Goal: Book appointment/travel/reservation: Register for event/course

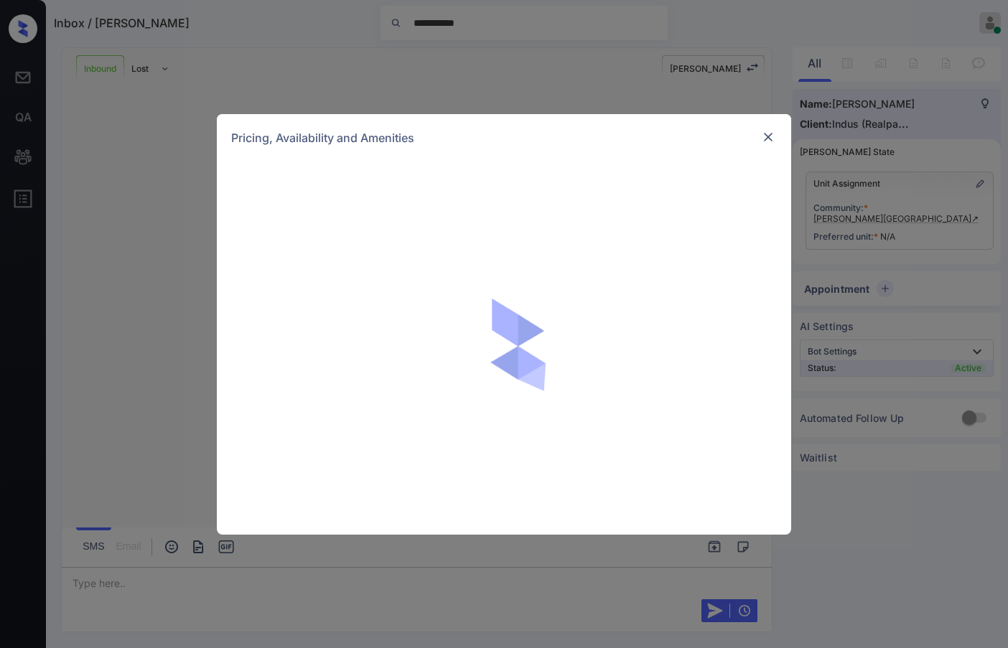
scroll to position [449, 0]
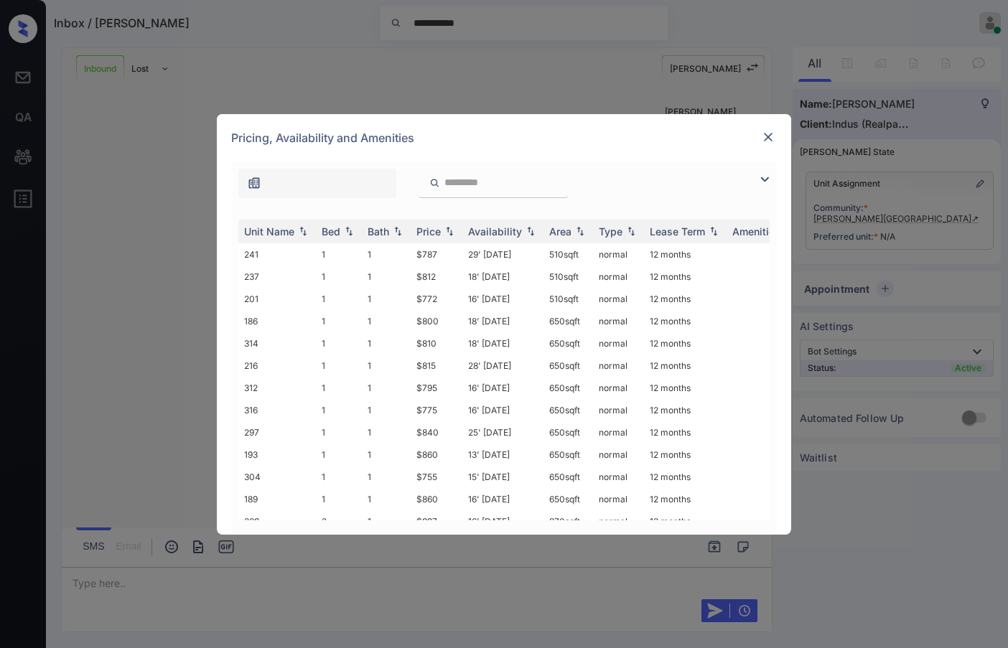
drag, startPoint x: 756, startPoint y: 164, endPoint x: 763, endPoint y: 173, distance: 11.2
click at [757, 165] on div at bounding box center [504, 180] width 546 height 37
click at [765, 177] on img at bounding box center [764, 179] width 17 height 17
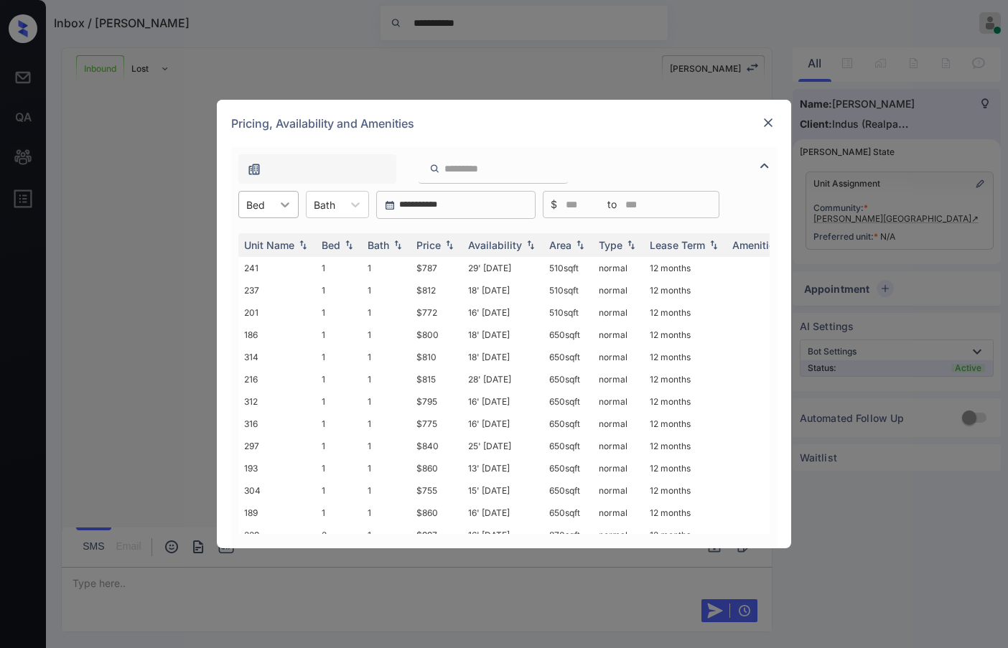
click at [274, 205] on div at bounding box center [285, 205] width 26 height 26
click at [277, 269] on div "2" at bounding box center [268, 266] width 60 height 26
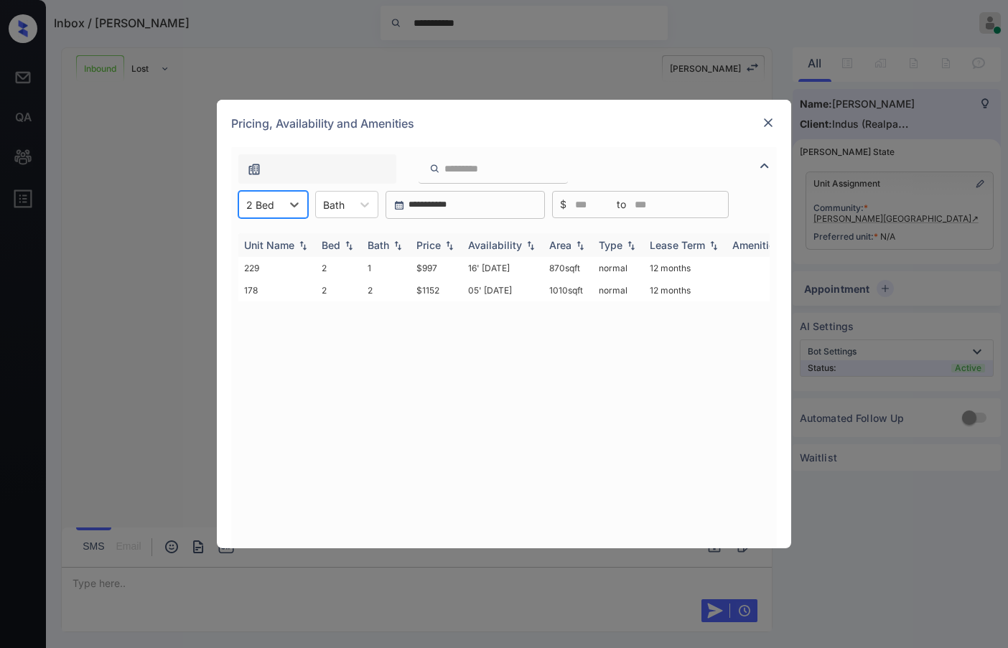
click at [451, 246] on img at bounding box center [449, 246] width 14 height 10
click at [451, 246] on img at bounding box center [449, 245] width 14 height 11
click at [266, 203] on div at bounding box center [260, 204] width 28 height 15
click at [291, 236] on div "1" at bounding box center [273, 240] width 70 height 26
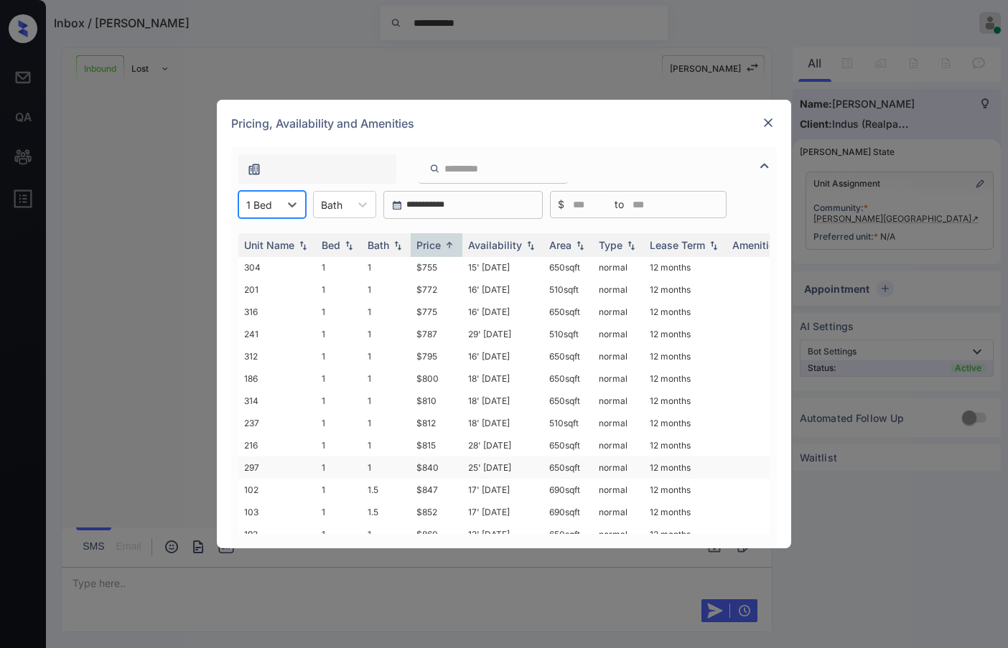
scroll to position [0, 0]
click at [441, 320] on td "$775" at bounding box center [437, 313] width 52 height 22
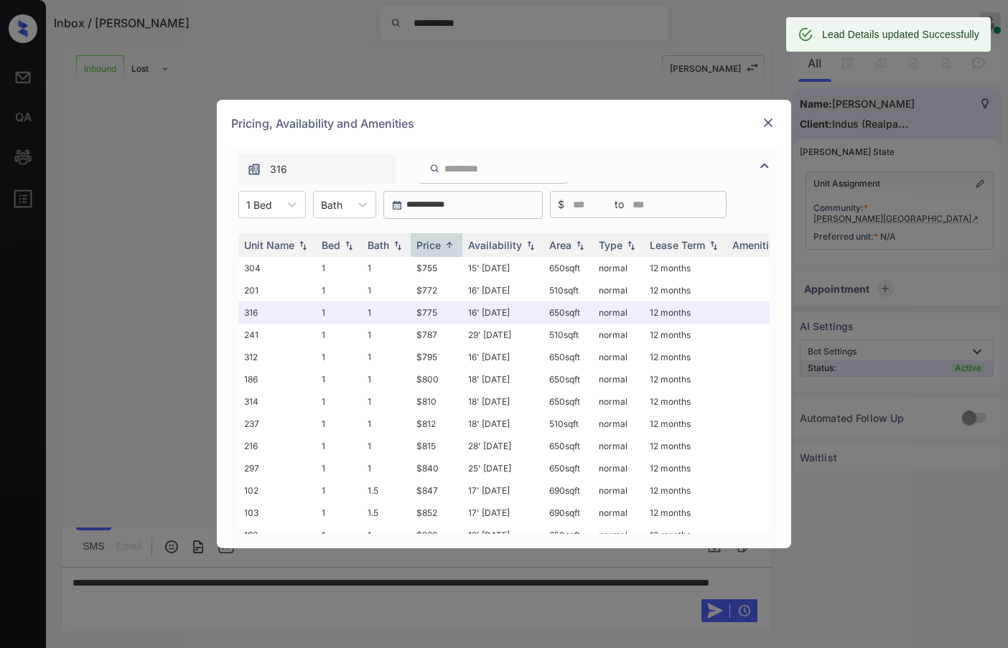
click at [768, 118] on img at bounding box center [768, 123] width 14 height 14
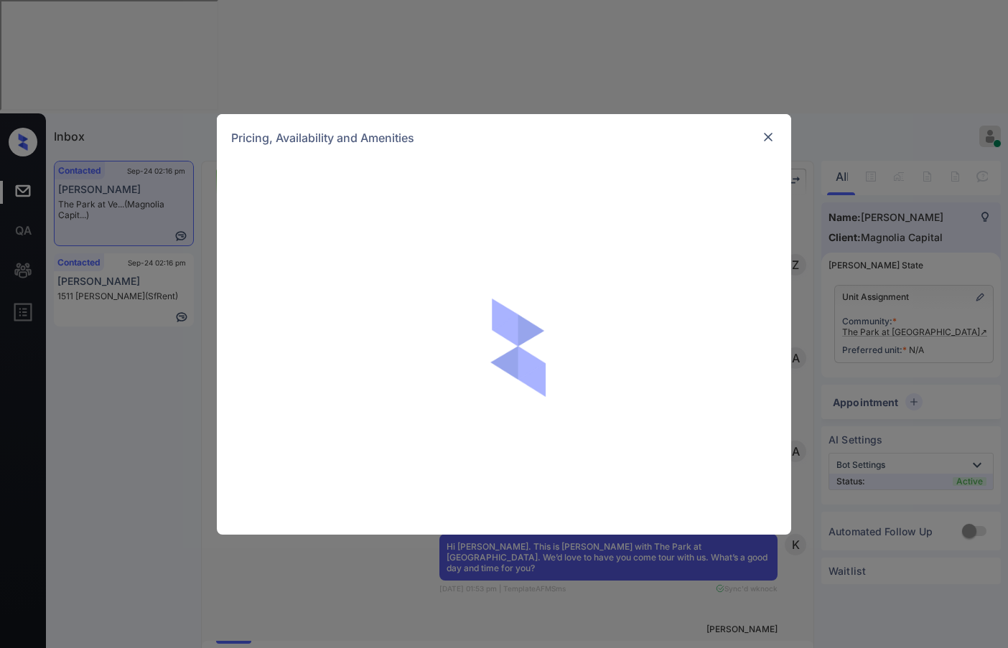
scroll to position [947, 0]
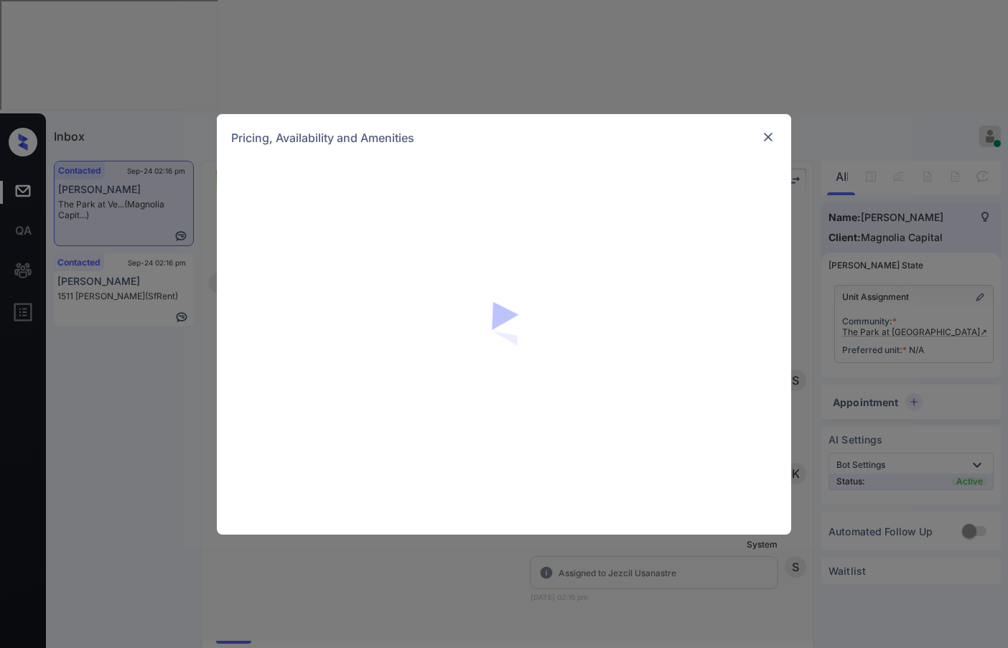
click at [768, 134] on img at bounding box center [768, 137] width 14 height 14
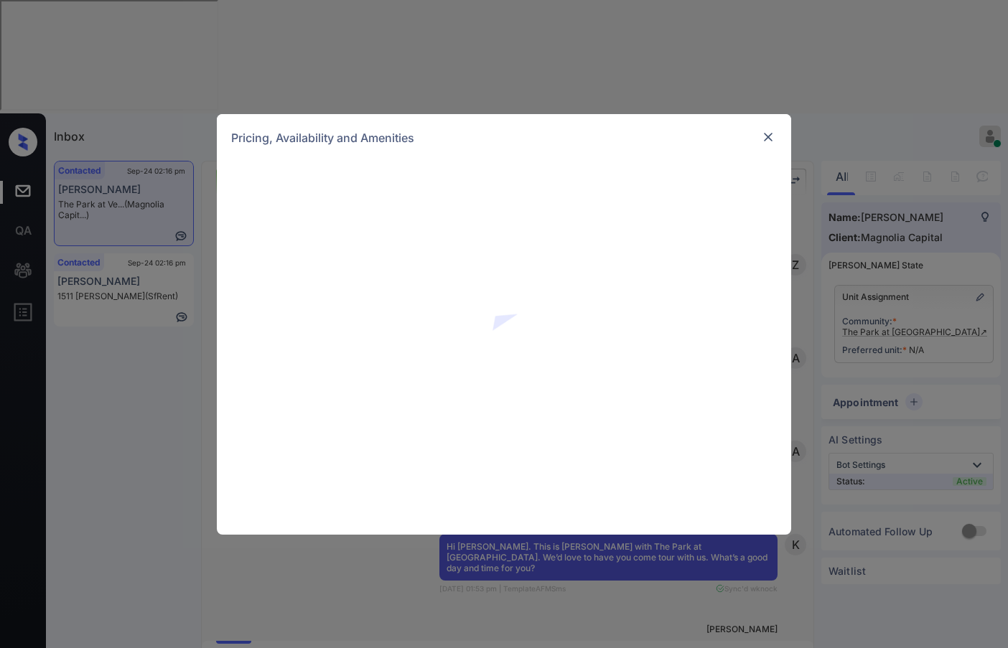
scroll to position [947, 0]
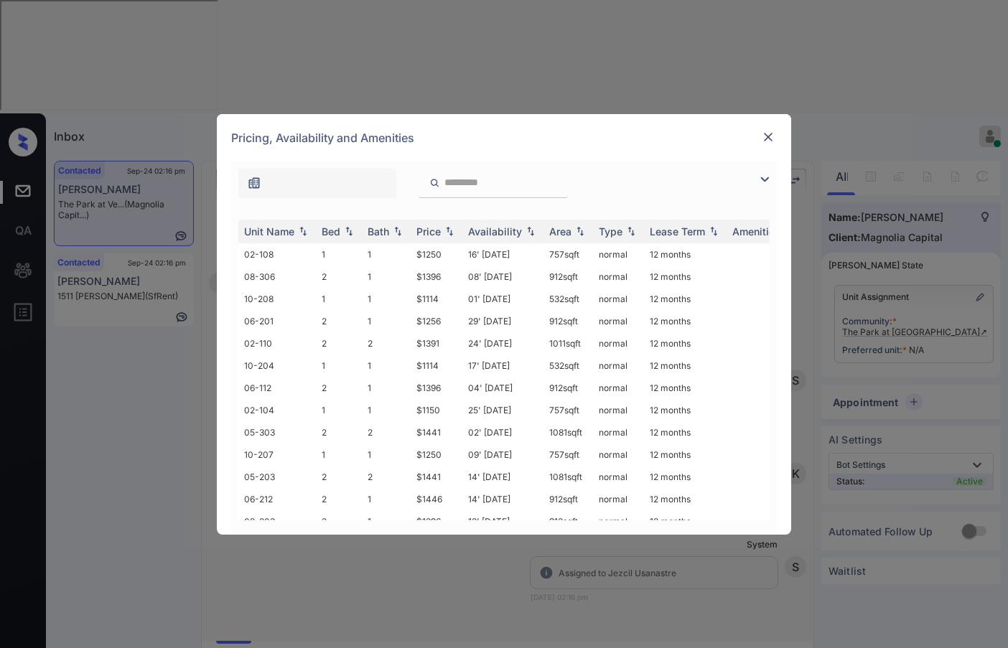
click at [770, 137] on img at bounding box center [768, 137] width 14 height 14
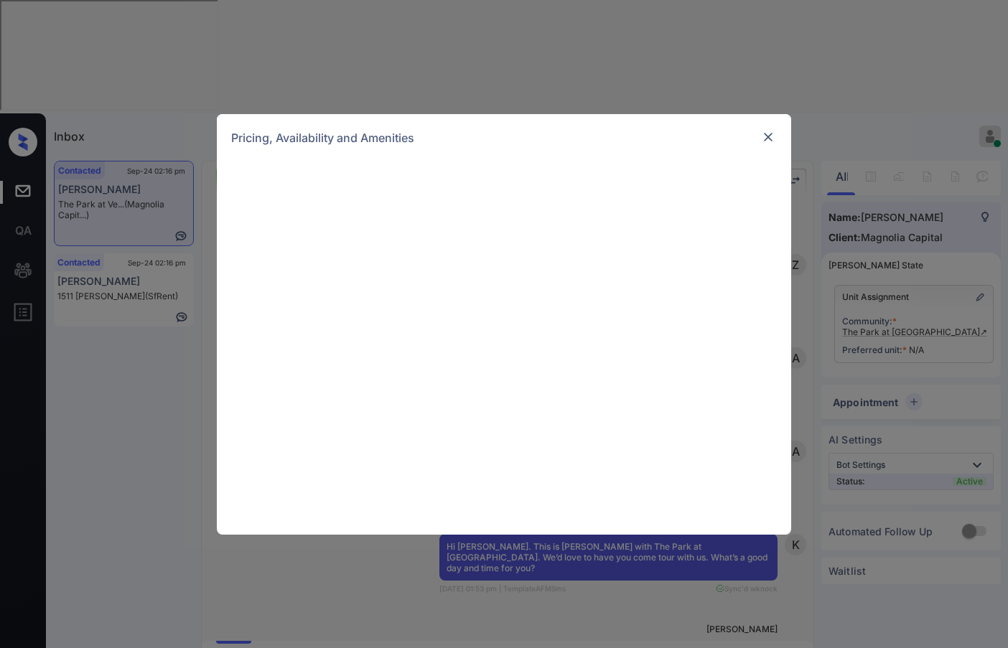
scroll to position [947, 0]
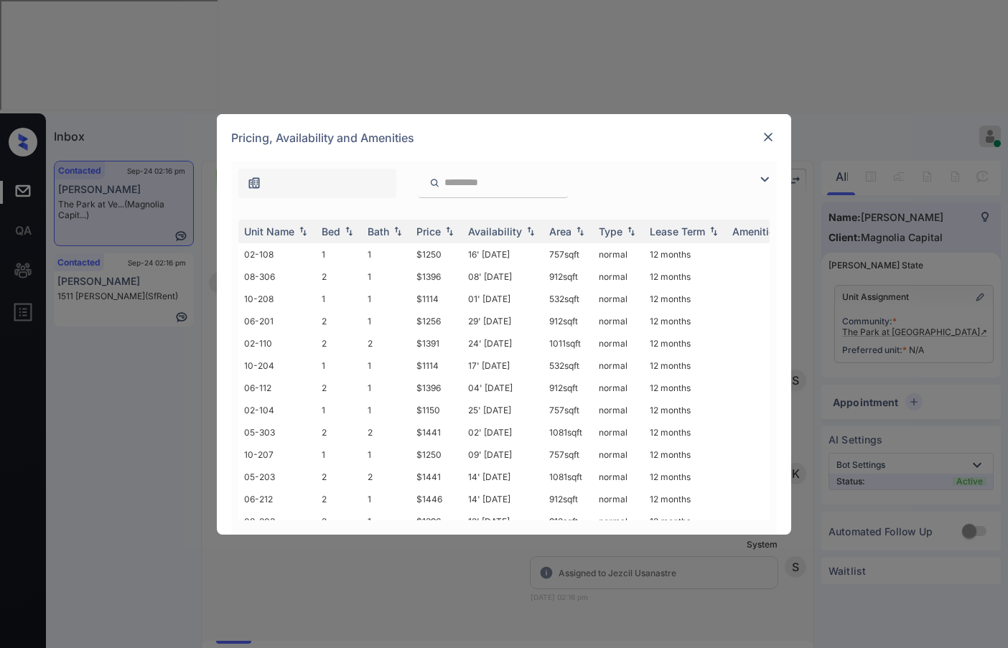
click at [761, 177] on img at bounding box center [764, 179] width 17 height 17
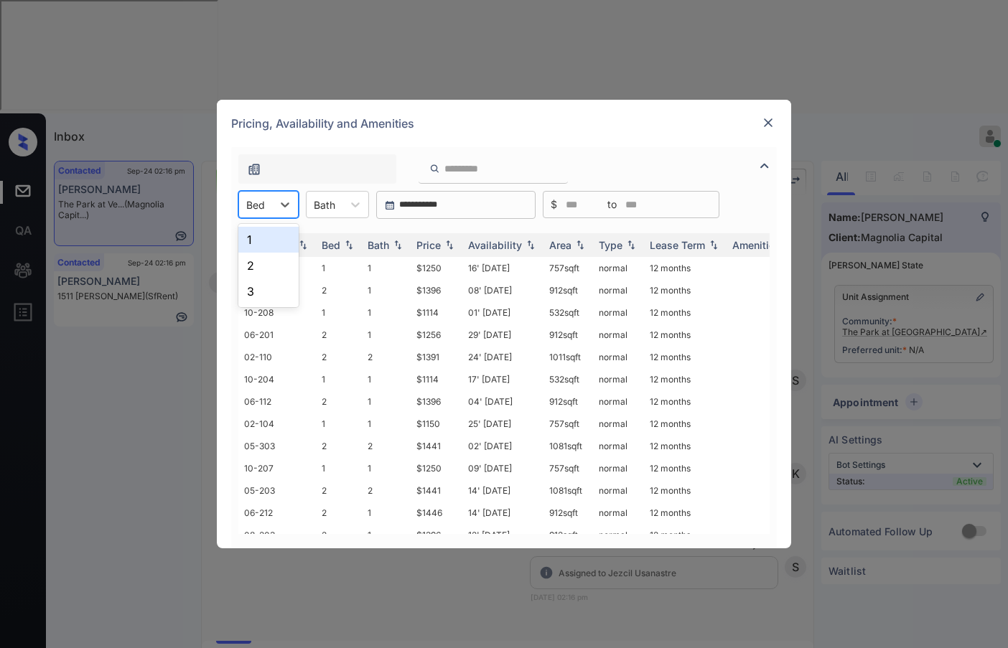
click at [248, 201] on input "text" at bounding box center [247, 205] width 3 height 12
click at [275, 260] on div "2" at bounding box center [268, 266] width 60 height 26
click at [448, 249] on img at bounding box center [449, 246] width 14 height 10
drag, startPoint x: 410, startPoint y: 258, endPoint x: 453, endPoint y: 259, distance: 43.1
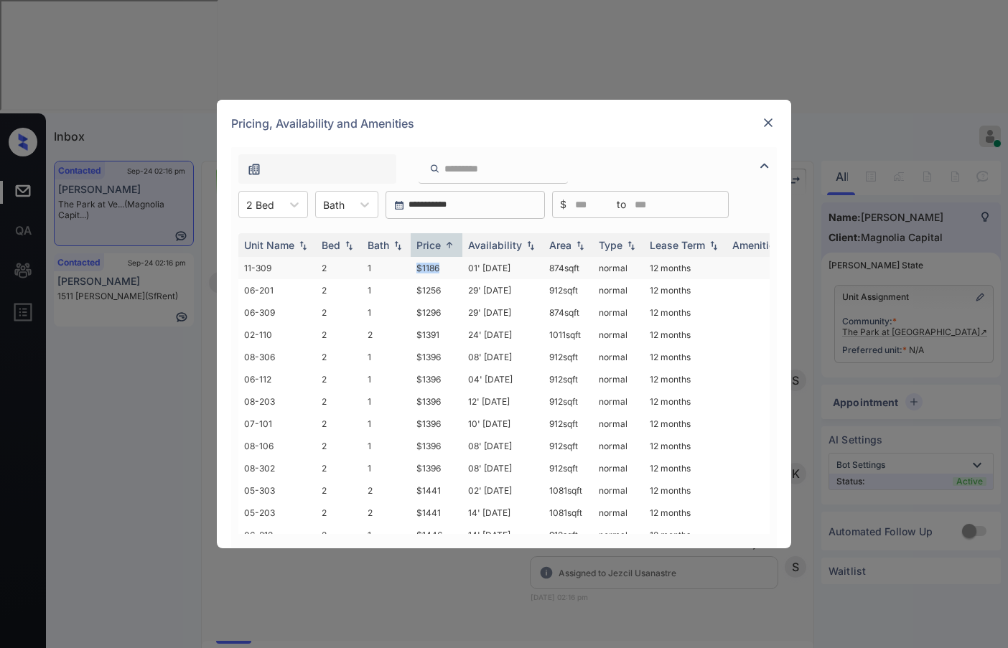
click at [453, 259] on tr "11-309 2 1 $1186 01' Oct 25 874 sqft normal 12 months" at bounding box center [613, 268] width 750 height 22
click at [460, 262] on td "$1186" at bounding box center [437, 268] width 52 height 22
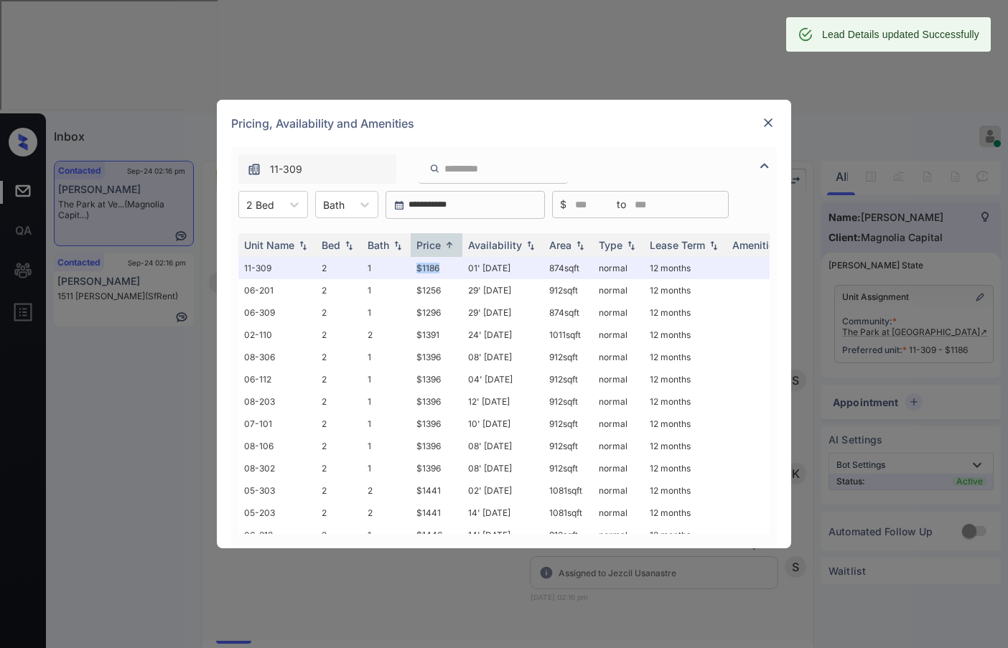
click at [769, 126] on img at bounding box center [768, 123] width 14 height 14
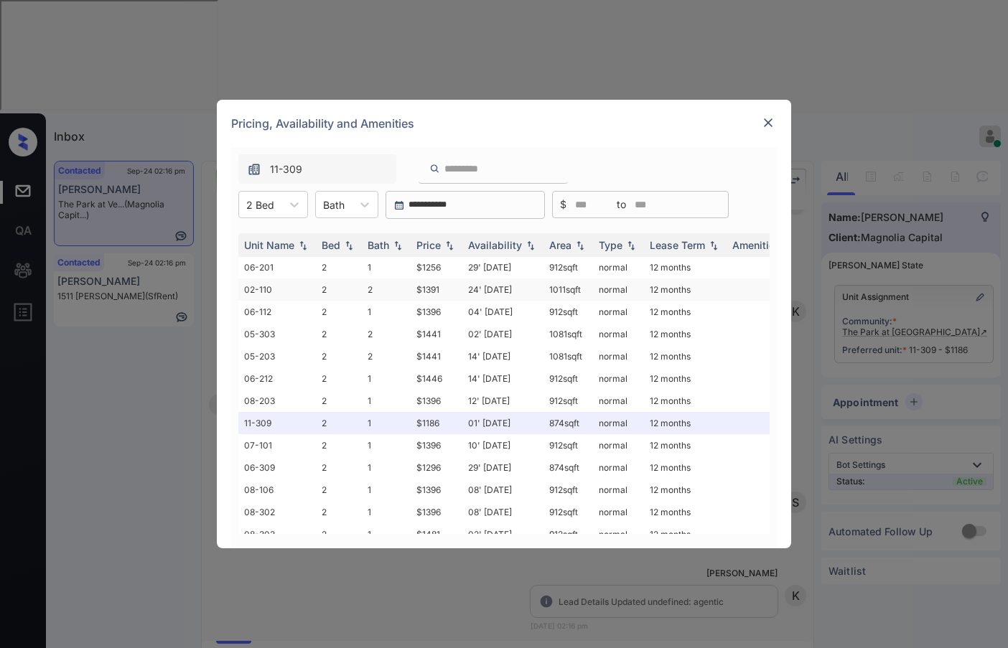
scroll to position [45, 0]
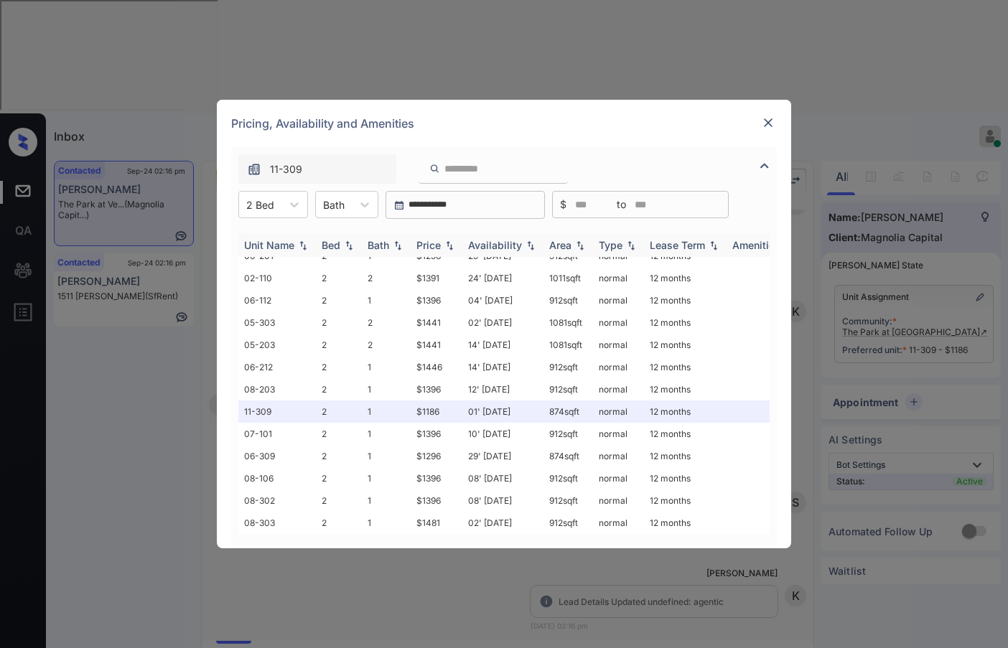
click at [531, 245] on img at bounding box center [530, 246] width 14 height 10
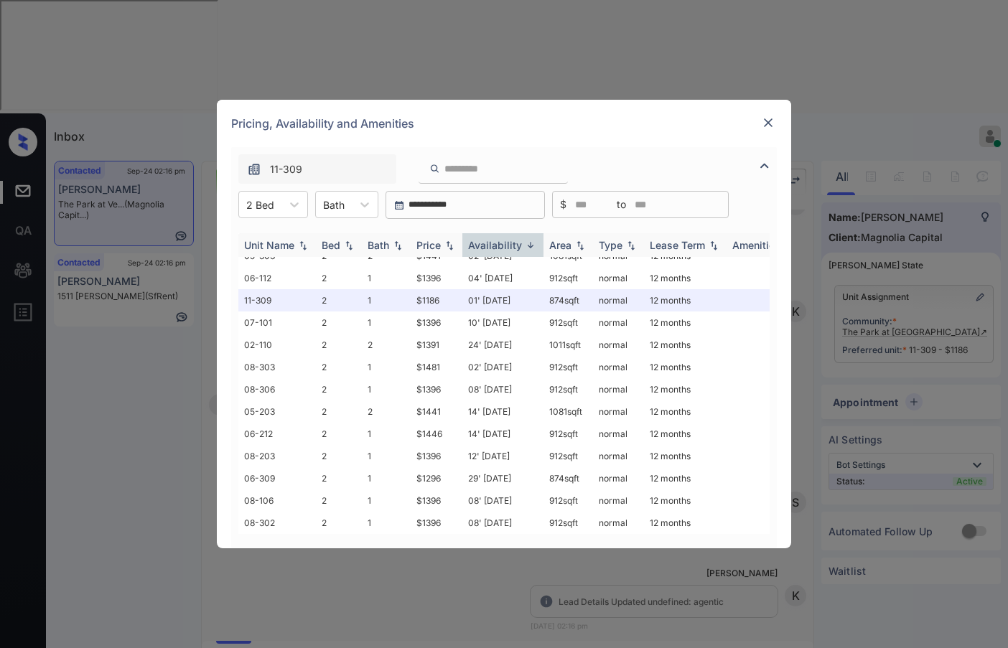
click at [531, 245] on img at bounding box center [530, 245] width 14 height 11
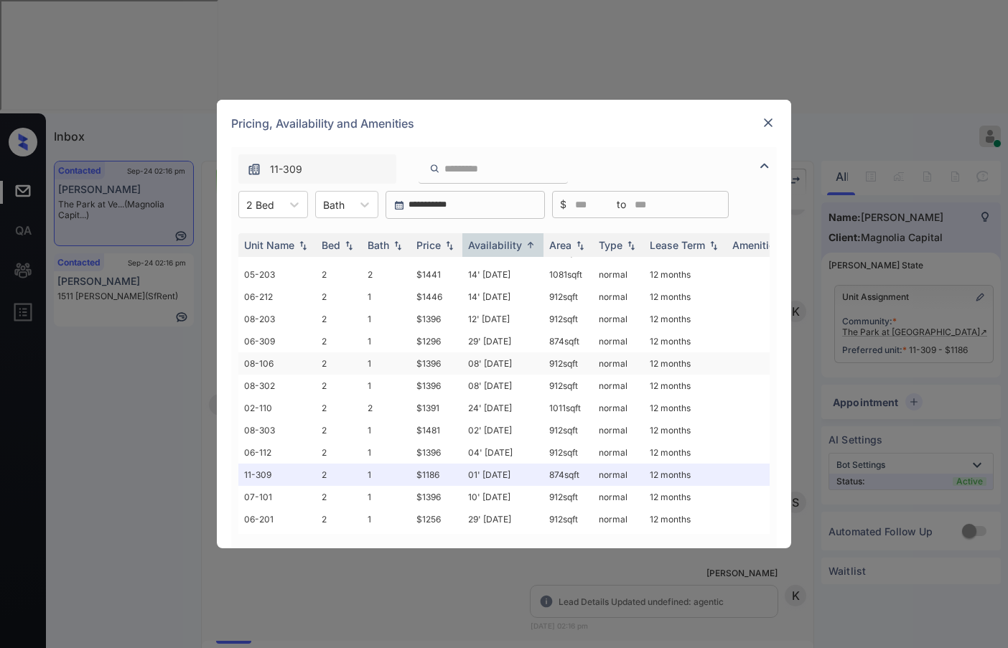
scroll to position [0, 0]
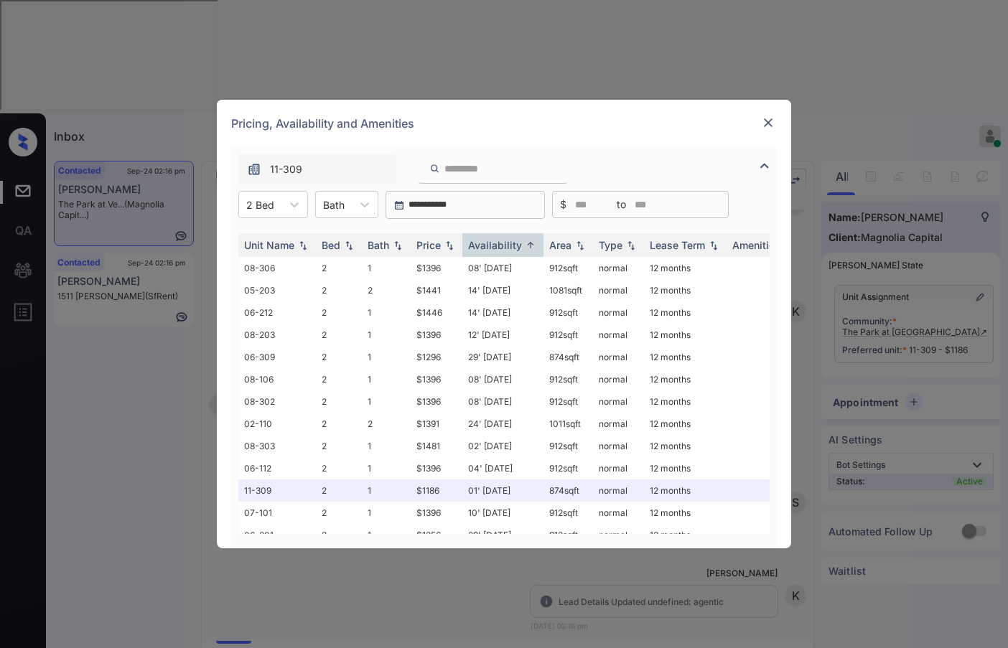
click at [770, 125] on img at bounding box center [768, 123] width 14 height 14
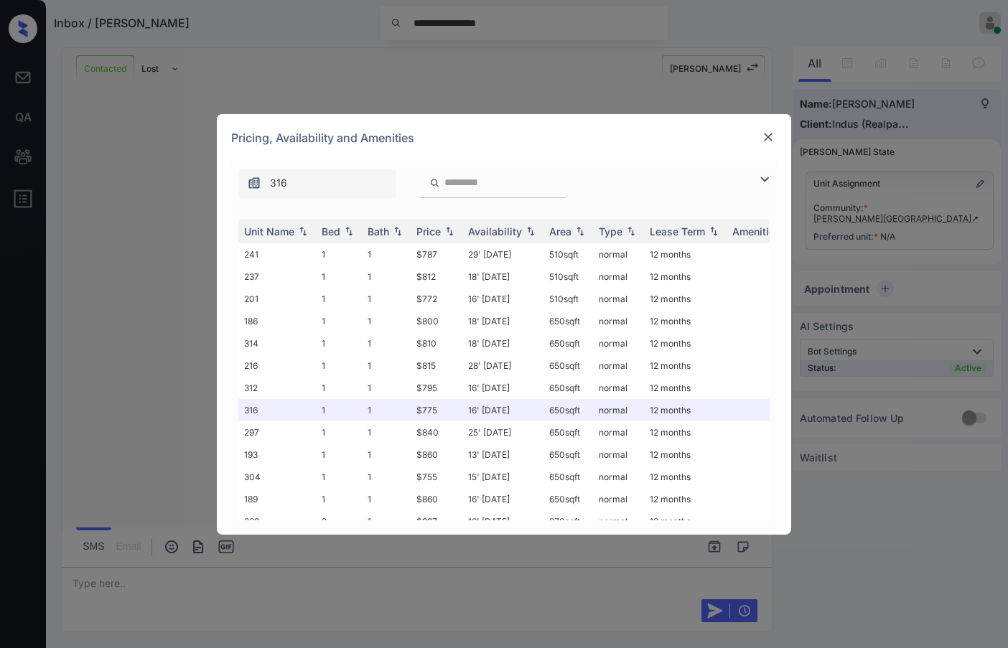
click at [765, 187] on img at bounding box center [764, 179] width 17 height 17
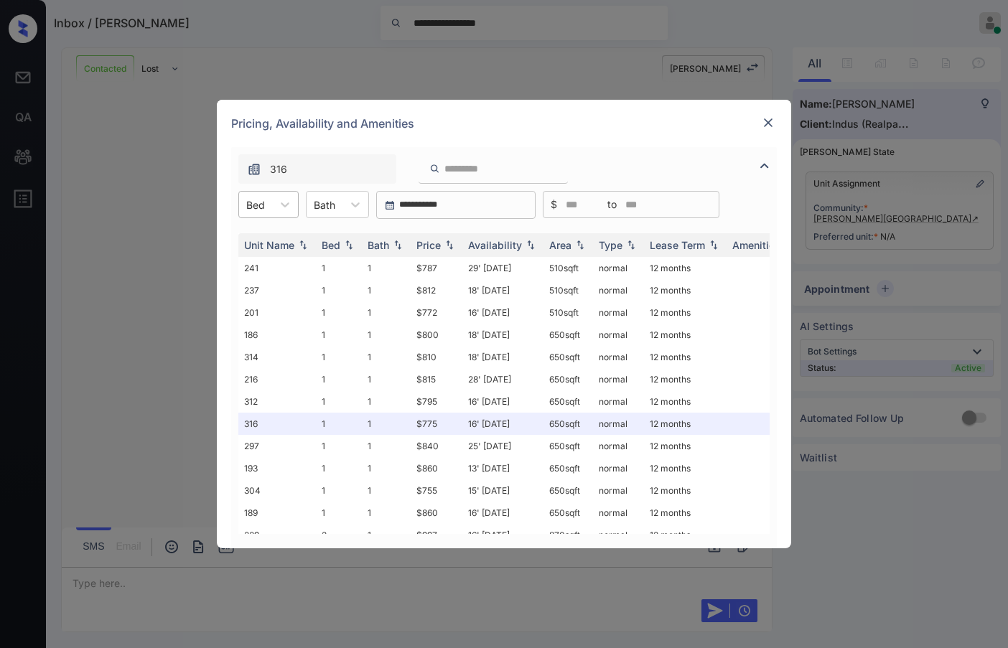
click at [267, 211] on div "Bed" at bounding box center [255, 205] width 33 height 21
click at [288, 241] on div "1" at bounding box center [268, 240] width 60 height 26
click at [286, 207] on icon at bounding box center [292, 204] width 14 height 14
click at [766, 117] on img at bounding box center [768, 123] width 14 height 14
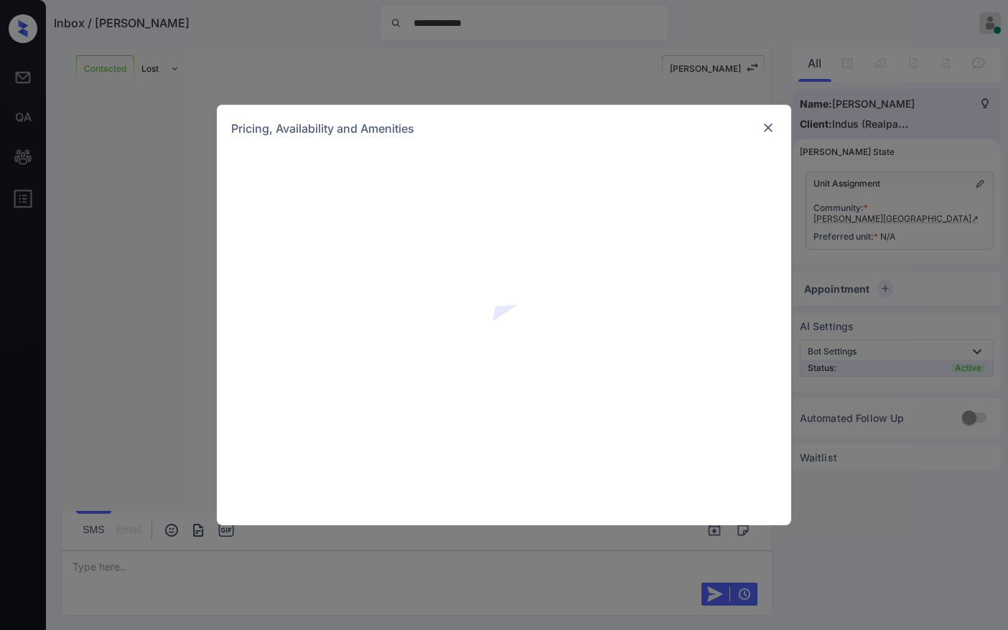
scroll to position [3106, 0]
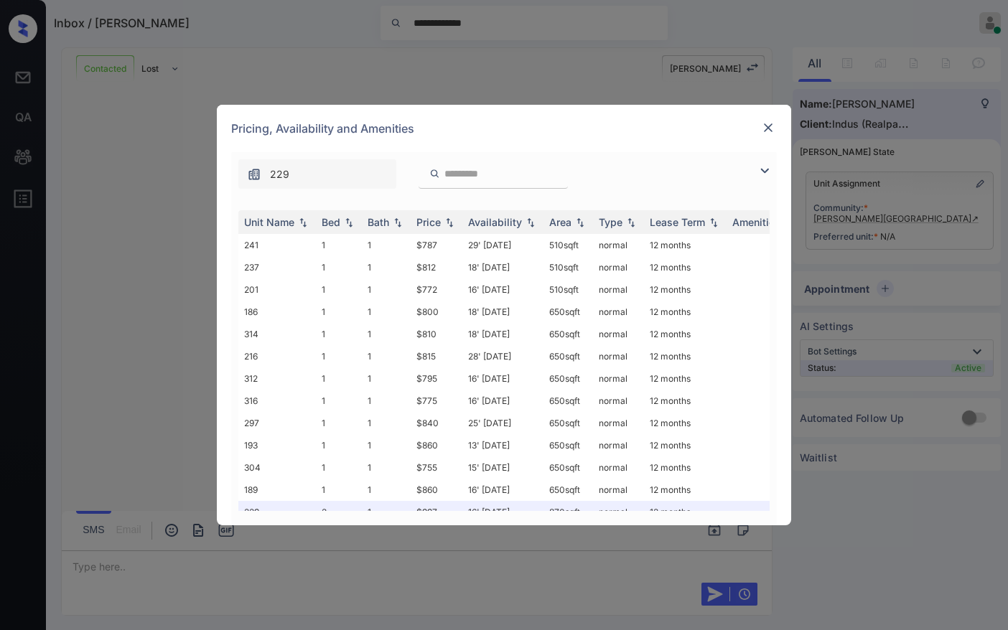
click at [763, 182] on div "229" at bounding box center [504, 170] width 546 height 37
click at [770, 167] on img at bounding box center [764, 170] width 17 height 17
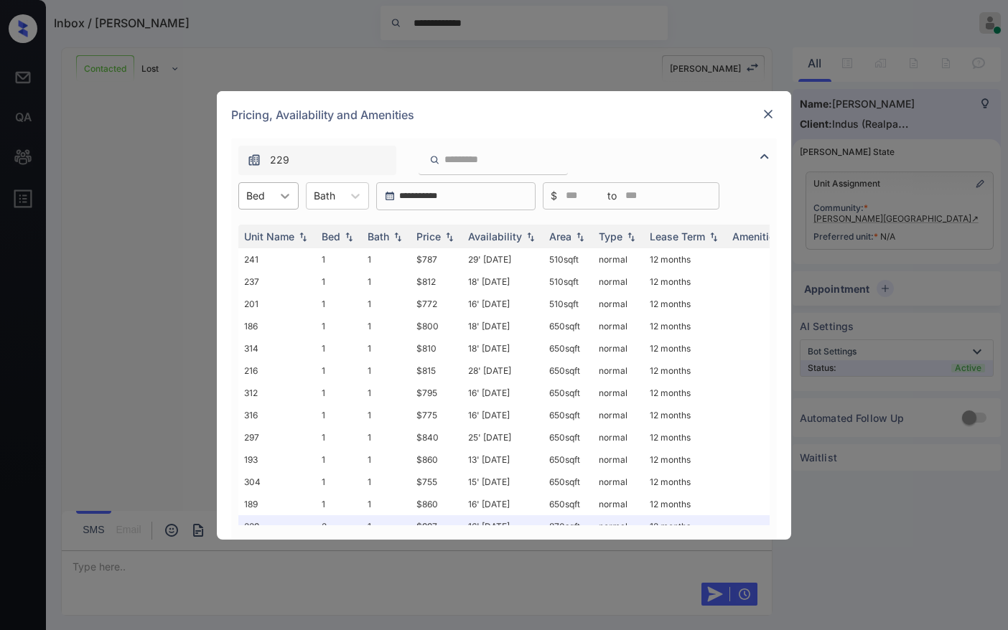
click at [273, 187] on div "Bed" at bounding box center [268, 195] width 60 height 27
click at [280, 228] on div "1" at bounding box center [268, 231] width 60 height 26
click at [454, 233] on img at bounding box center [449, 236] width 14 height 10
click at [454, 233] on img at bounding box center [449, 236] width 14 height 11
click at [767, 116] on img at bounding box center [768, 114] width 14 height 14
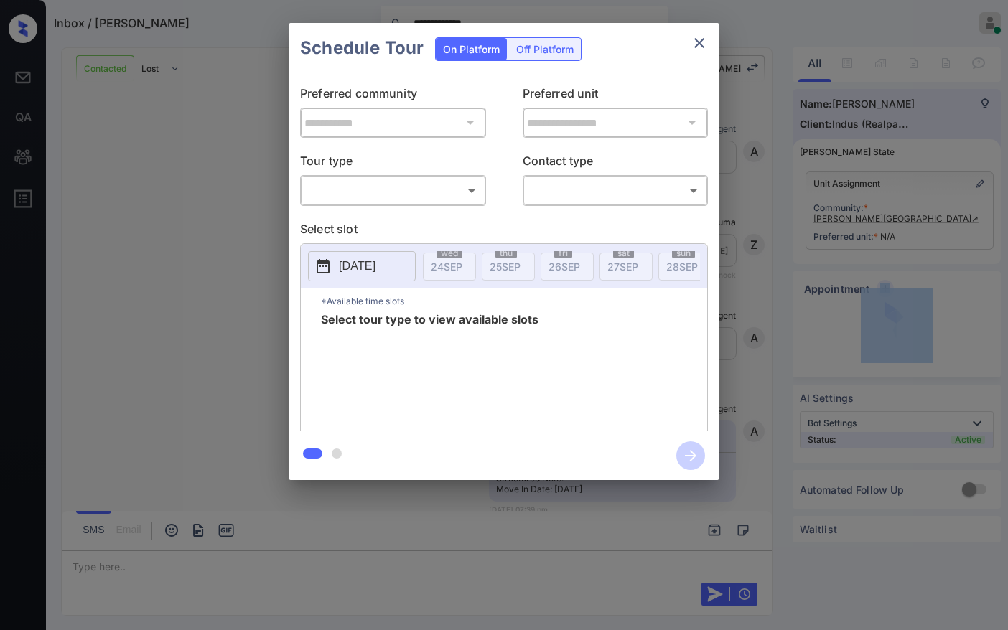
scroll to position [3118, 0]
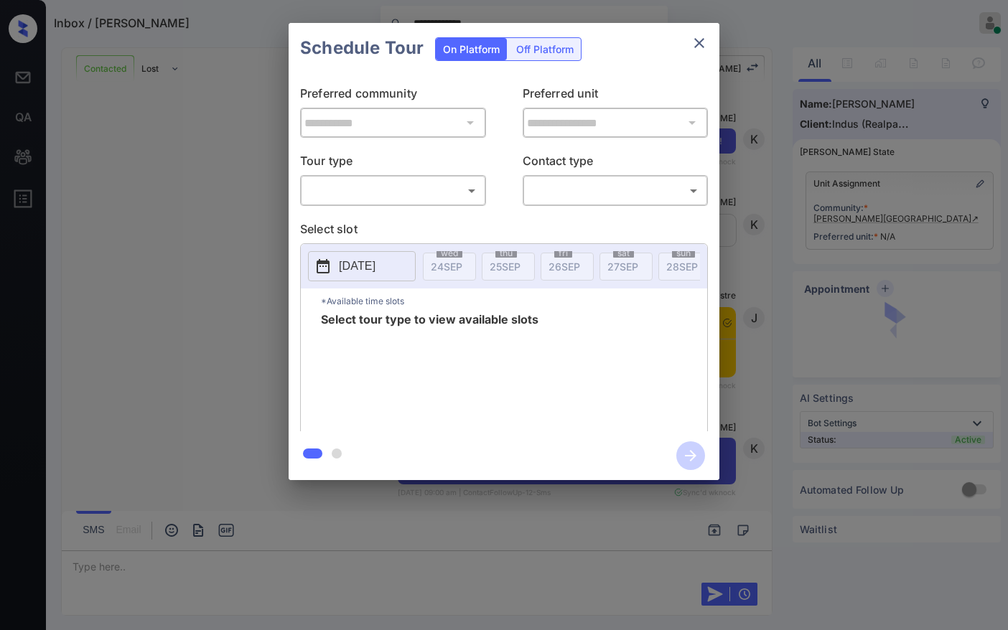
drag, startPoint x: 386, startPoint y: 216, endPoint x: 382, endPoint y: 200, distance: 16.2
click at [384, 216] on div "**********" at bounding box center [504, 252] width 431 height 358
click at [387, 194] on body "**********" at bounding box center [504, 315] width 1008 height 630
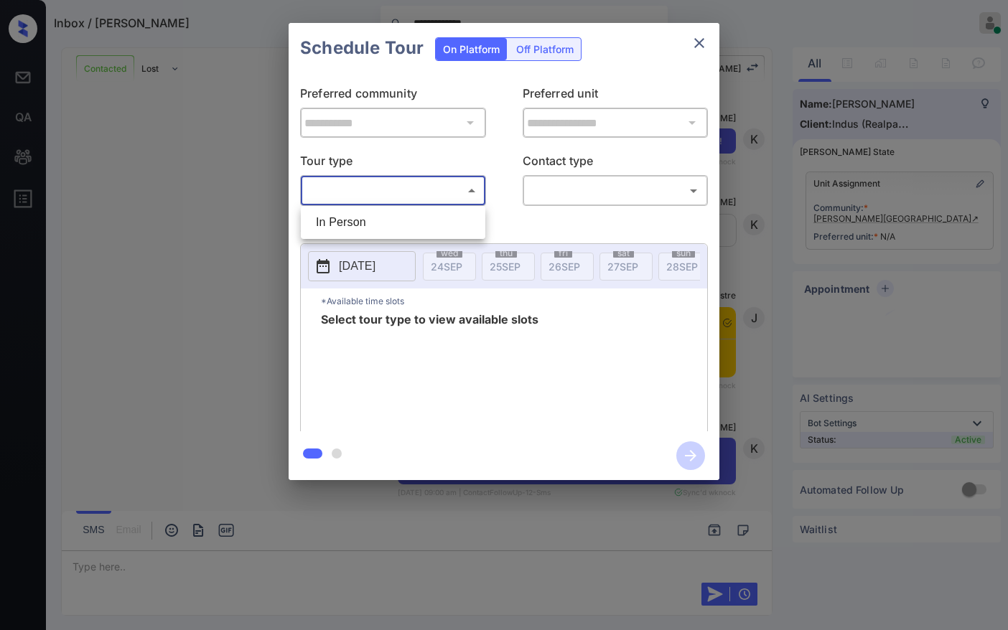
click at [383, 217] on li "In Person" at bounding box center [392, 223] width 177 height 26
type input "********"
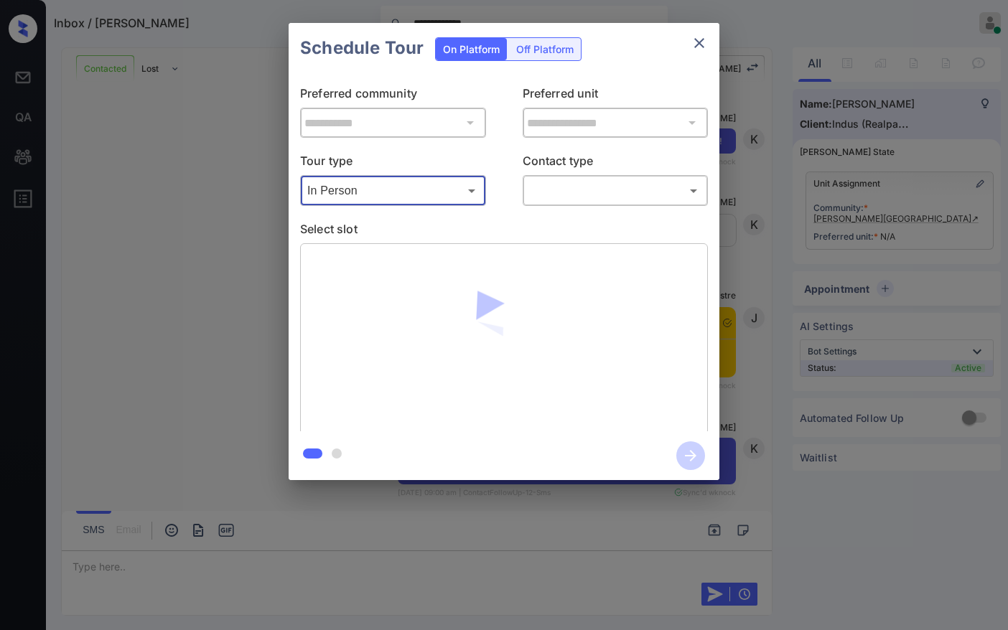
drag, startPoint x: 522, startPoint y: 201, endPoint x: 535, endPoint y: 193, distance: 15.1
click at [523, 200] on div "​ ​" at bounding box center [616, 190] width 186 height 31
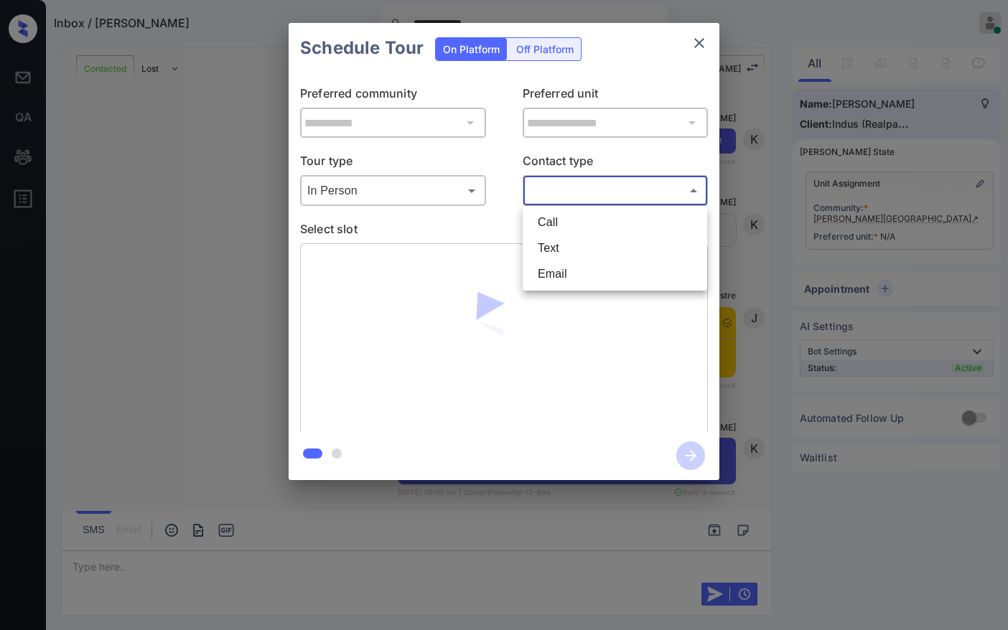
click at [536, 192] on body "**********" at bounding box center [504, 315] width 1008 height 630
click at [582, 248] on li "Text" at bounding box center [614, 248] width 177 height 26
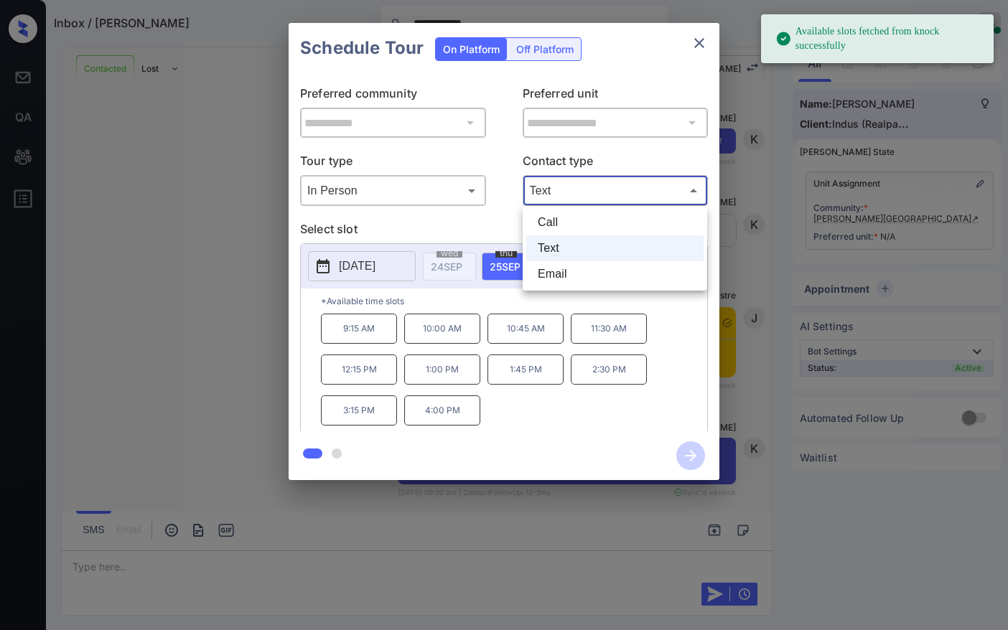
click at [579, 194] on body "**********" at bounding box center [504, 315] width 1008 height 630
click at [578, 217] on li "Call" at bounding box center [614, 223] width 177 height 26
type input "****"
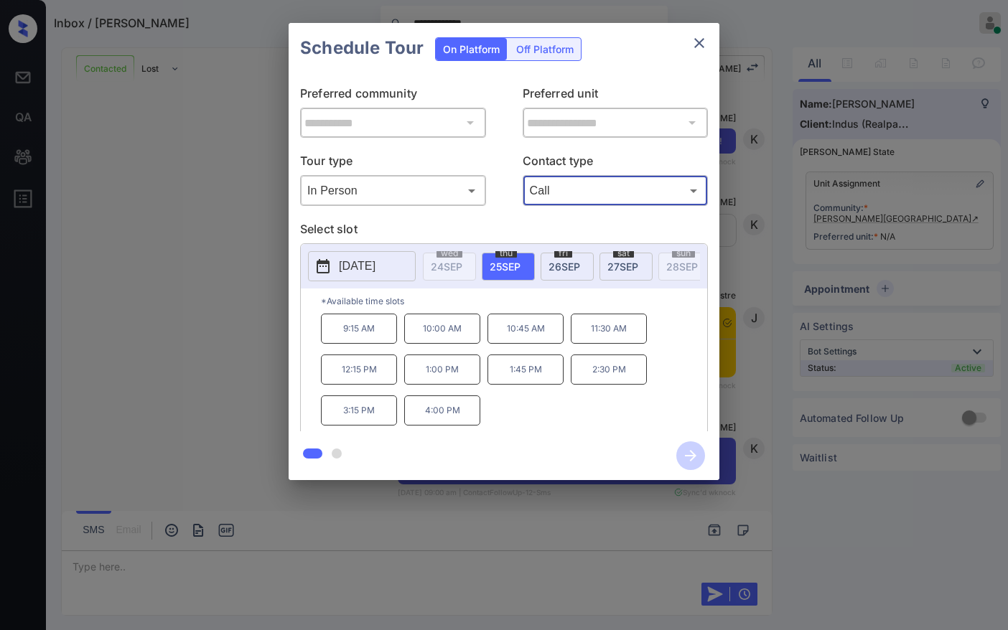
click at [620, 271] on span "27 SEP" at bounding box center [622, 267] width 31 height 12
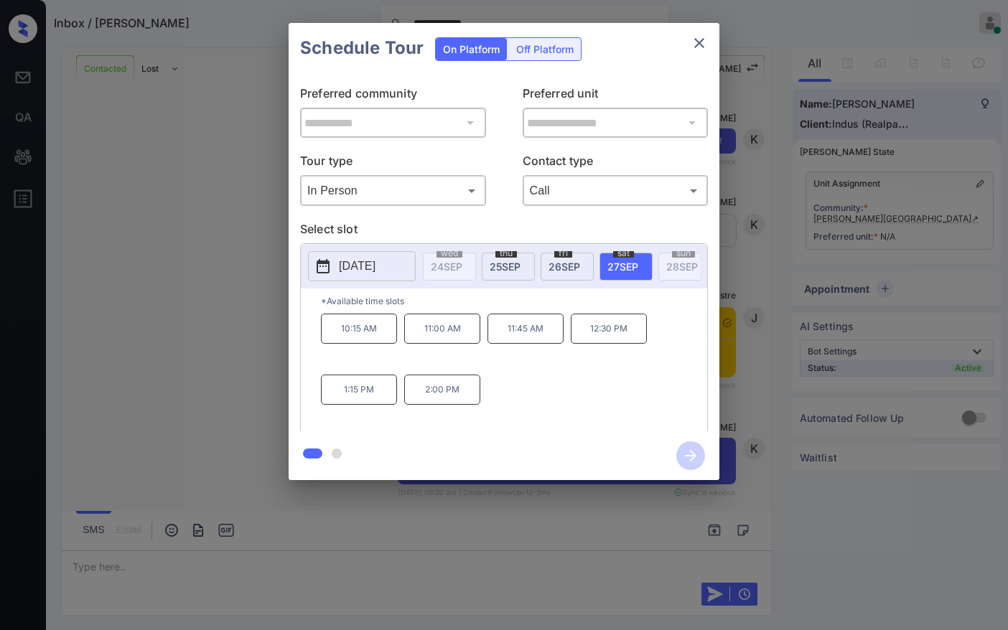
click at [465, 343] on p "11:00 AM" at bounding box center [442, 329] width 76 height 30
click at [778, 182] on div "**********" at bounding box center [504, 251] width 1008 height 503
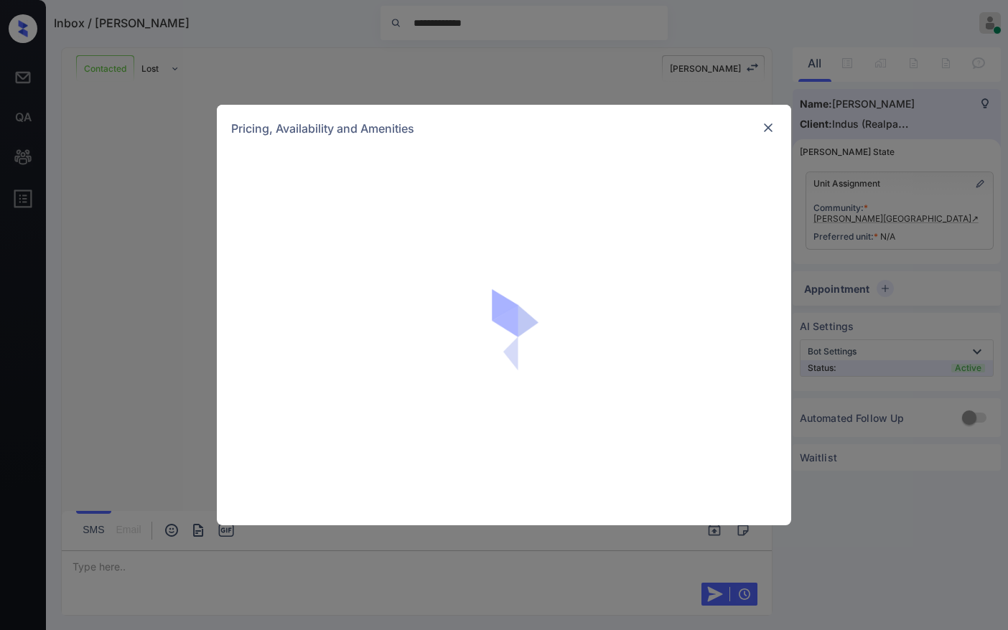
scroll to position [3118, 0]
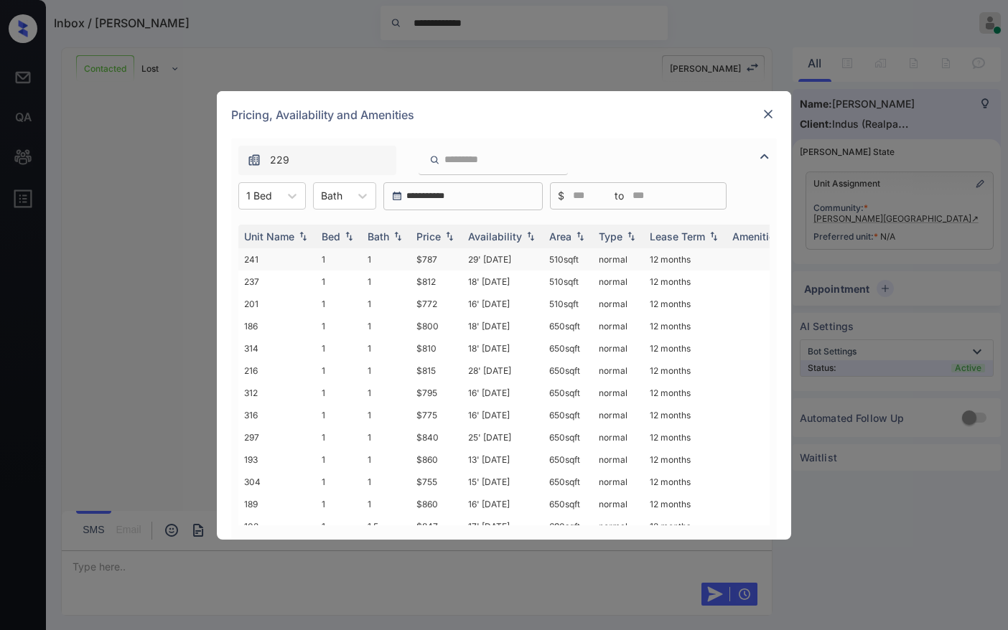
click at [405, 261] on td "1" at bounding box center [386, 259] width 49 height 22
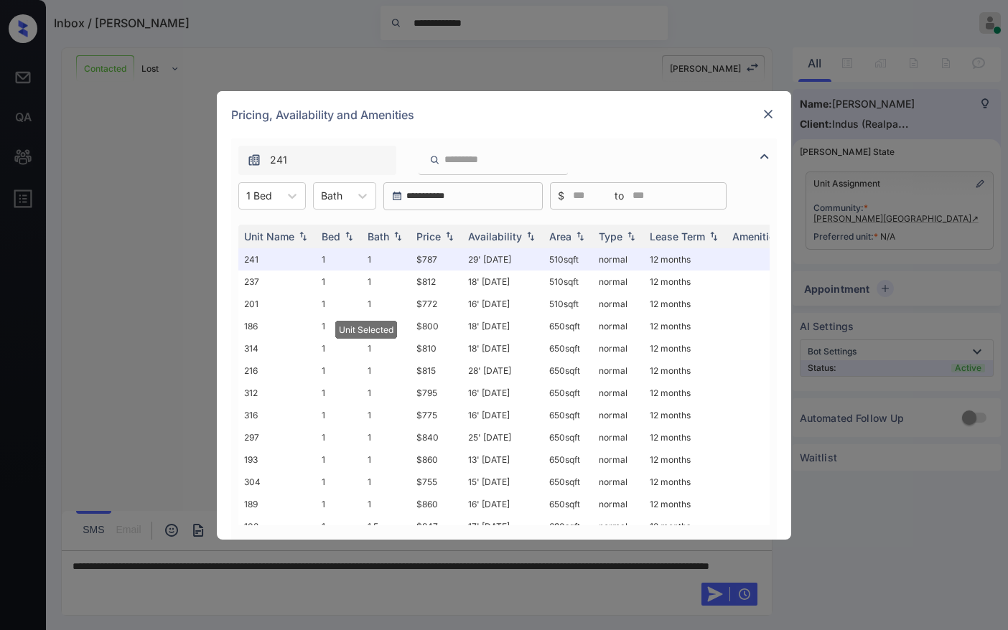
click at [773, 116] on img at bounding box center [768, 114] width 14 height 14
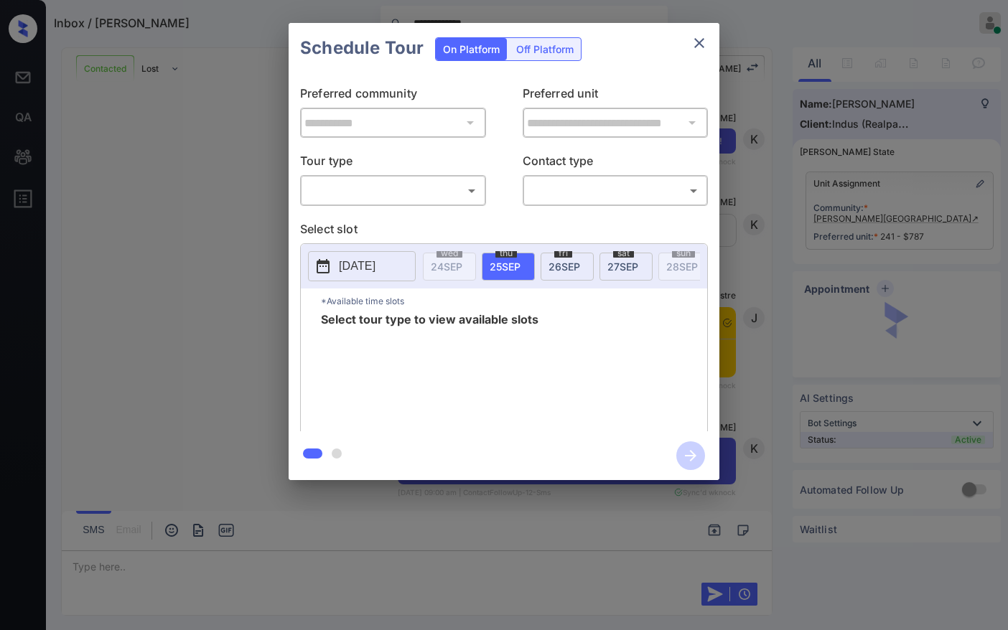
click at [416, 184] on body "**********" at bounding box center [504, 315] width 1008 height 630
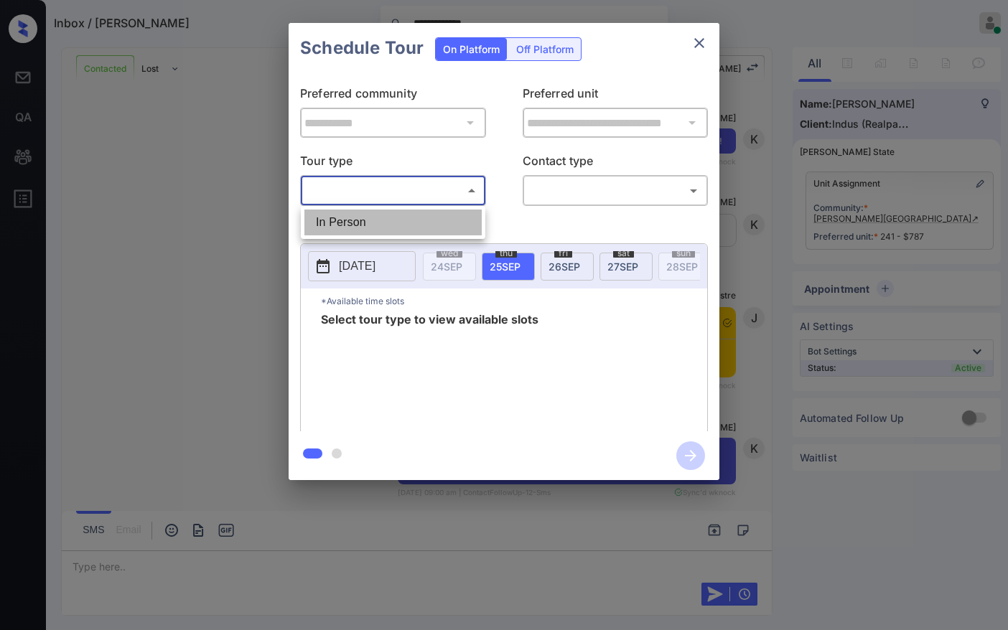
click at [414, 222] on li "In Person" at bounding box center [392, 223] width 177 height 26
type input "********"
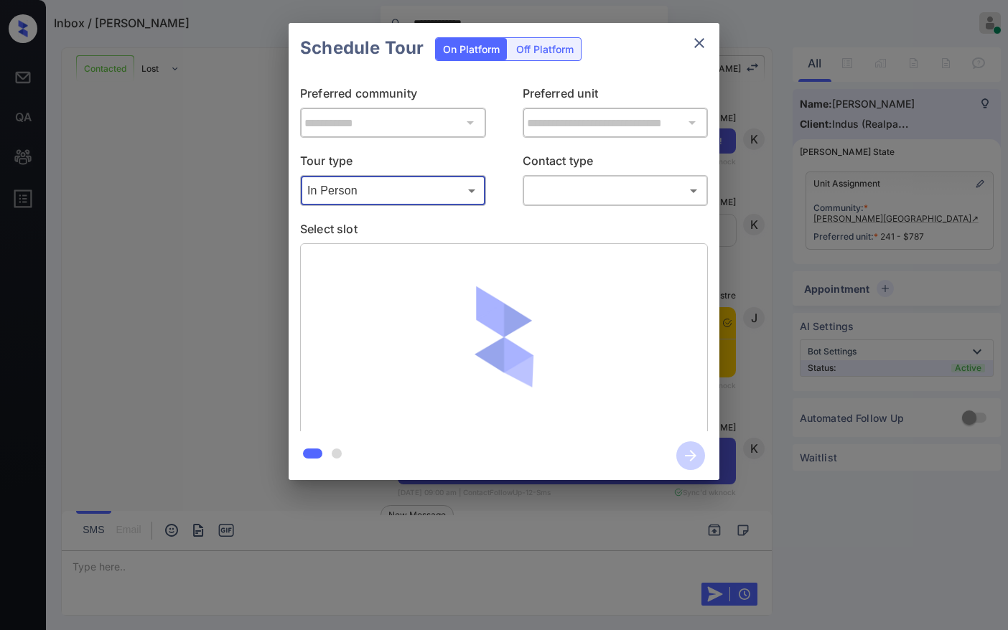
scroll to position [3212, 0]
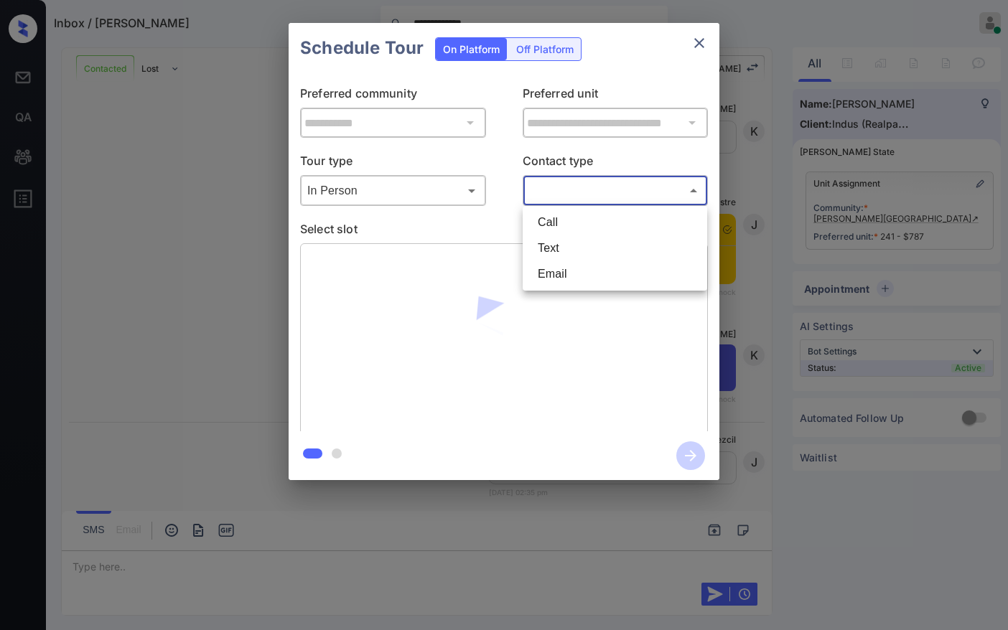
drag, startPoint x: 605, startPoint y: 182, endPoint x: 599, endPoint y: 196, distance: 15.5
click at [603, 183] on body "**********" at bounding box center [504, 315] width 1008 height 630
click at [582, 217] on li "Call" at bounding box center [614, 223] width 177 height 26
type input "****"
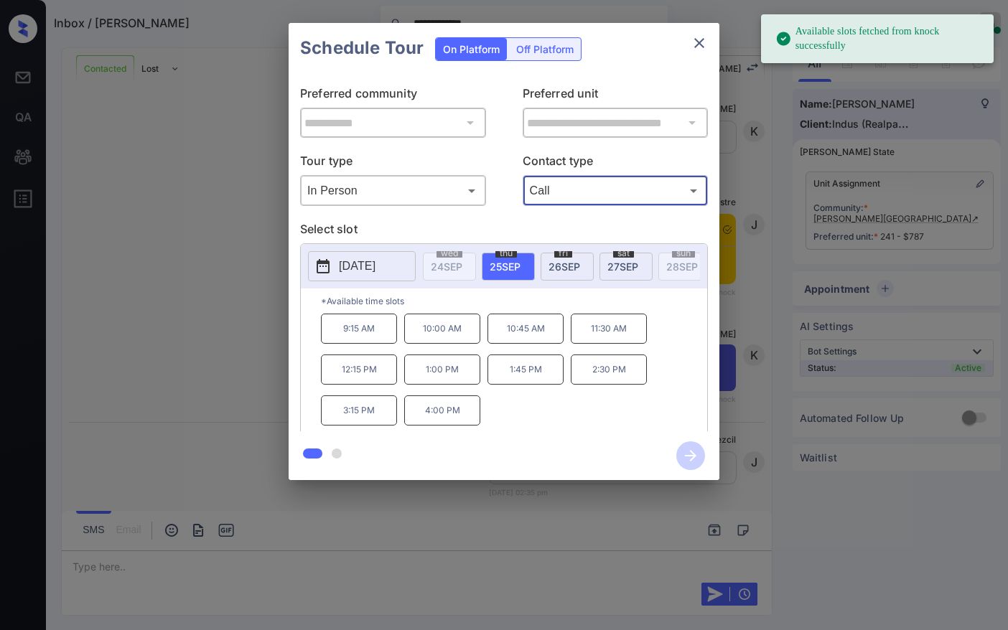
click at [630, 255] on span "sat" at bounding box center [623, 253] width 21 height 9
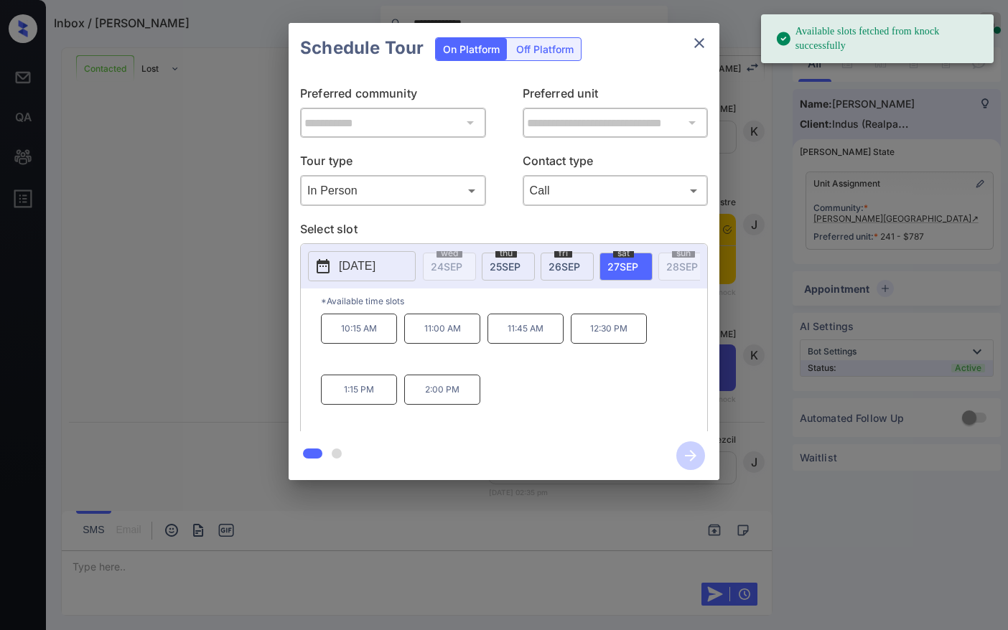
click at [458, 328] on p "11:00 AM" at bounding box center [442, 329] width 76 height 30
click at [698, 449] on icon "button" at bounding box center [690, 456] width 29 height 29
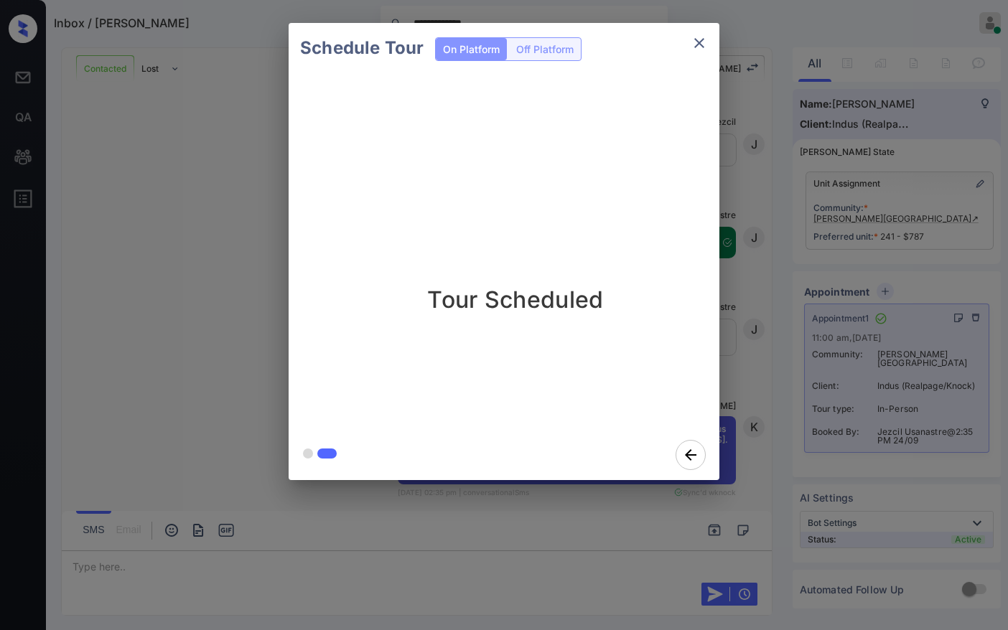
scroll to position [3623, 0]
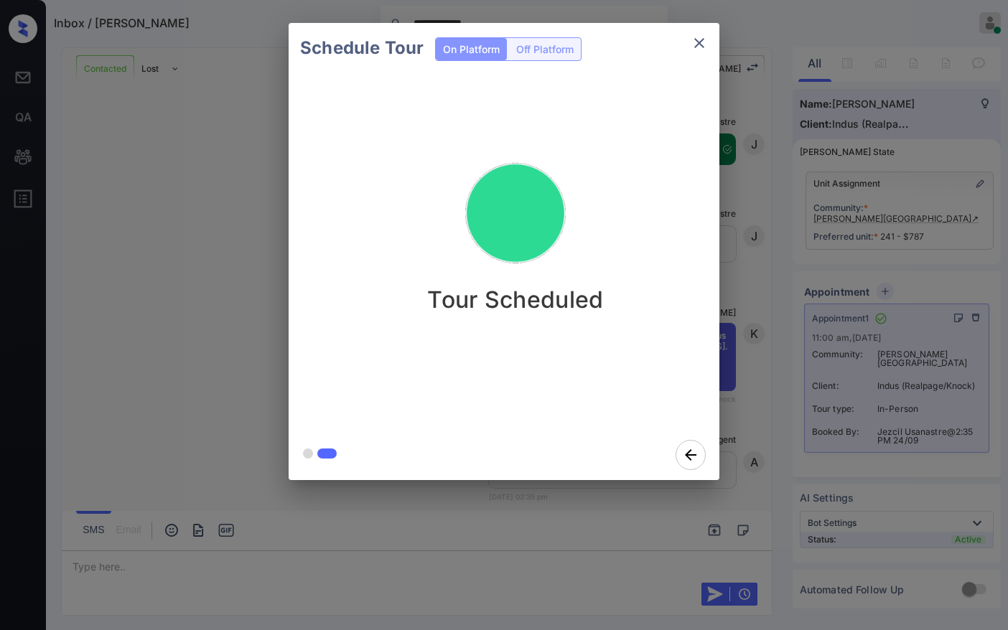
click at [729, 320] on div "Schedule Tour On Platform Off Platform Tour Scheduled" at bounding box center [504, 251] width 1008 height 503
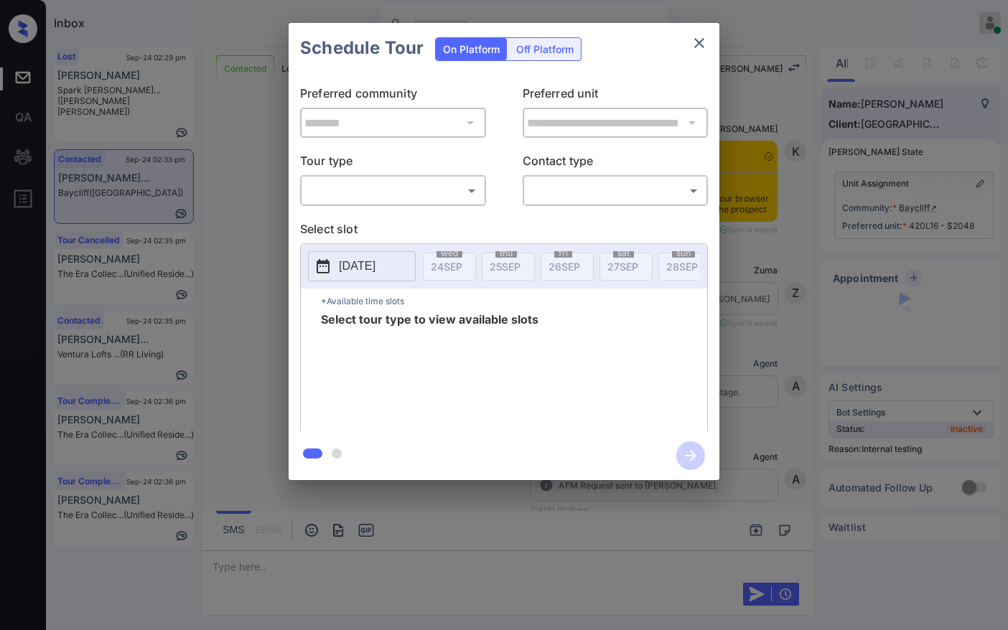
scroll to position [2211, 0]
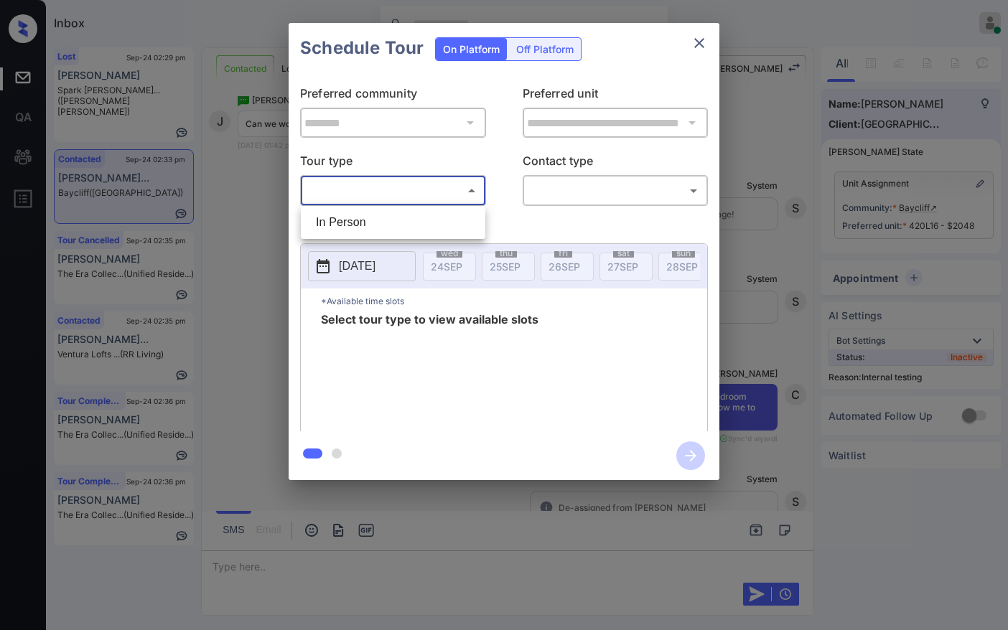
click at [437, 195] on body "Inbox Jezcil Usanastre Online Set yourself offline Set yourself on break Profil…" at bounding box center [504, 315] width 1008 height 630
click at [430, 219] on li "In Person" at bounding box center [392, 223] width 177 height 26
type input "********"
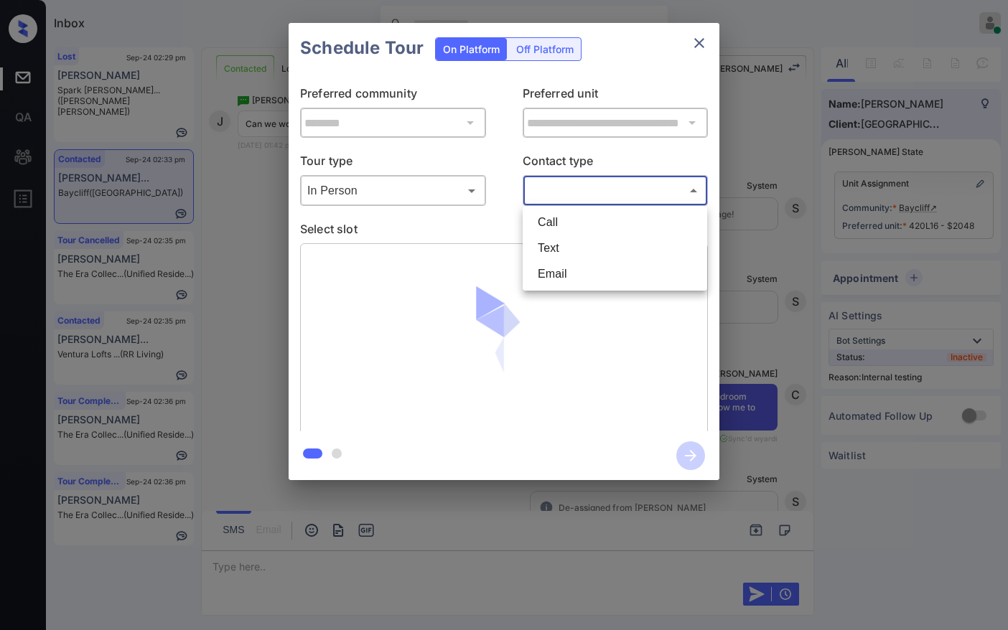
click at [587, 188] on body "Inbox Jezcil Usanastre Online Set yourself offline Set yourself on break Profil…" at bounding box center [504, 315] width 1008 height 630
click at [588, 252] on li "Text" at bounding box center [614, 248] width 177 height 26
type input "****"
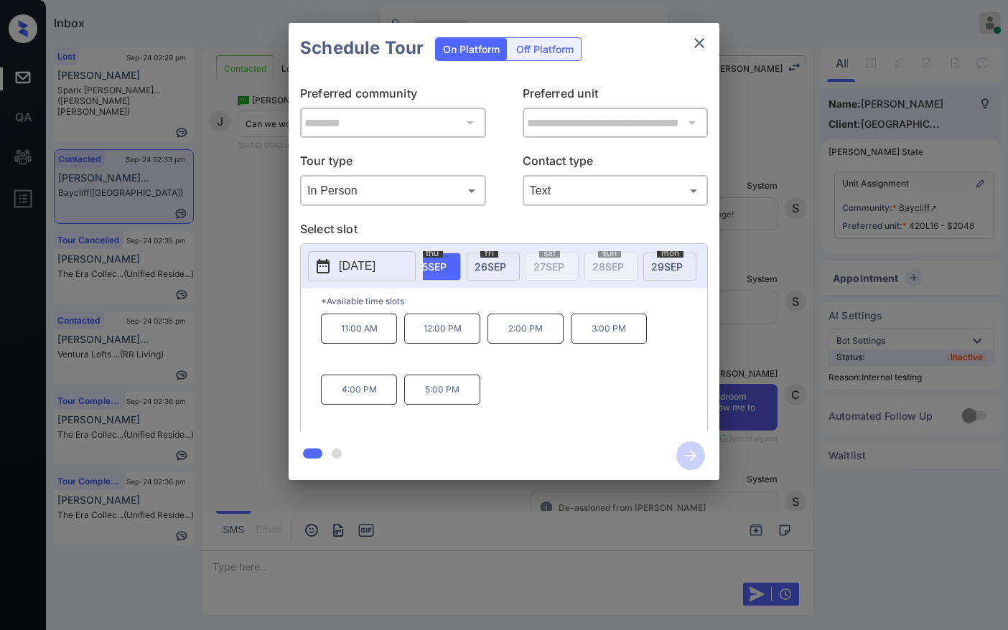
scroll to position [0, 147]
click at [605, 273] on div "mon 29 SEP" at bounding box center [596, 267] width 53 height 28
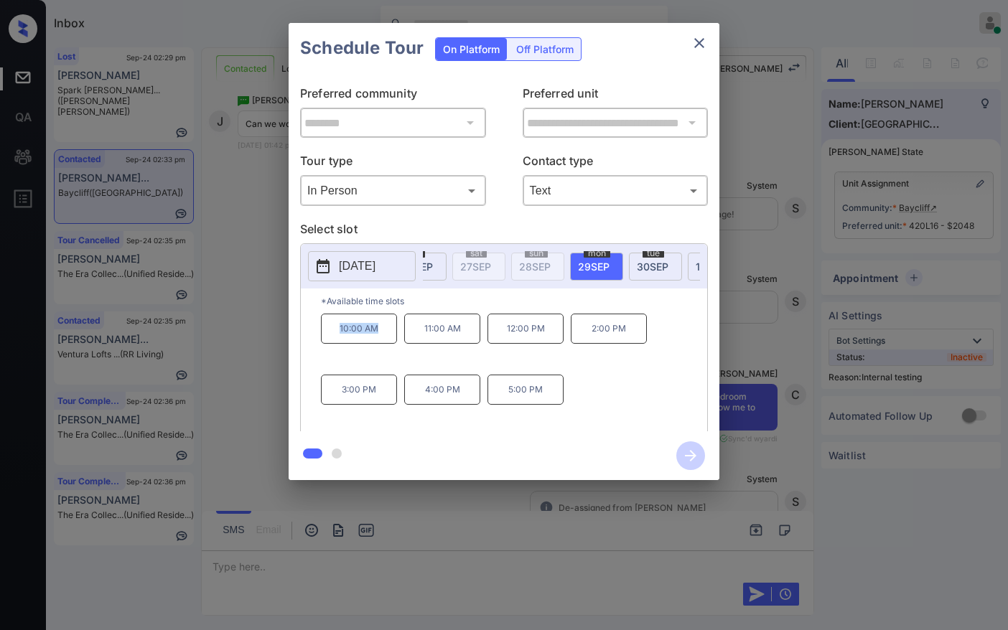
drag, startPoint x: 338, startPoint y: 339, endPoint x: 398, endPoint y: 339, distance: 59.6
click at [398, 339] on div "10:00 AM 11:00 AM 12:00 PM 2:00 PM 3:00 PM 4:00 PM 5:00 PM" at bounding box center [514, 371] width 386 height 115
copy p "10:00 AM"
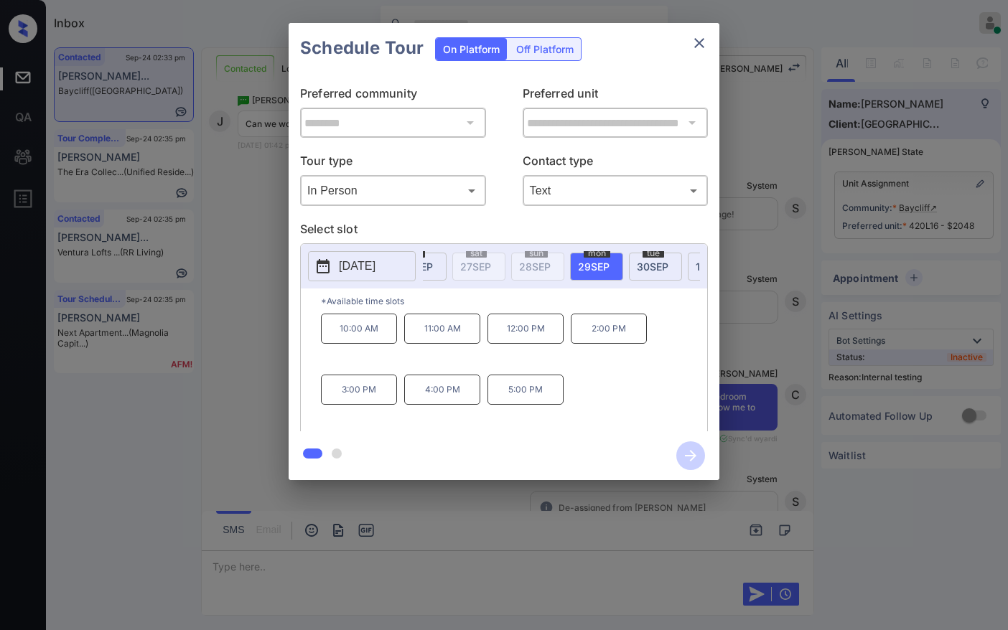
click at [199, 160] on div "**********" at bounding box center [504, 251] width 1008 height 503
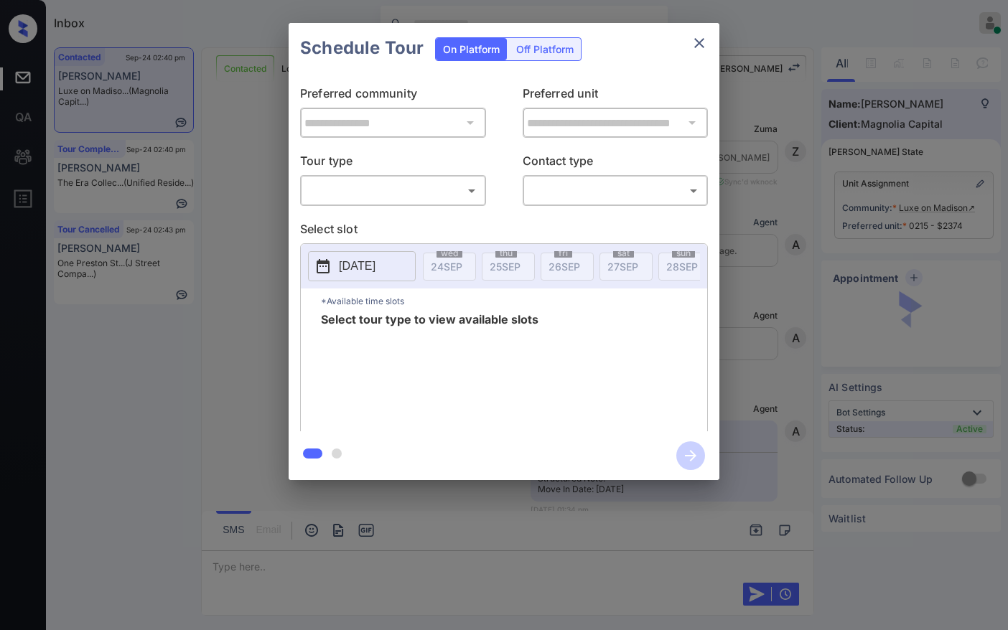
scroll to position [2585, 0]
click at [406, 195] on body "Inbox Jezcil Usanastre Online Set yourself offline Set yourself on break Profil…" at bounding box center [504, 315] width 1008 height 630
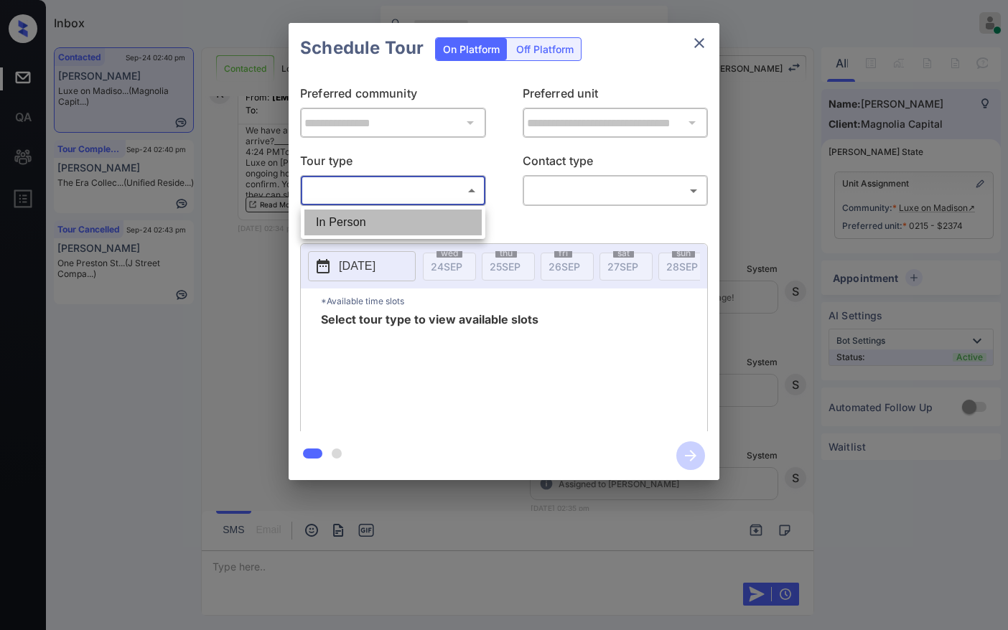
click at [404, 210] on li "In Person" at bounding box center [392, 223] width 177 height 26
type input "********"
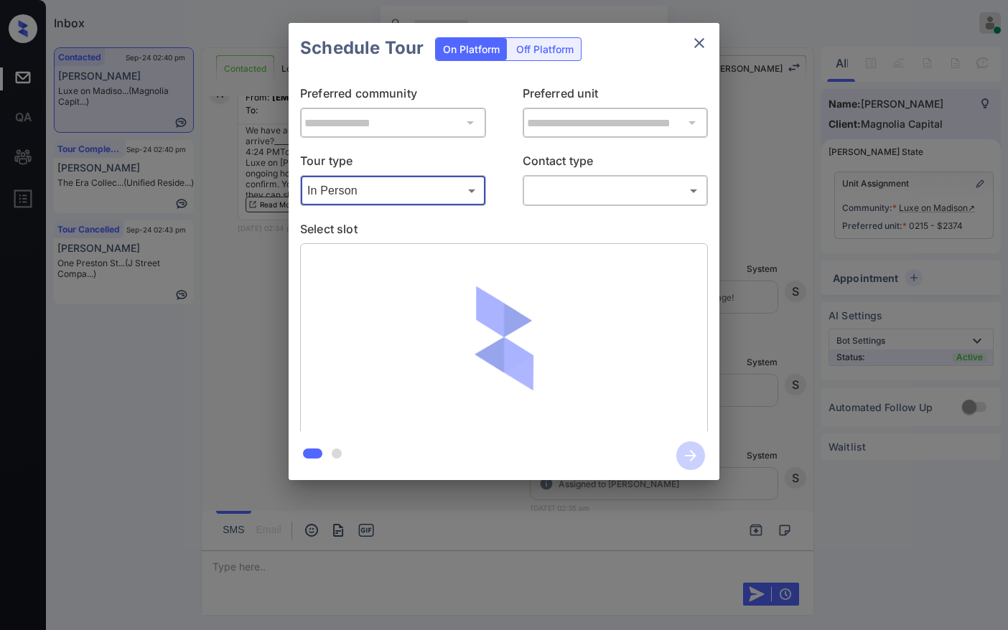
click at [563, 197] on body "Inbox Jezcil Usanastre Online Set yourself offline Set yourself on break Profil…" at bounding box center [504, 315] width 1008 height 630
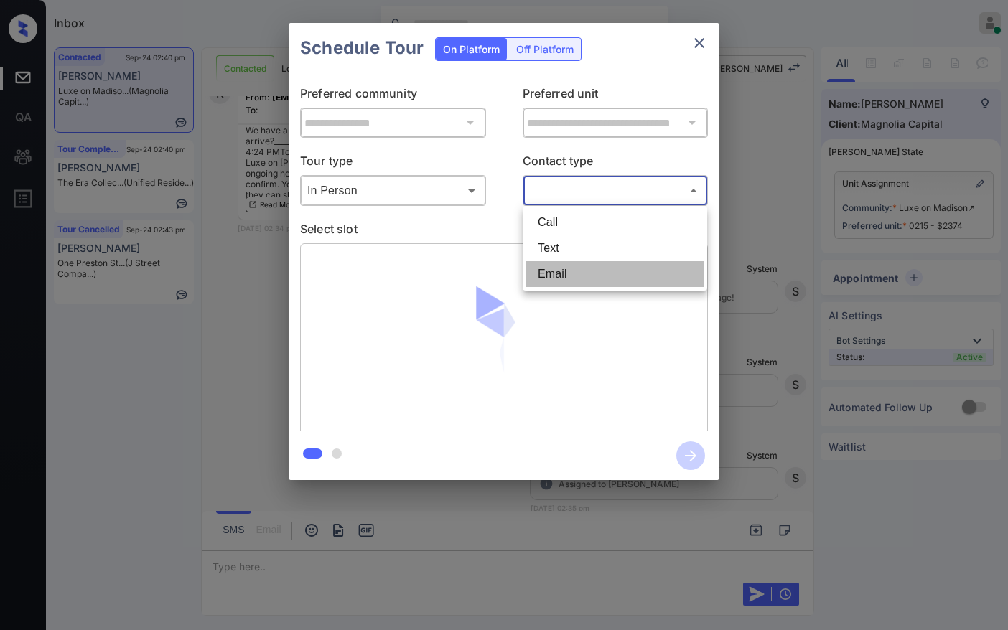
click at [562, 278] on li "Email" at bounding box center [614, 274] width 177 height 26
type input "*****"
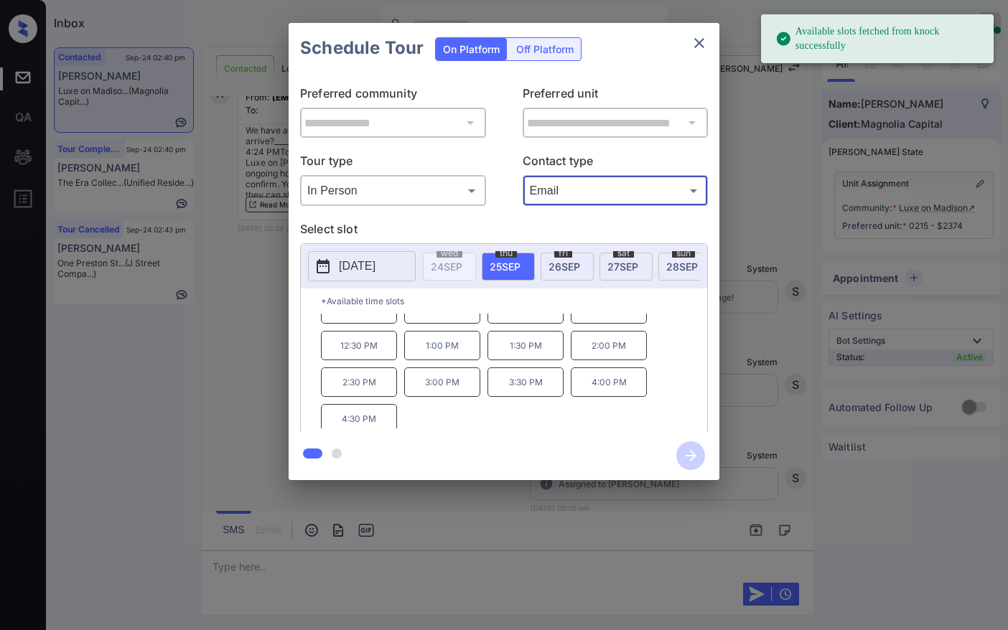
scroll to position [24, 0]
click at [231, 320] on div "**********" at bounding box center [504, 251] width 1008 height 503
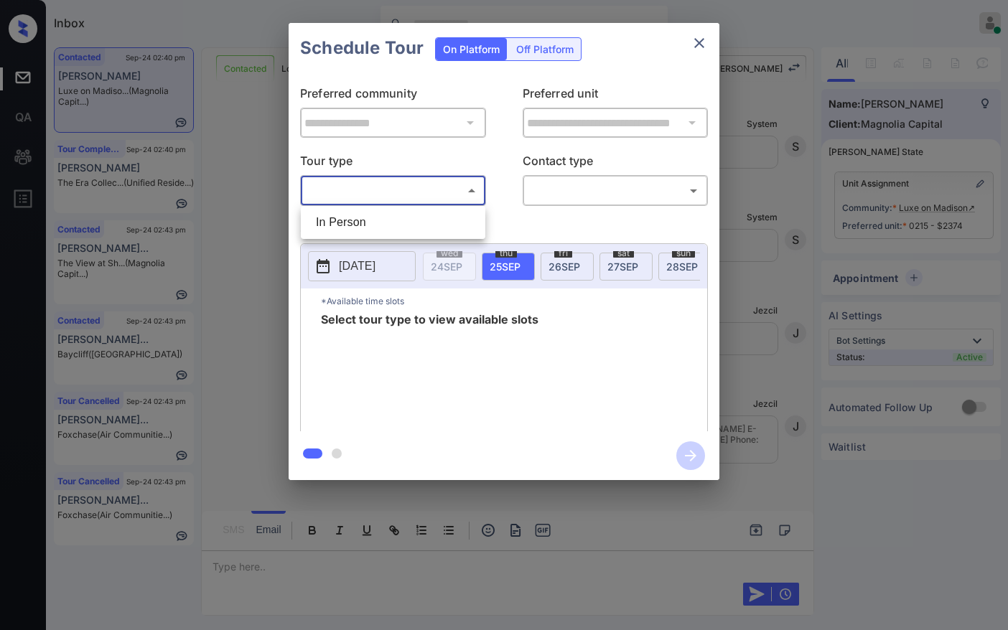
click at [412, 187] on body "Inbox Jezcil Usanastre Online Set yourself offline Set yourself on break Profil…" at bounding box center [504, 315] width 1008 height 630
click at [402, 214] on li "In Person" at bounding box center [392, 223] width 177 height 26
type input "********"
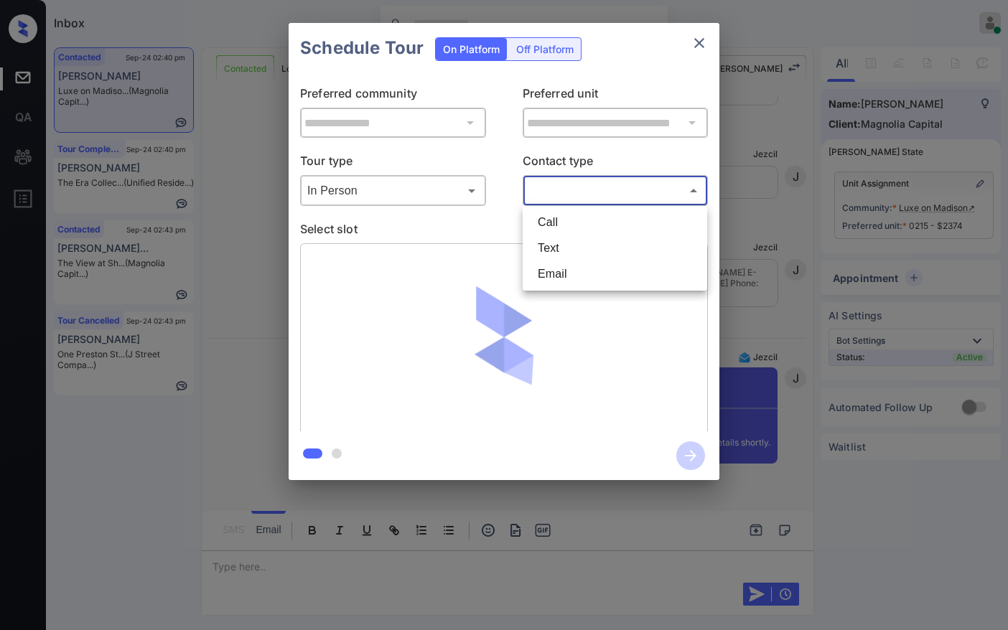
click at [554, 191] on body "Inbox Jezcil Usanastre Online Set yourself offline Set yourself on break Profil…" at bounding box center [504, 315] width 1008 height 630
click at [556, 270] on li "Email" at bounding box center [614, 274] width 177 height 26
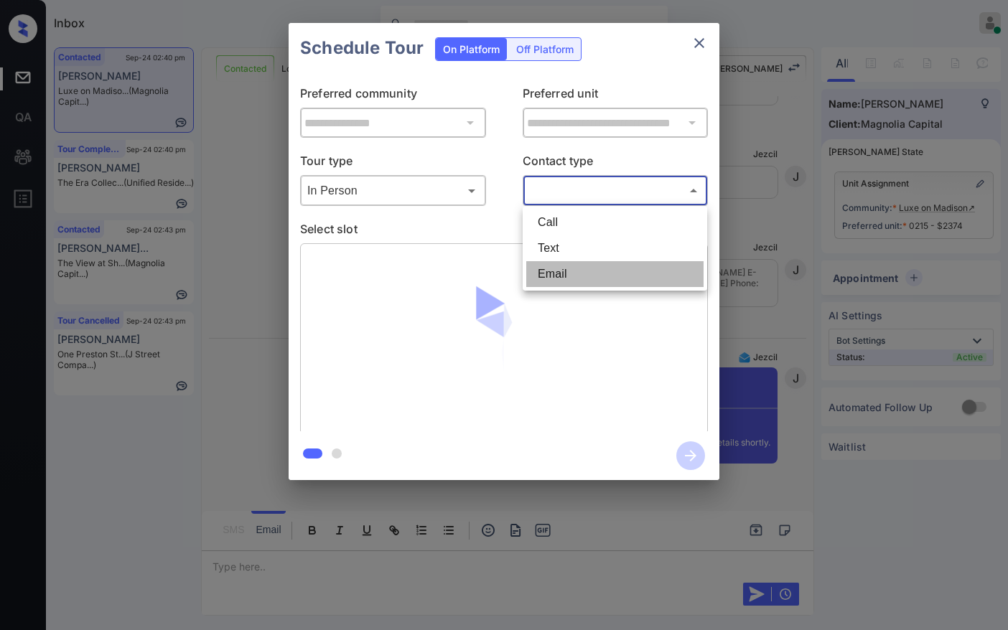
type input "*****"
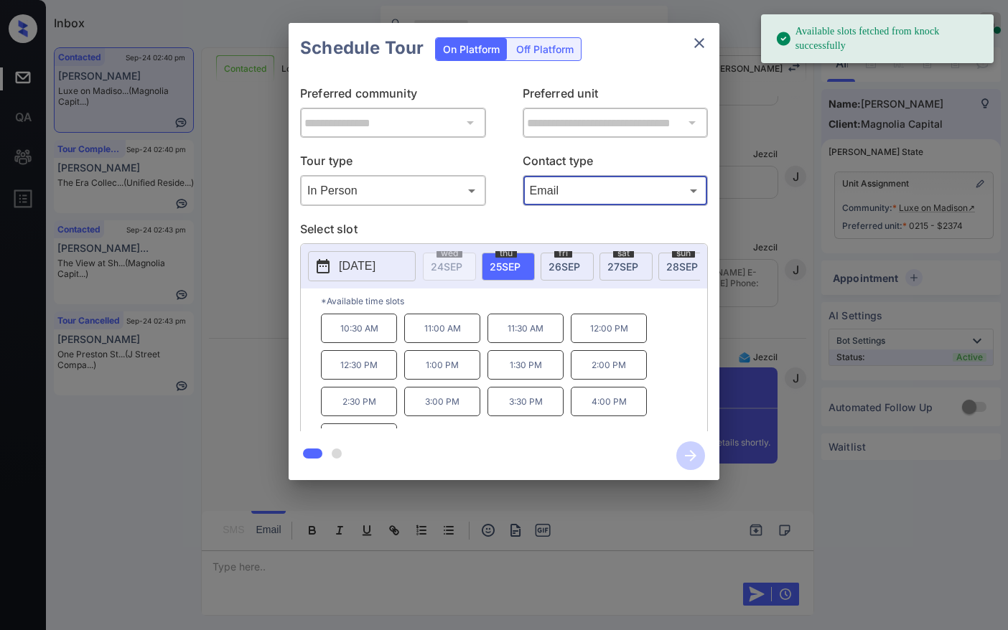
click at [416, 371] on p "1:00 PM" at bounding box center [442, 364] width 76 height 29
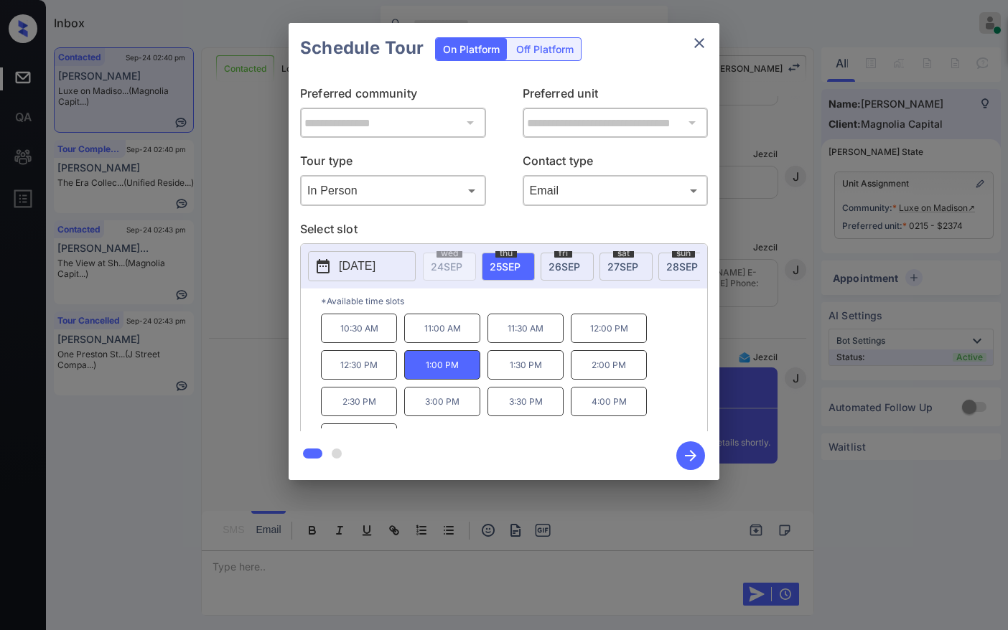
click at [685, 465] on icon "button" at bounding box center [690, 456] width 29 height 29
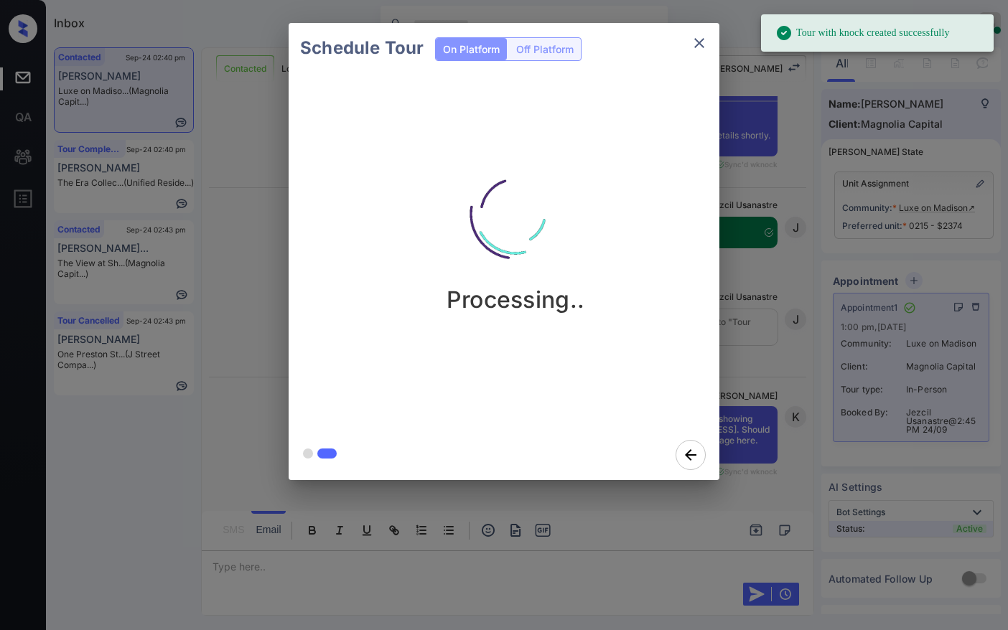
scroll to position [4317, 0]
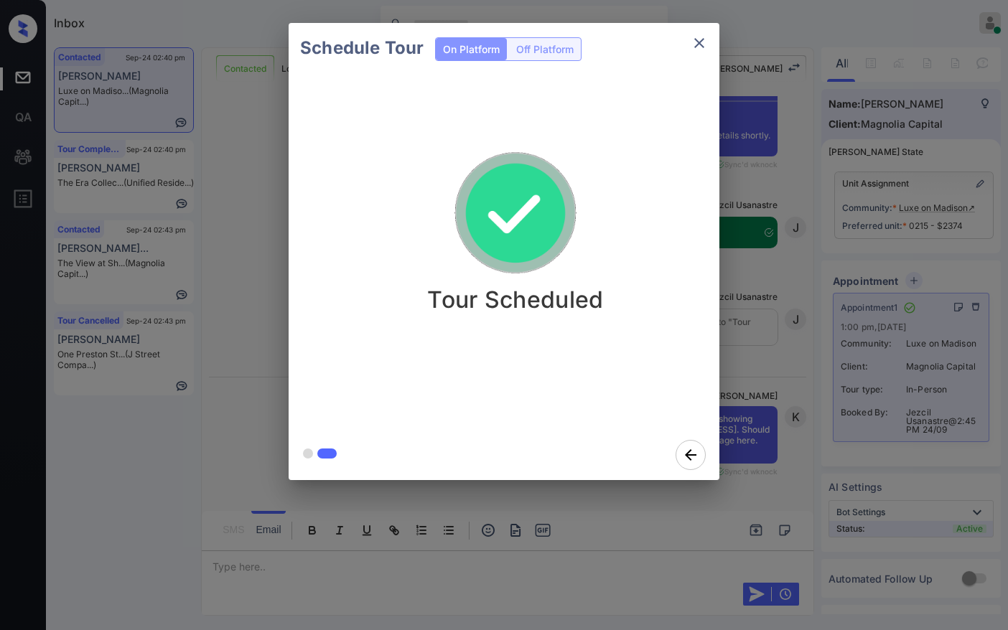
click at [207, 273] on div "Schedule Tour On Platform Off Platform Tour Scheduled" at bounding box center [504, 251] width 1008 height 503
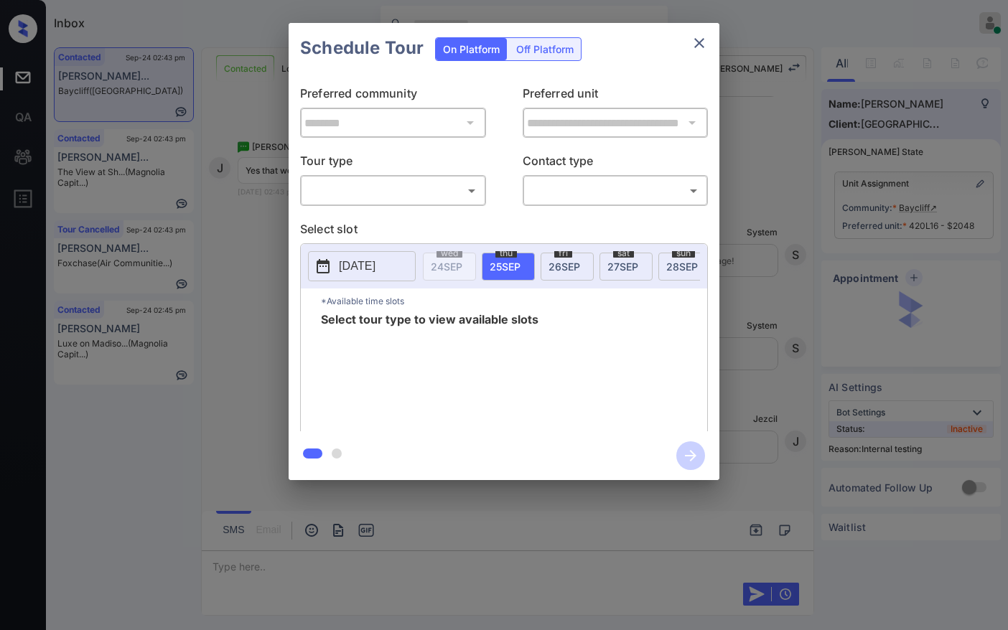
click at [396, 193] on body "Inbox Jezcil Usanastre Online Set yourself offline Set yourself on break Profil…" at bounding box center [504, 315] width 1008 height 630
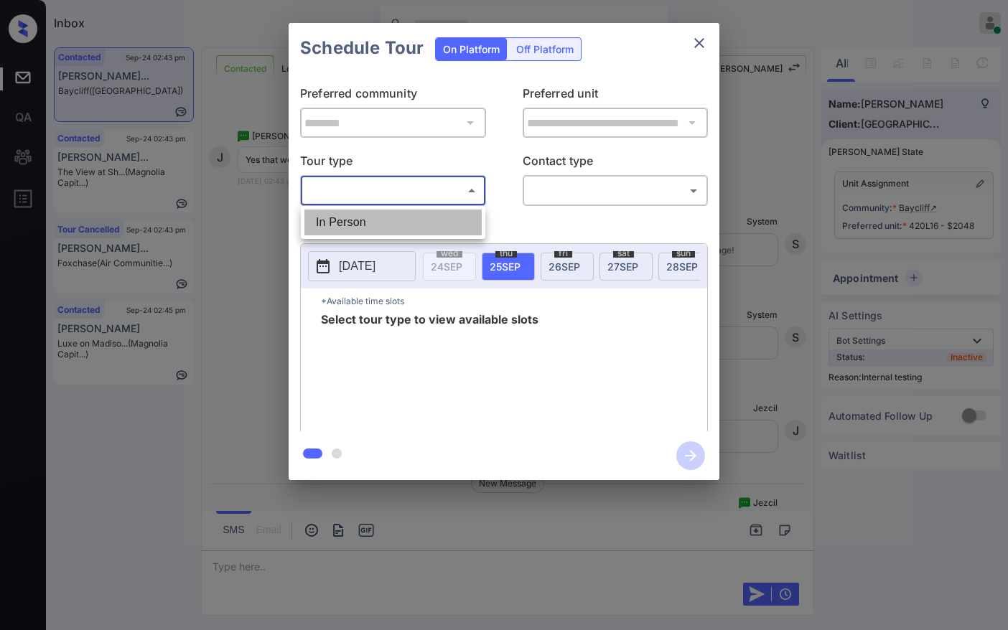
click at [388, 219] on li "In Person" at bounding box center [392, 223] width 177 height 26
type input "********"
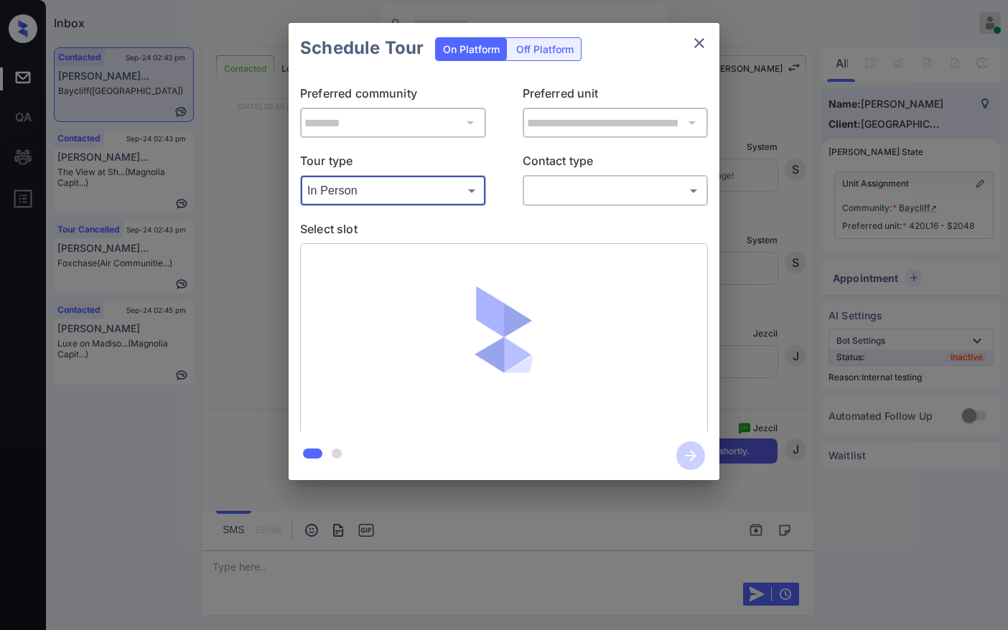
click at [548, 186] on body "Inbox Jezcil Usanastre Online Set yourself offline Set yourself on break Profil…" at bounding box center [504, 315] width 1008 height 630
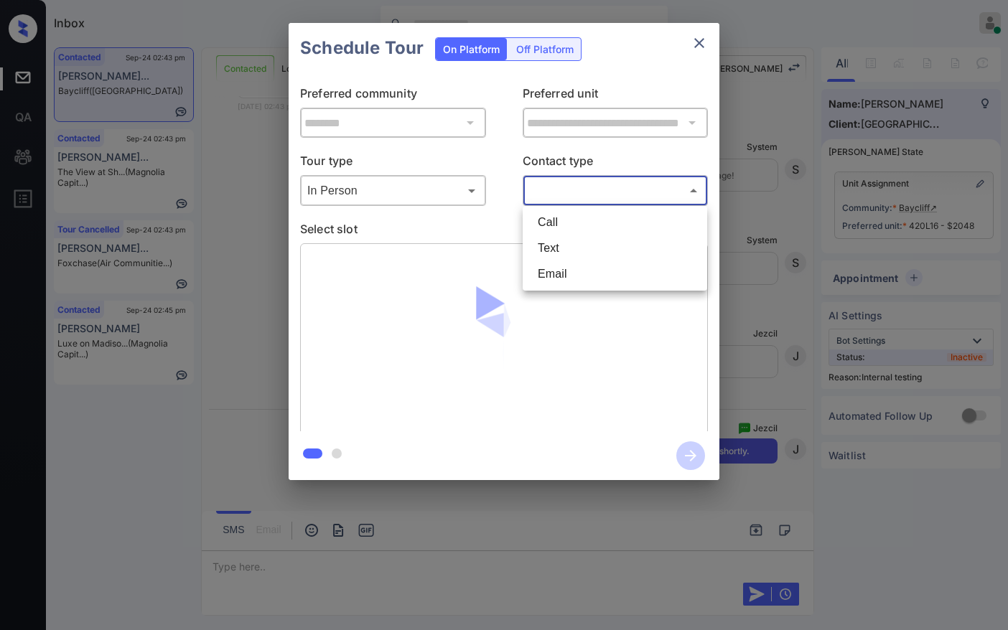
click at [564, 249] on li "Text" at bounding box center [614, 248] width 177 height 26
type input "****"
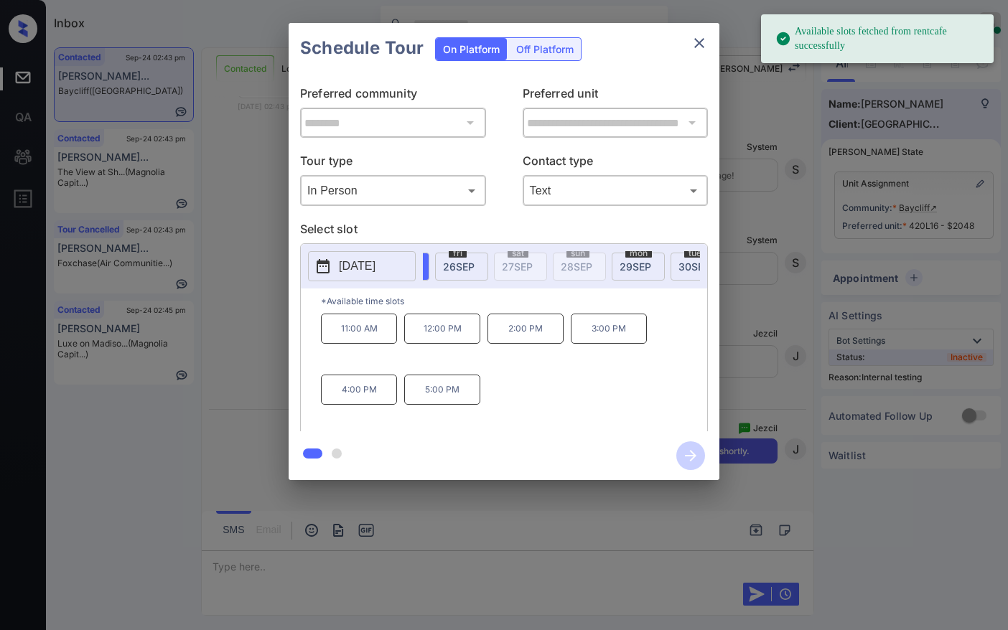
scroll to position [0, 116]
click at [618, 268] on span "[DATE]" at bounding box center [626, 267] width 32 height 12
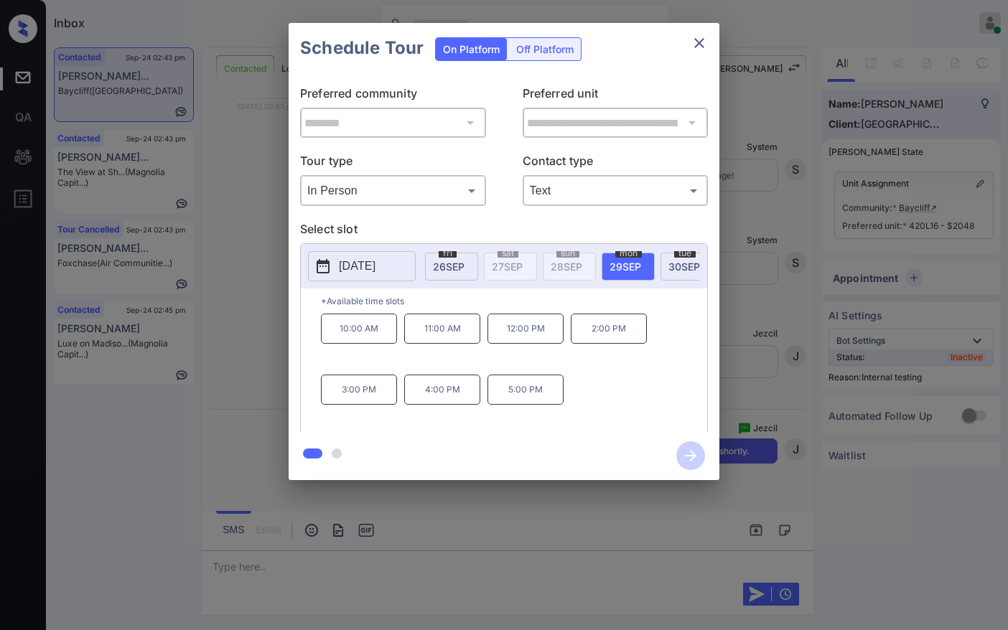
click at [350, 343] on p "10:00 AM" at bounding box center [359, 329] width 76 height 30
click at [694, 454] on icon "button" at bounding box center [690, 455] width 11 height 11
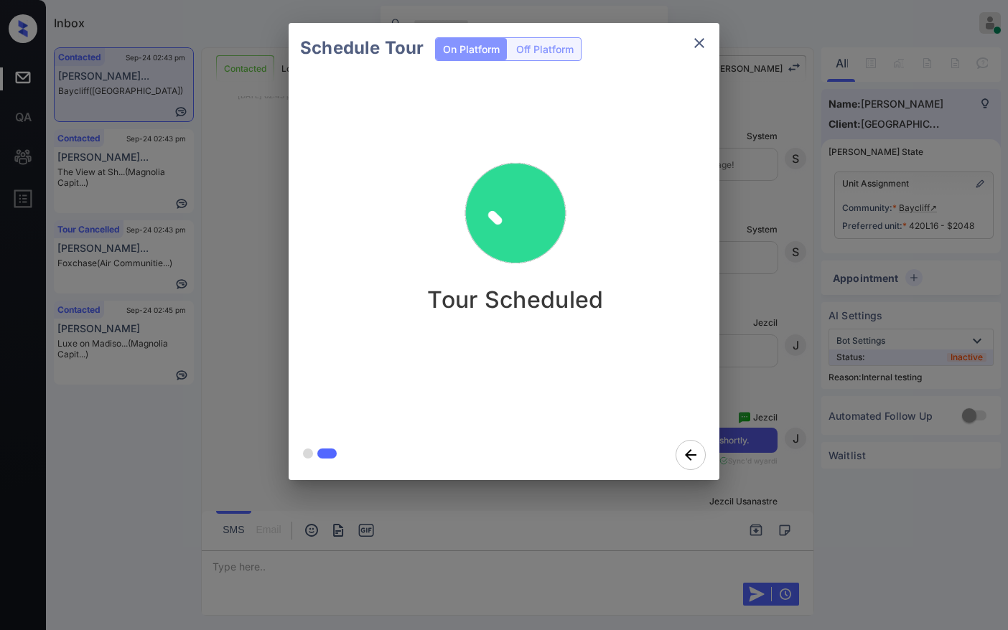
scroll to position [4226, 0]
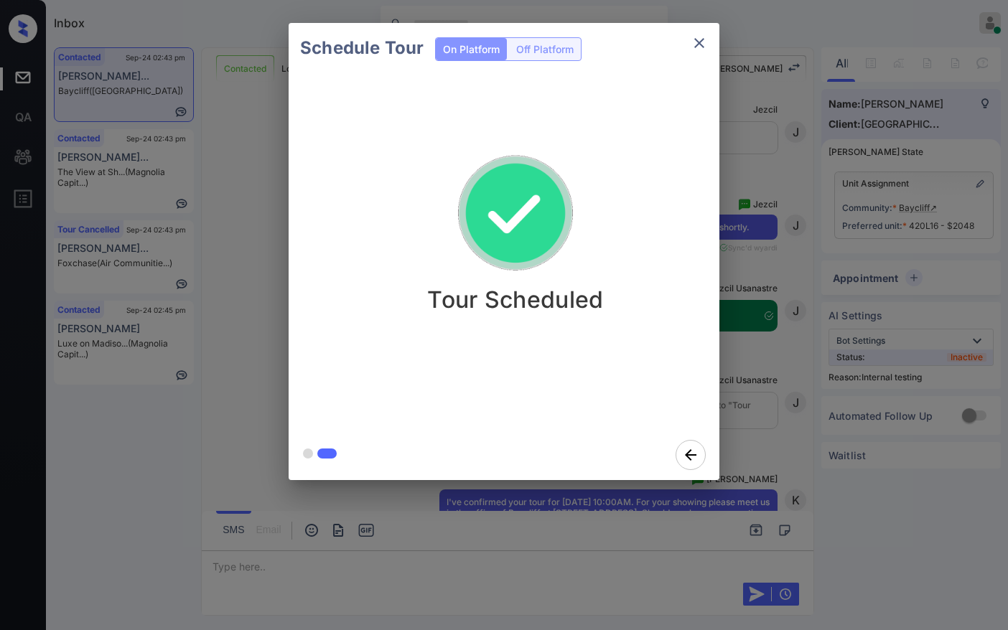
click at [251, 181] on div "Schedule Tour On Platform Off Platform Tour Scheduled" at bounding box center [504, 251] width 1008 height 503
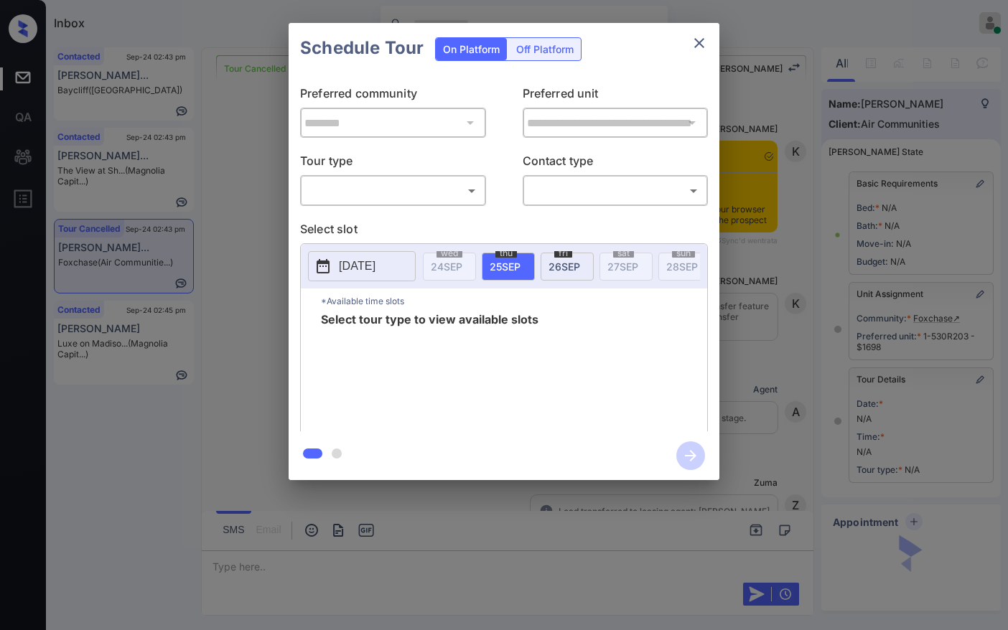
scroll to position [8075, 0]
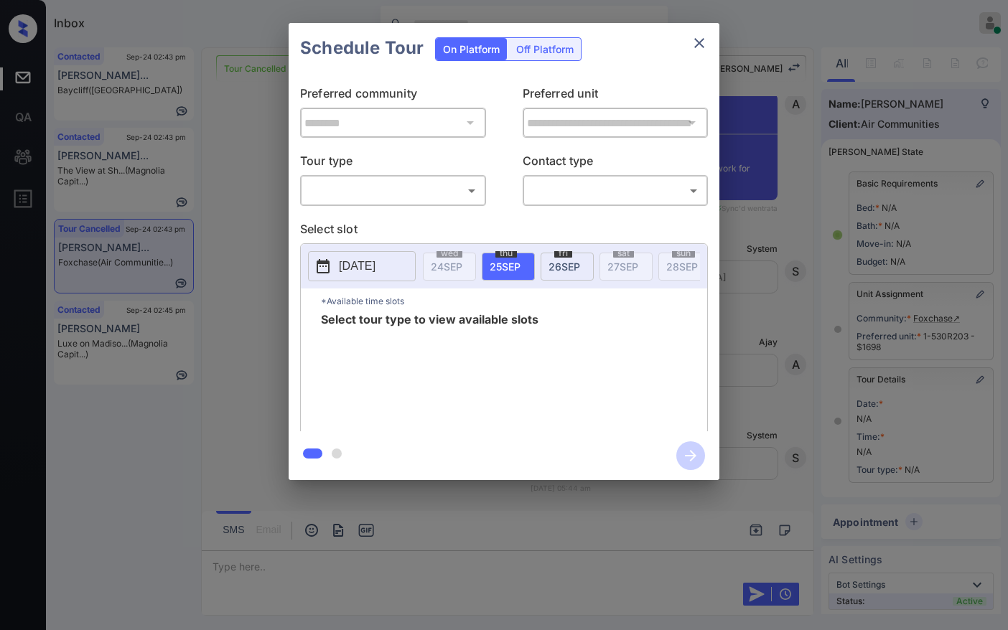
click at [353, 202] on body "Inbox Jezcil Usanastre Online Set yourself offline Set yourself on break Profil…" at bounding box center [504, 315] width 1008 height 630
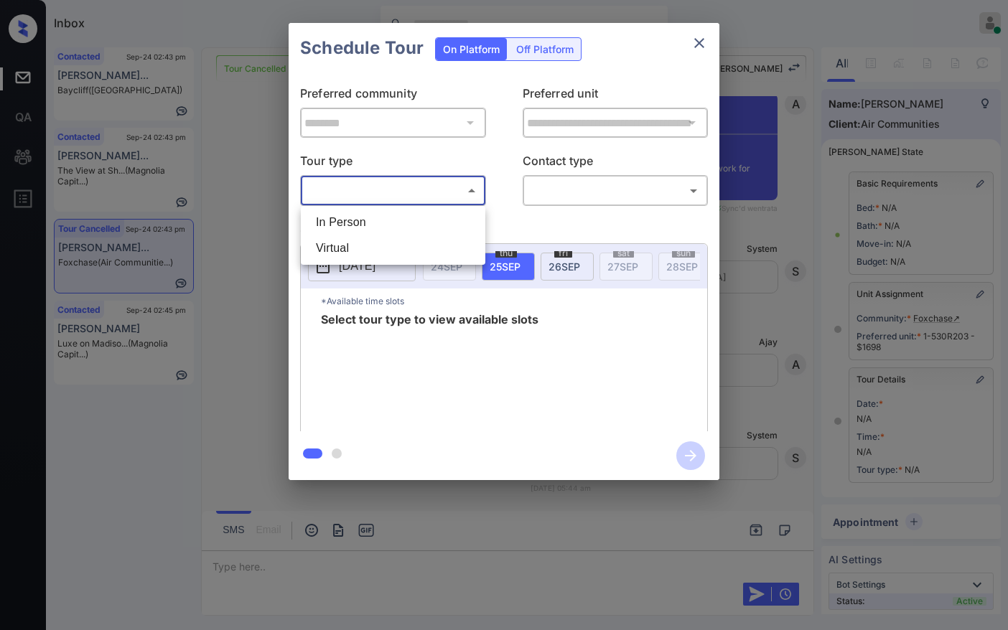
click at [358, 214] on li "In Person" at bounding box center [392, 223] width 177 height 26
type input "********"
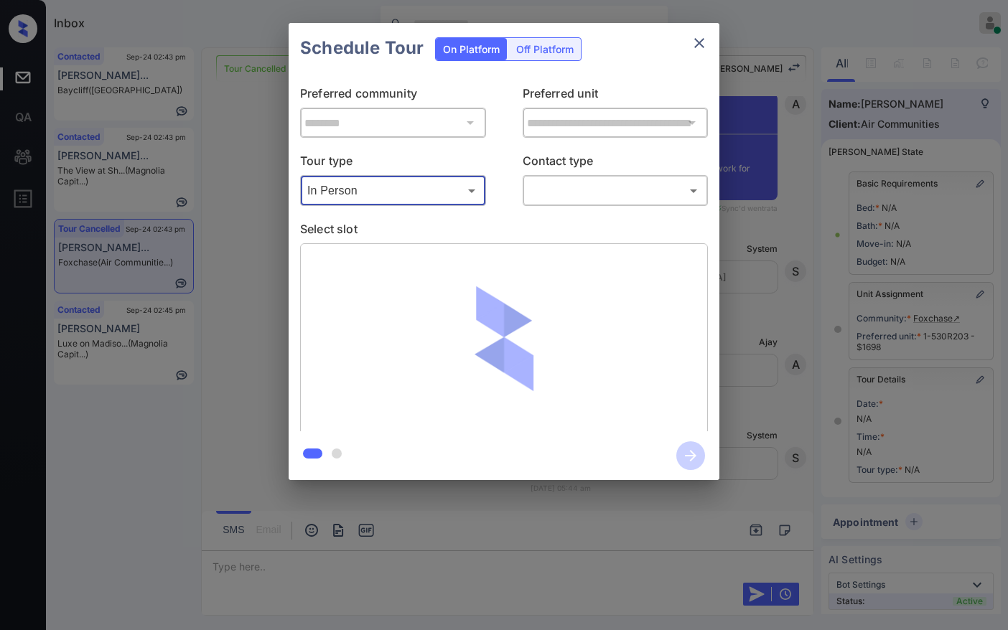
click at [563, 195] on body "Inbox Jezcil Usanastre Online Set yourself offline Set yourself on break Profil…" at bounding box center [504, 315] width 1008 height 630
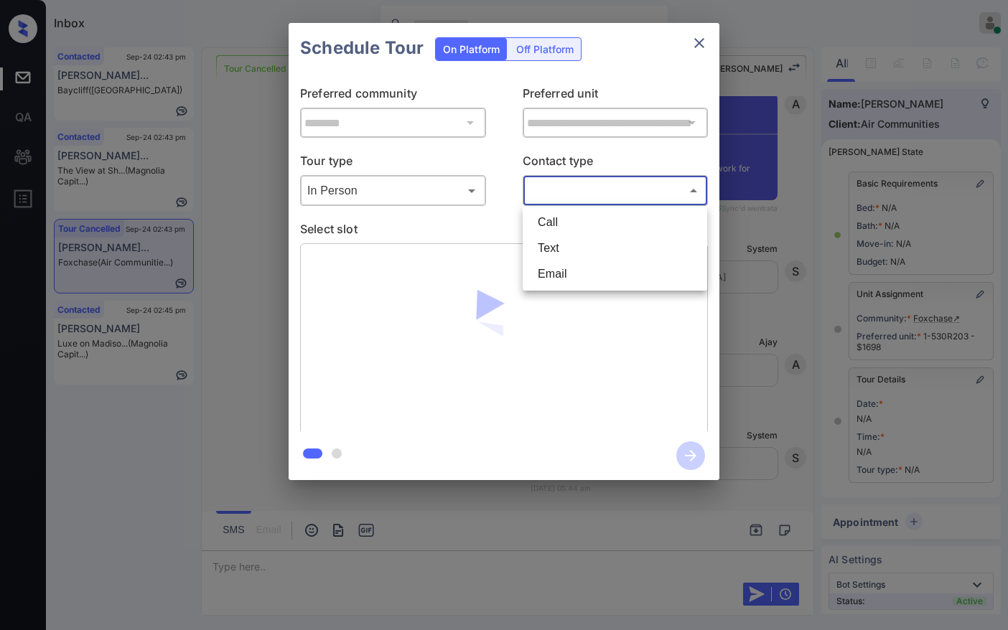
click at [594, 255] on li "Text" at bounding box center [614, 248] width 177 height 26
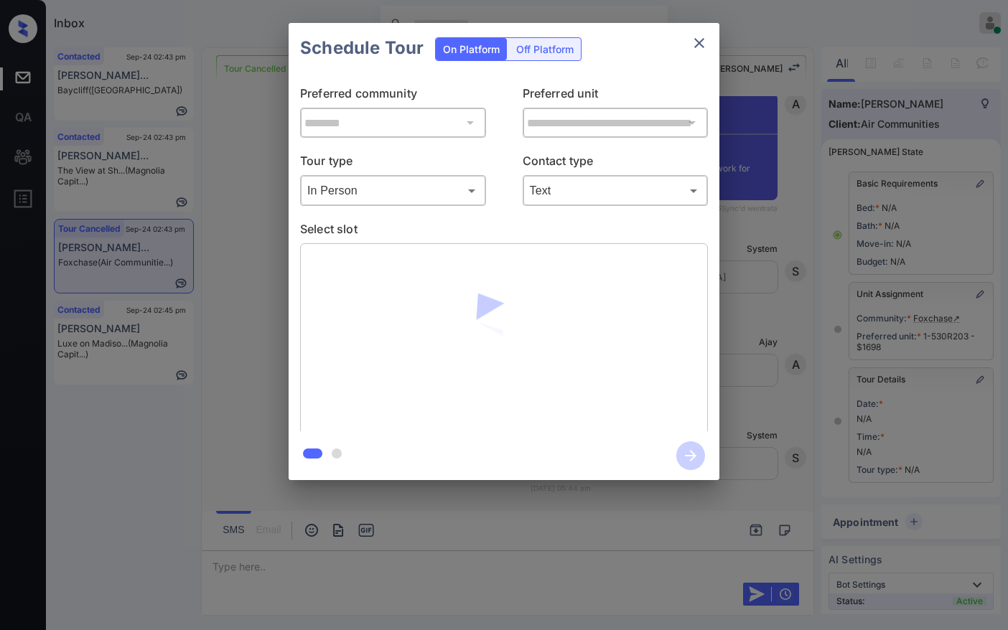
click at [569, 172] on p "Contact type" at bounding box center [616, 163] width 186 height 23
click at [569, 193] on body "Inbox Jezcil Usanastre Online Set yourself offline Set yourself on break Profil…" at bounding box center [504, 315] width 1008 height 630
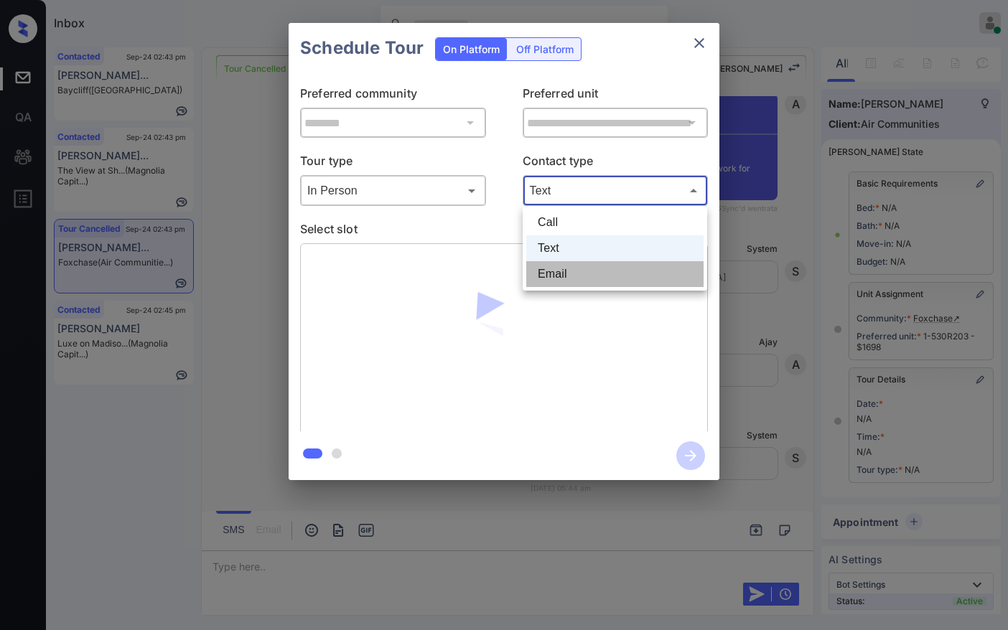
click at [582, 275] on li "Email" at bounding box center [614, 274] width 177 height 26
type input "*****"
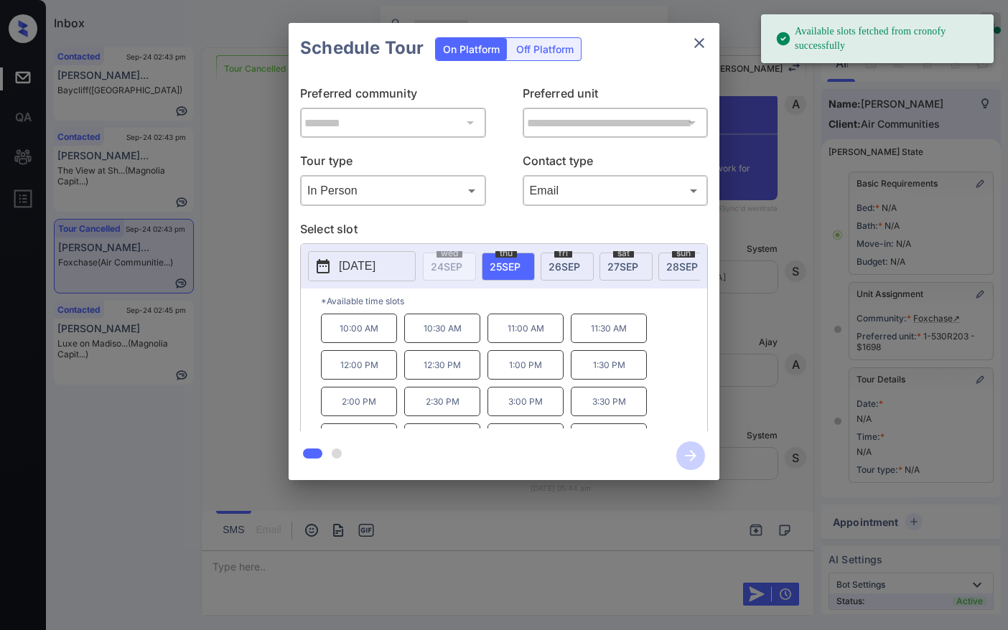
drag, startPoint x: 551, startPoint y: 267, endPoint x: 544, endPoint y: 261, distance: 8.6
click at [549, 264] on span "[DATE]" at bounding box center [565, 267] width 32 height 12
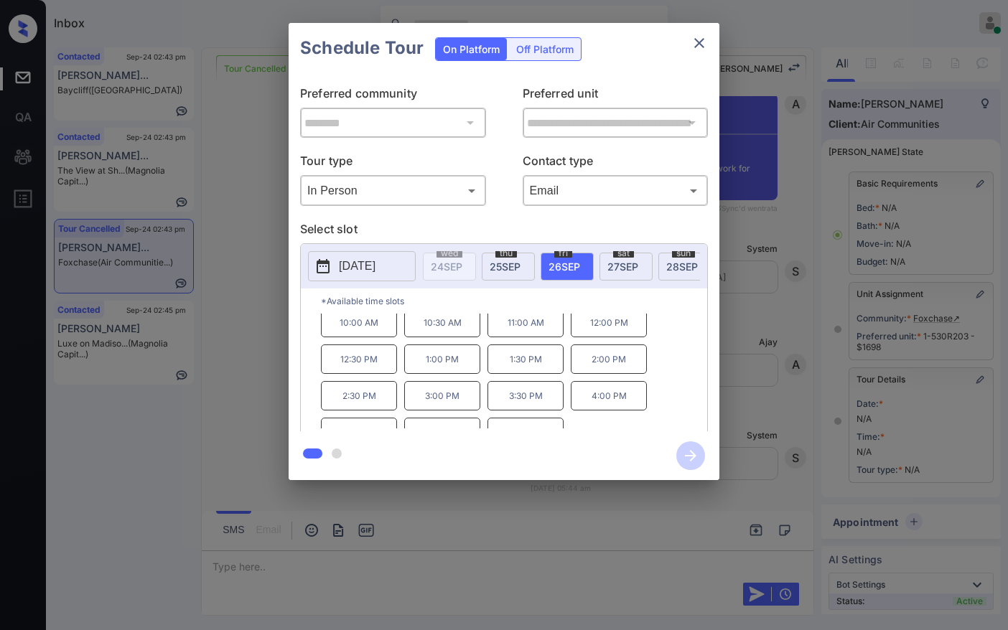
scroll to position [0, 0]
drag, startPoint x: 334, startPoint y: 340, endPoint x: 385, endPoint y: 336, distance: 51.2
click at [385, 336] on p "10:00 AM" at bounding box center [359, 328] width 76 height 29
copy p "10:00 AM"
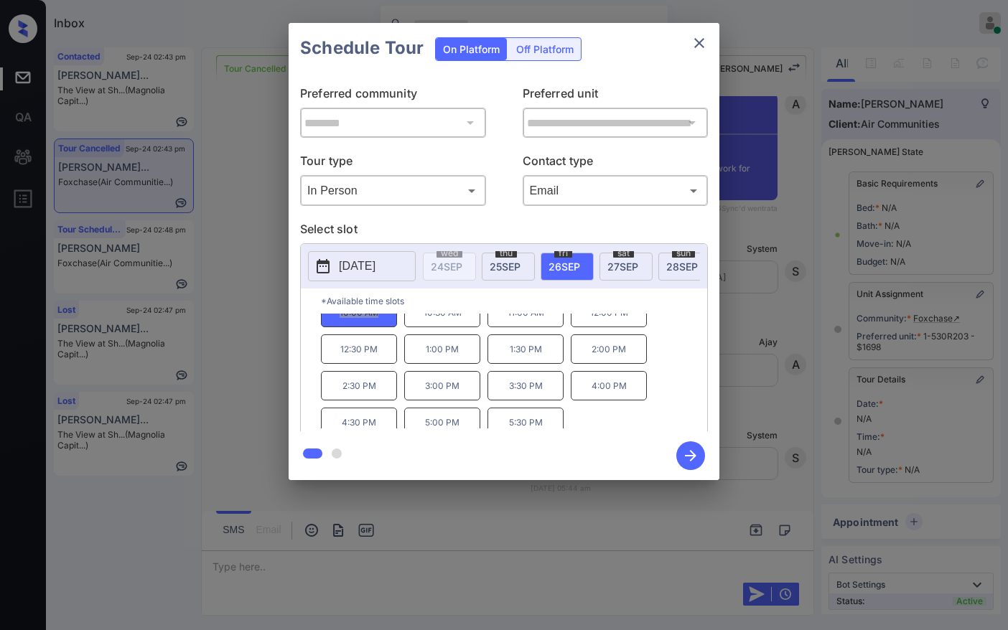
scroll to position [24, 0]
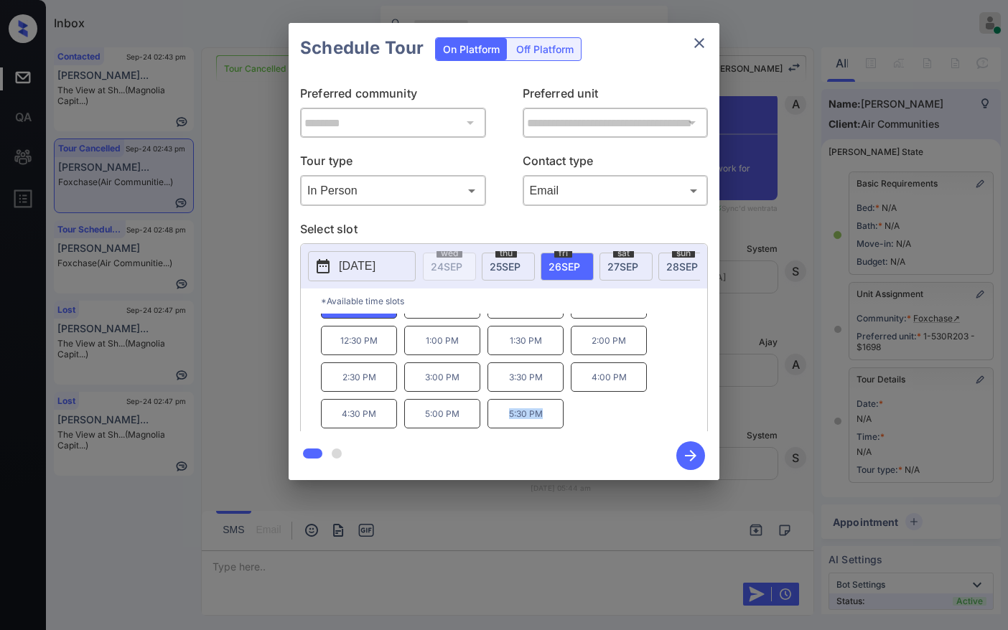
click at [558, 421] on p "5:30 PM" at bounding box center [526, 413] width 76 height 29
copy p "5:30 PM"
click at [233, 161] on div "**********" at bounding box center [504, 251] width 1008 height 503
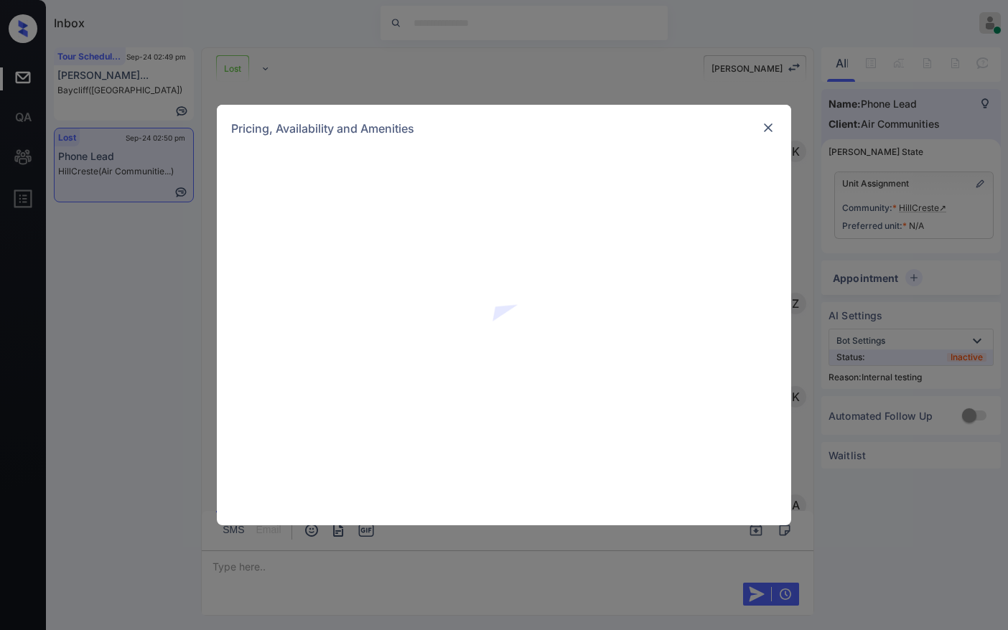
scroll to position [3628, 0]
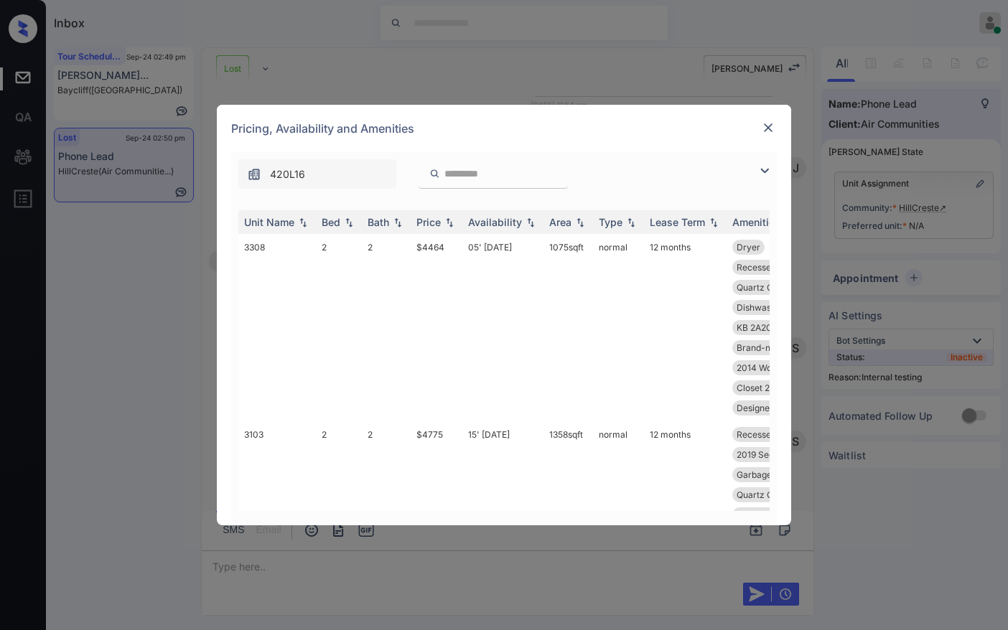
click at [769, 172] on img at bounding box center [764, 170] width 17 height 17
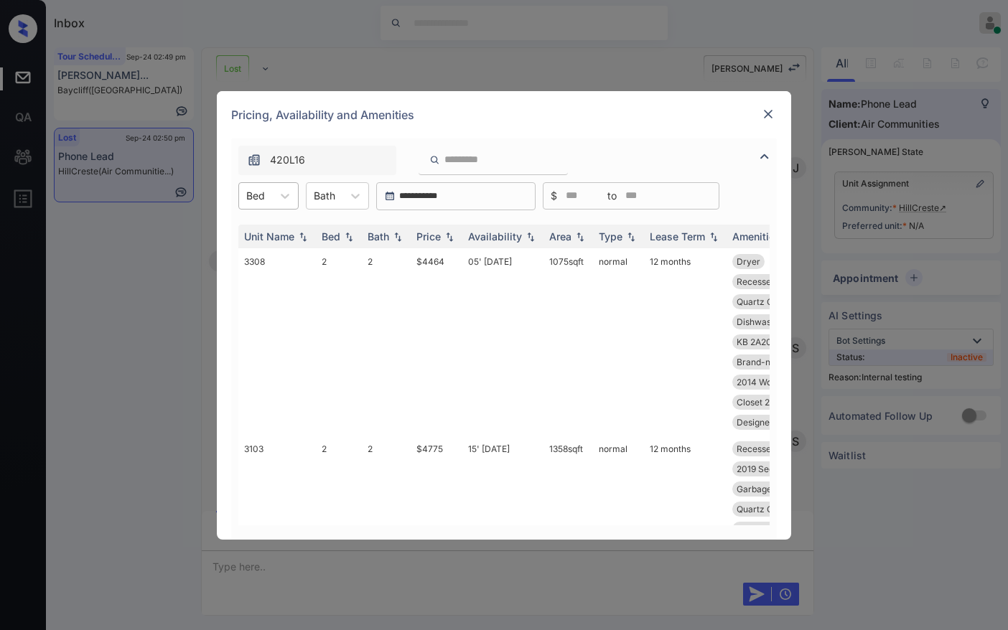
click at [258, 195] on div at bounding box center [255, 195] width 19 height 15
click at [288, 233] on div "2" at bounding box center [268, 231] width 60 height 26
click at [447, 241] on img at bounding box center [449, 236] width 14 height 10
click at [447, 241] on img at bounding box center [449, 236] width 14 height 11
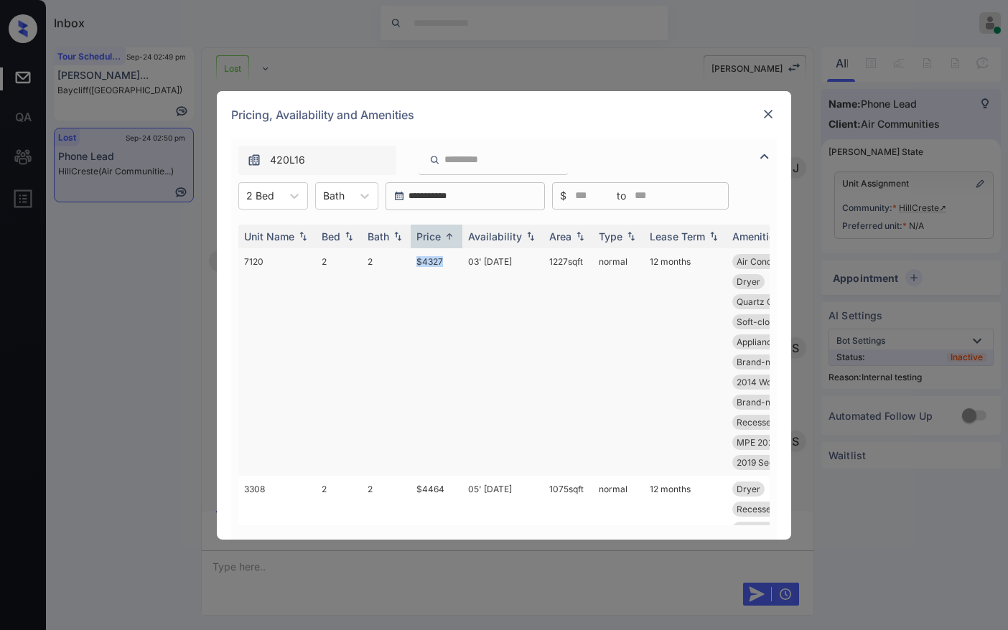
drag, startPoint x: 416, startPoint y: 263, endPoint x: 482, endPoint y: 275, distance: 67.2
click at [476, 271] on tr "7120 2 2 $4327 03' [DATE] sqft normal 12 months Air Conditioner Fireplace NEGAT…" at bounding box center [613, 362] width 750 height 228
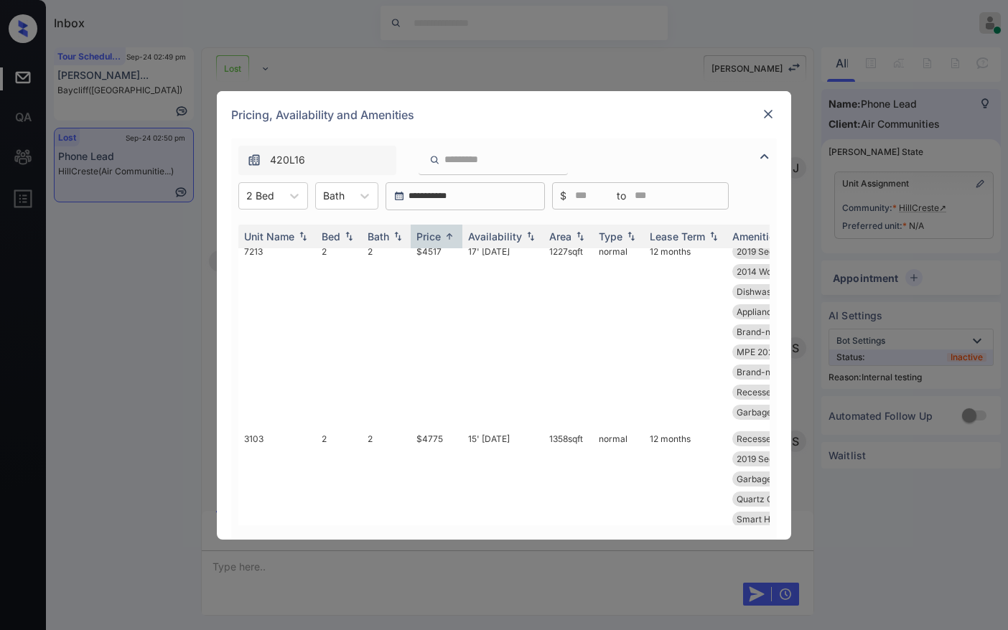
scroll to position [287, 0]
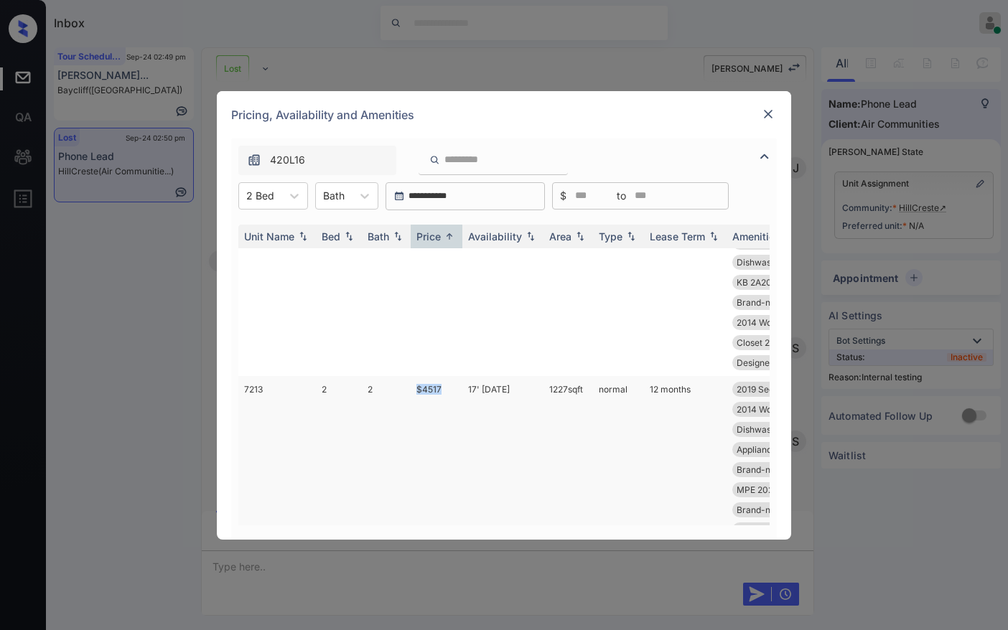
drag, startPoint x: 401, startPoint y: 405, endPoint x: 457, endPoint y: 409, distance: 55.4
click at [459, 411] on tr "7213 2 2 $4517 17' Jul 25 1227 sqft normal 12 months 2019 Second Clo... Designe…" at bounding box center [613, 469] width 750 height 187
click at [457, 409] on td "$4517" at bounding box center [437, 469] width 52 height 187
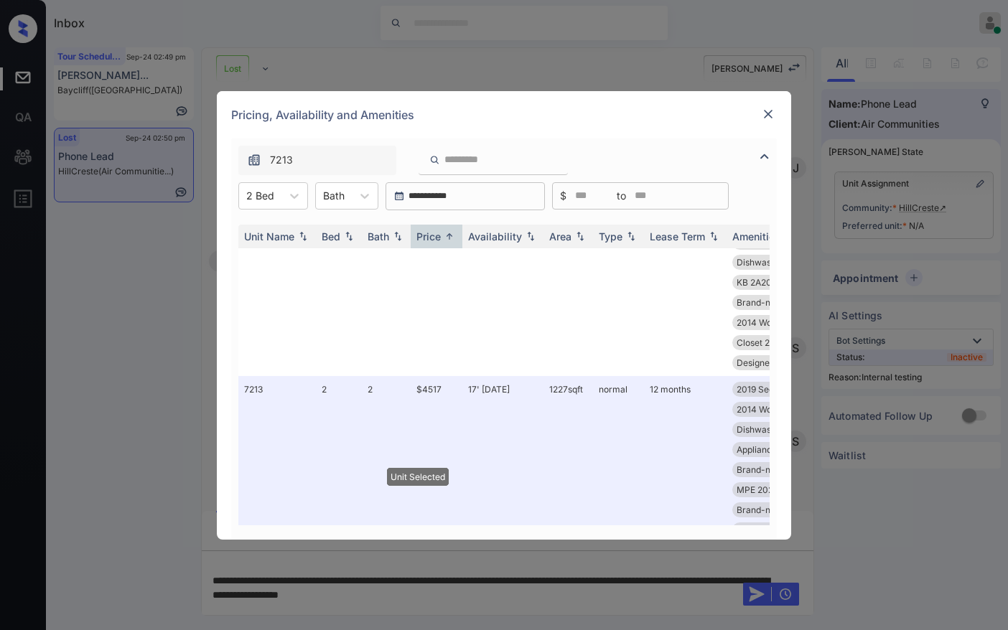
click at [761, 109] on img at bounding box center [768, 114] width 14 height 14
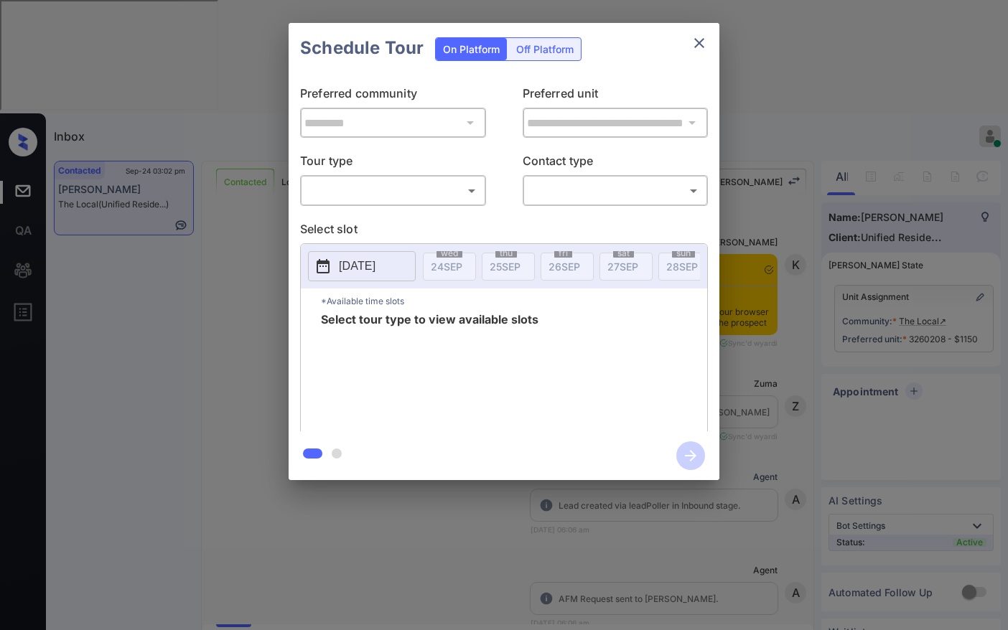
scroll to position [4128, 0]
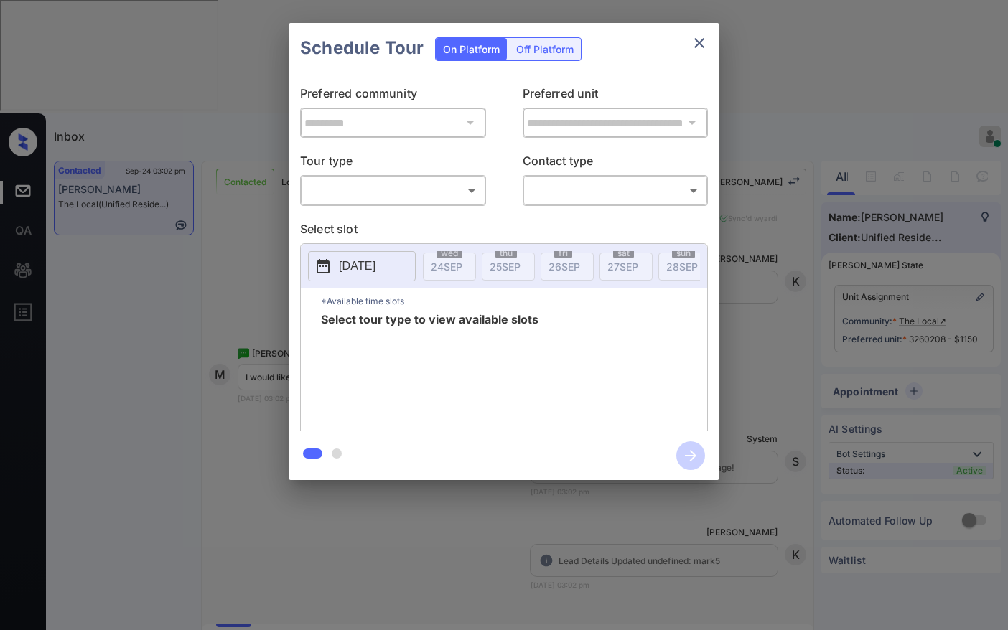
click at [401, 197] on body "Inbox Jezcil Usanastre Online Set yourself offline Set yourself on break Profil…" at bounding box center [504, 315] width 1008 height 630
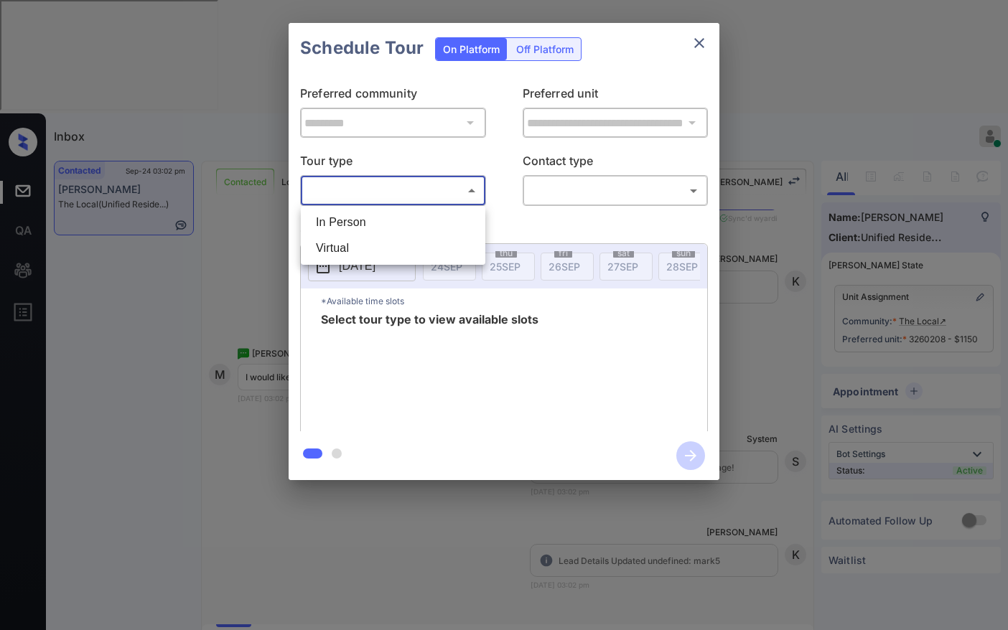
drag, startPoint x: 806, startPoint y: 236, endPoint x: 832, endPoint y: 229, distance: 26.8
click at [807, 236] on div at bounding box center [504, 315] width 1008 height 630
click at [783, 231] on div "**********" at bounding box center [504, 251] width 1008 height 503
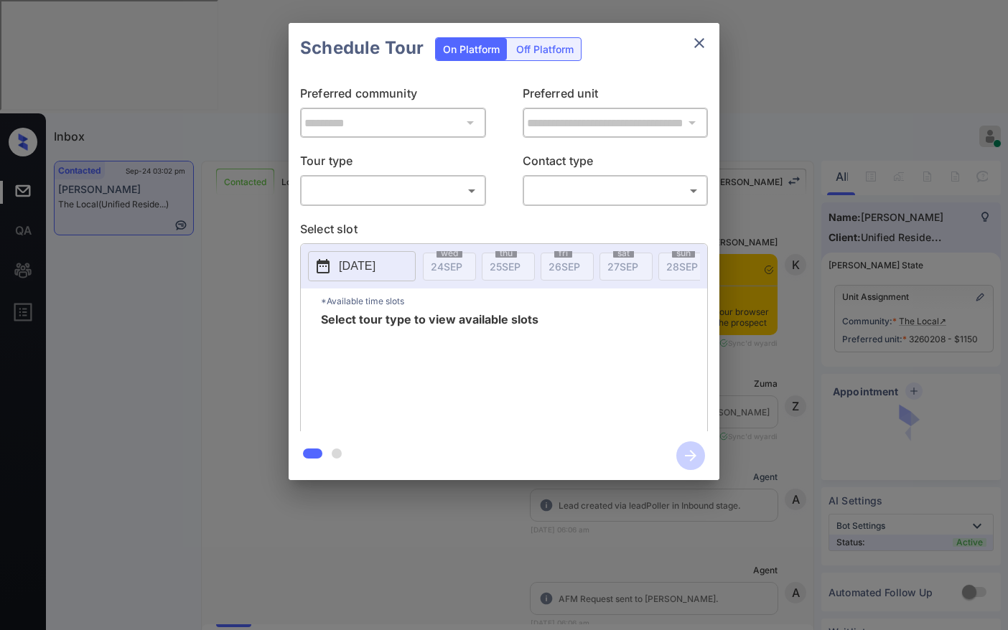
scroll to position [3912, 0]
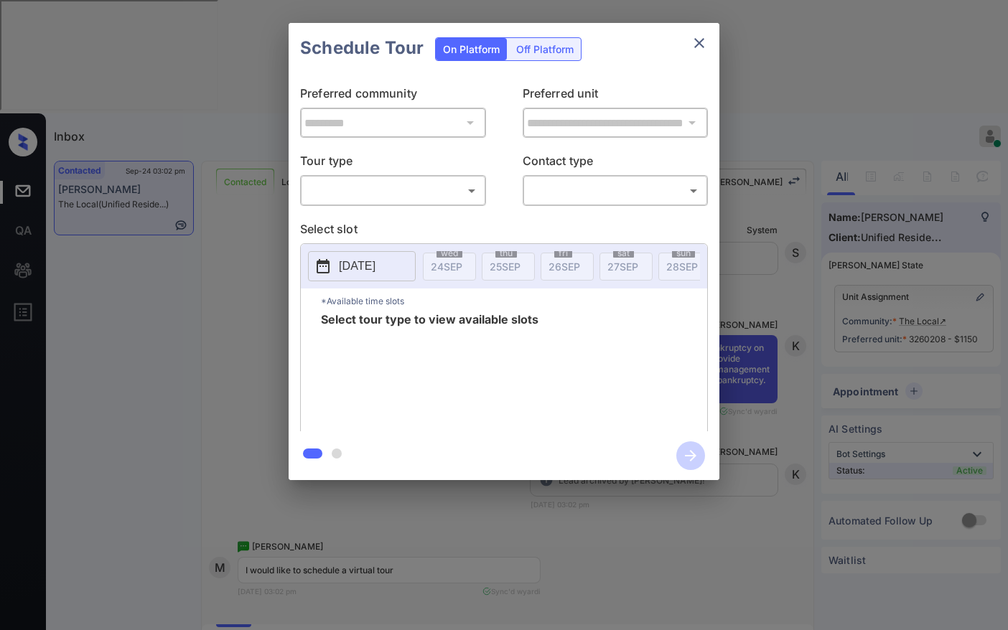
click at [365, 200] on body "Inbox Jezcil Usanastre Online Set yourself offline Set yourself on break Profil…" at bounding box center [504, 315] width 1008 height 630
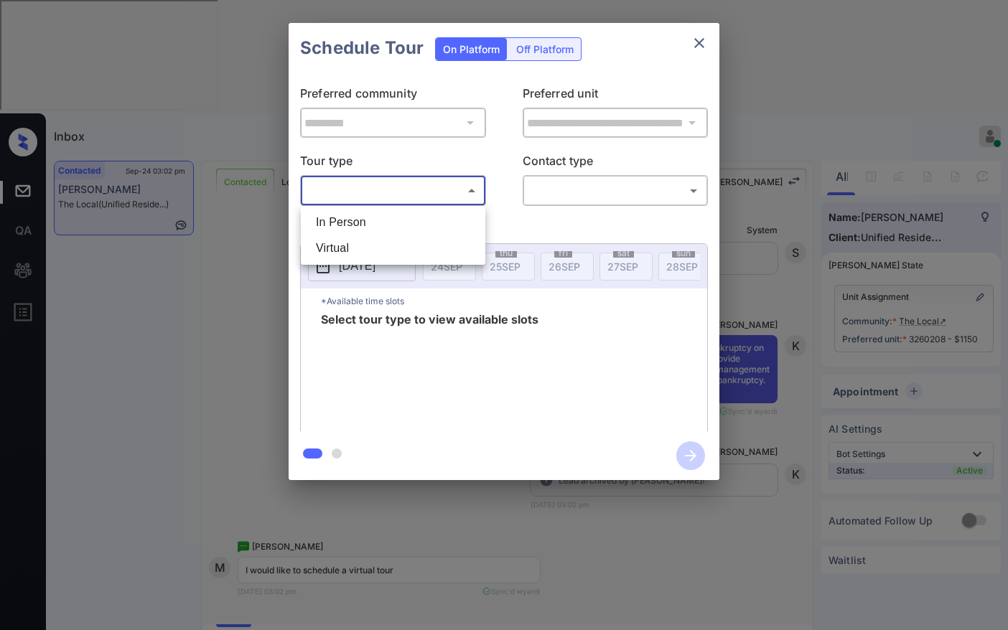
click at [367, 240] on li "Virtual" at bounding box center [392, 248] width 177 height 26
type input "*******"
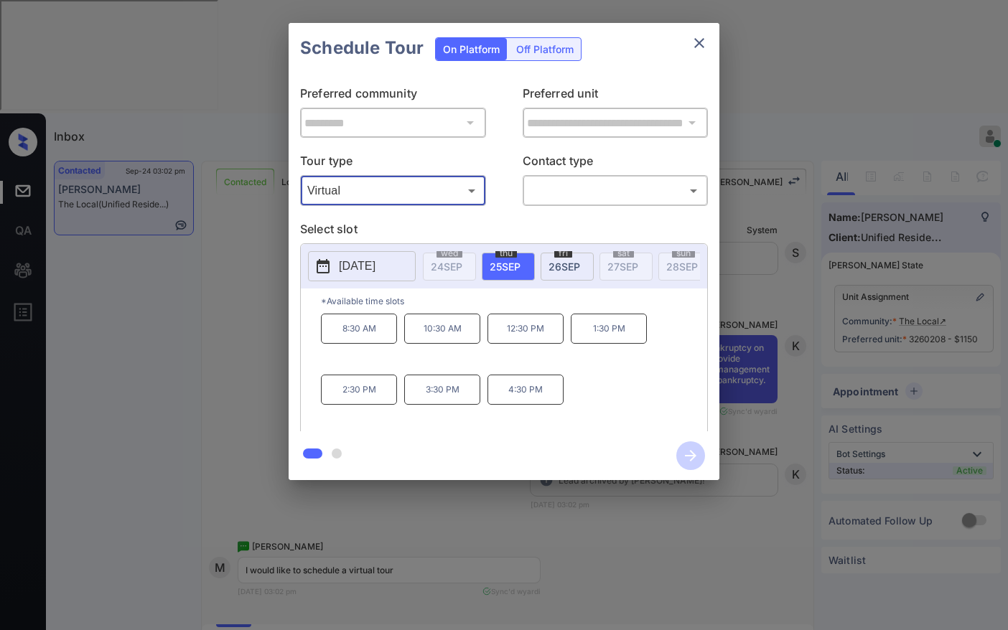
click at [208, 320] on div "**********" at bounding box center [504, 251] width 1008 height 503
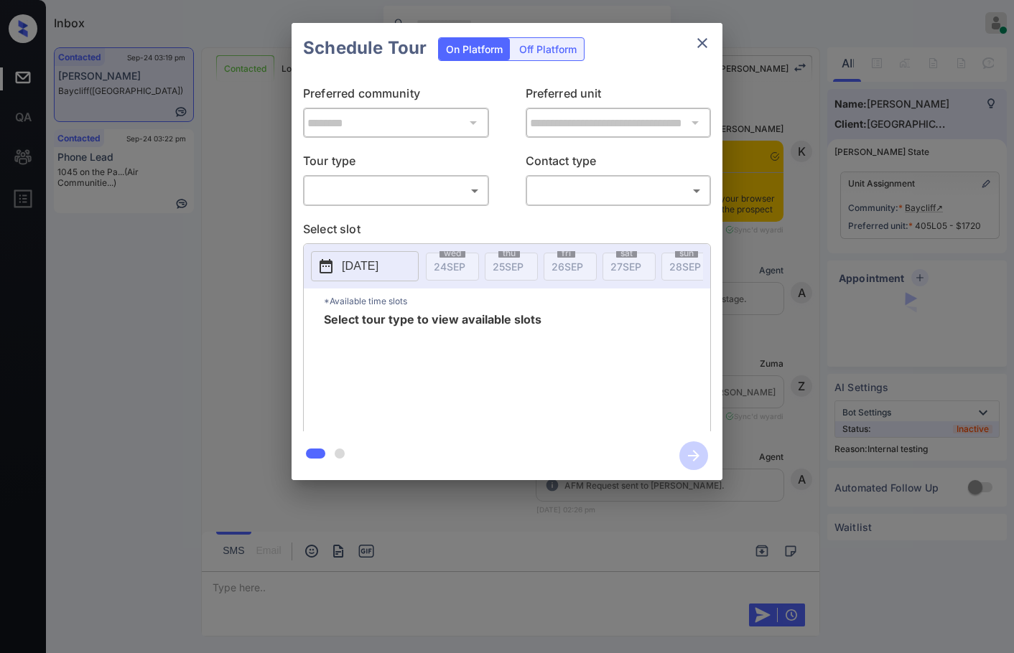
scroll to position [3215, 0]
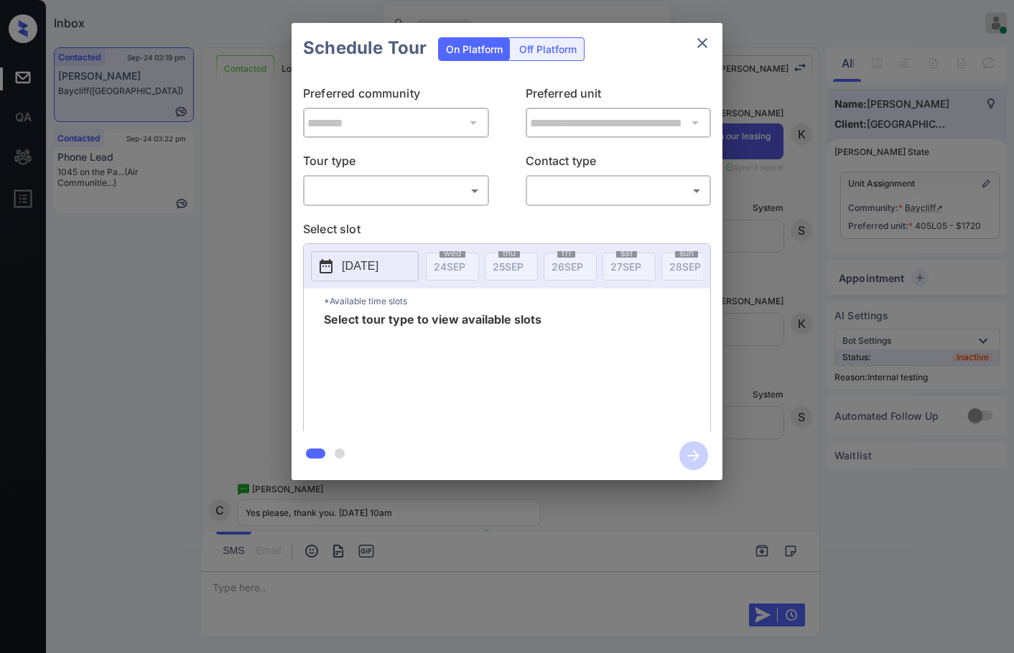
click at [401, 191] on body "Inbox Jezcil Usanastre Online Set yourself offline Set yourself on break Profil…" at bounding box center [507, 326] width 1014 height 653
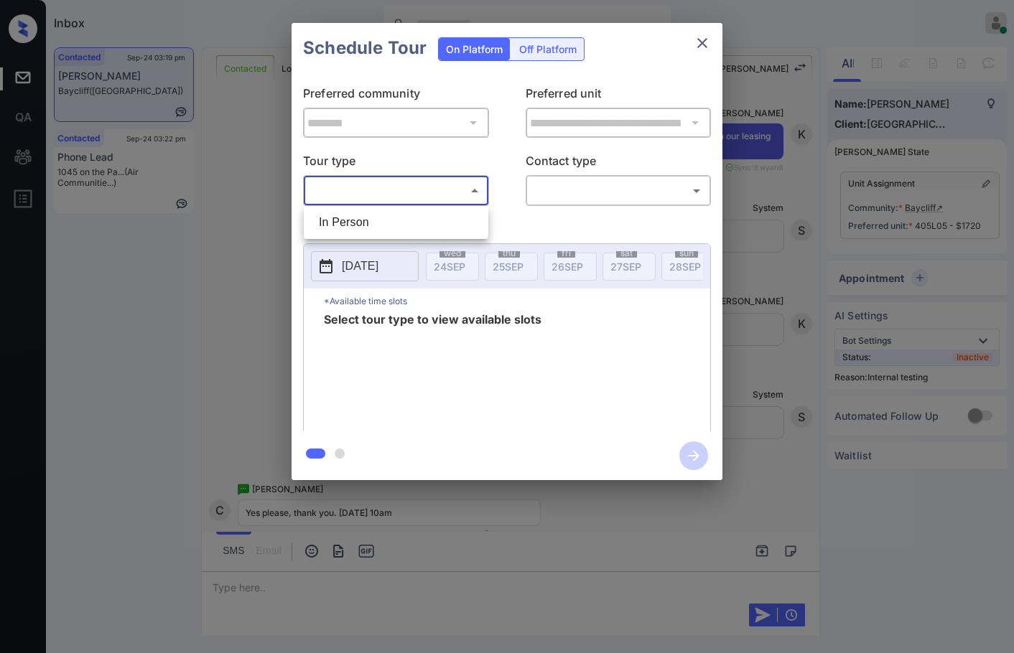
click at [408, 221] on li "In Person" at bounding box center [395, 223] width 177 height 26
type input "********"
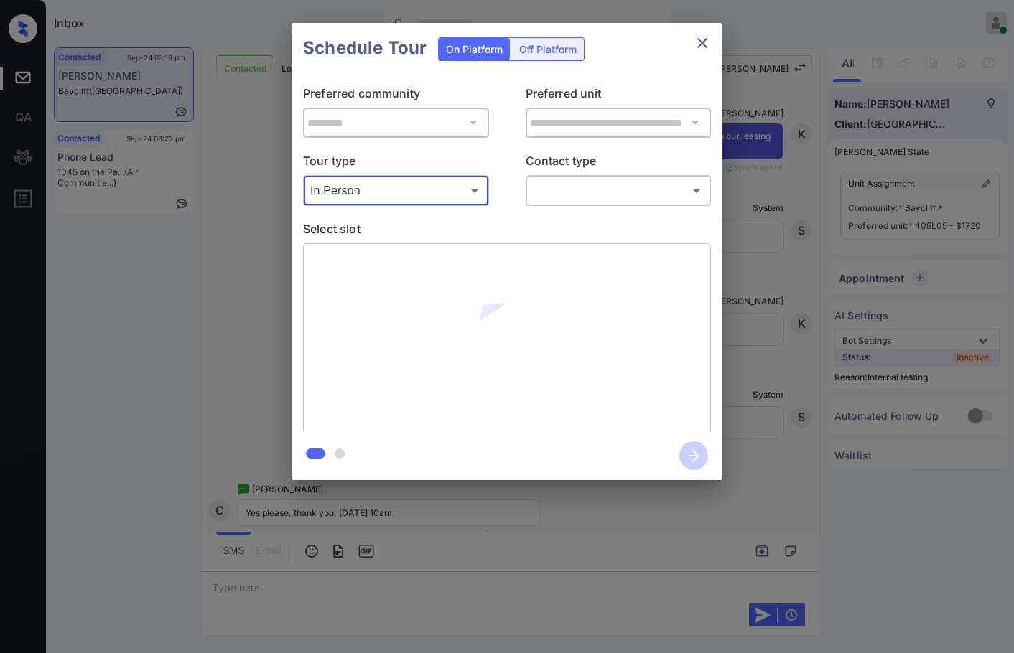
click at [572, 203] on div "​ ​" at bounding box center [619, 190] width 186 height 31
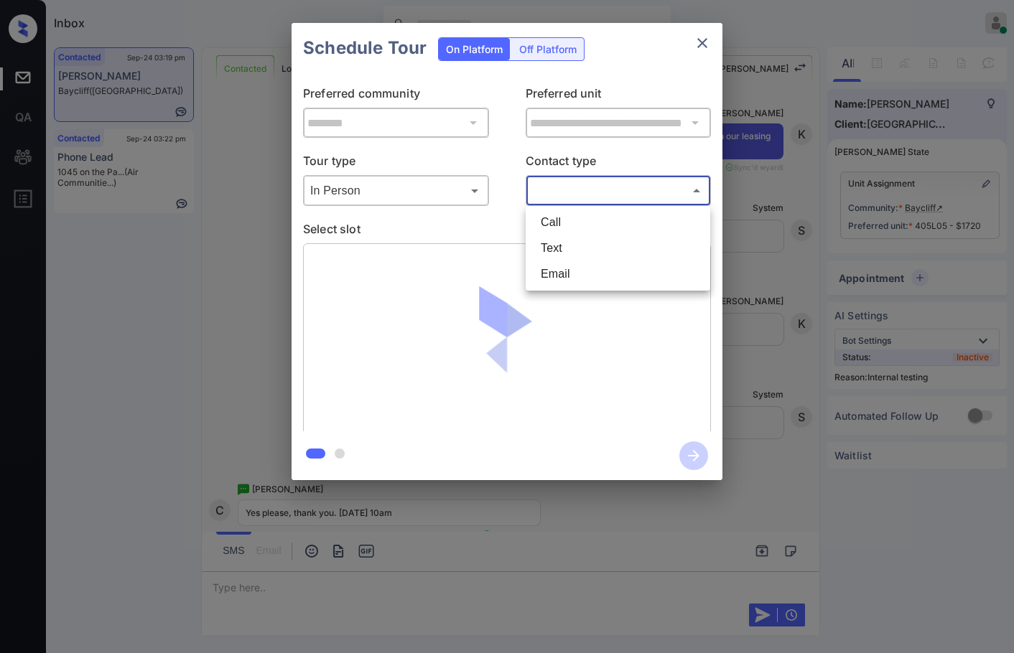
click at [567, 196] on body "Inbox Jezcil Usanastre Online Set yourself offline Set yourself on break Profil…" at bounding box center [507, 326] width 1014 height 653
click at [572, 241] on ul "Call Text Email" at bounding box center [618, 248] width 185 height 85
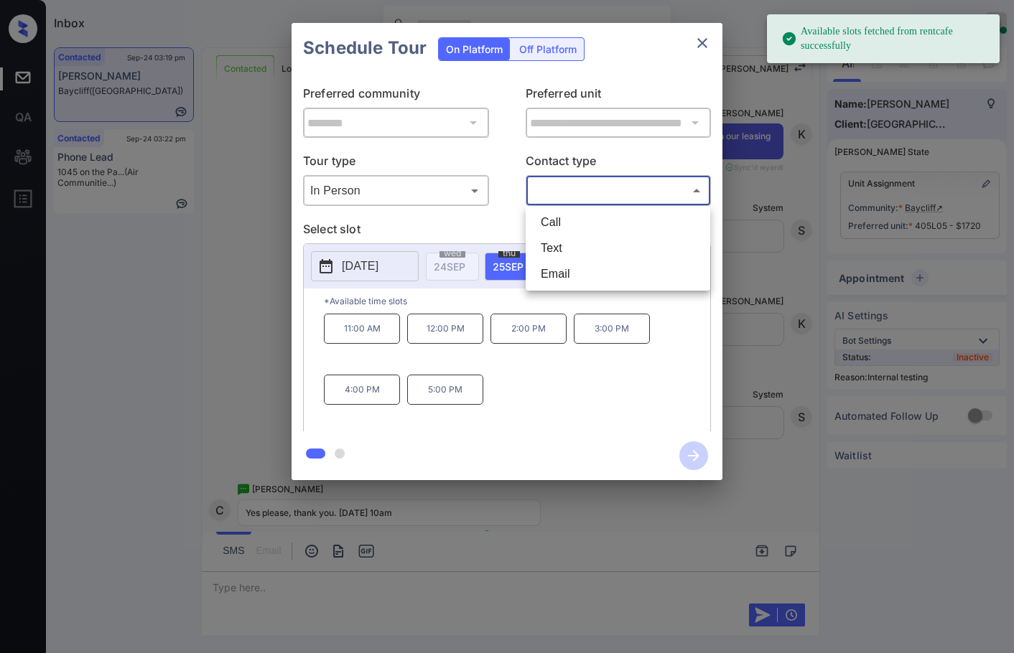
click at [564, 254] on li "Text" at bounding box center [617, 248] width 177 height 26
type input "****"
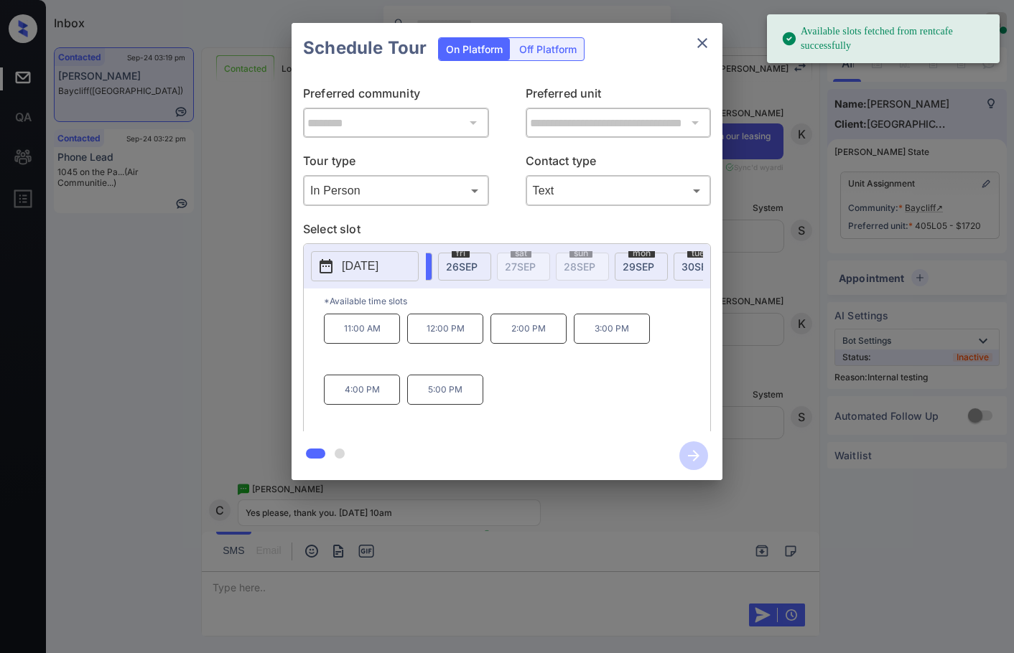
scroll to position [0, 126]
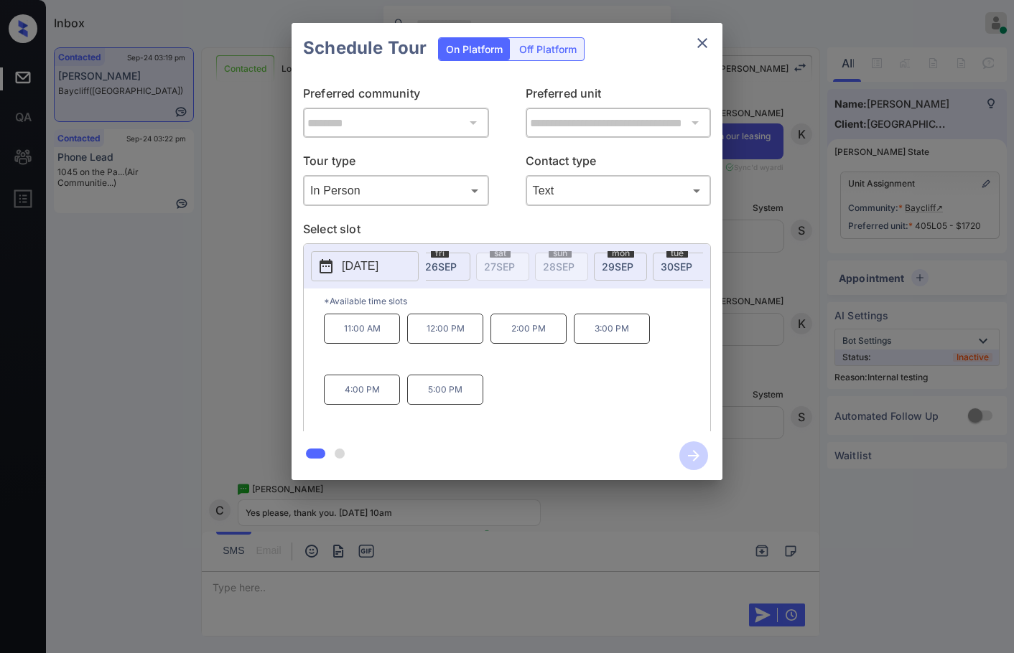
click at [614, 268] on span "[DATE]" at bounding box center [618, 267] width 32 height 12
click at [288, 335] on div "**********" at bounding box center [507, 251] width 1014 height 503
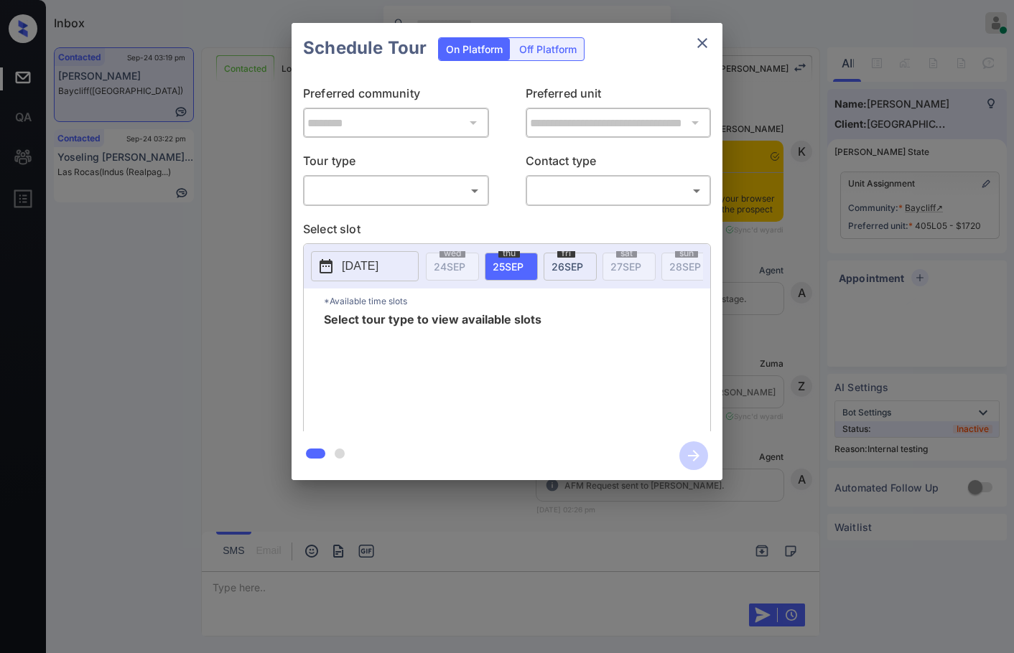
scroll to position [4184, 0]
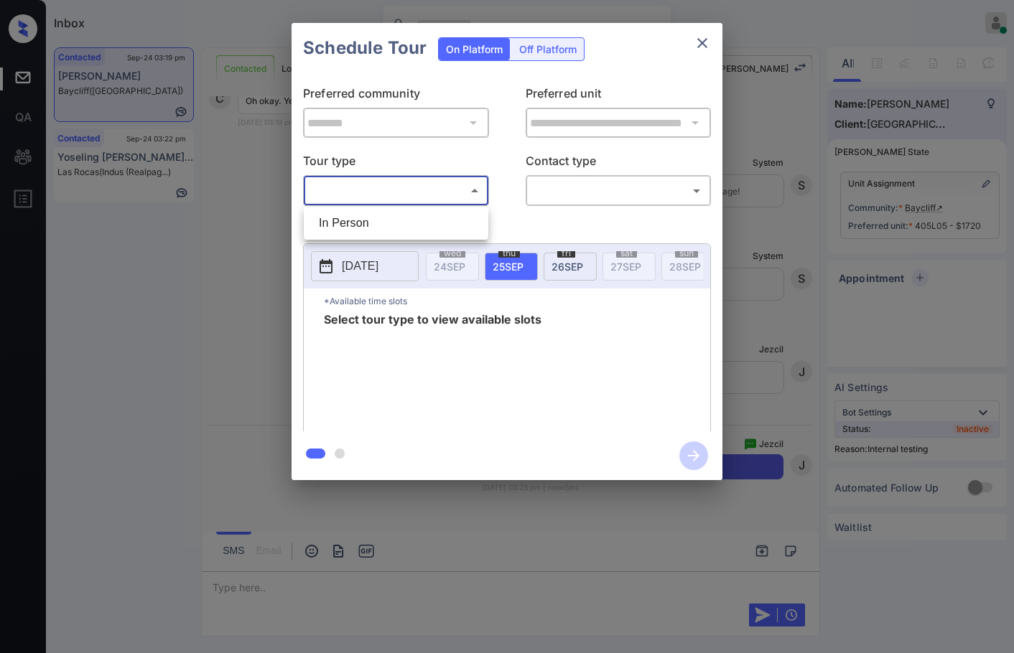
click at [467, 195] on body "Inbox Jezcil Usanastre Online Set yourself offline Set yourself on break Profil…" at bounding box center [507, 326] width 1014 height 653
drag, startPoint x: 460, startPoint y: 213, endPoint x: 520, endPoint y: 210, distance: 59.6
click at [462, 214] on li "In Person" at bounding box center [395, 223] width 177 height 26
type input "********"
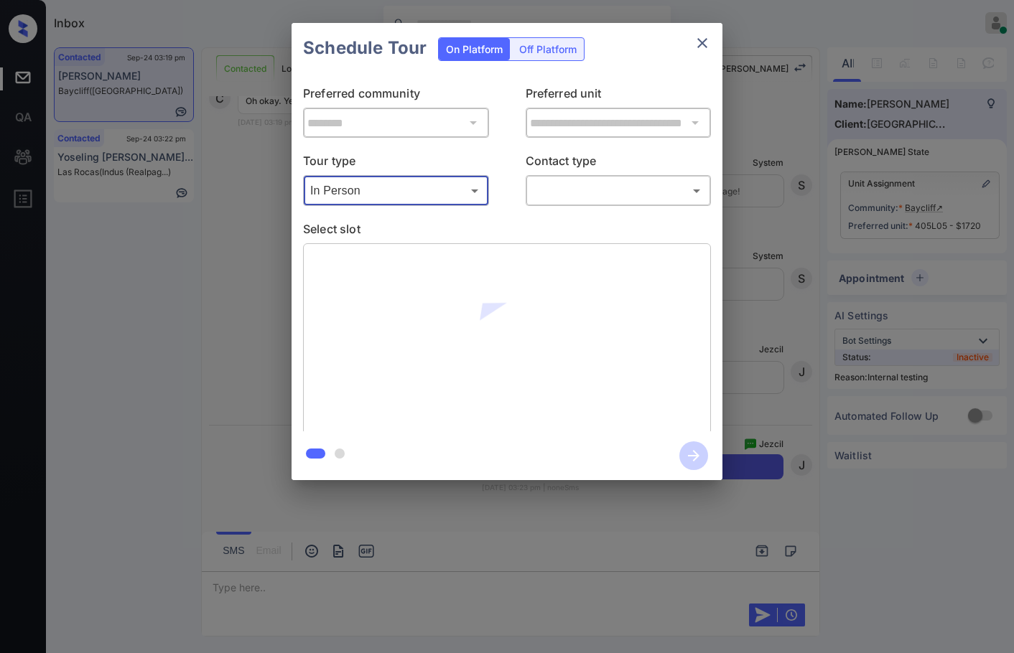
click at [612, 190] on body "Inbox Jezcil Usanastre Online Set yourself offline Set yourself on break Profil…" at bounding box center [507, 326] width 1014 height 653
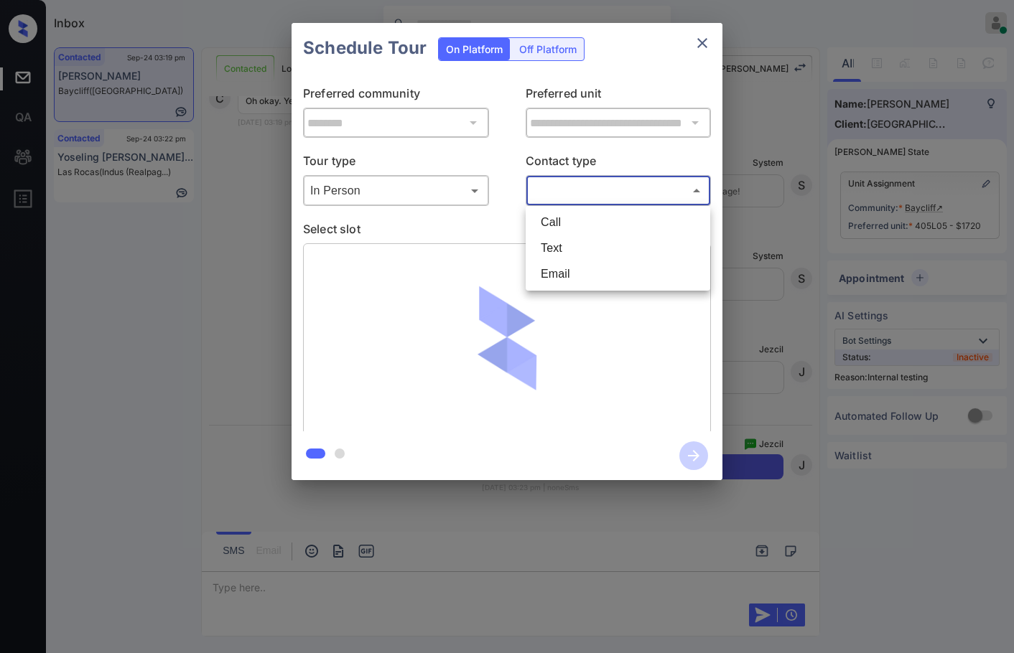
click at [582, 242] on li "Text" at bounding box center [617, 248] width 177 height 26
type input "****"
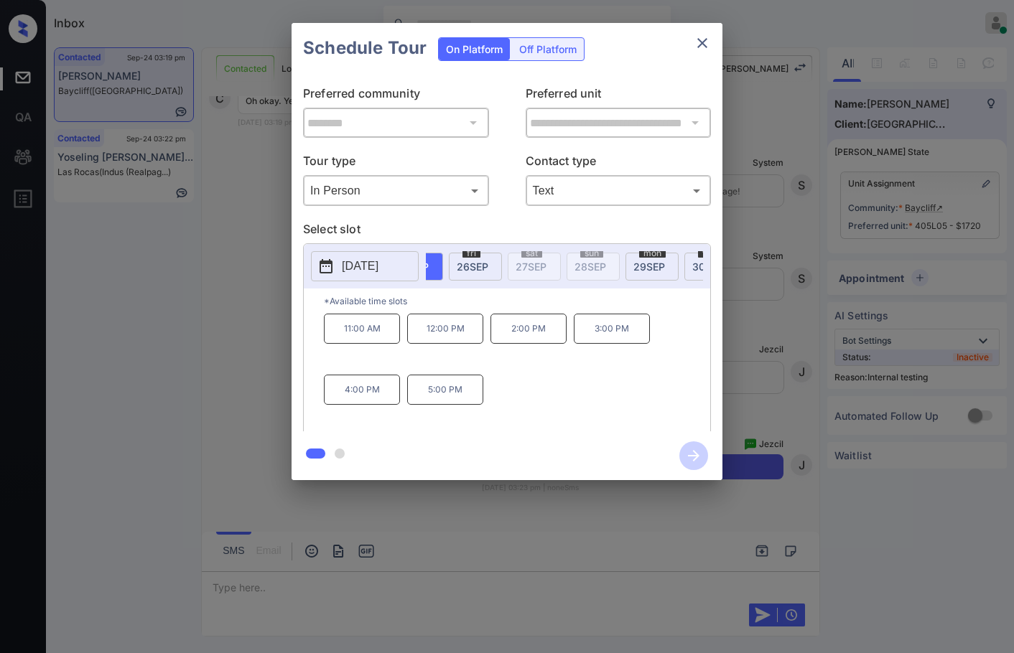
scroll to position [0, 147]
click at [602, 270] on span "29 SEP" at bounding box center [597, 267] width 32 height 12
click at [355, 343] on p "11:00 AM" at bounding box center [362, 329] width 76 height 30
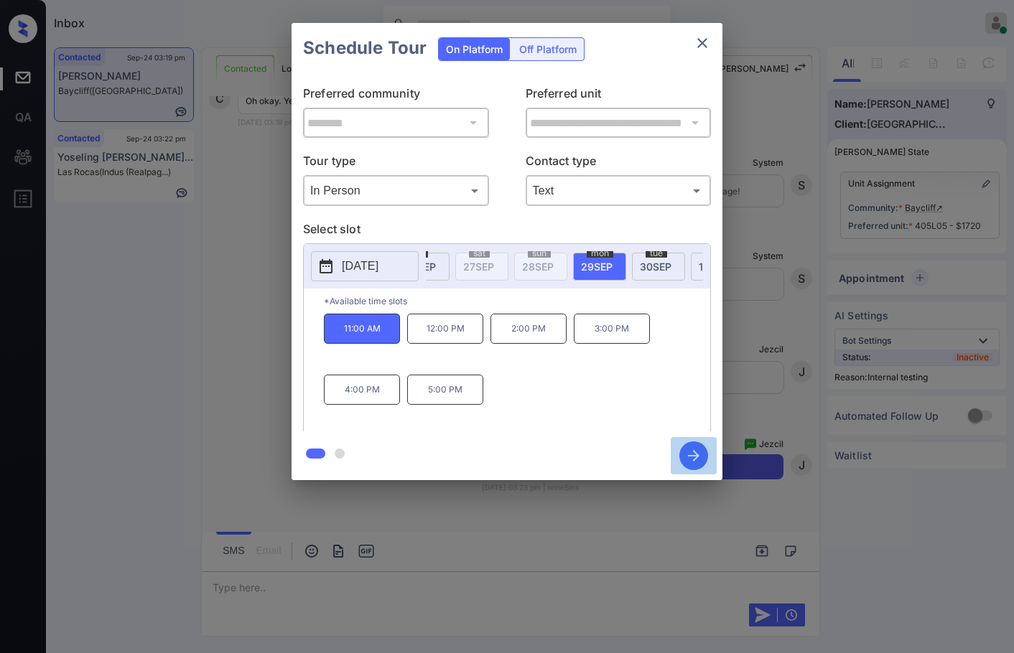
click at [690, 462] on icon "button" at bounding box center [693, 456] width 29 height 29
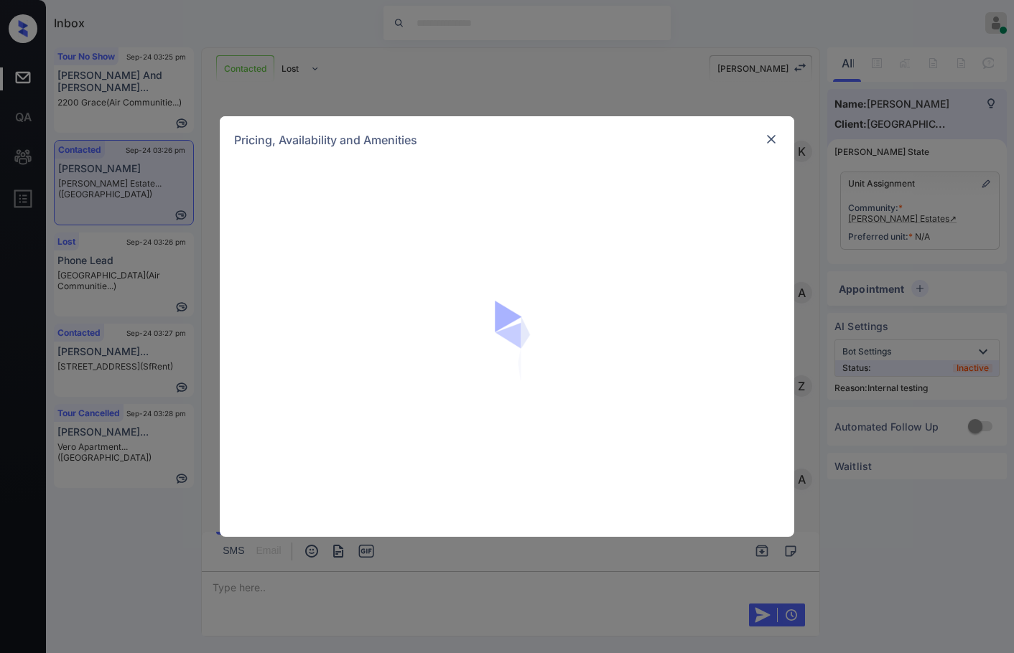
scroll to position [1499, 0]
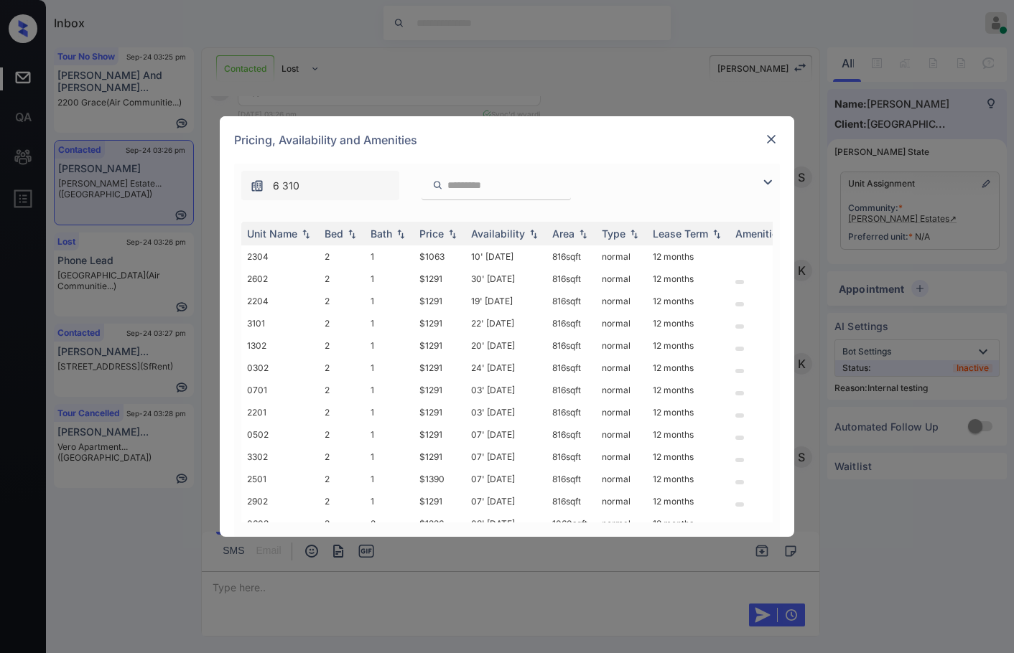
click at [763, 182] on img at bounding box center [767, 182] width 17 height 17
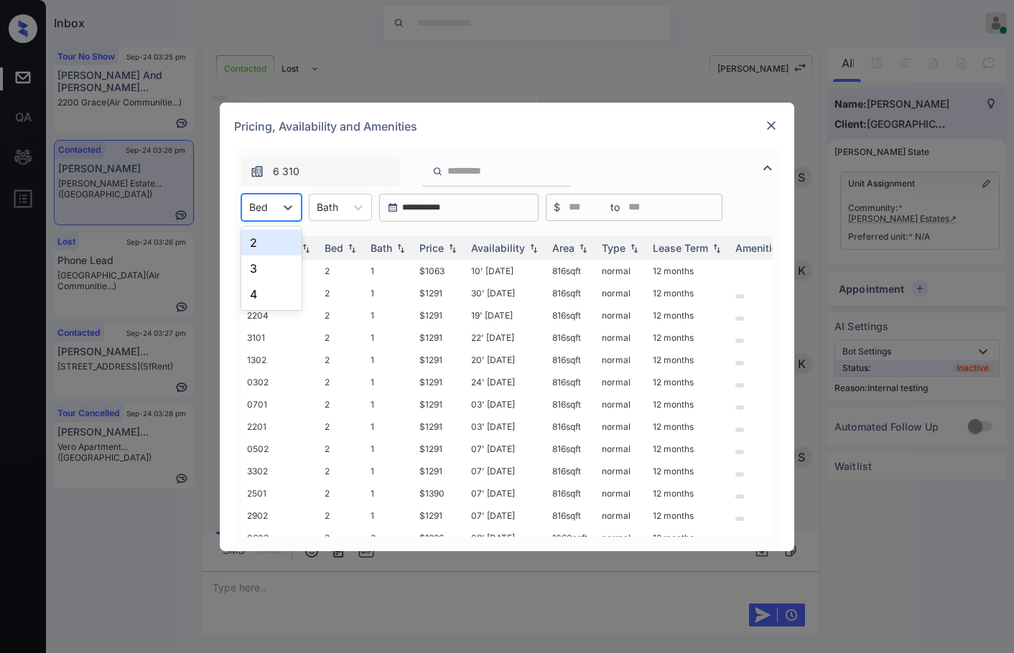
click at [260, 204] on div at bounding box center [258, 207] width 19 height 15
click at [770, 126] on img at bounding box center [771, 125] width 14 height 14
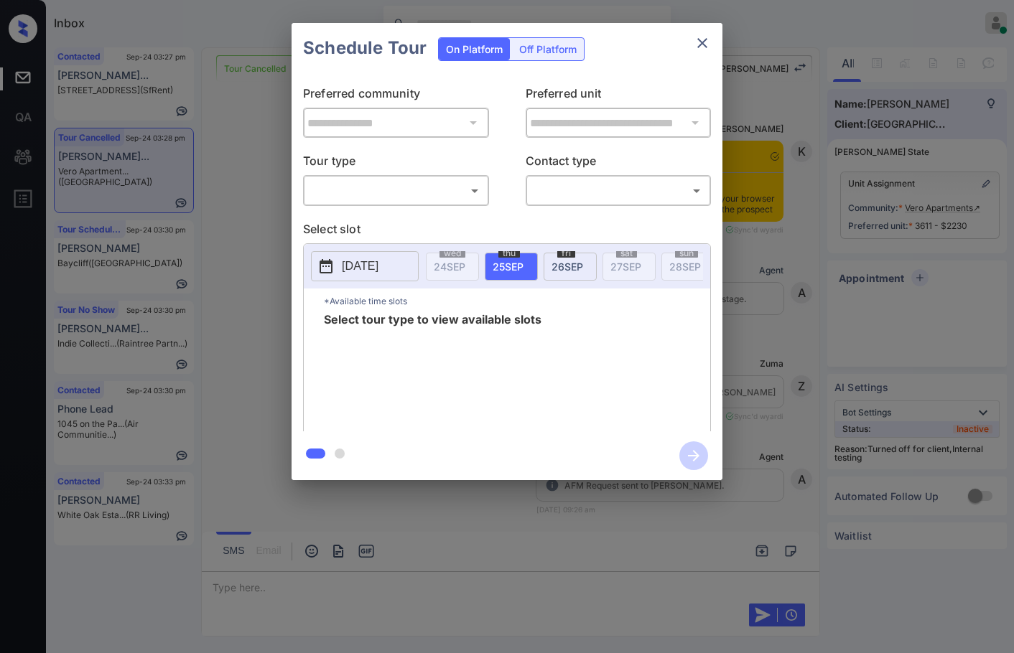
scroll to position [9597, 0]
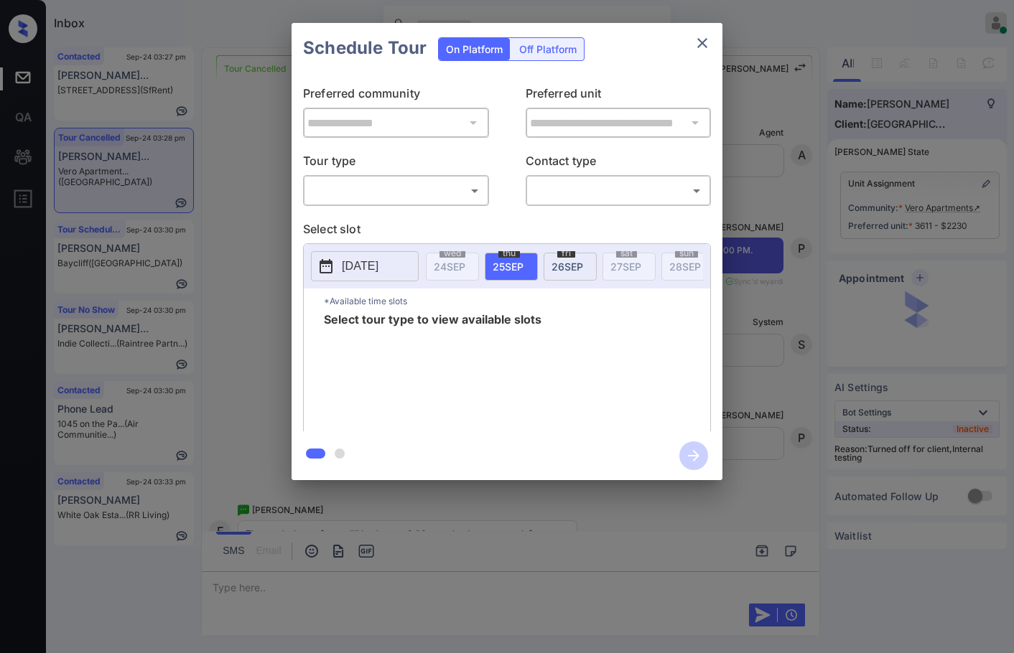
click at [456, 197] on body "Inbox Jezcil Usanastre Online Set yourself offline Set yourself on break Profil…" at bounding box center [507, 326] width 1014 height 653
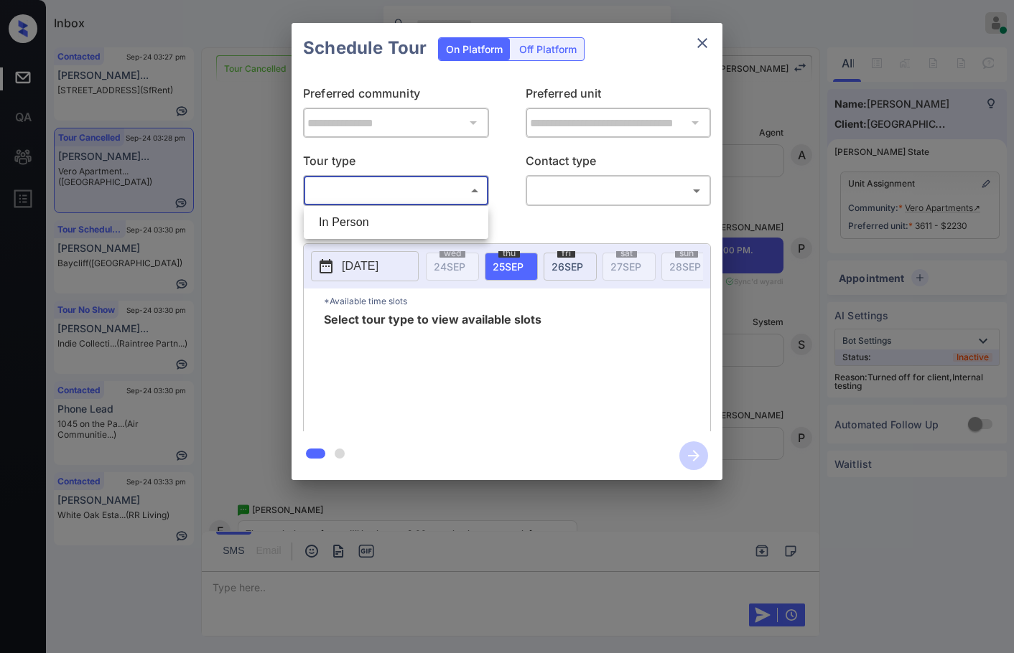
click at [457, 215] on li "In Person" at bounding box center [395, 223] width 177 height 26
type input "********"
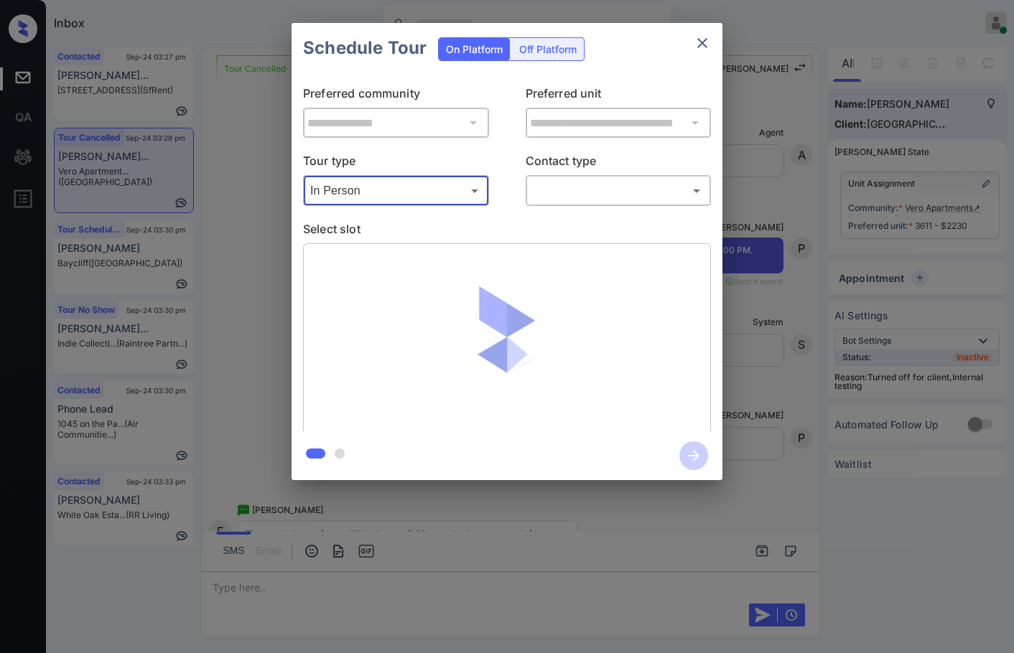
click at [555, 190] on body "Inbox Jezcil Usanastre Online Set yourself offline Set yourself on break Profil…" at bounding box center [507, 326] width 1014 height 653
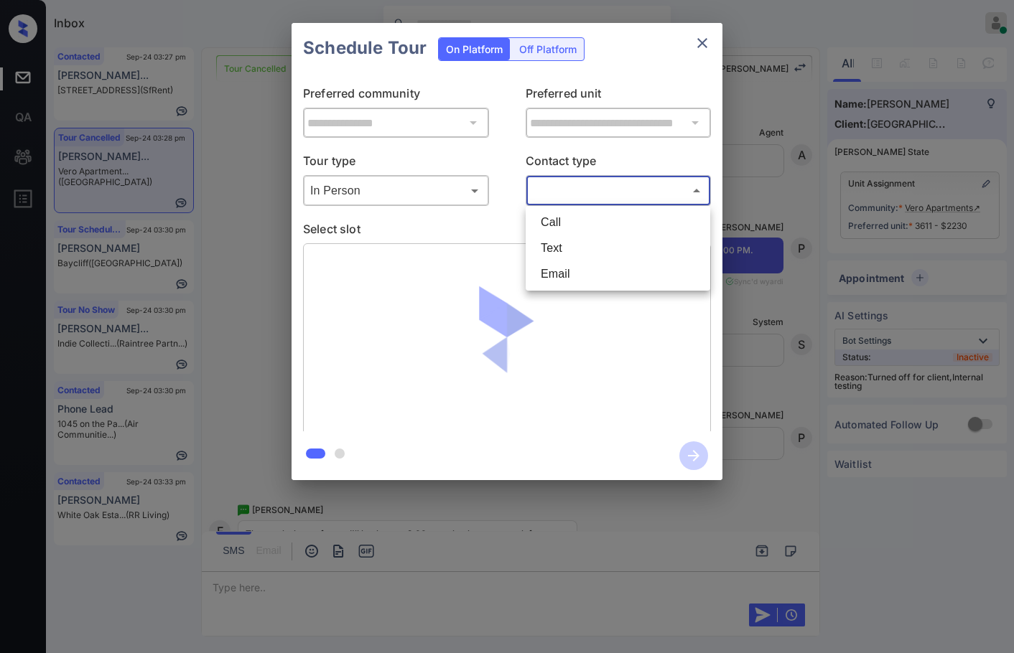
click at [565, 223] on li "Call" at bounding box center [617, 223] width 177 height 26
click at [565, 195] on body "Inbox Jezcil Usanastre Online Set yourself offline Set yourself on break Profil…" at bounding box center [507, 326] width 1014 height 653
click at [570, 245] on li "Text" at bounding box center [617, 248] width 177 height 26
type input "****"
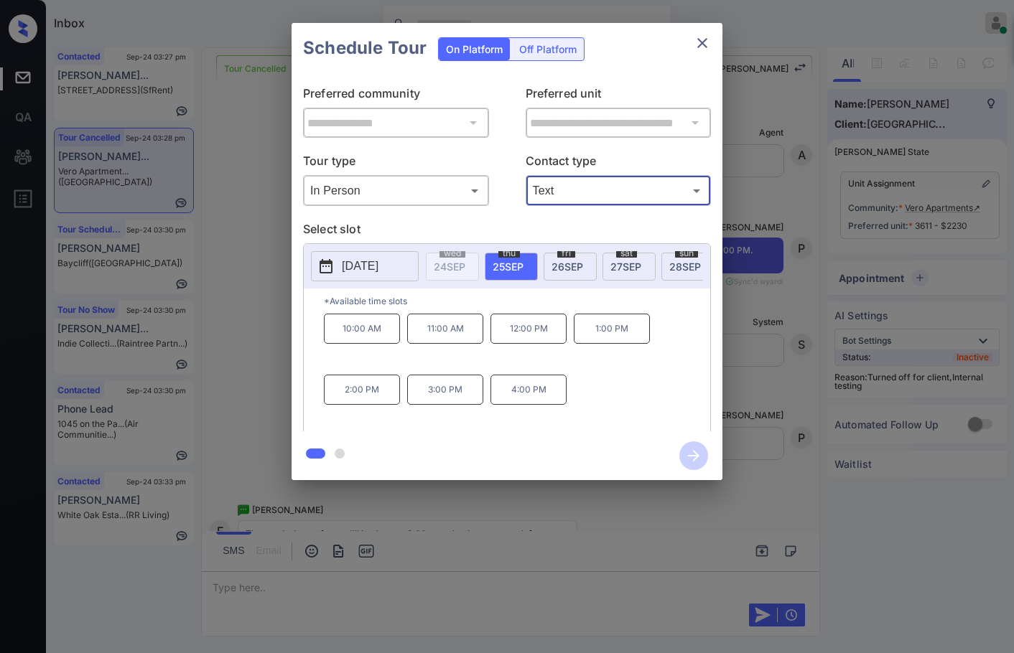
click at [243, 309] on div "**********" at bounding box center [507, 251] width 1014 height 503
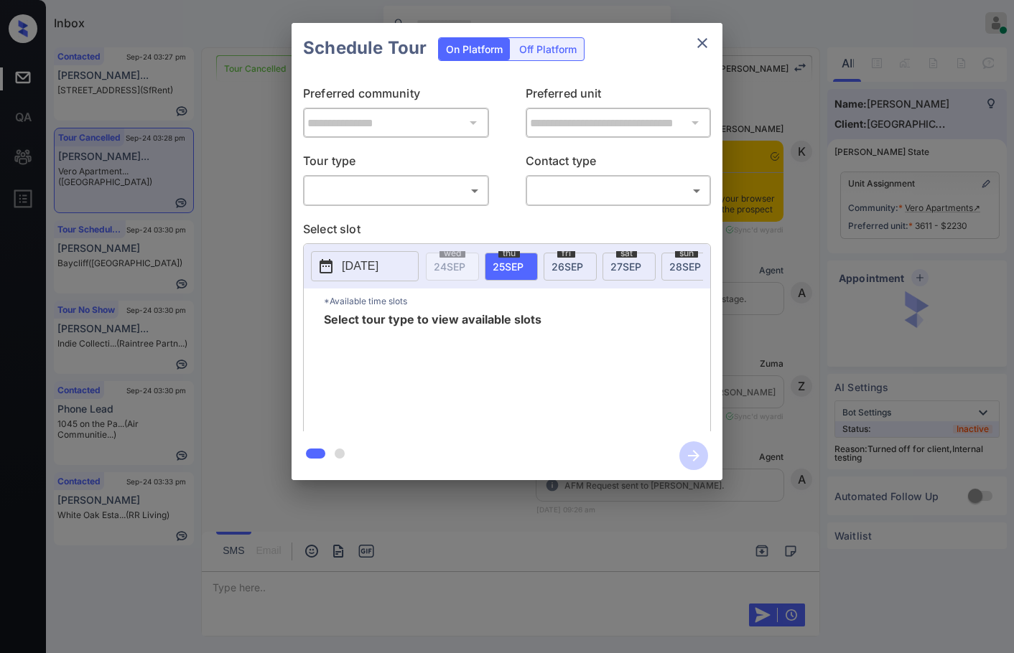
scroll to position [9970, 0]
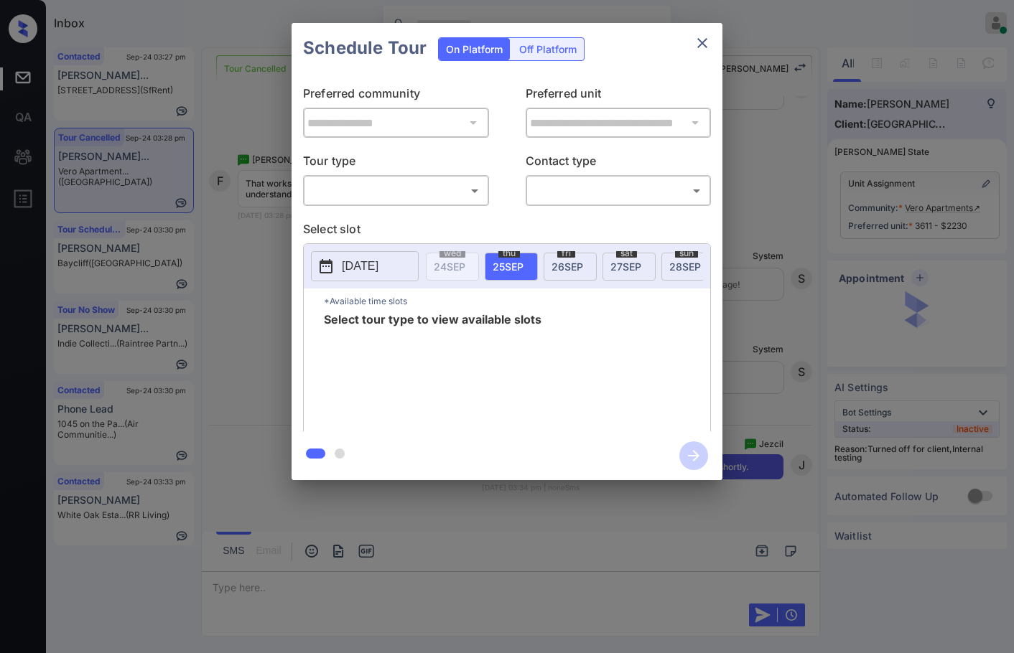
click at [416, 189] on body "Inbox Jezcil Usanastre Online Set yourself offline Set yourself on break Profil…" at bounding box center [507, 326] width 1014 height 653
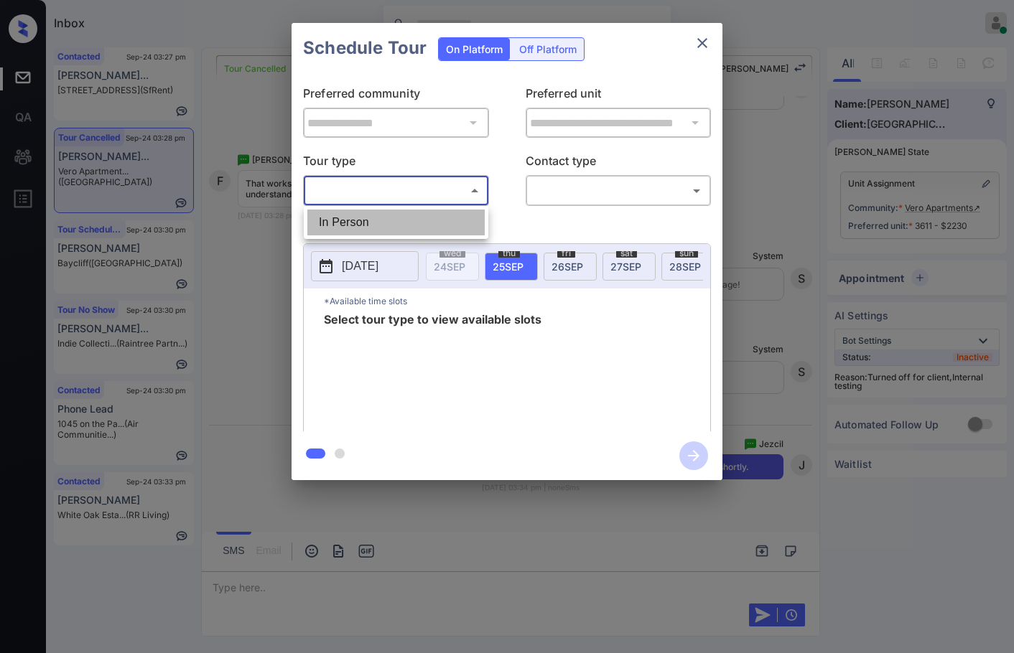
drag, startPoint x: 416, startPoint y: 217, endPoint x: 442, endPoint y: 212, distance: 26.3
click at [416, 218] on li "In Person" at bounding box center [395, 223] width 177 height 26
type input "********"
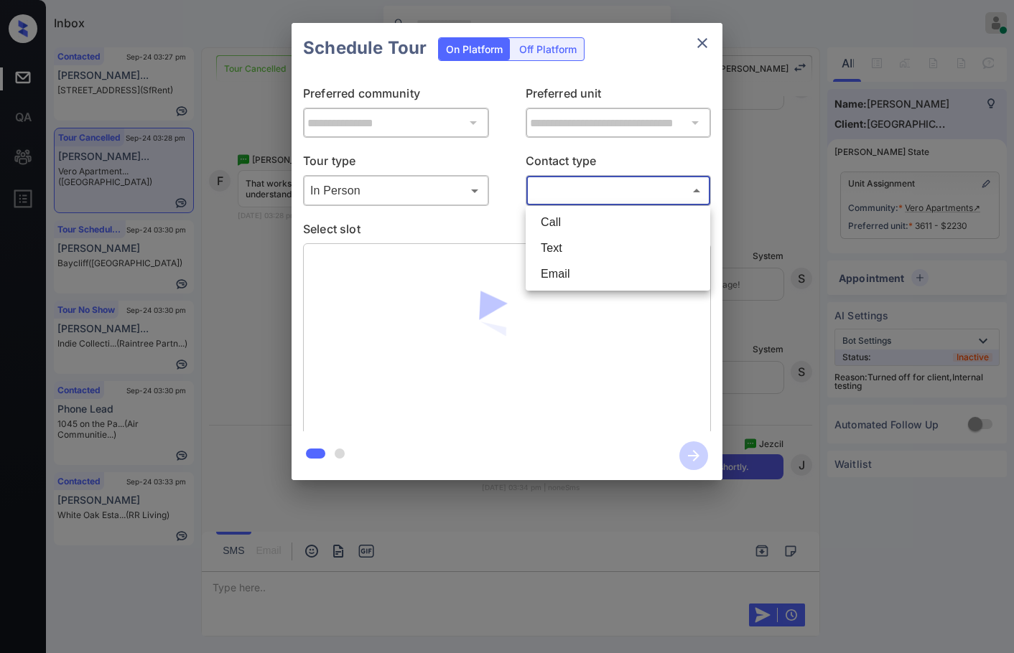
click at [559, 191] on body "Inbox Jezcil Usanastre Online Set yourself offline Set yourself on break Profil…" at bounding box center [507, 326] width 1014 height 653
click at [572, 250] on li "Text" at bounding box center [617, 248] width 177 height 26
type input "****"
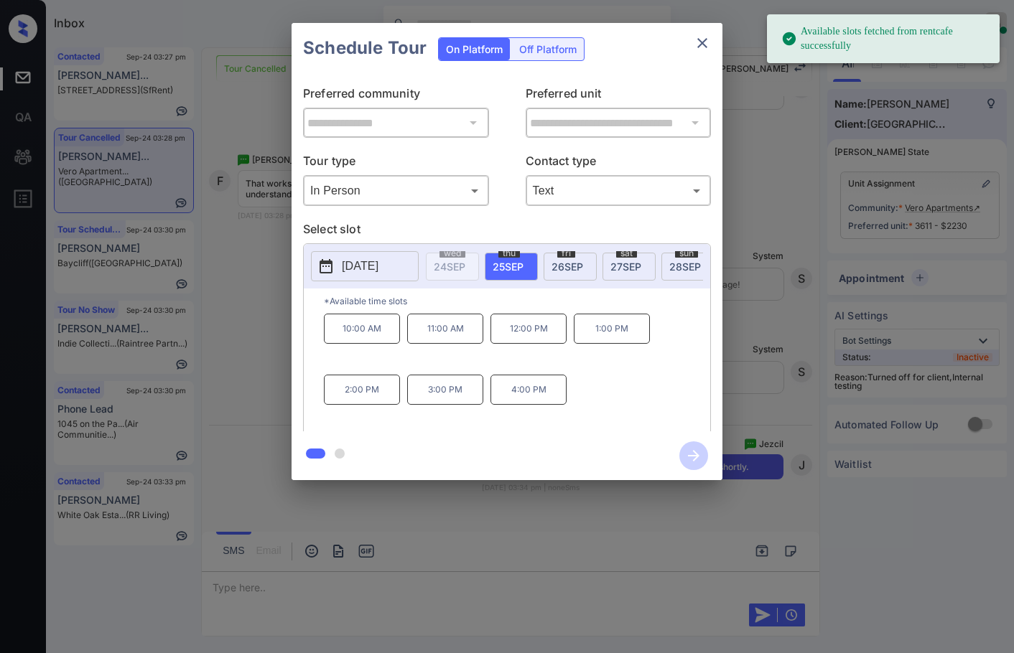
drag, startPoint x: 363, startPoint y: 386, endPoint x: 404, endPoint y: 404, distance: 44.7
click at [364, 386] on p "2:00 PM" at bounding box center [362, 390] width 76 height 30
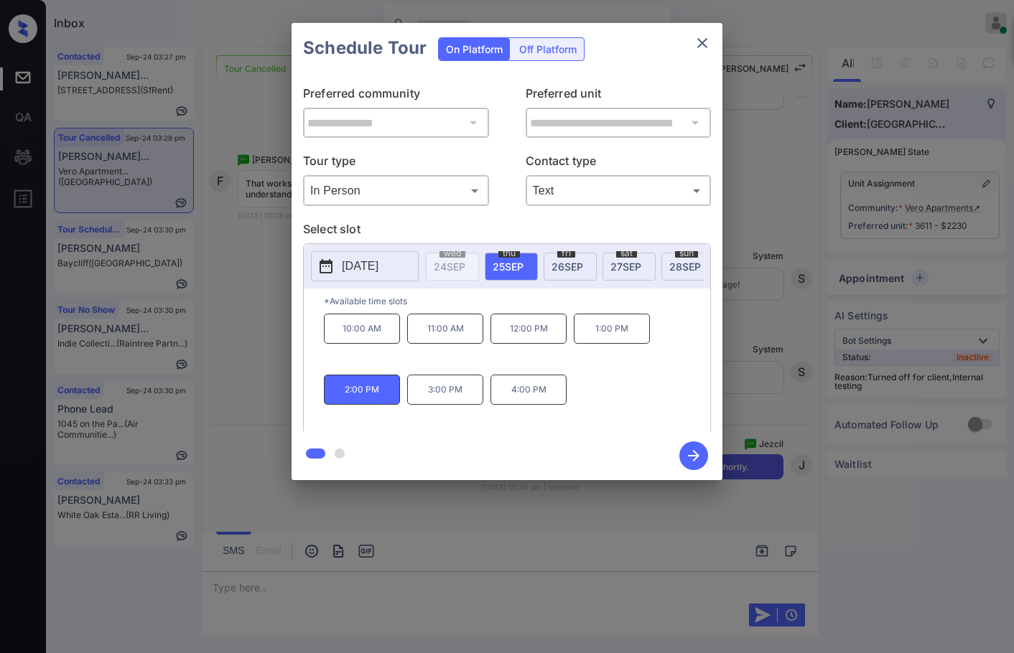
click at [691, 449] on icon "button" at bounding box center [693, 456] width 29 height 29
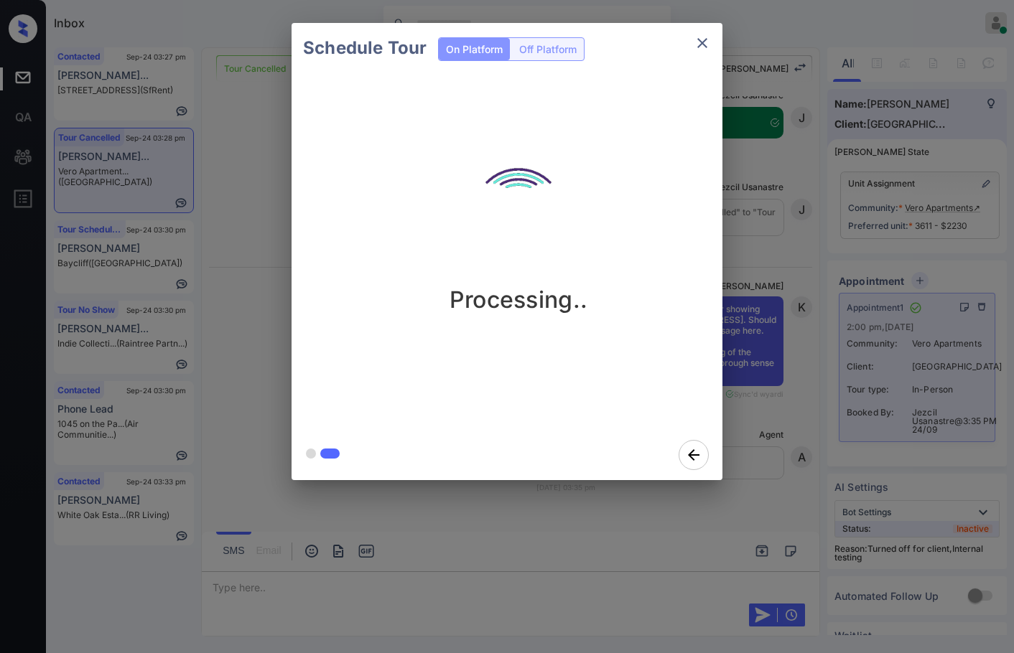
scroll to position [10403, 0]
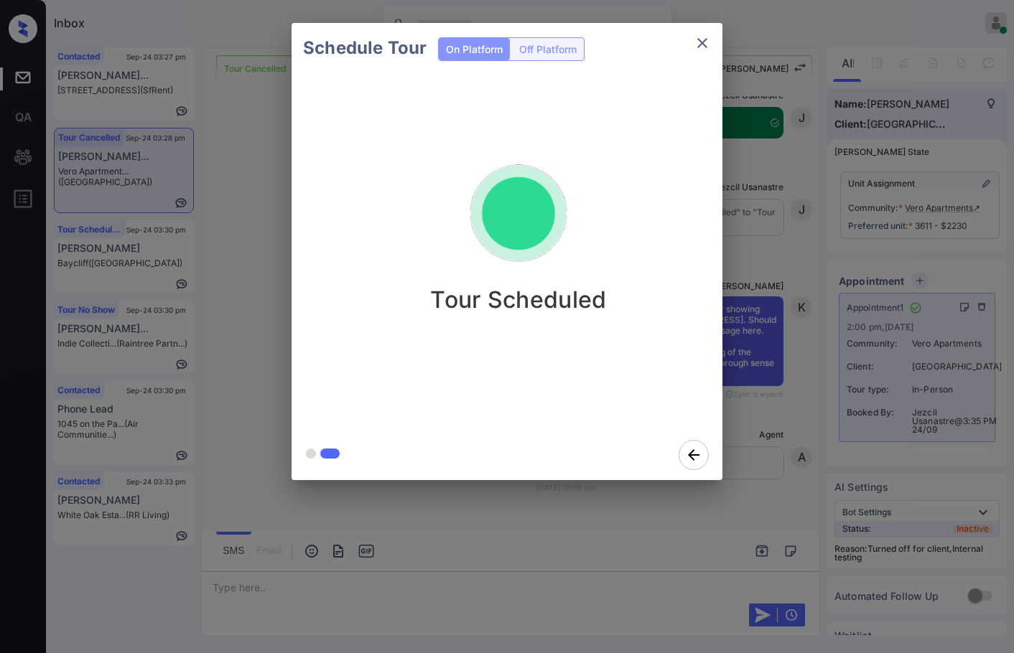
click at [246, 371] on div "Schedule Tour On Platform Off Platform Tour Scheduled" at bounding box center [507, 251] width 1014 height 503
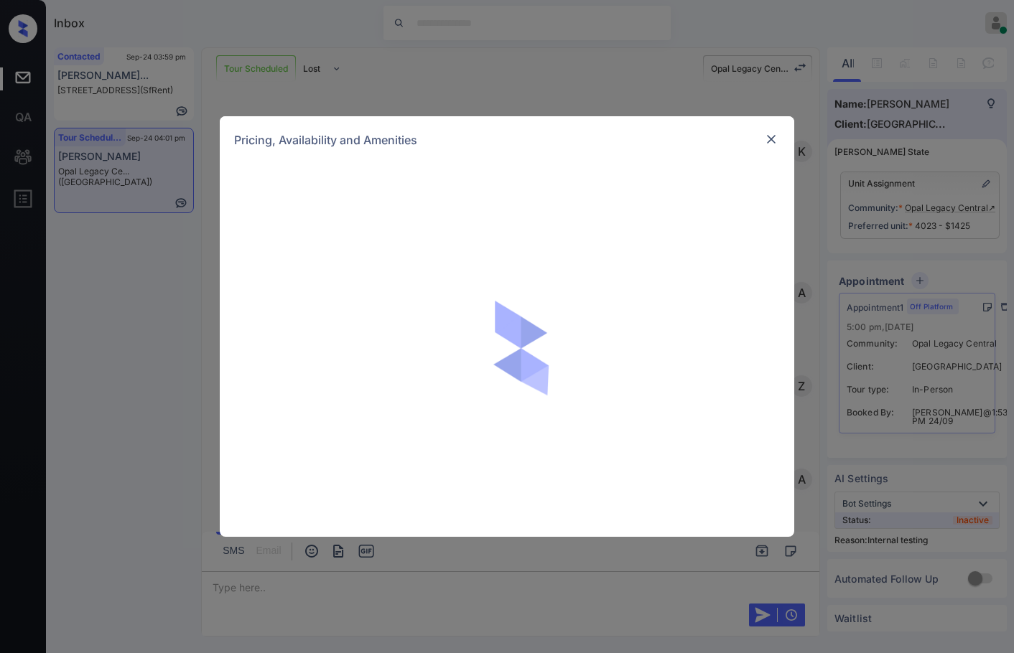
scroll to position [18116, 0]
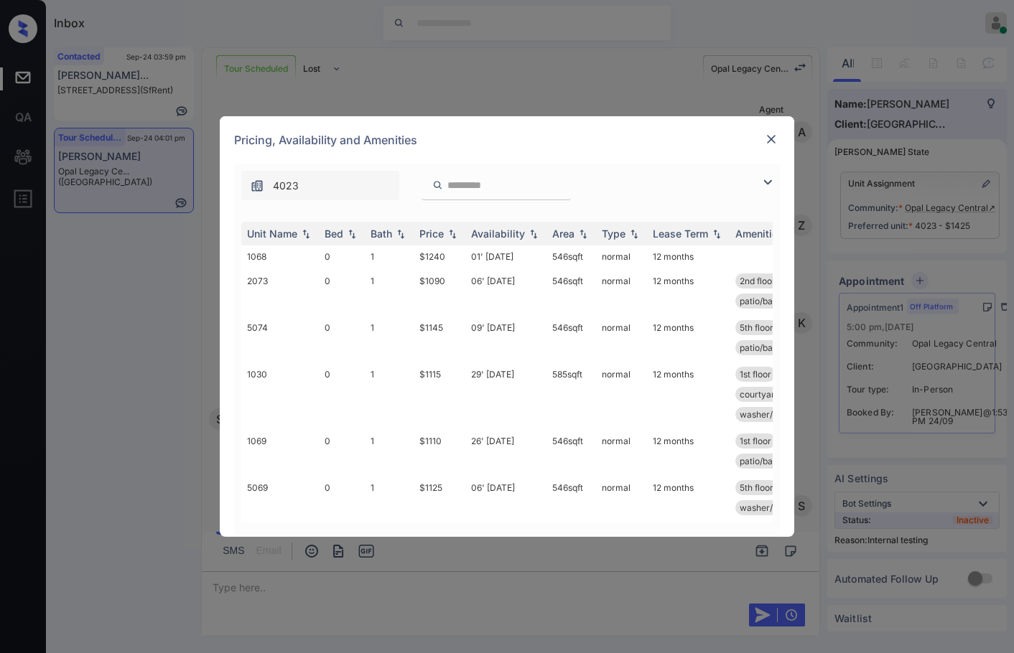
click at [769, 190] on img at bounding box center [767, 182] width 17 height 17
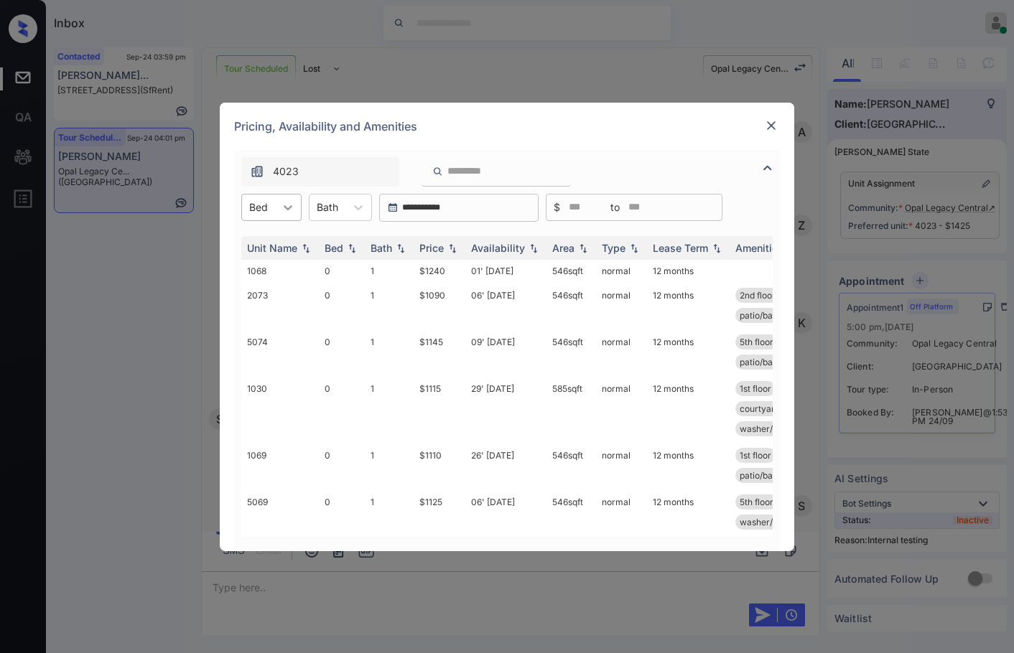
click at [297, 198] on div at bounding box center [288, 208] width 26 height 26
click at [276, 264] on div "1" at bounding box center [271, 269] width 60 height 26
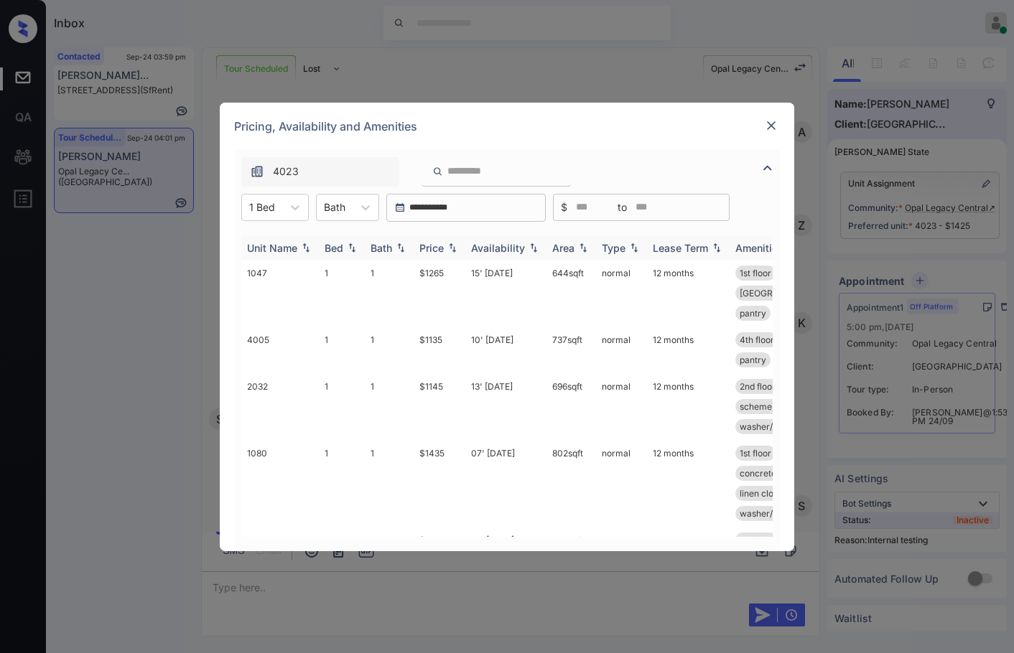
click at [538, 248] on img at bounding box center [533, 248] width 14 height 10
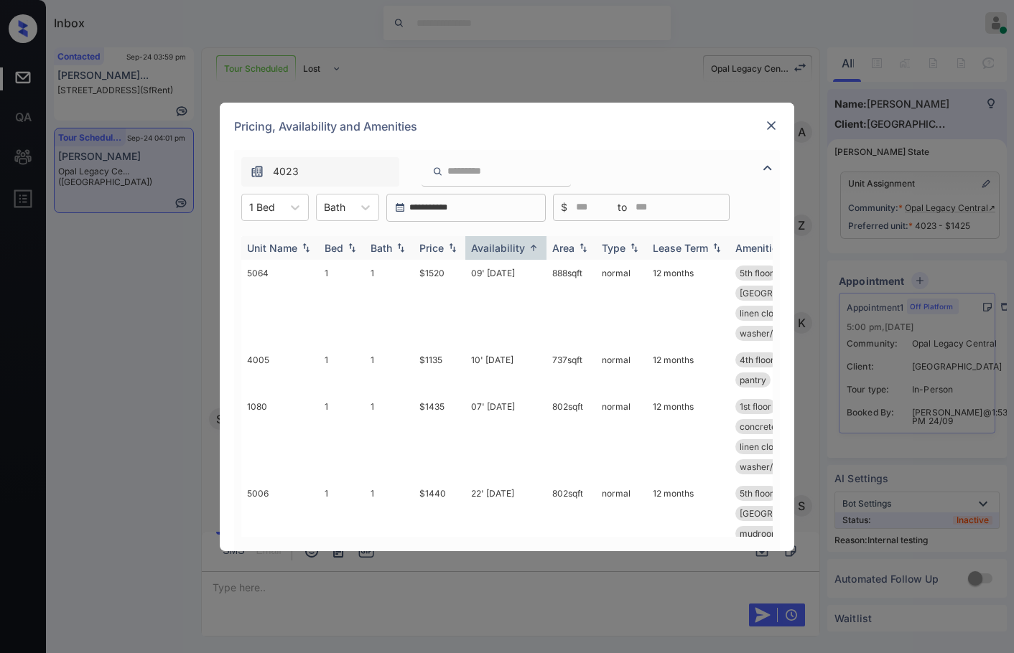
click at [579, 248] on img at bounding box center [583, 248] width 14 height 10
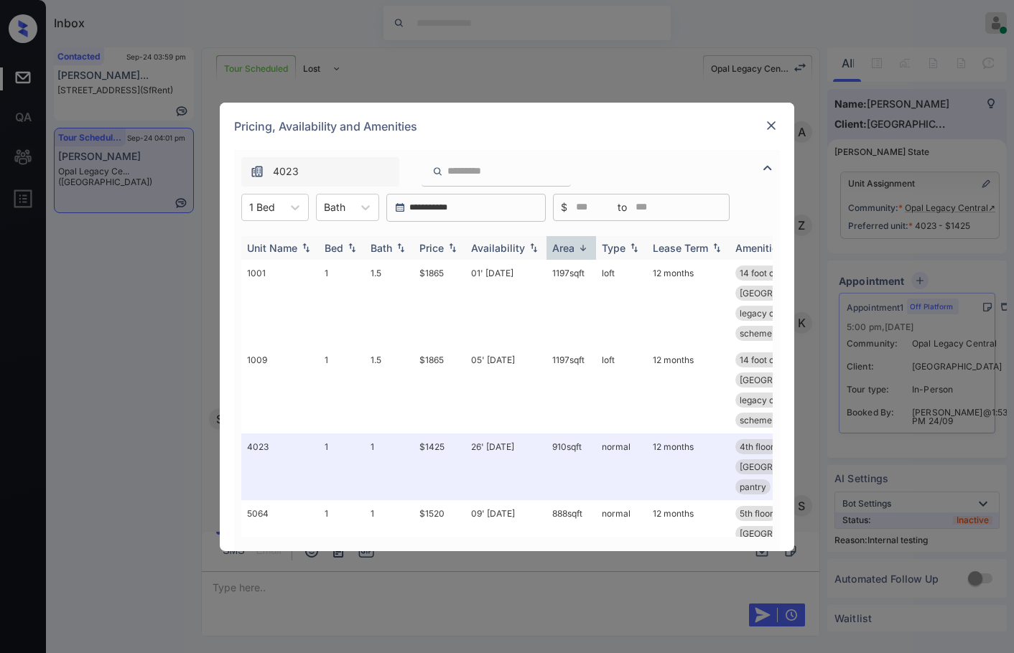
click at [579, 248] on img at bounding box center [583, 248] width 14 height 11
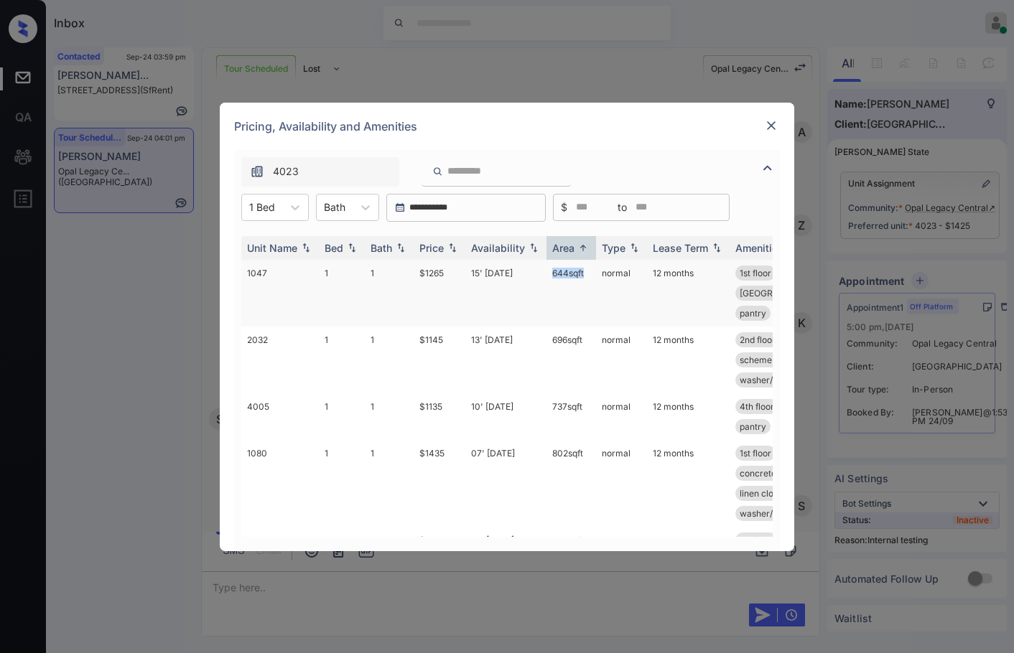
drag, startPoint x: 532, startPoint y: 276, endPoint x: 582, endPoint y: 276, distance: 50.3
click at [582, 276] on tr "1047 1 1 $1265 15' Oct 25 644 sqft normal 12 months 1st floor coat closet concr…" at bounding box center [616, 293] width 750 height 67
drag, startPoint x: 589, startPoint y: 274, endPoint x: 548, endPoint y: 271, distance: 41.7
click at [548, 271] on td "644 sqft" at bounding box center [571, 293] width 50 height 67
copy td "644 sqft"
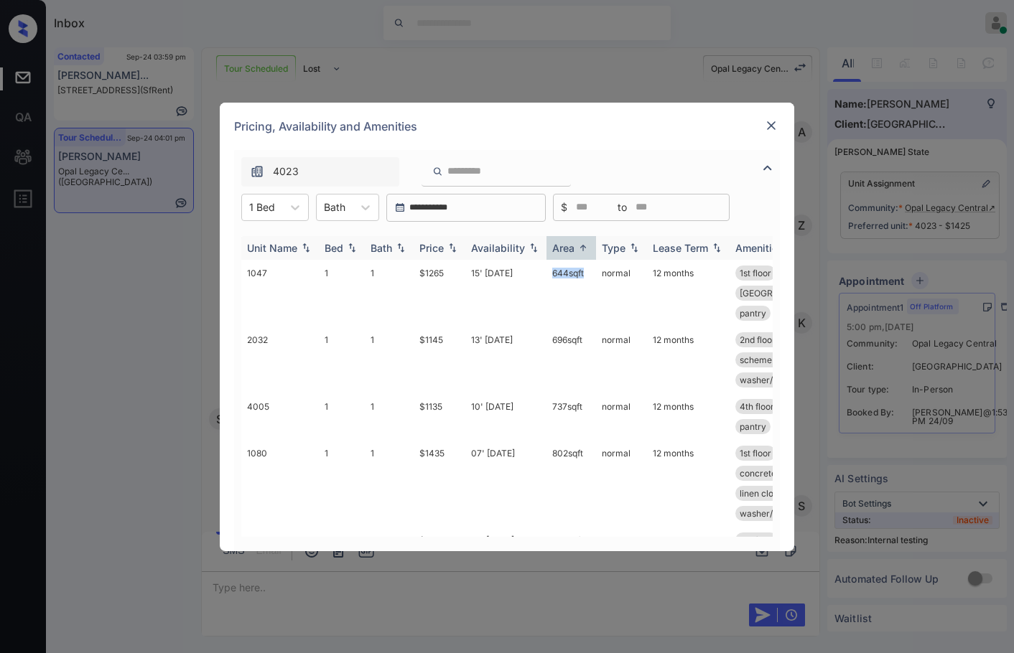
click at [576, 246] on img at bounding box center [583, 248] width 14 height 11
click at [580, 245] on img at bounding box center [583, 248] width 14 height 10
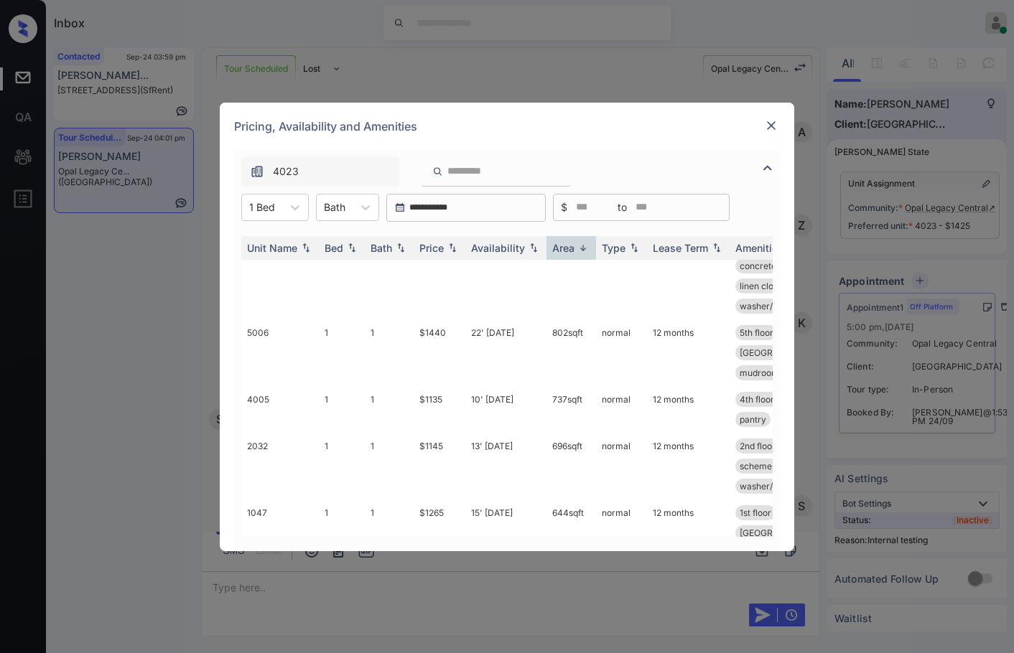
scroll to position [0, 0]
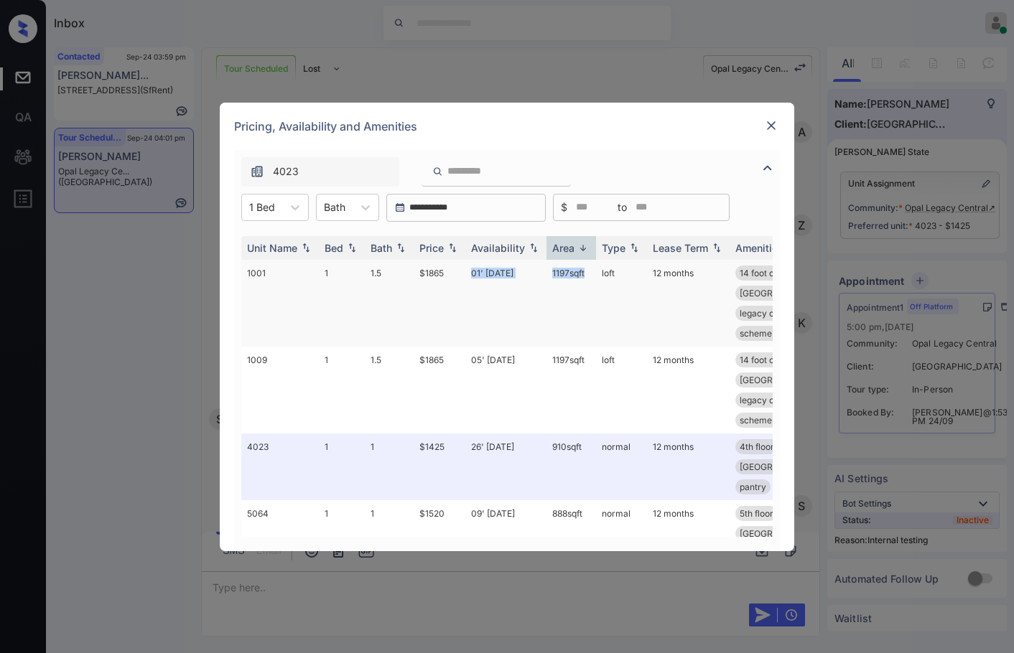
click at [546, 286] on td "1197 sqft" at bounding box center [571, 303] width 50 height 87
drag, startPoint x: 551, startPoint y: 274, endPoint x: 593, endPoint y: 272, distance: 42.4
click at [593, 272] on td "1197 sqft" at bounding box center [571, 303] width 50 height 87
copy td "1197 sqft"
click at [6, 274] on div "**********" at bounding box center [507, 326] width 1014 height 653
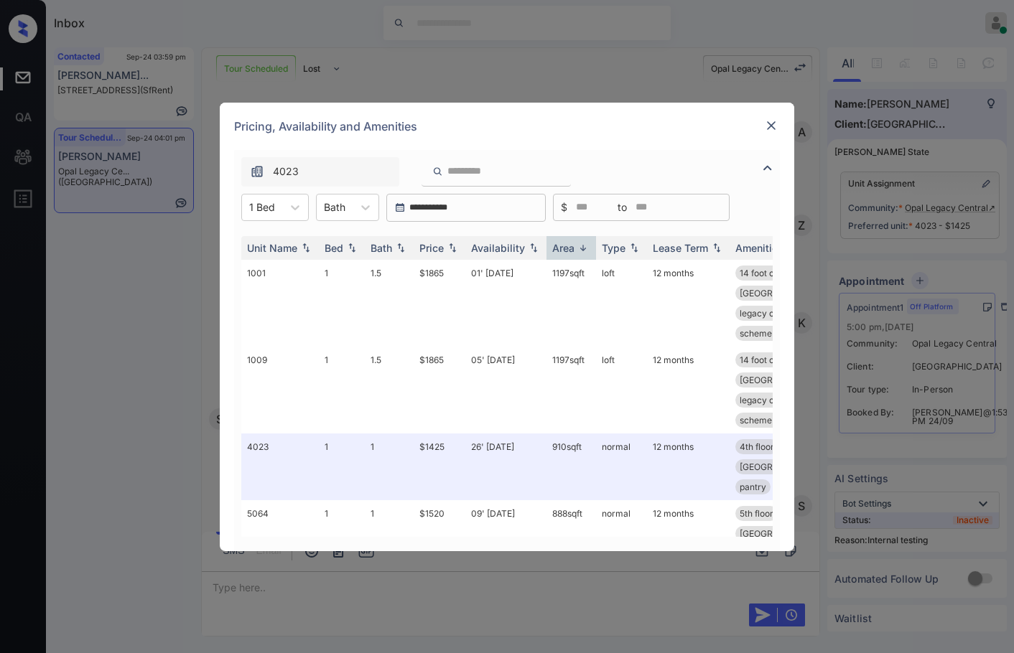
click at [766, 121] on img at bounding box center [771, 125] width 14 height 14
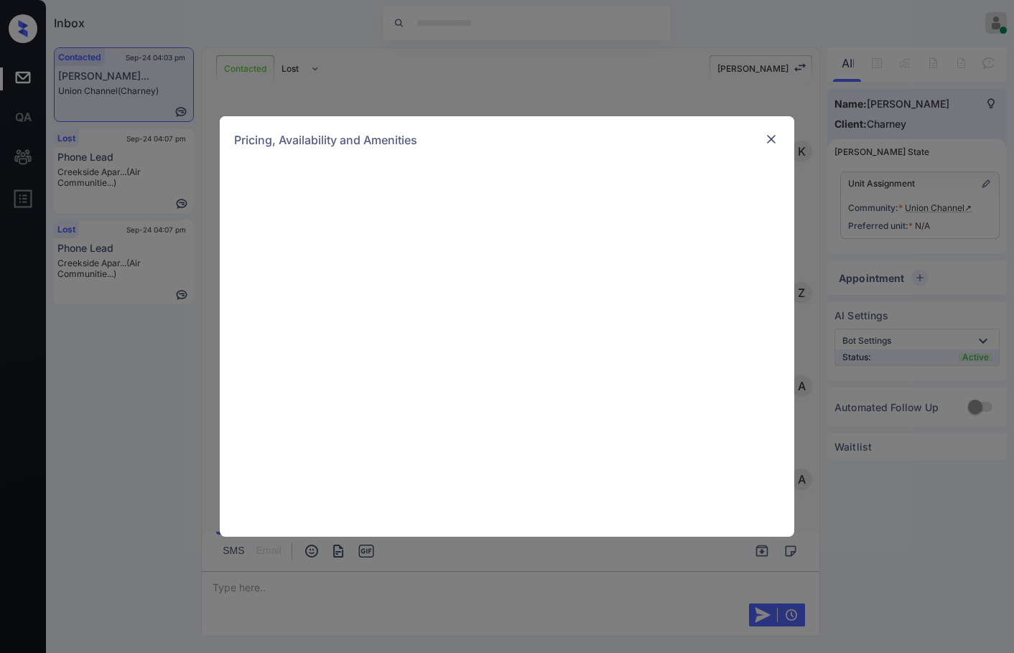
scroll to position [868, 0]
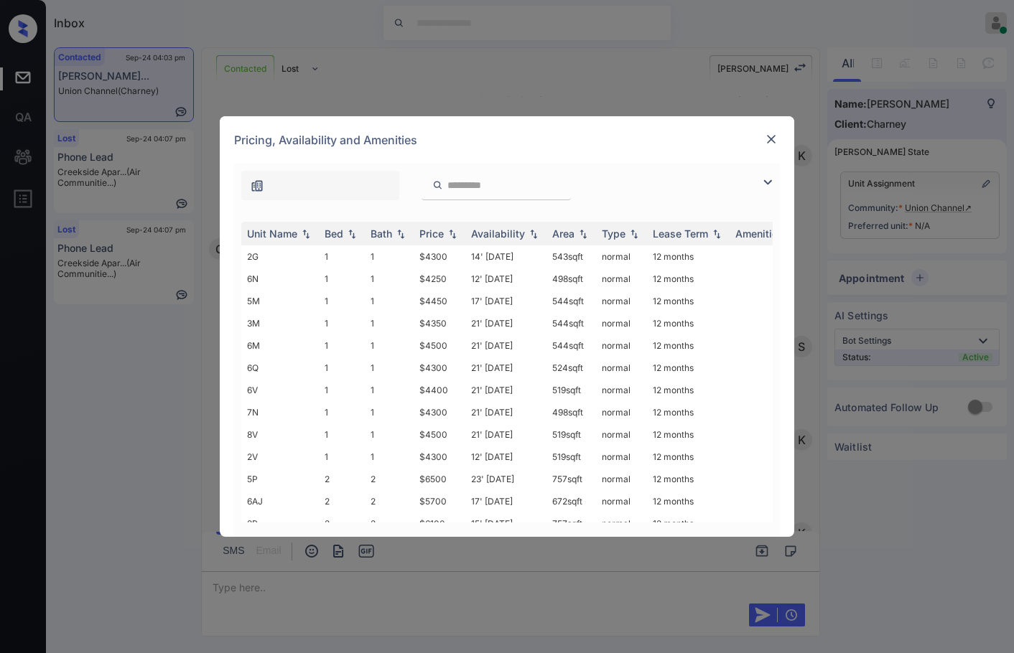
click at [763, 180] on img at bounding box center [767, 182] width 17 height 17
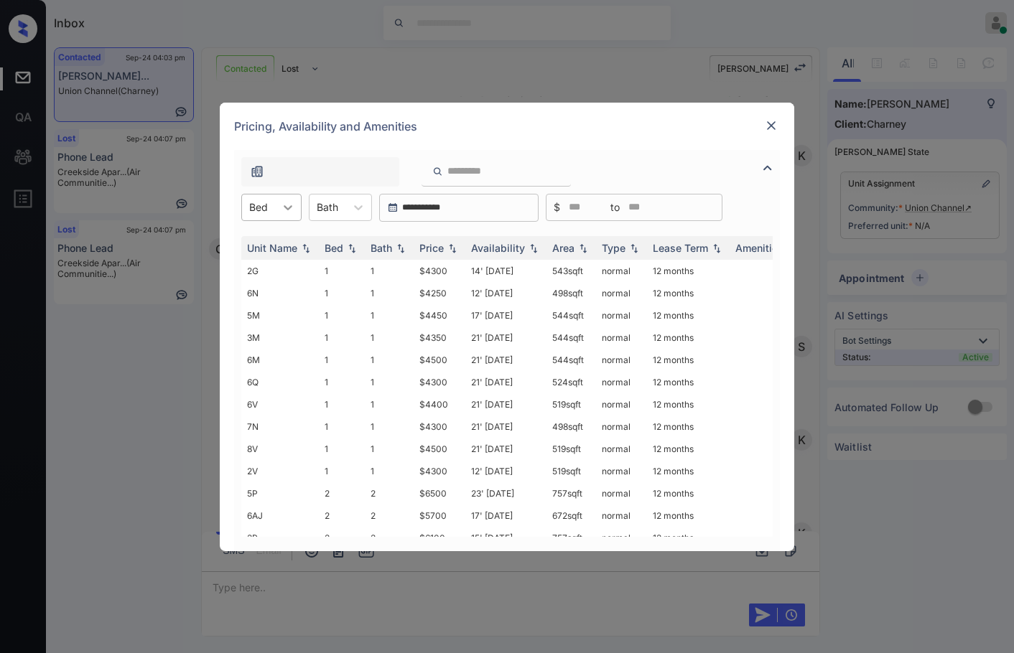
click at [284, 217] on div at bounding box center [288, 208] width 26 height 26
click at [276, 274] on div "2" at bounding box center [271, 269] width 60 height 26
click at [496, 274] on td "23' [DATE]" at bounding box center [505, 271] width 81 height 22
drag, startPoint x: 496, startPoint y: 274, endPoint x: 636, endPoint y: 210, distance: 153.9
click at [495, 274] on td "23' [DATE]" at bounding box center [505, 271] width 81 height 22
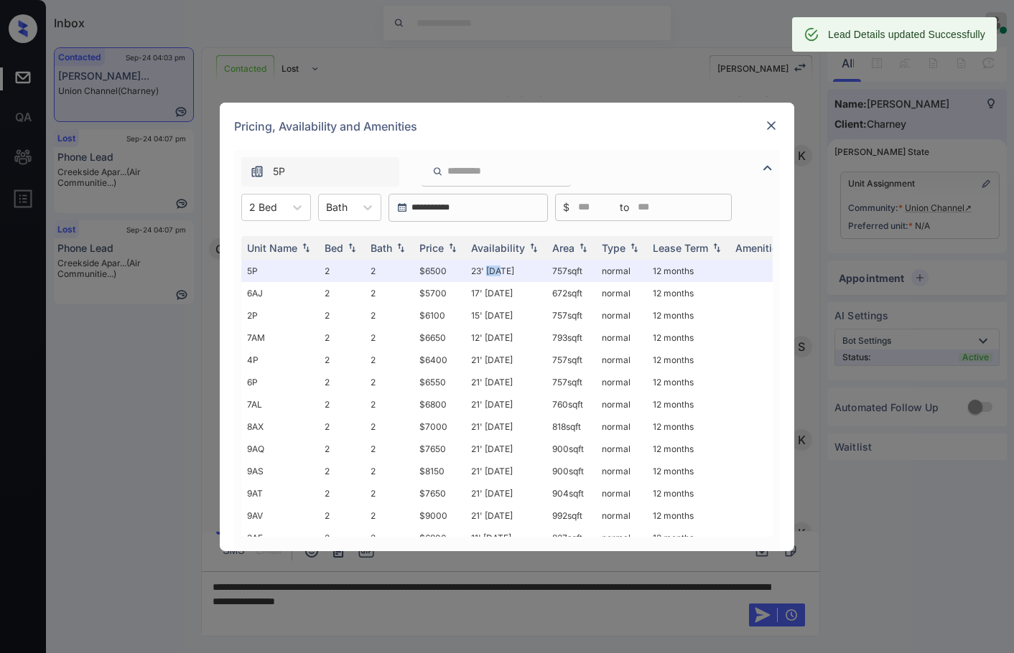
click at [773, 123] on img at bounding box center [771, 125] width 14 height 14
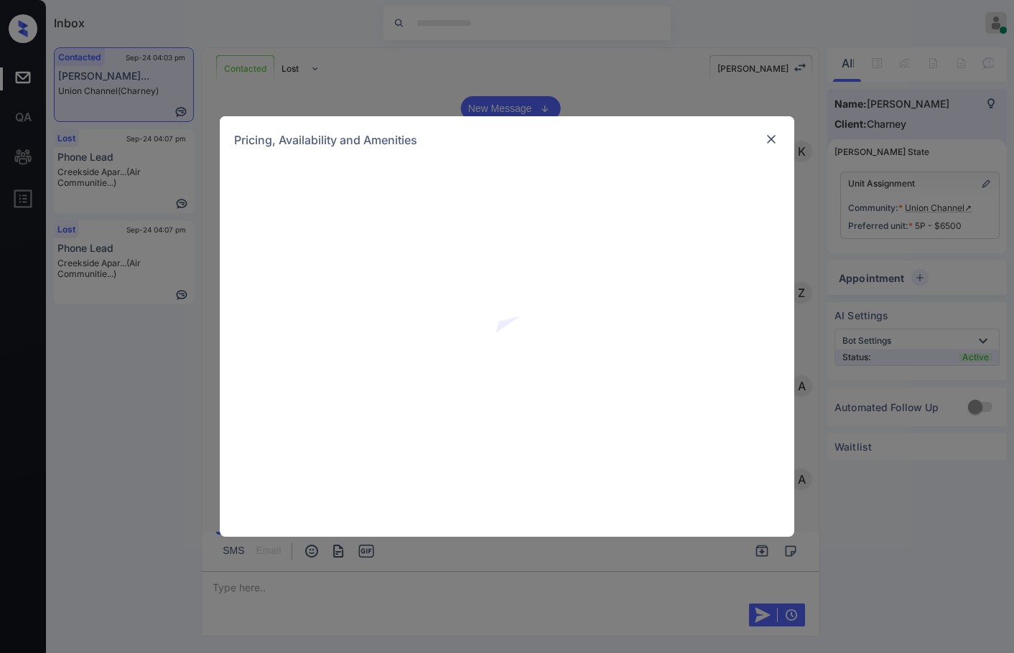
scroll to position [2232, 0]
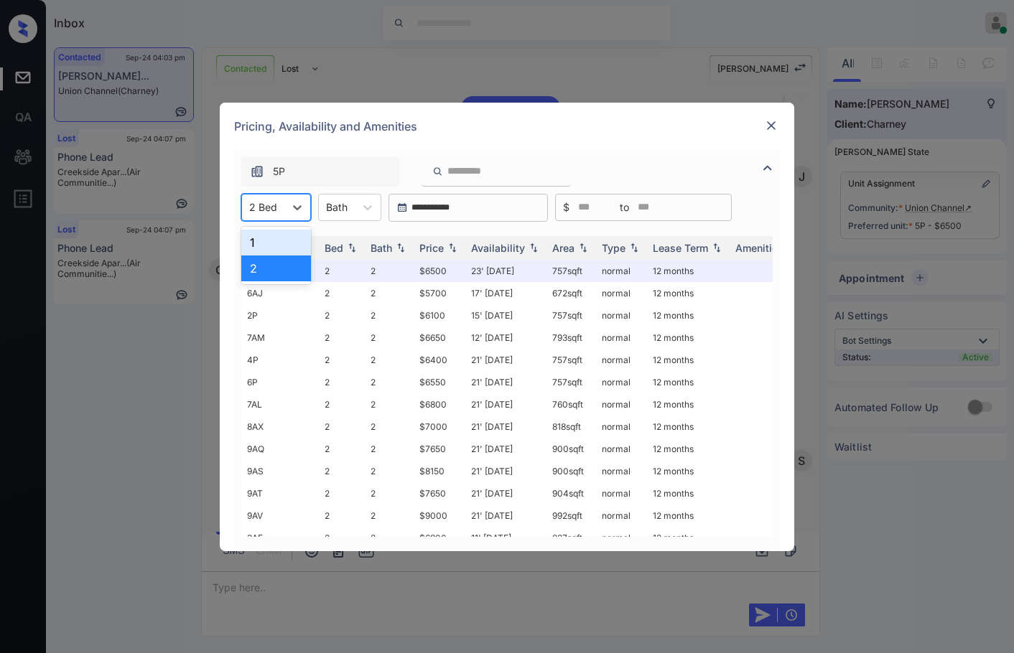
click at [279, 214] on div "2 Bed" at bounding box center [263, 207] width 42 height 21
click at [279, 241] on div "1" at bounding box center [276, 243] width 70 height 26
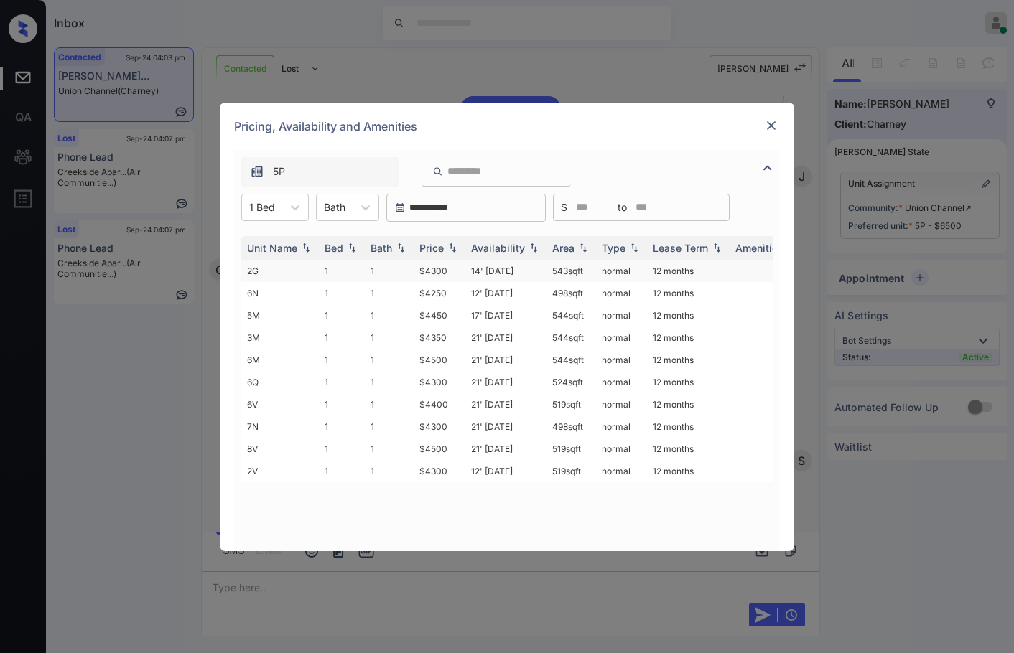
click at [449, 267] on td "$4300" at bounding box center [440, 271] width 52 height 22
click at [448, 267] on td "$4300" at bounding box center [440, 271] width 52 height 22
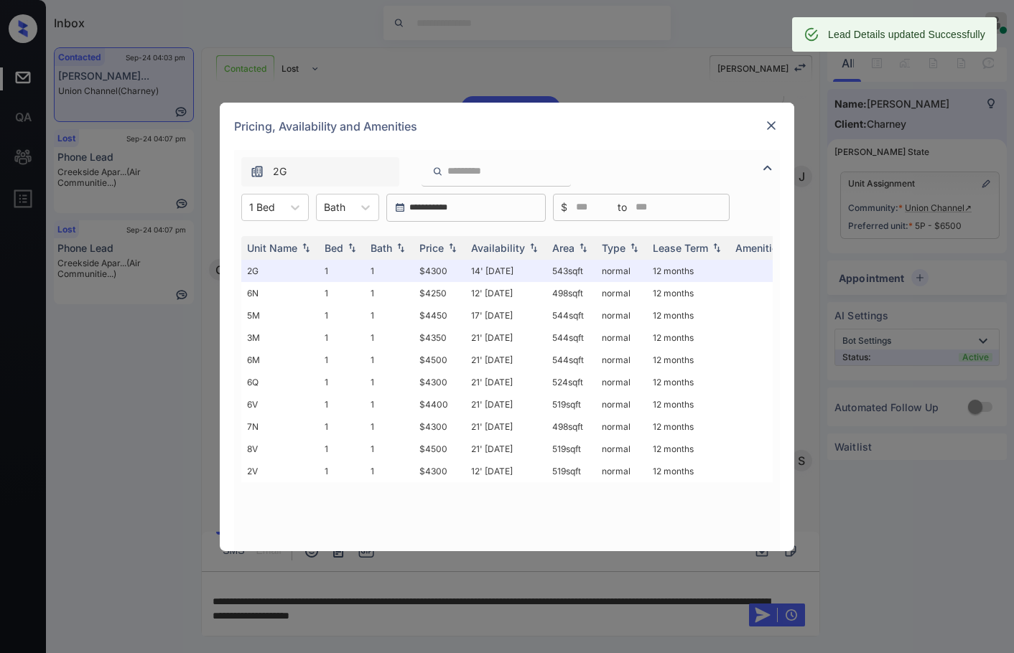
click at [773, 121] on img at bounding box center [771, 125] width 14 height 14
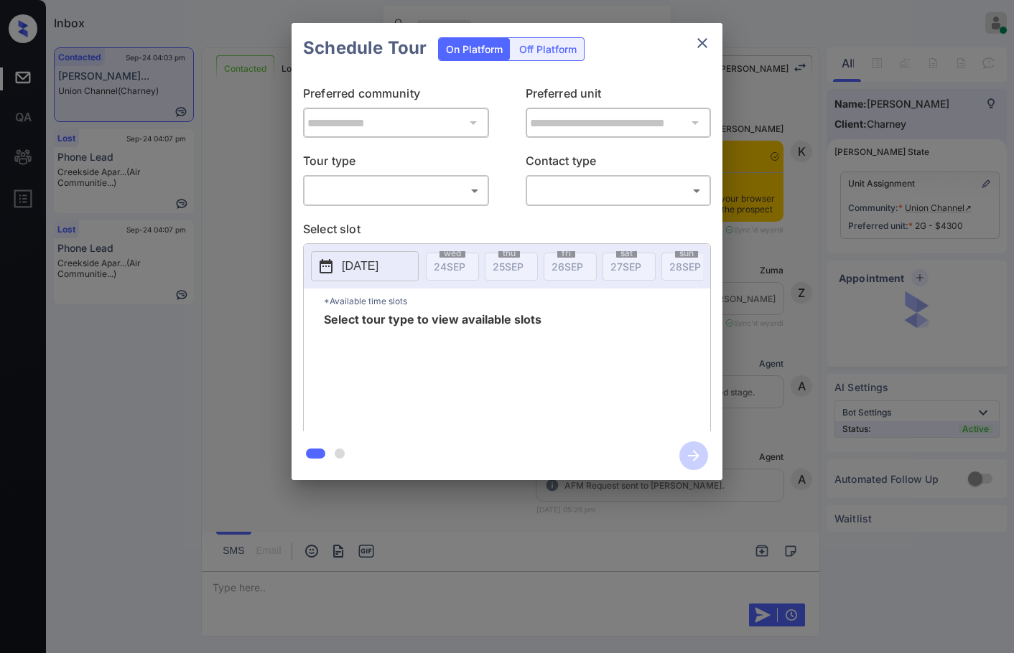
scroll to position [3525, 0]
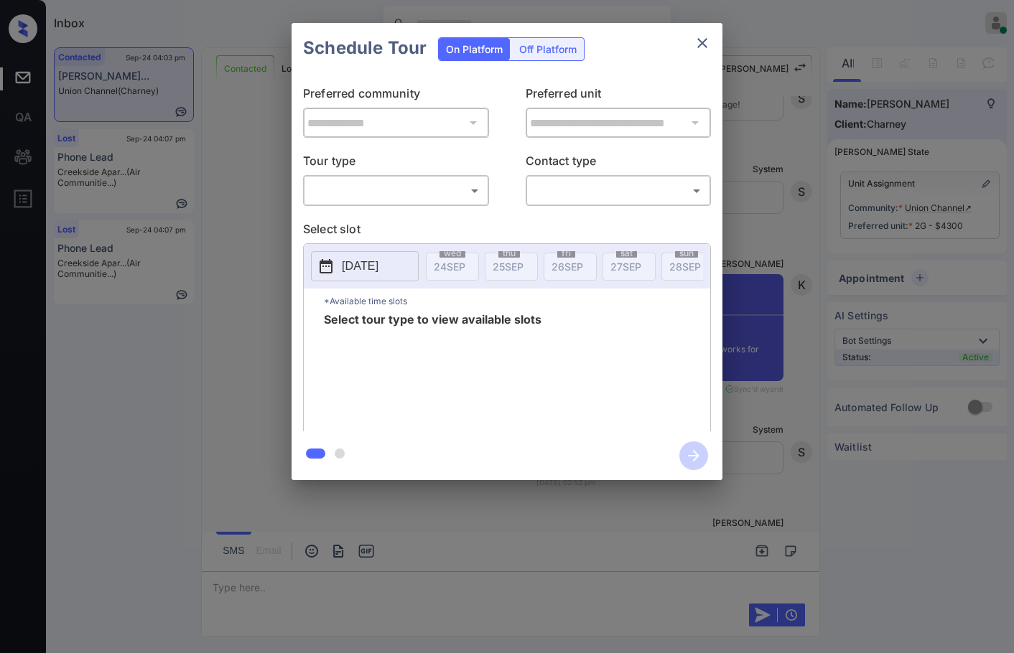
click at [381, 190] on body "Inbox Jezcil Usanastre Online Set yourself offline Set yourself on break Profil…" at bounding box center [507, 326] width 1014 height 653
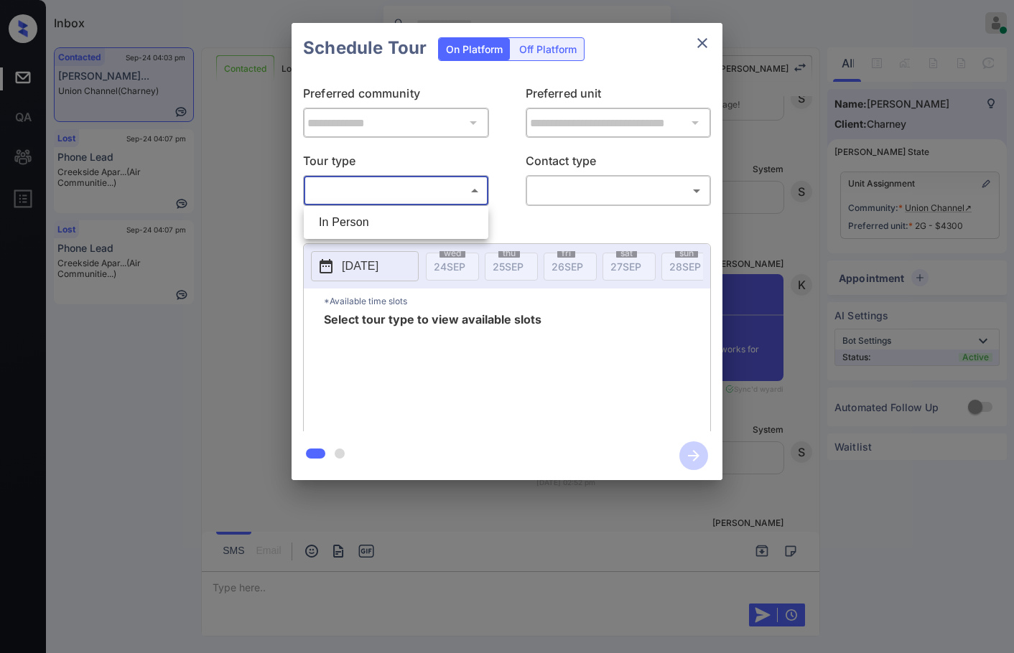
click at [844, 248] on div at bounding box center [507, 326] width 1014 height 653
click at [811, 261] on div "**********" at bounding box center [507, 251] width 1014 height 503
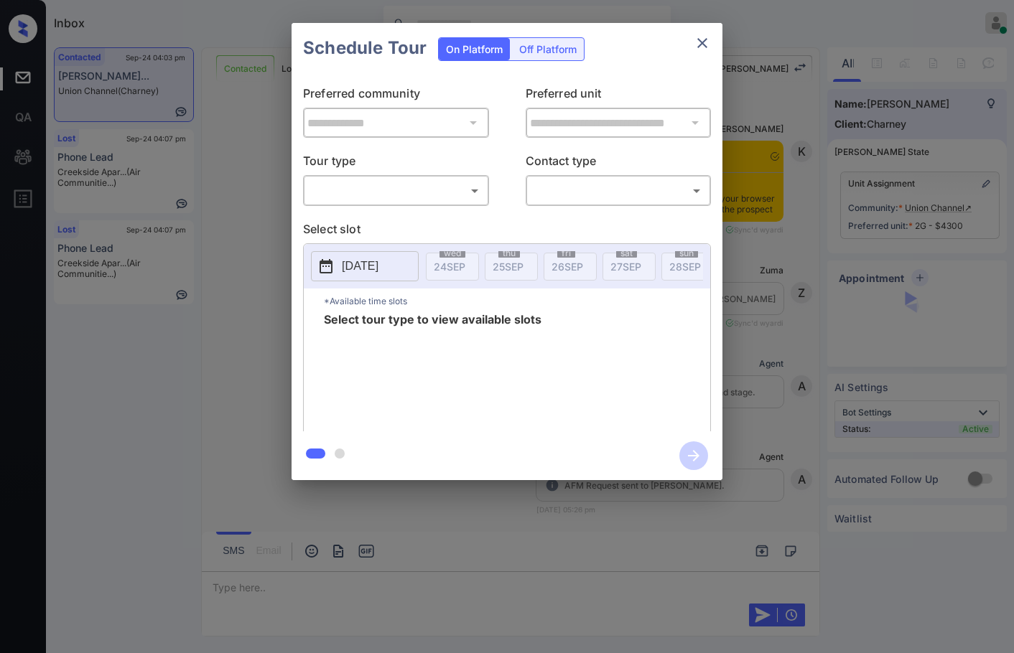
scroll to position [3525, 0]
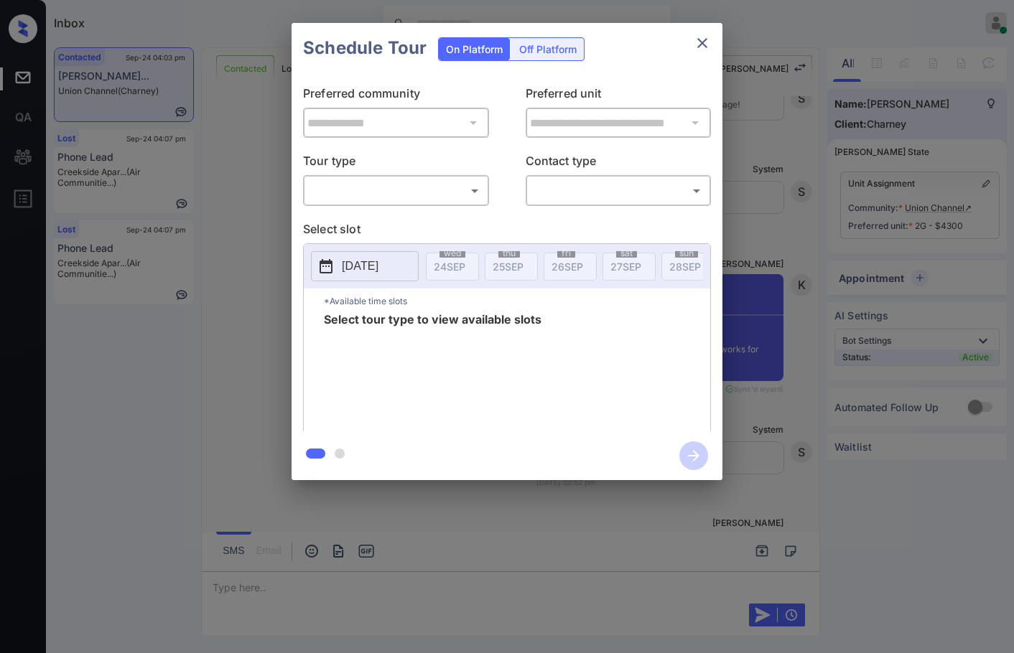
click at [375, 189] on body "Inbox Jezcil Usanastre Online Set yourself offline Set yourself on break Profil…" at bounding box center [507, 326] width 1014 height 653
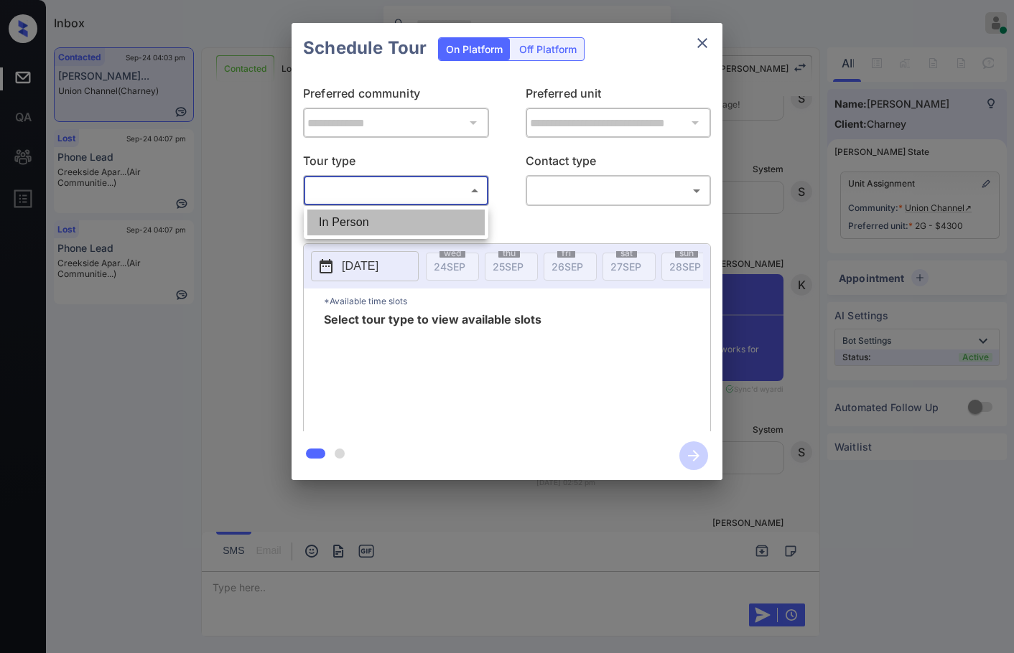
click at [384, 221] on li "In Person" at bounding box center [395, 223] width 177 height 26
type input "********"
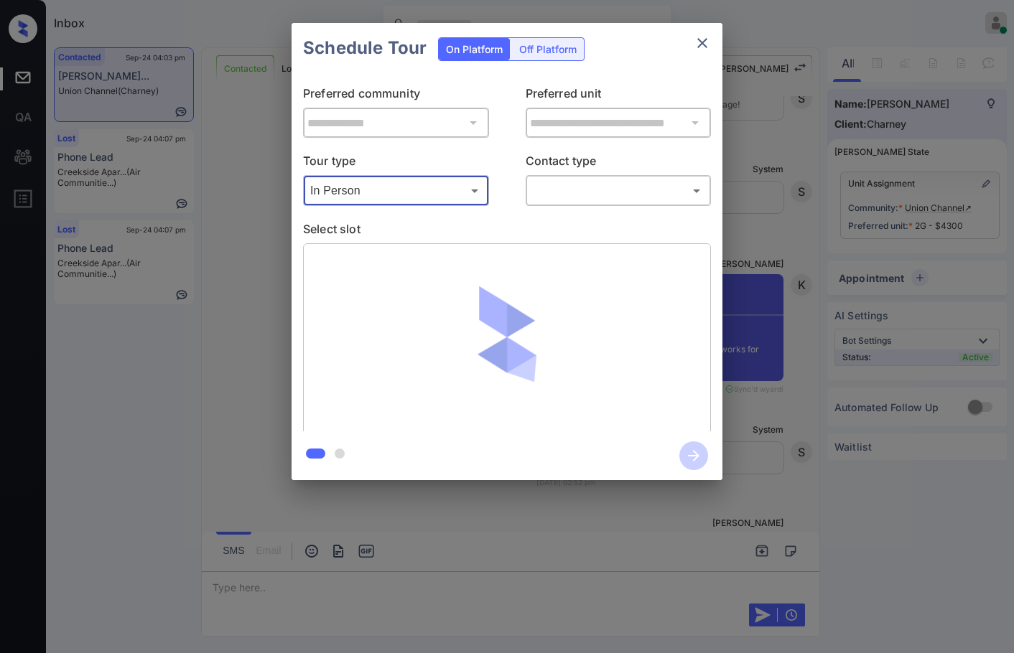
click at [615, 198] on body "Inbox Jezcil Usanastre Online Set yourself offline Set yourself on break Profil…" at bounding box center [507, 326] width 1014 height 653
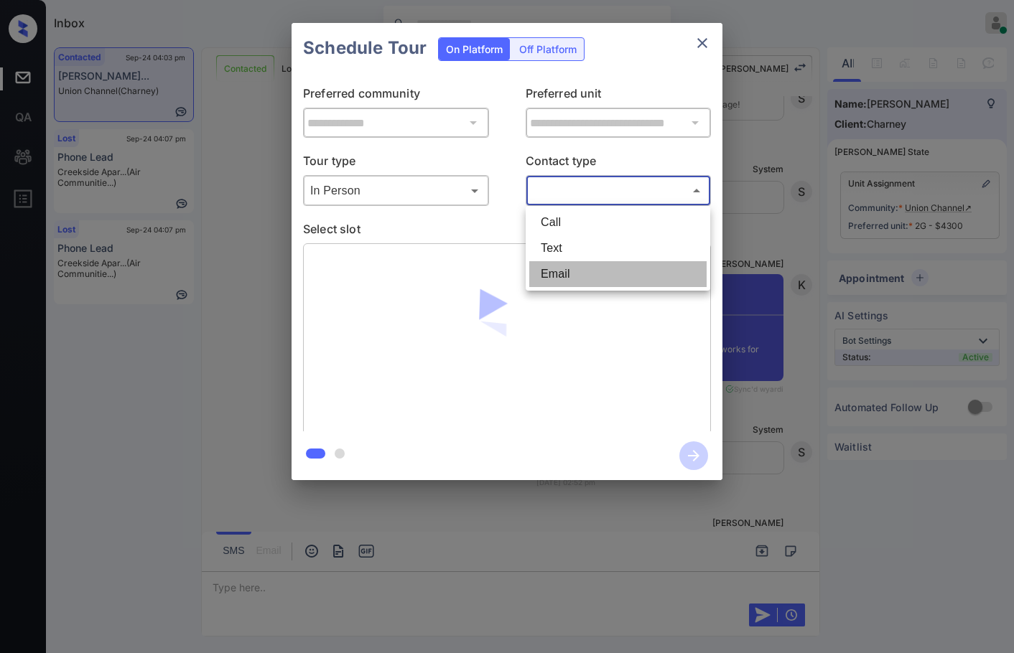
drag, startPoint x: 597, startPoint y: 283, endPoint x: 592, endPoint y: 294, distance: 12.5
click at [597, 282] on li "Email" at bounding box center [617, 274] width 177 height 26
type input "*****"
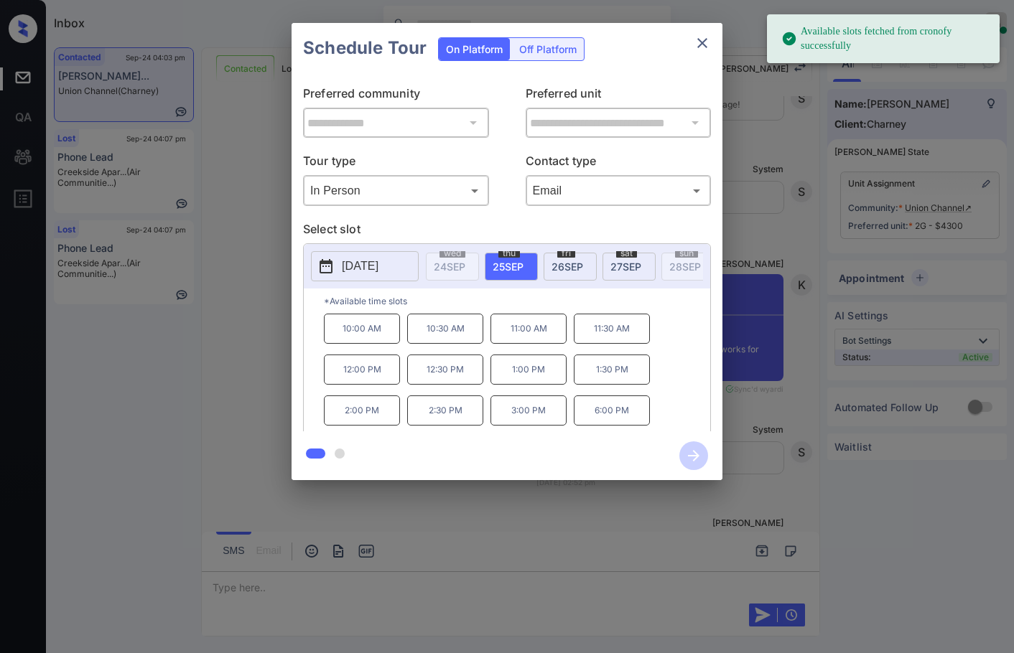
click at [617, 274] on div "[DATE]" at bounding box center [628, 267] width 53 height 28
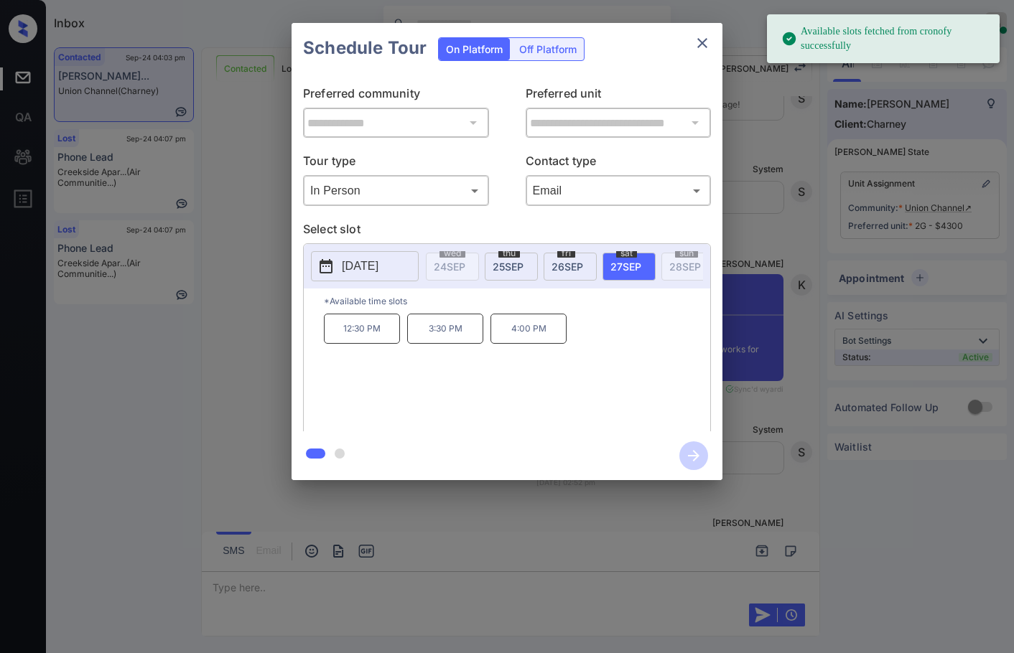
click at [761, 281] on div "**********" at bounding box center [507, 251] width 1014 height 503
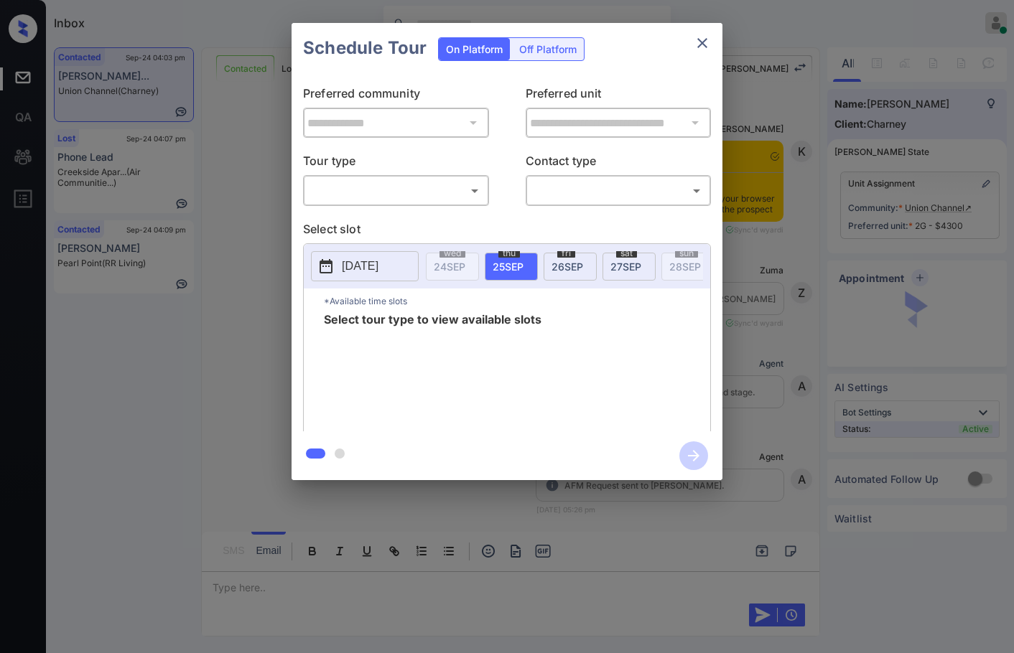
scroll to position [4180, 0]
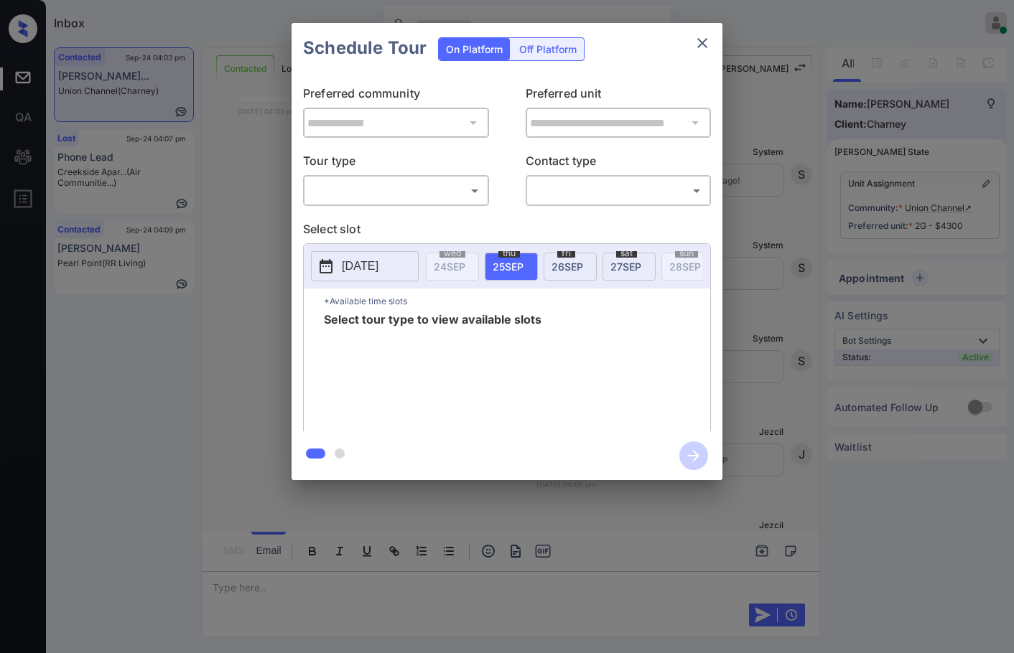
click at [432, 163] on p "Tour type" at bounding box center [396, 163] width 186 height 23
click at [444, 191] on body "Inbox Jezcil Usanastre Online Set yourself offline Set yourself on break Profil…" at bounding box center [507, 326] width 1014 height 653
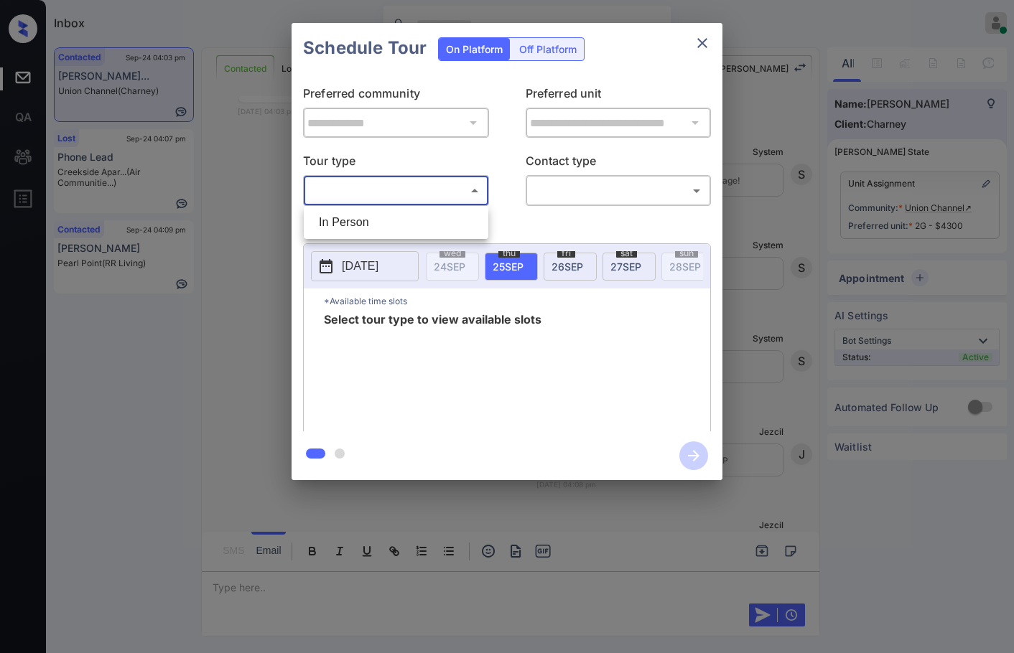
click at [438, 213] on li "In Person" at bounding box center [395, 223] width 177 height 26
type input "********"
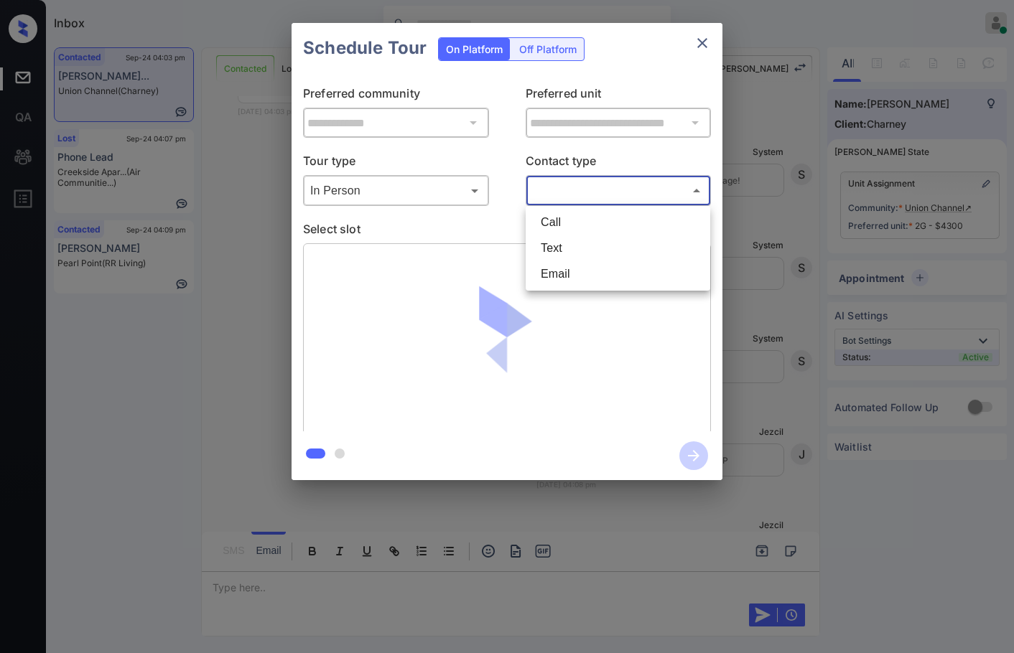
click at [533, 185] on body "Inbox Jezcil Usanastre Online Set yourself offline Set yourself on break Profil…" at bounding box center [507, 326] width 1014 height 653
click at [549, 268] on li "Email" at bounding box center [617, 274] width 177 height 26
type input "*****"
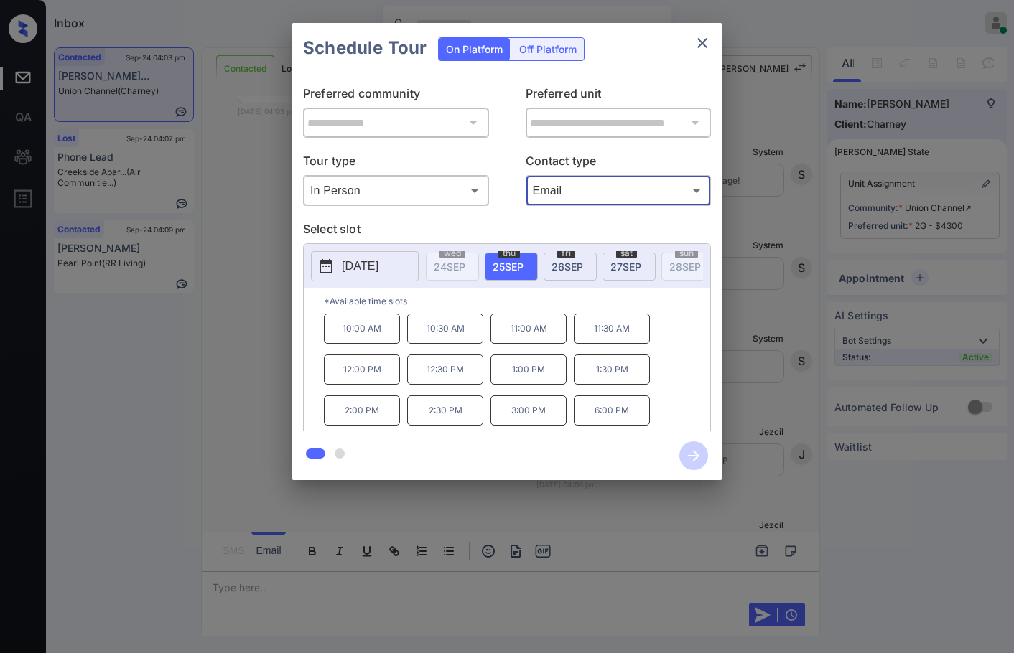
click at [640, 257] on div "sat 27 SEP" at bounding box center [628, 267] width 53 height 28
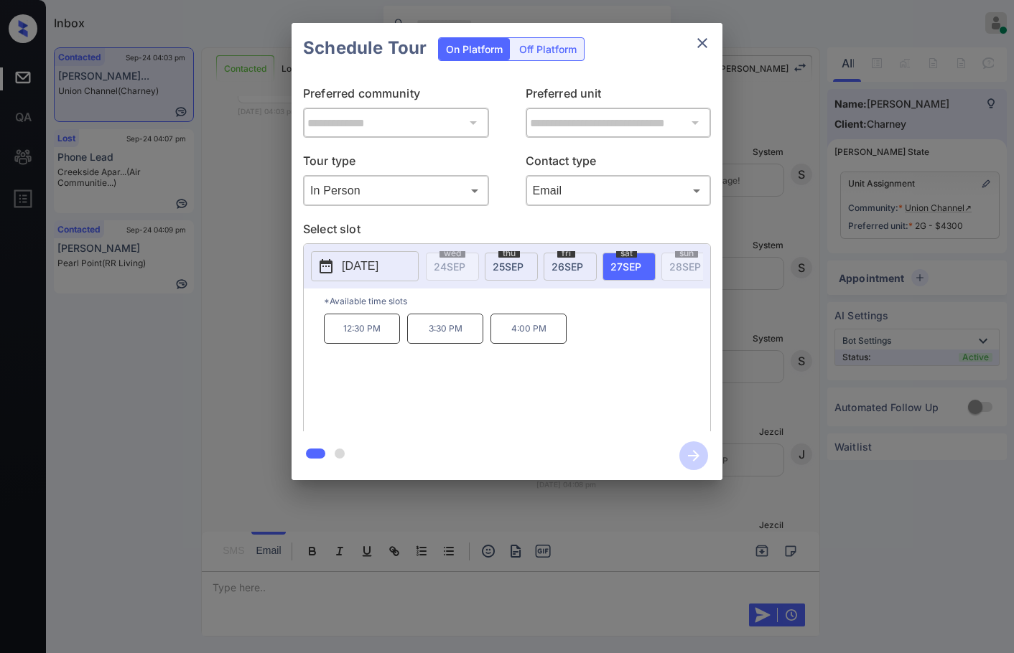
click at [368, 343] on p "12:30 PM" at bounding box center [362, 329] width 76 height 30
click at [692, 457] on icon "button" at bounding box center [693, 456] width 29 height 29
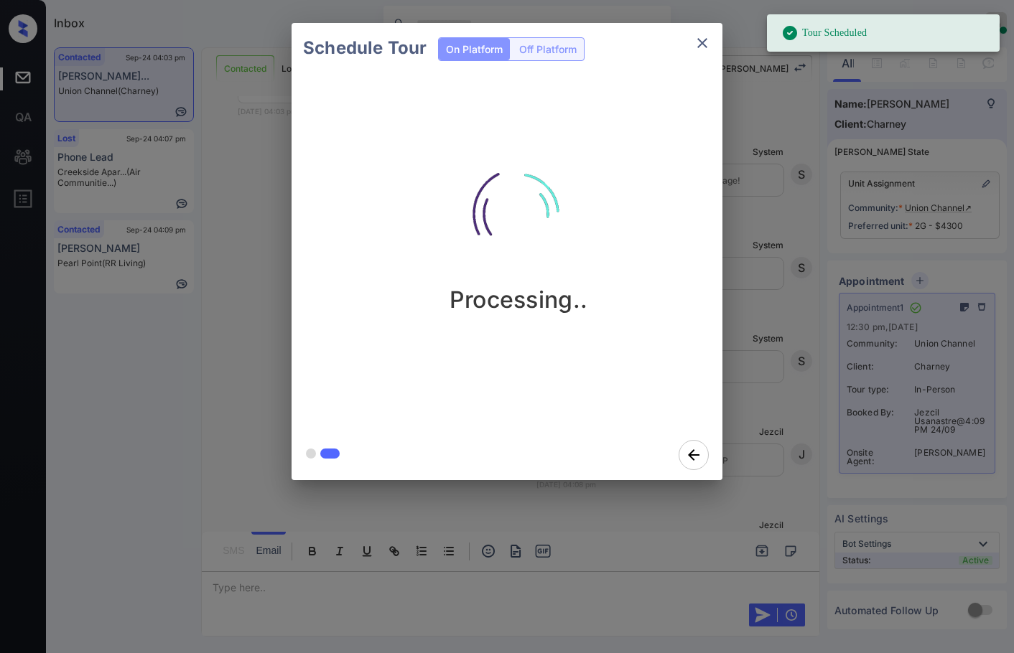
click at [267, 365] on div "Schedule Tour On Platform Off Platform Processing.." at bounding box center [507, 251] width 1014 height 503
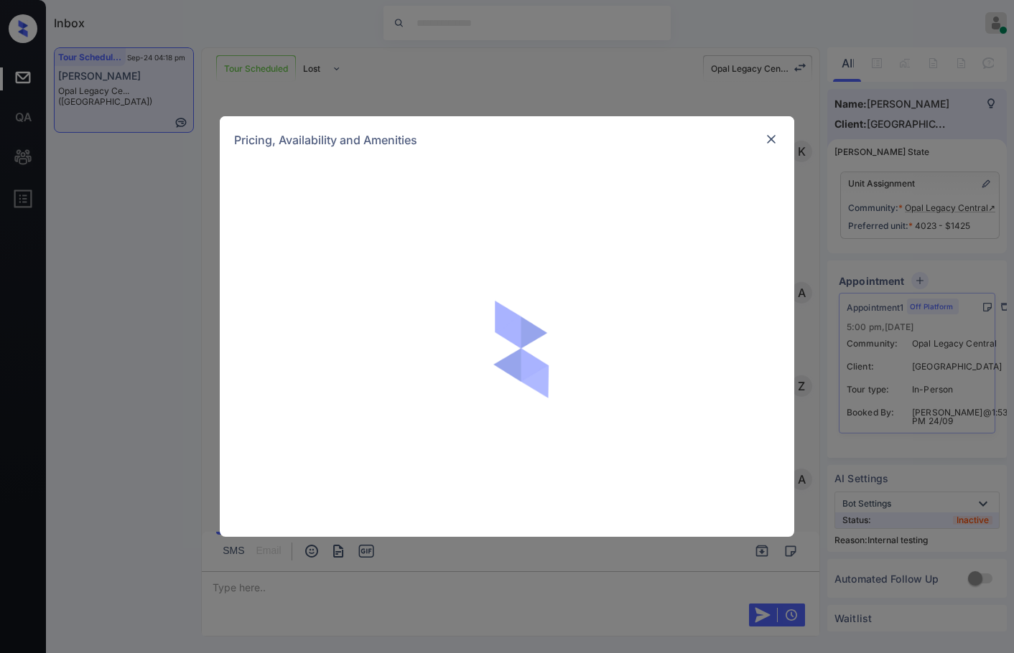
scroll to position [18902, 0]
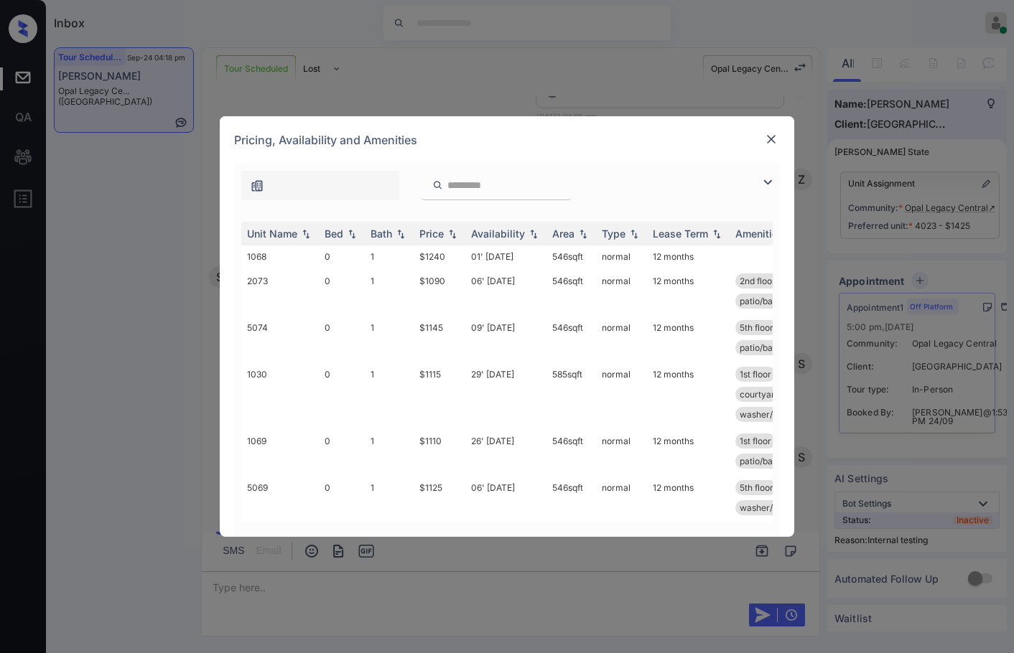
click at [768, 177] on img at bounding box center [767, 182] width 17 height 17
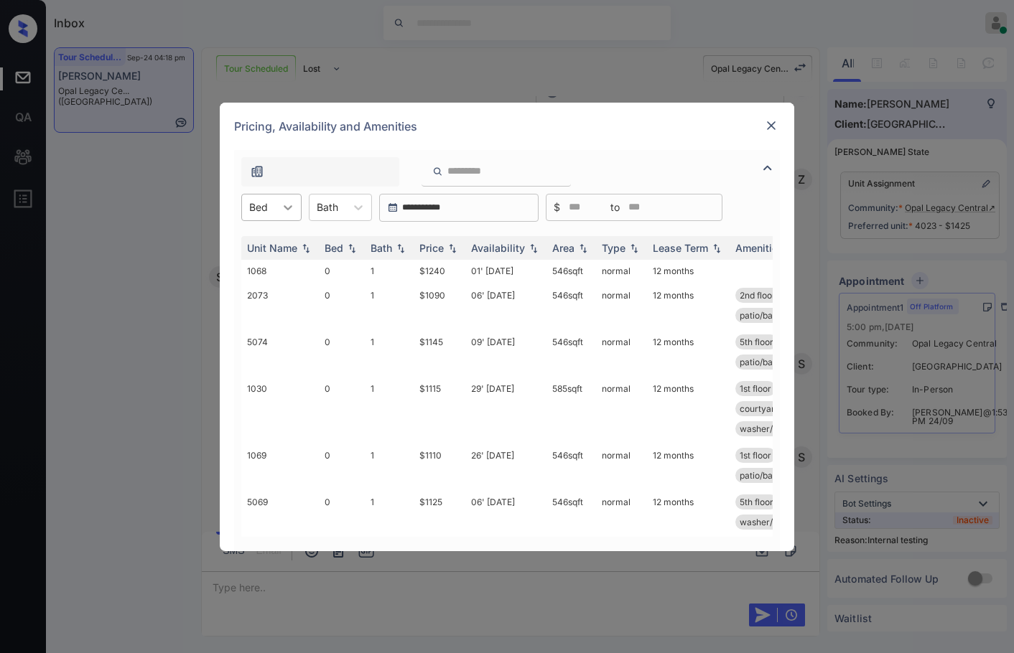
click at [294, 209] on icon at bounding box center [288, 207] width 14 height 14
click at [280, 269] on div "1" at bounding box center [271, 269] width 60 height 26
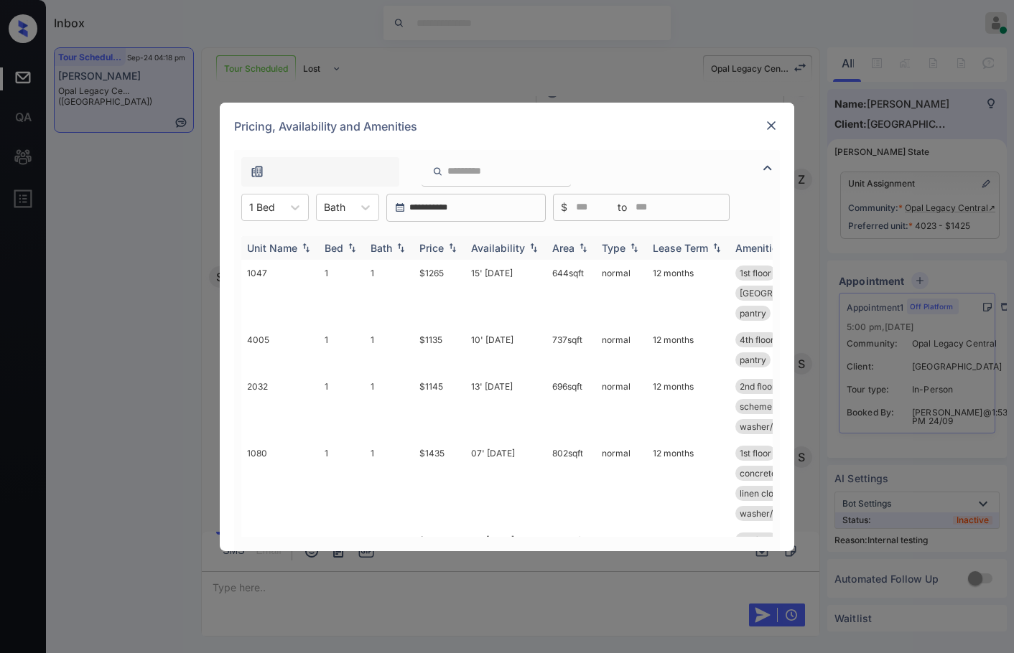
click at [577, 247] on img at bounding box center [583, 248] width 14 height 10
click at [582, 249] on img at bounding box center [583, 248] width 14 height 11
click at [580, 247] on img at bounding box center [583, 248] width 14 height 10
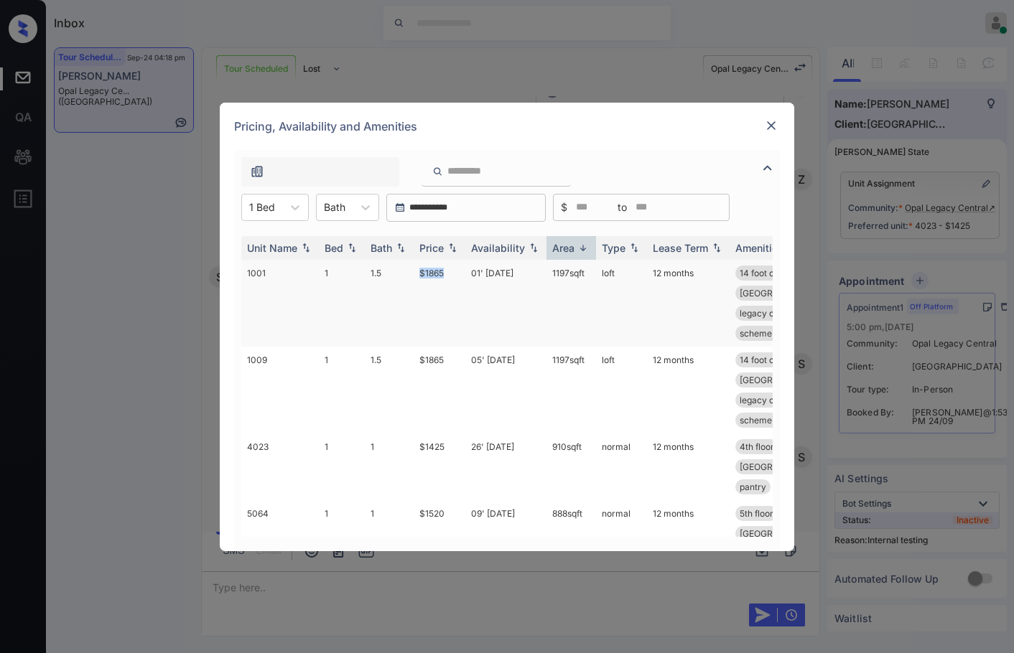
drag, startPoint x: 409, startPoint y: 275, endPoint x: 449, endPoint y: 276, distance: 41.0
click at [449, 276] on tr "1001 1 1.5 $1865 01' Sep 25 1197 sqft loft 12 months 14 foot ceiling... 1st flo…" at bounding box center [616, 303] width 750 height 87
copy tr "$1865"
click at [765, 124] on img at bounding box center [771, 125] width 14 height 14
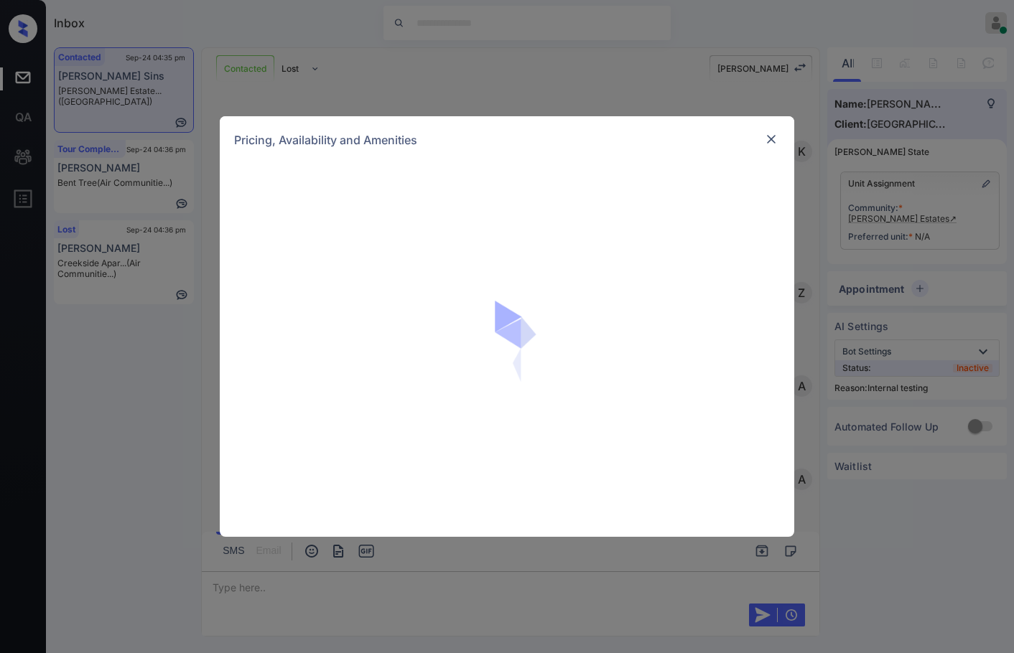
scroll to position [4144, 0]
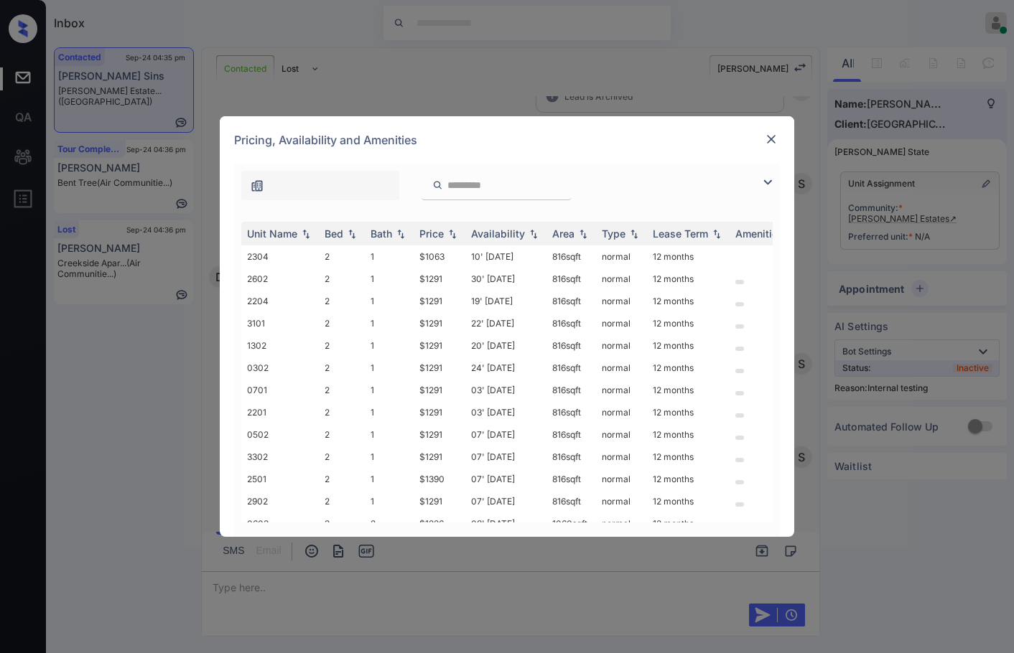
click at [762, 172] on div at bounding box center [507, 182] width 546 height 37
click at [768, 177] on img at bounding box center [767, 182] width 17 height 17
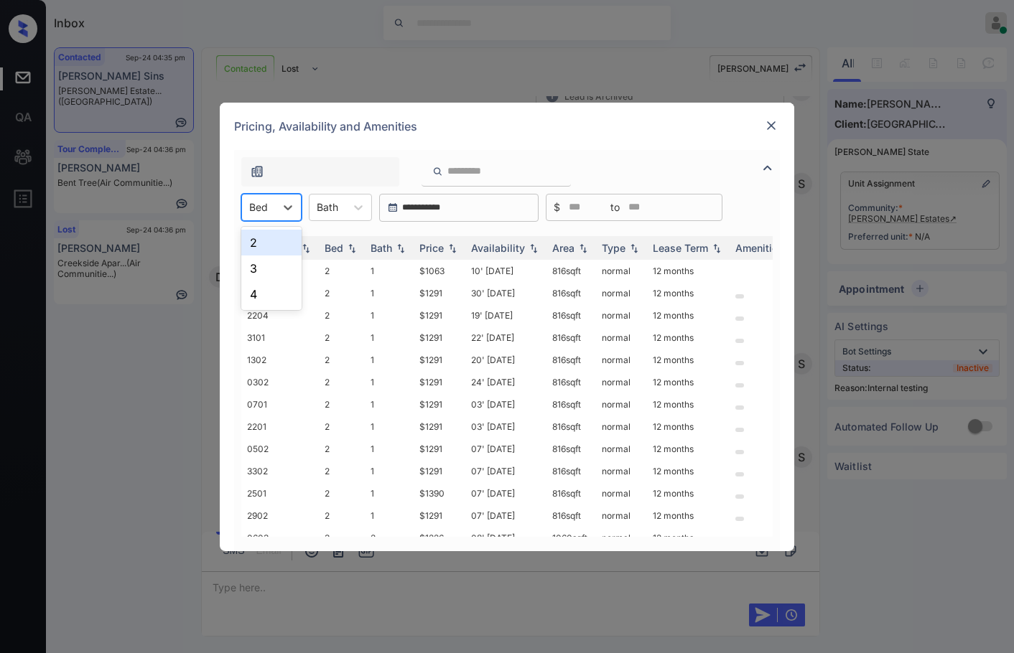
drag, startPoint x: 291, startPoint y: 207, endPoint x: 284, endPoint y: 228, distance: 22.5
click at [291, 207] on icon at bounding box center [288, 207] width 9 height 5
click at [274, 243] on div "2" at bounding box center [271, 243] width 60 height 26
click at [452, 247] on img at bounding box center [452, 248] width 14 height 10
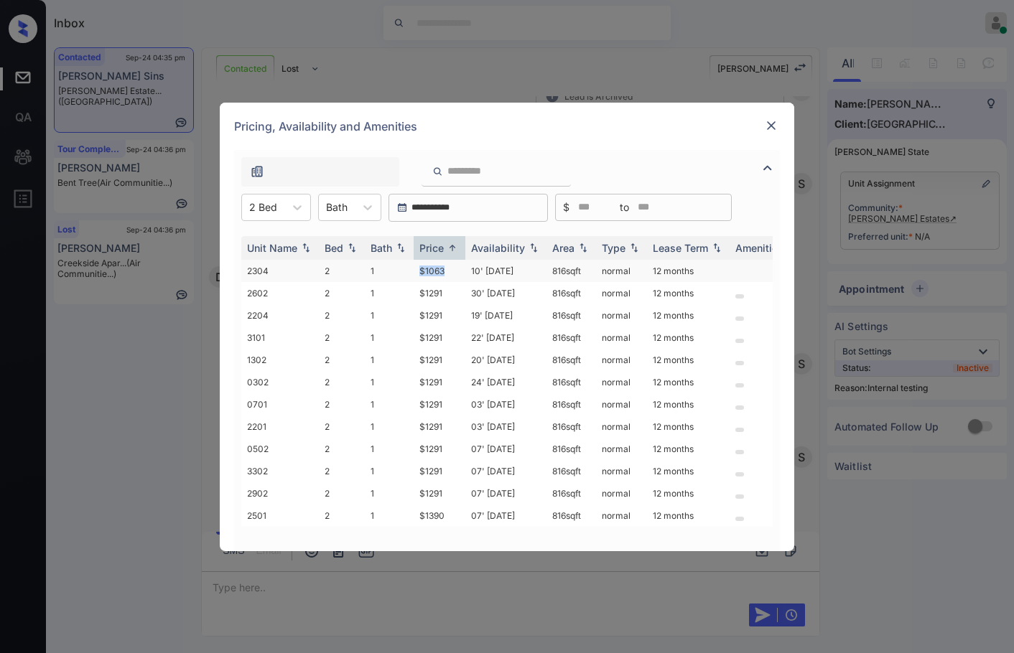
drag, startPoint x: 445, startPoint y: 266, endPoint x: 460, endPoint y: 279, distance: 19.9
click at [457, 267] on tr "2304 2 1 $1063 10' Oct 25 816 sqft normal 12 months" at bounding box center [616, 271] width 750 height 22
click at [454, 286] on td "$1291" at bounding box center [440, 293] width 52 height 22
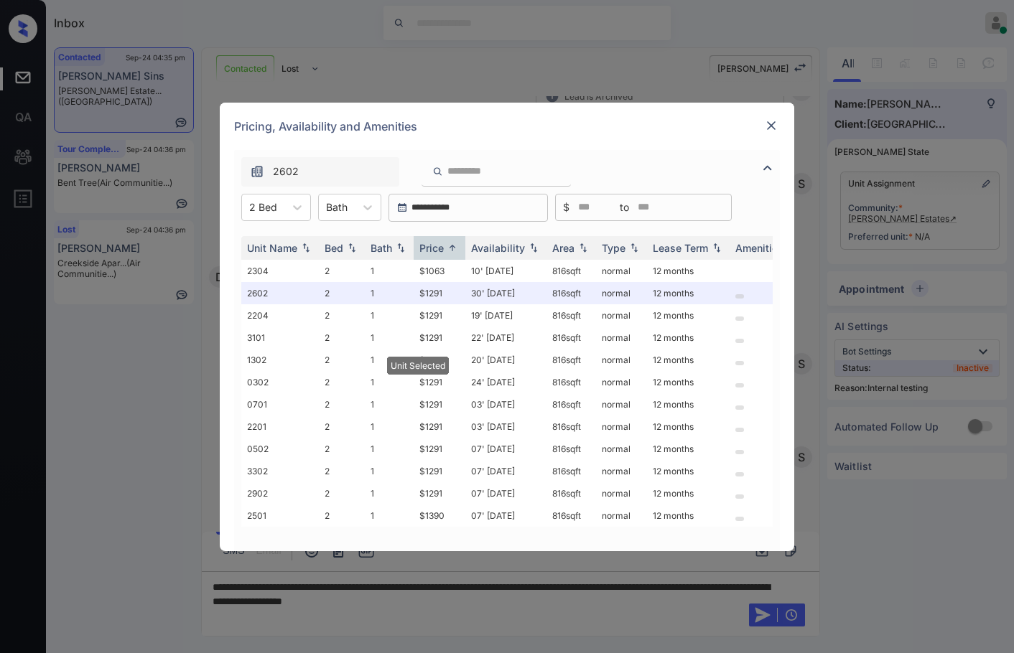
click at [770, 121] on img at bounding box center [771, 125] width 14 height 14
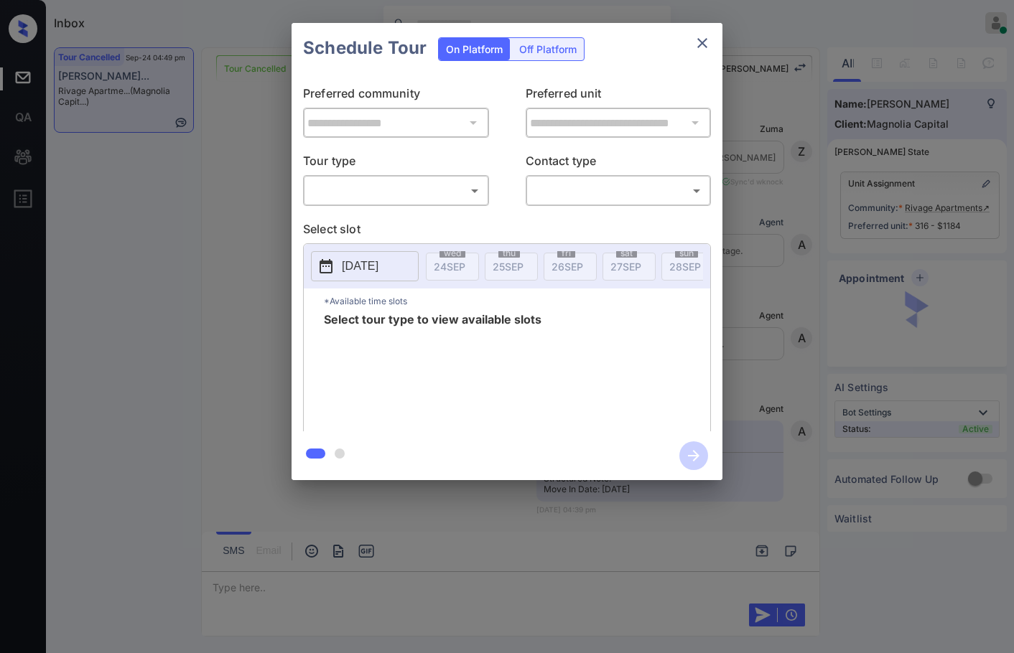
scroll to position [4367, 0]
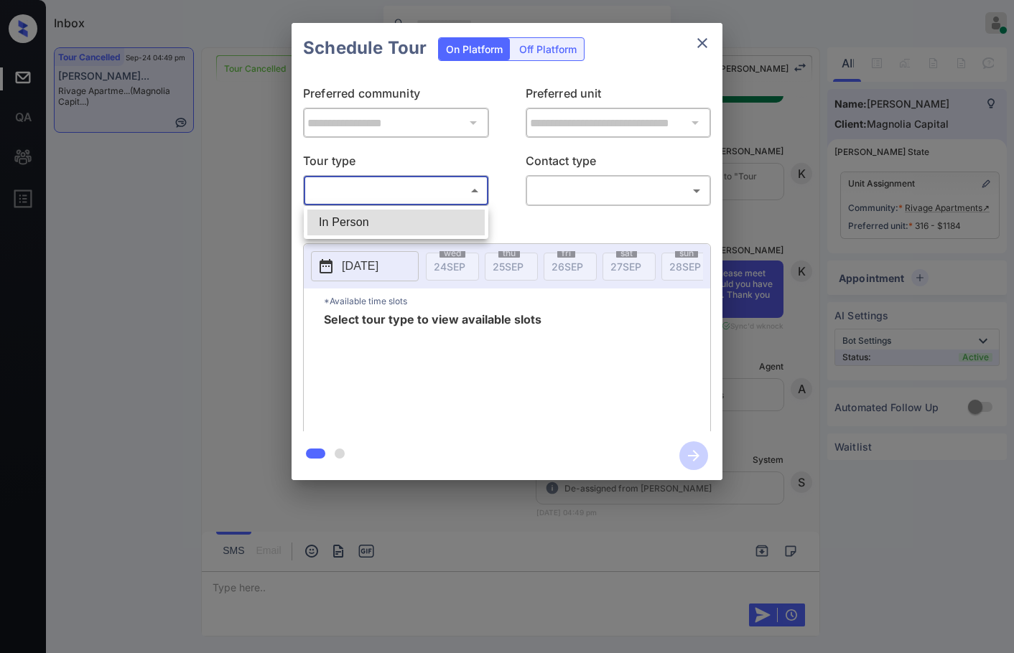
click at [441, 185] on body "Inbox Jezcil Usanastre Online Set yourself offline Set yourself on break Profil…" at bounding box center [507, 326] width 1014 height 653
click at [757, 222] on div at bounding box center [507, 326] width 1014 height 653
click at [774, 230] on div "**********" at bounding box center [507, 251] width 1014 height 503
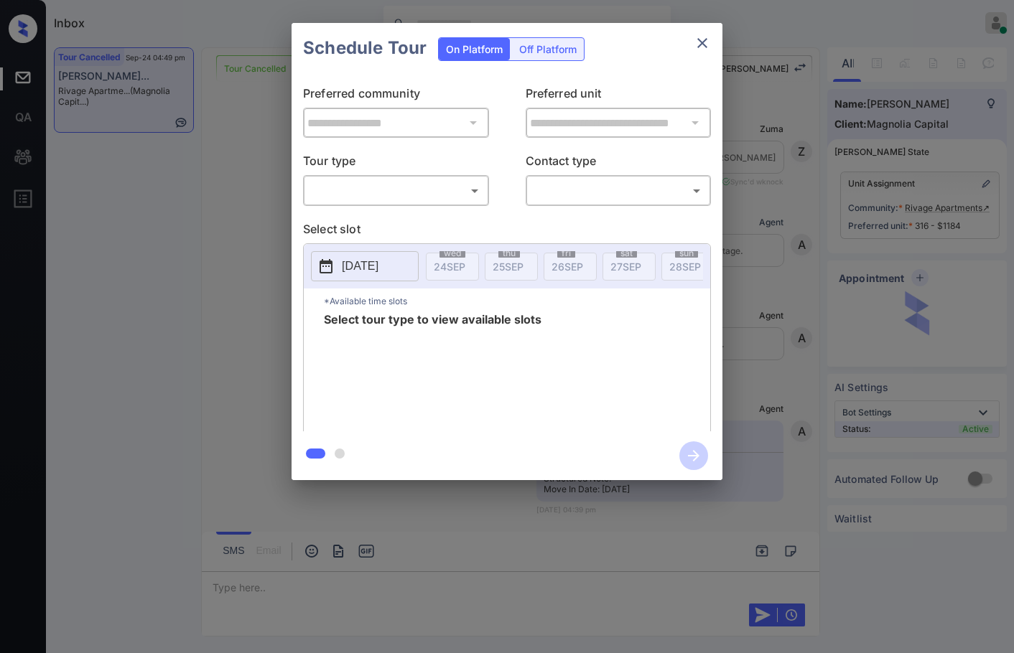
scroll to position [3146, 0]
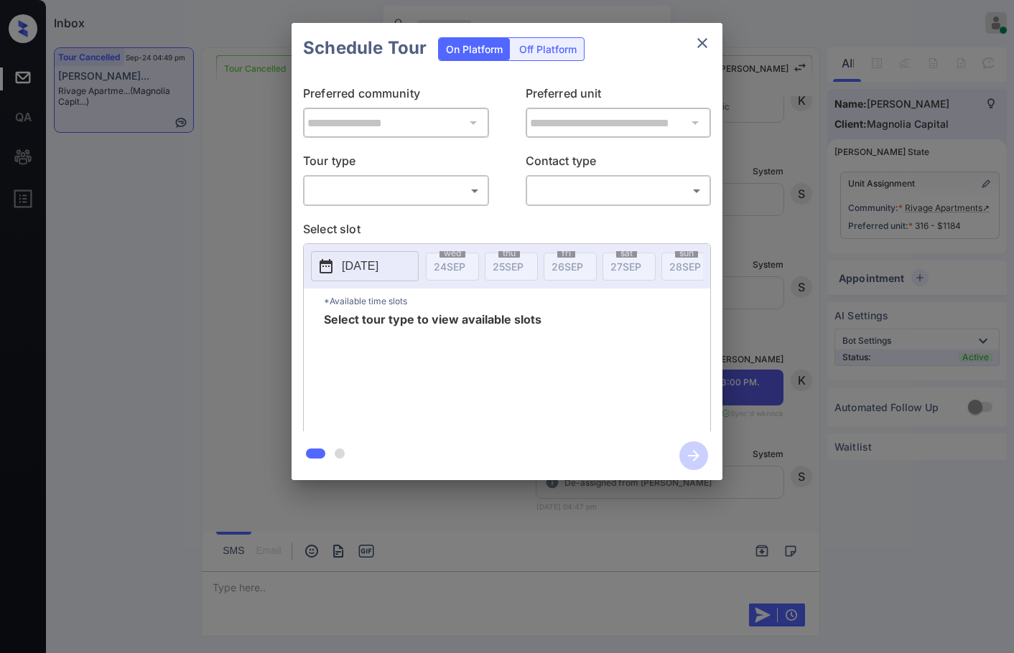
click at [452, 195] on body "Inbox Jezcil Usanastre Online Set yourself offline Set yourself on break Profil…" at bounding box center [507, 326] width 1014 height 653
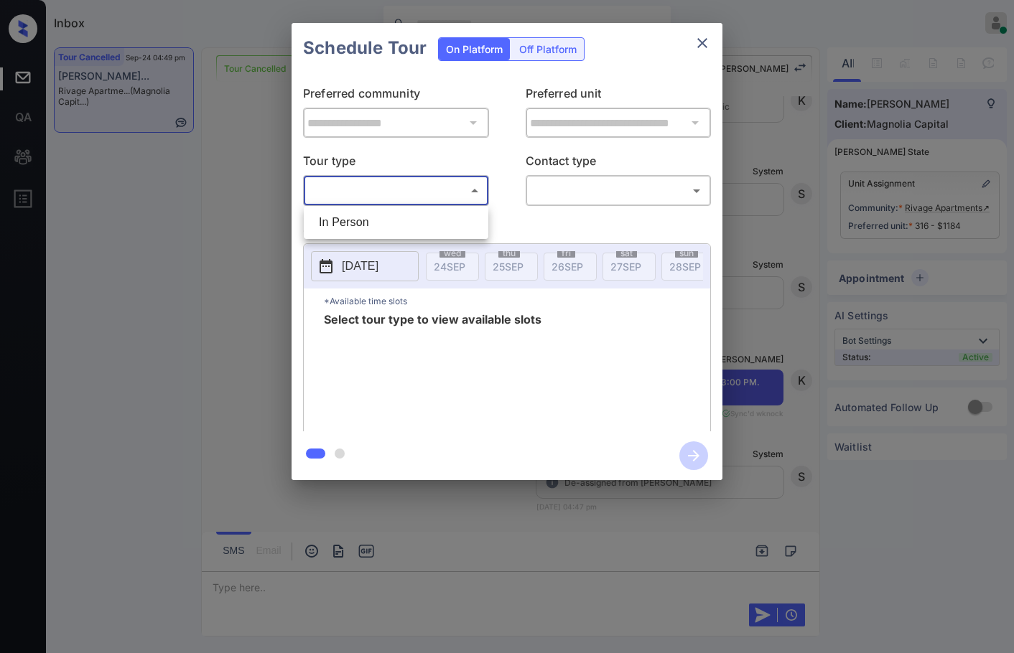
click at [440, 218] on li "In Person" at bounding box center [395, 223] width 177 height 26
type input "********"
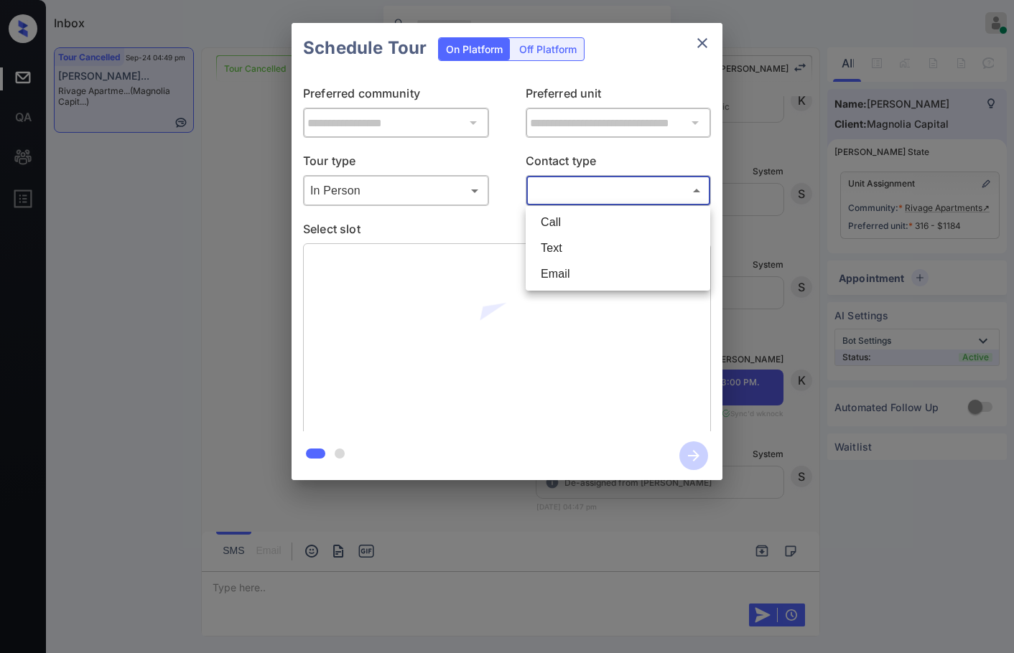
click at [560, 184] on body "Inbox Jezcil Usanastre Online Set yourself offline Set yourself on break Profil…" at bounding box center [507, 326] width 1014 height 653
click at [594, 258] on li "Text" at bounding box center [617, 248] width 177 height 26
type input "****"
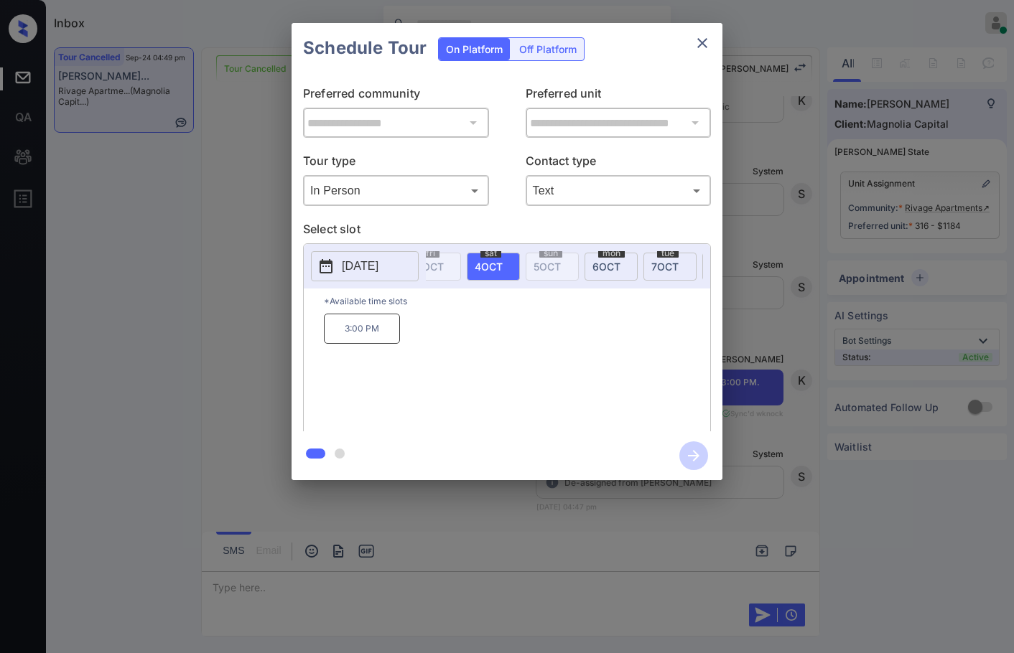
scroll to position [0, 505]
click at [359, 337] on p "3:00 PM" at bounding box center [362, 329] width 76 height 30
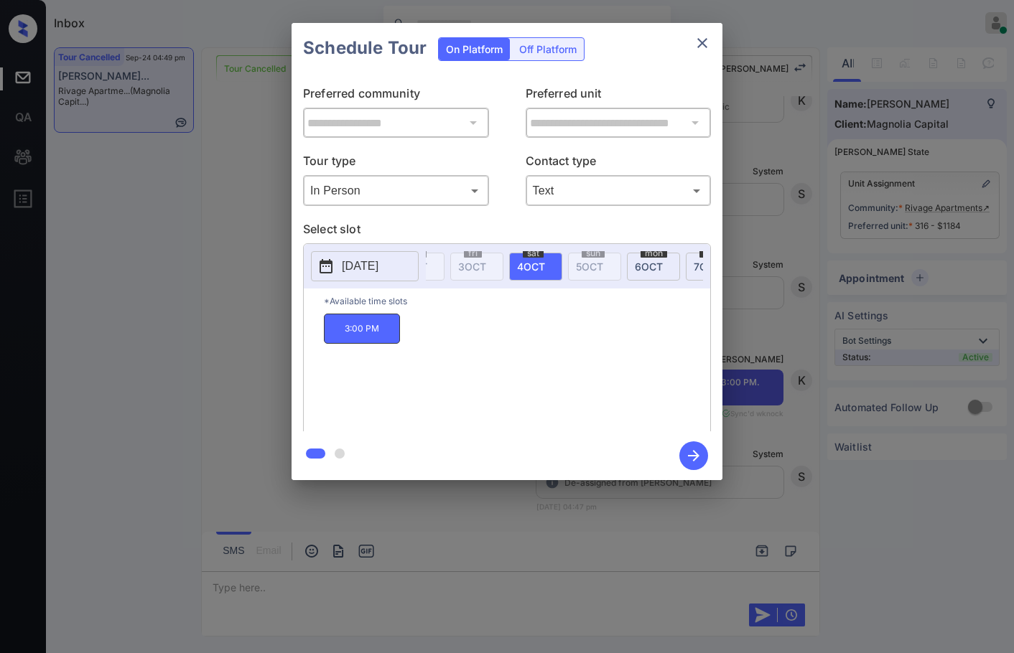
click at [688, 457] on icon "button" at bounding box center [693, 455] width 11 height 11
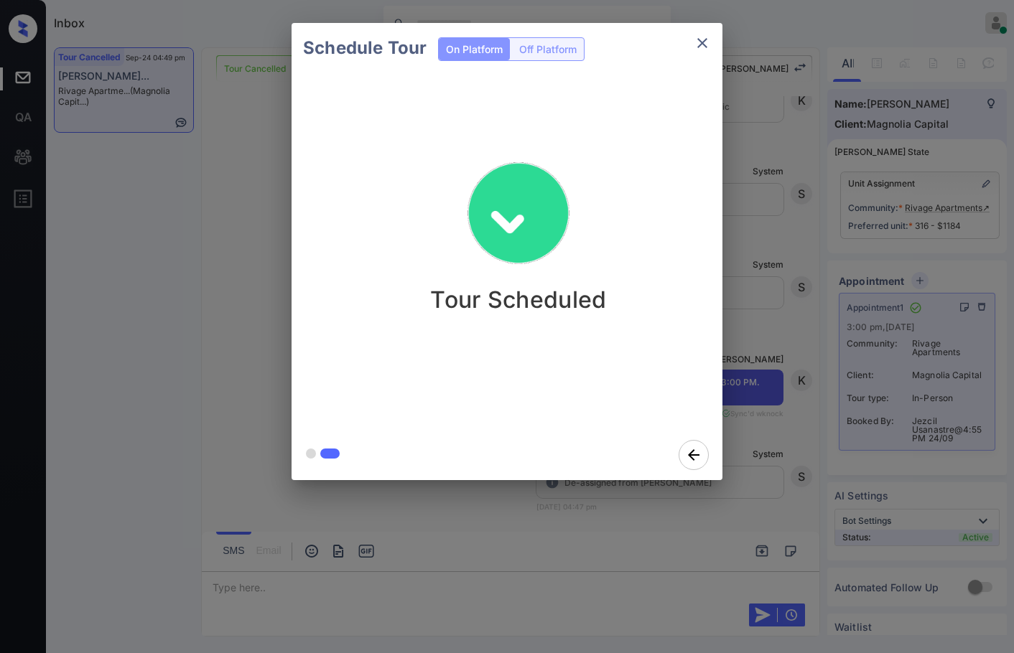
click at [269, 309] on div "Schedule Tour On Platform Off Platform Tour Scheduled" at bounding box center [507, 251] width 1014 height 503
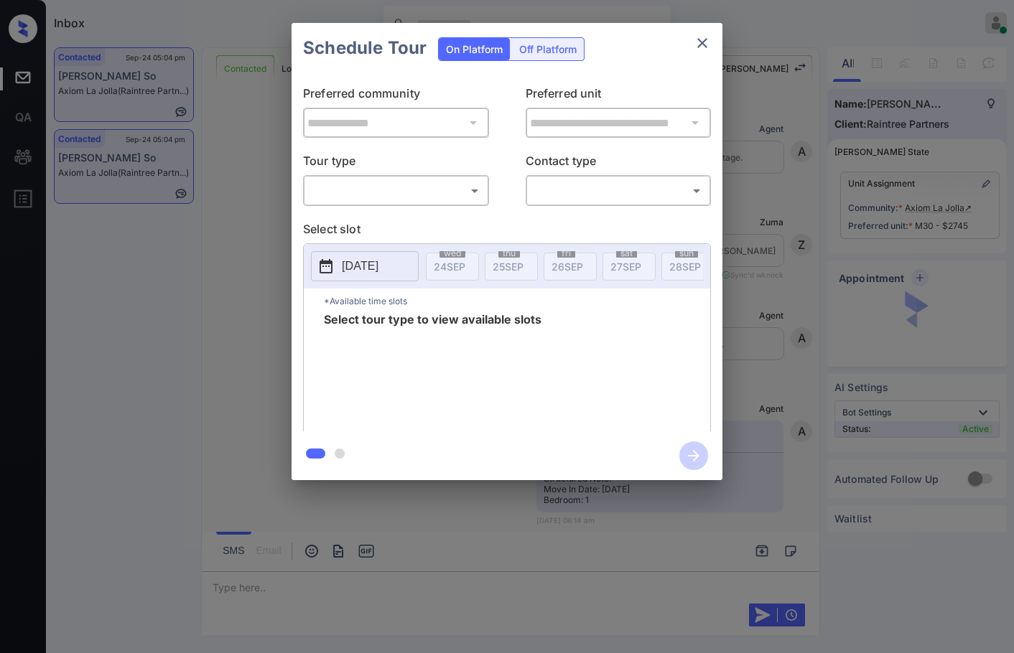
scroll to position [1296, 0]
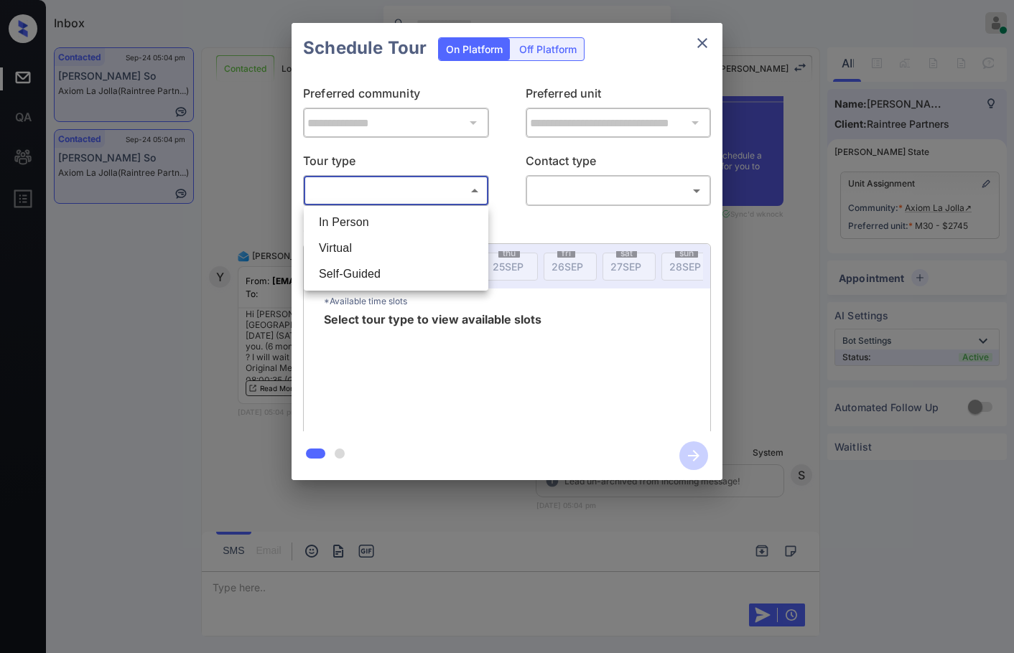
click at [470, 199] on body "Inbox Jezcil Usanastre Online Set yourself offline Set yourself on break Profil…" at bounding box center [507, 326] width 1014 height 653
click at [442, 219] on li "In Person" at bounding box center [395, 223] width 177 height 26
type input "********"
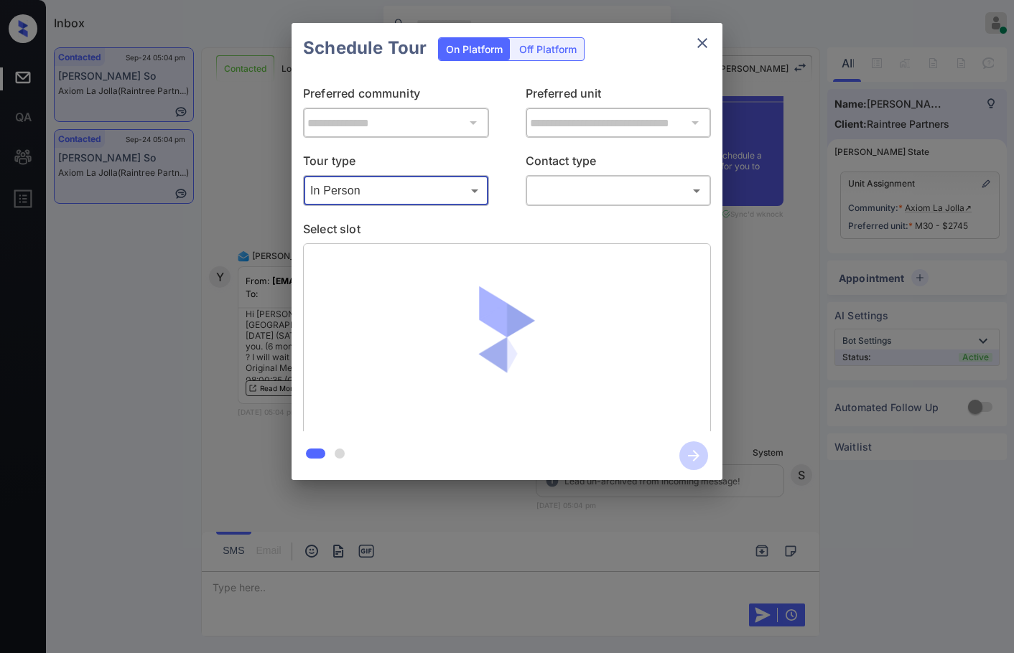
click at [552, 200] on body "Inbox Jezcil Usanastre Online Set yourself offline Set yourself on break Profil…" at bounding box center [507, 326] width 1014 height 653
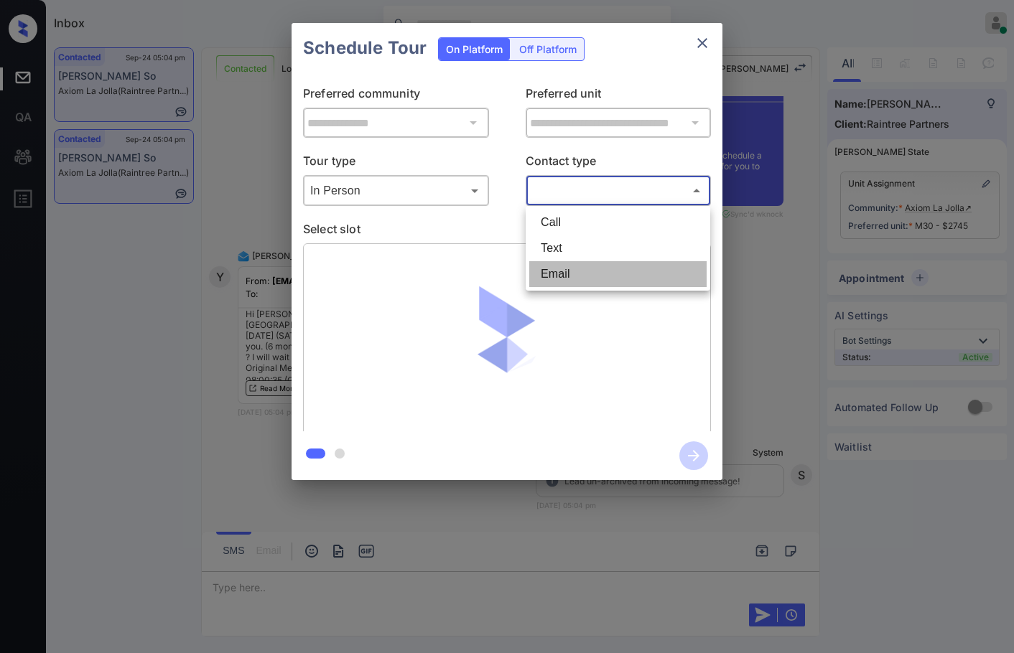
click at [569, 284] on li "Email" at bounding box center [617, 274] width 177 height 26
type input "*****"
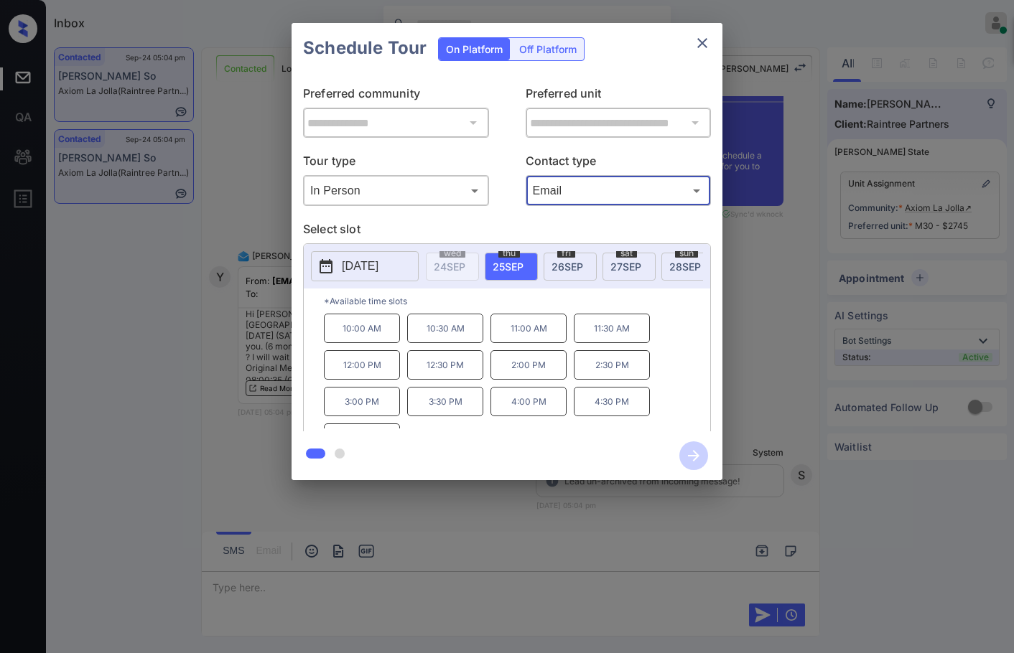
click at [618, 264] on span "27 SEP" at bounding box center [625, 267] width 31 height 12
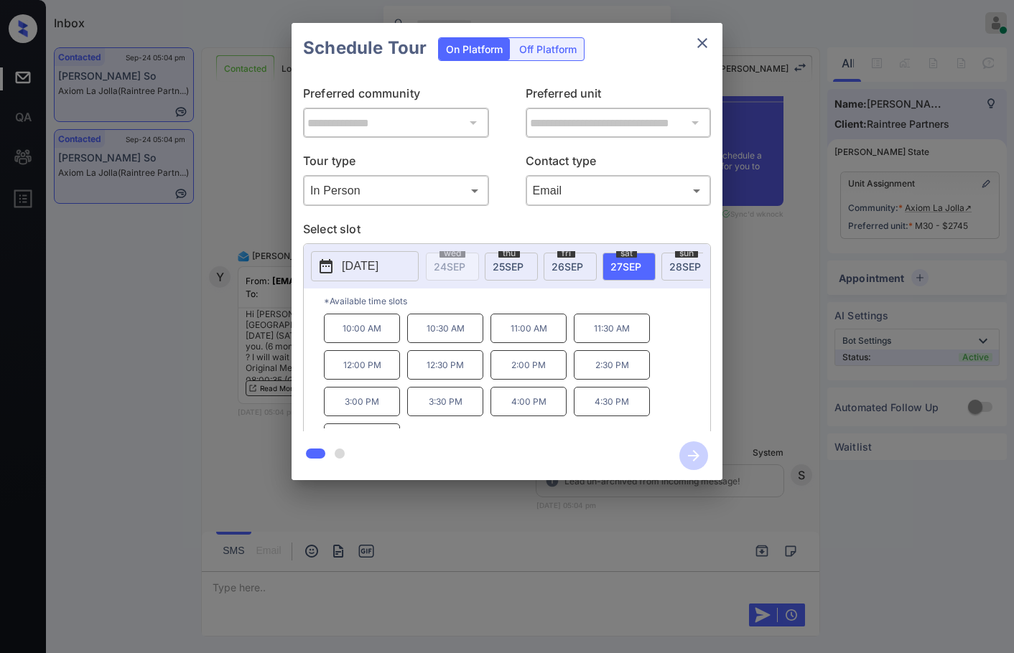
click at [181, 365] on div "**********" at bounding box center [507, 251] width 1014 height 503
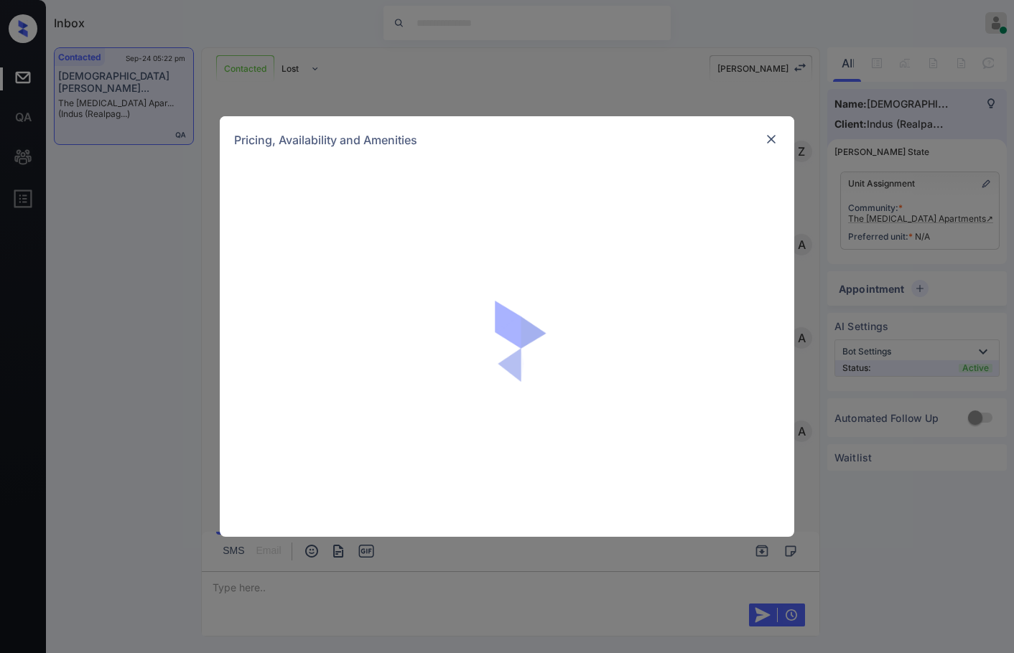
scroll to position [1936, 0]
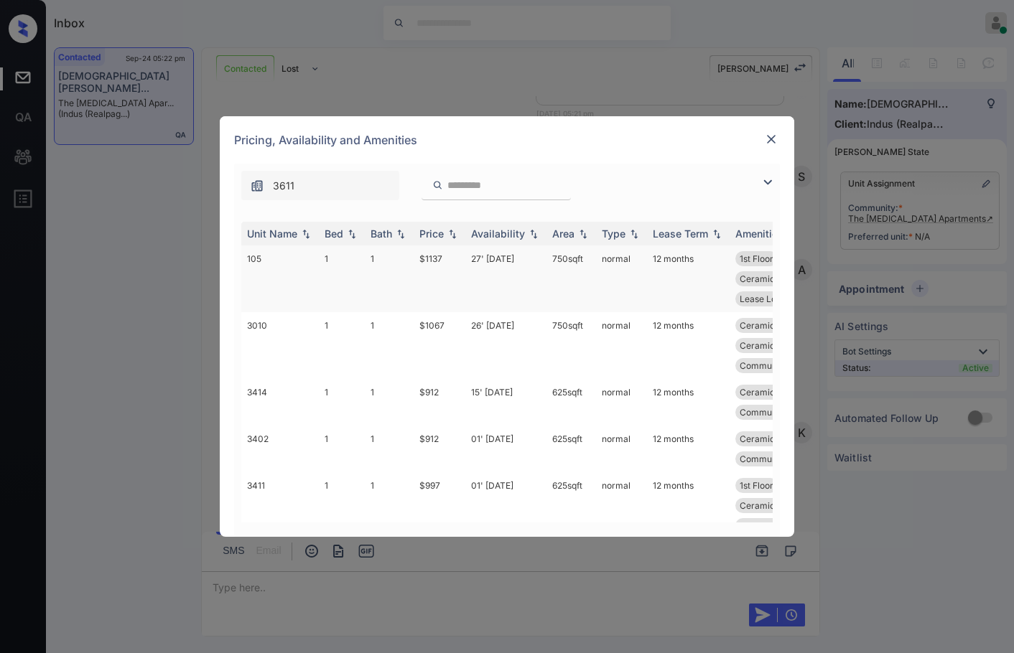
click at [463, 269] on td "$1137" at bounding box center [440, 279] width 52 height 67
drag, startPoint x: 463, startPoint y: 269, endPoint x: 594, endPoint y: 178, distance: 159.9
click at [463, 269] on td "$1137" at bounding box center [440, 279] width 52 height 67
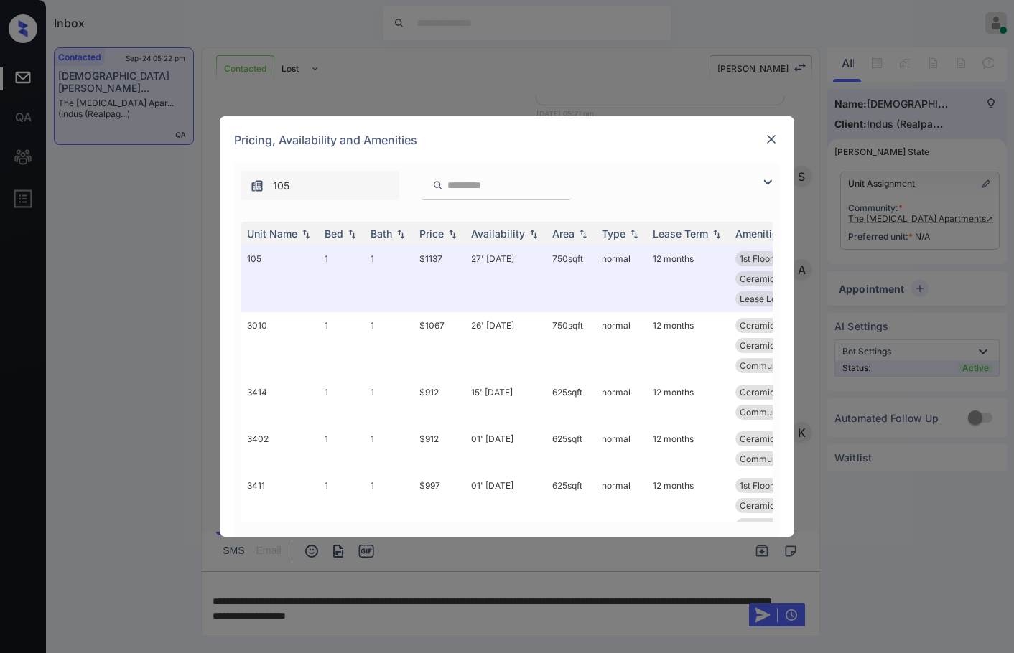
click at [778, 140] on img at bounding box center [771, 139] width 14 height 14
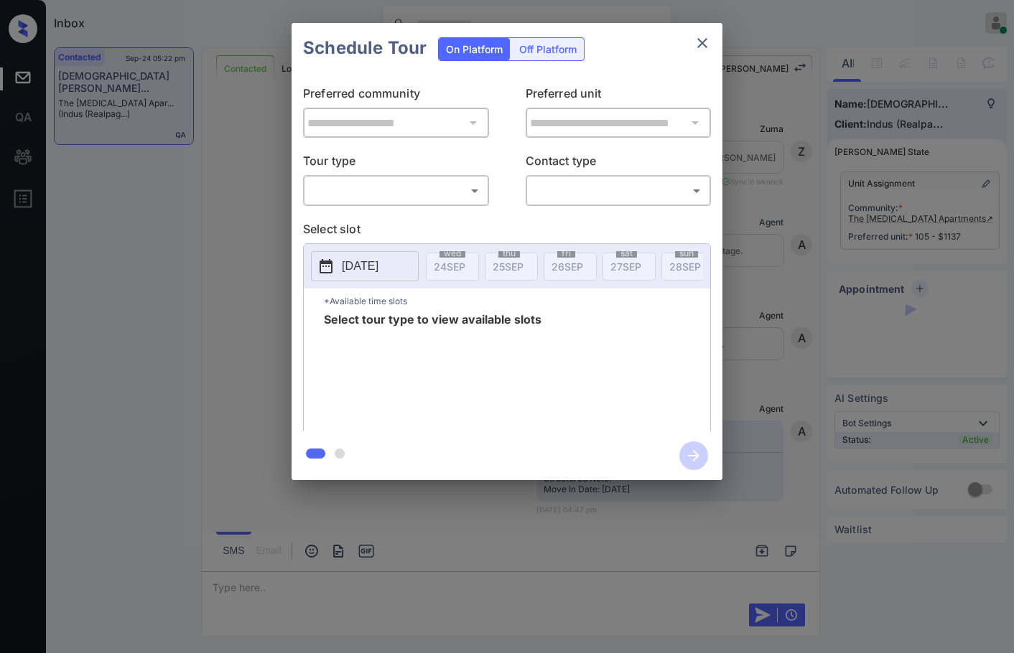
scroll to position [1506, 0]
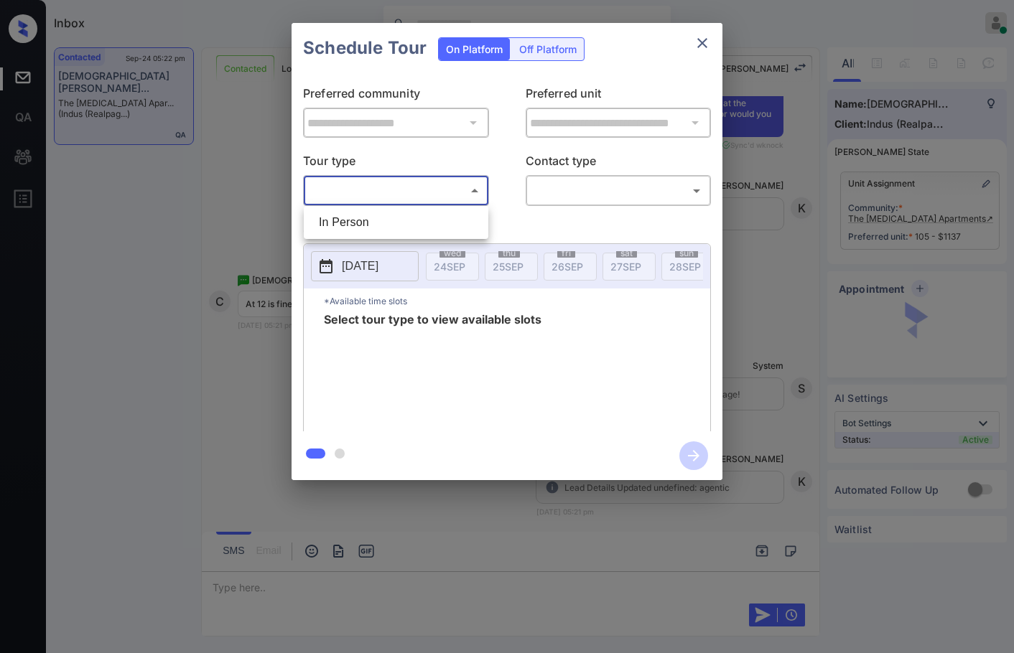
click at [445, 182] on body "Inbox Jezcil Usanastre Online Set yourself offline Set yourself on break Profil…" at bounding box center [507, 326] width 1014 height 653
click at [437, 209] on ul "In Person" at bounding box center [396, 222] width 185 height 33
click at [441, 215] on li "In Person" at bounding box center [395, 223] width 177 height 26
type input "********"
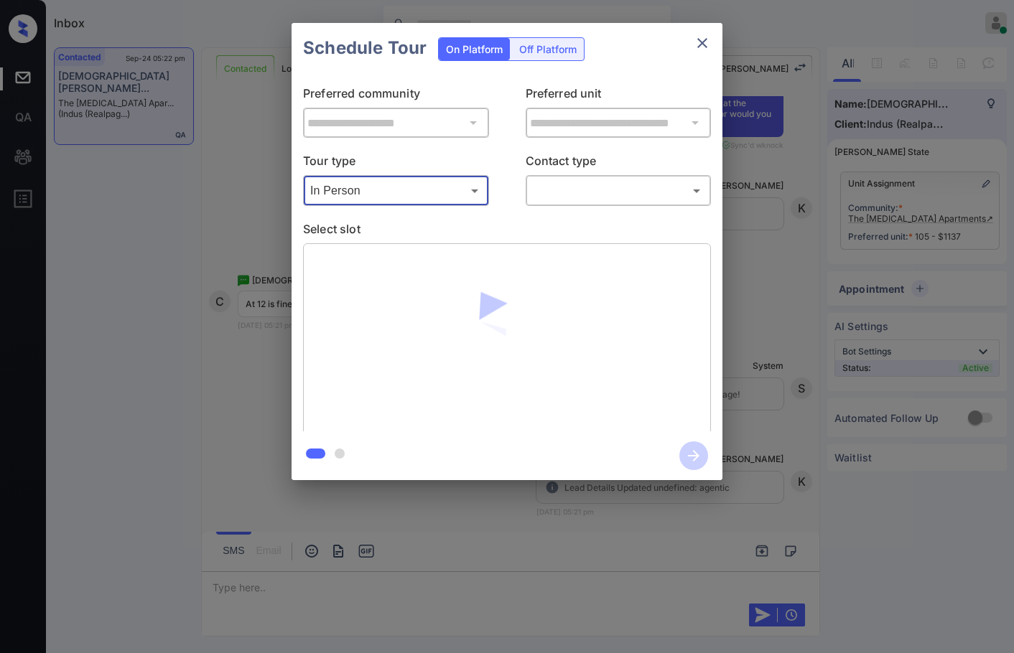
click at [589, 194] on body "Inbox Jezcil Usanastre Online Set yourself offline Set yourself on break Profil…" at bounding box center [507, 326] width 1014 height 653
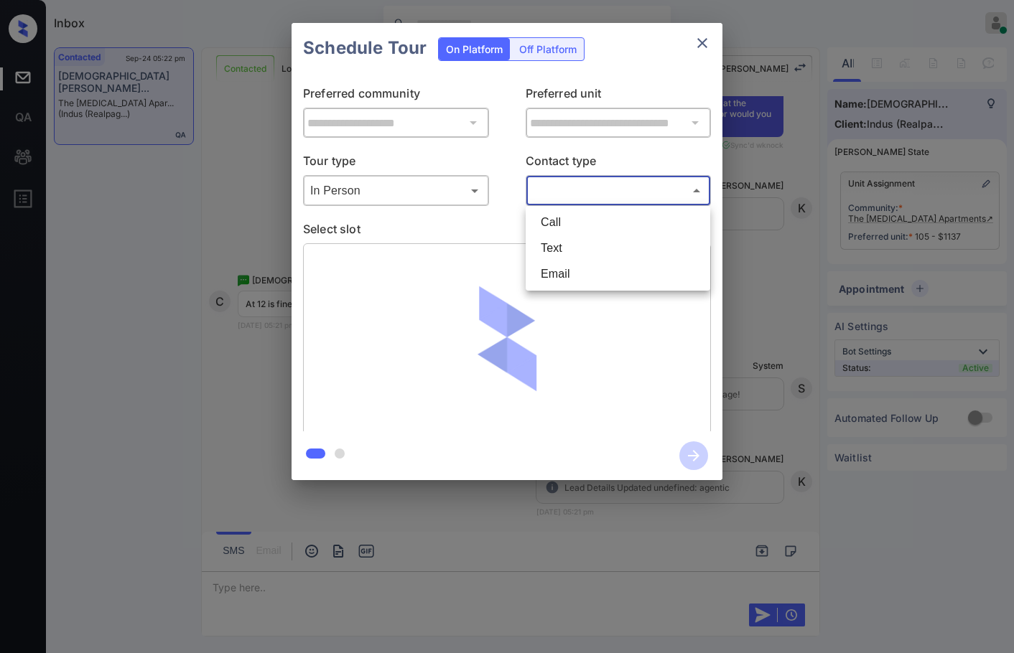
click at [615, 248] on li "Text" at bounding box center [617, 248] width 177 height 26
type input "****"
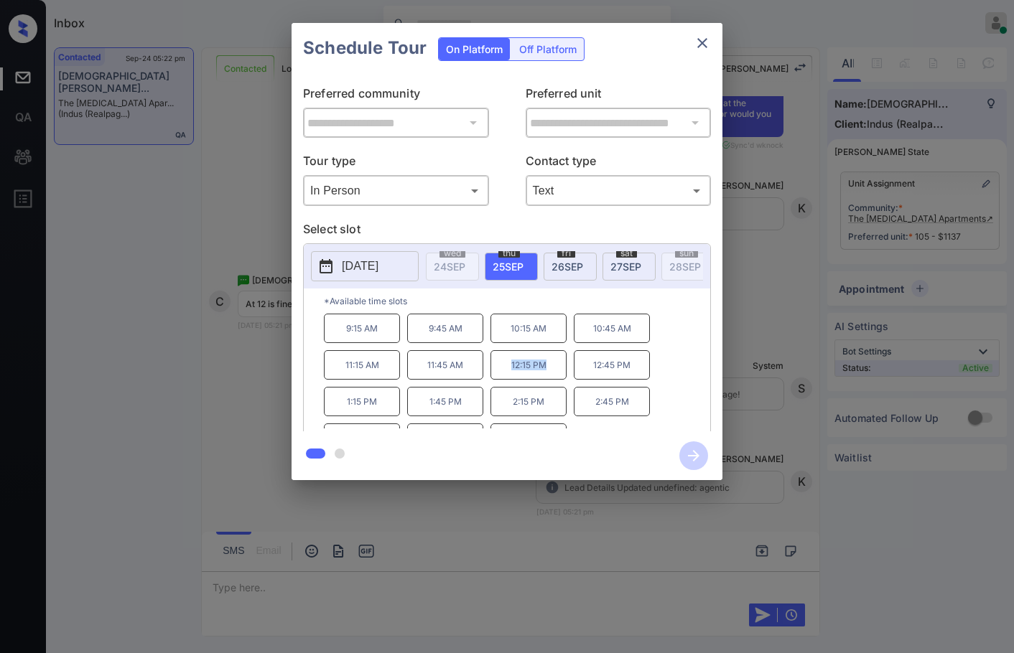
drag, startPoint x: 503, startPoint y: 368, endPoint x: 561, endPoint y: 372, distance: 58.3
click at [561, 372] on p "12:15 PM" at bounding box center [528, 364] width 76 height 29
copy p "12:15 PM"
click at [269, 358] on div "**********" at bounding box center [507, 251] width 1014 height 503
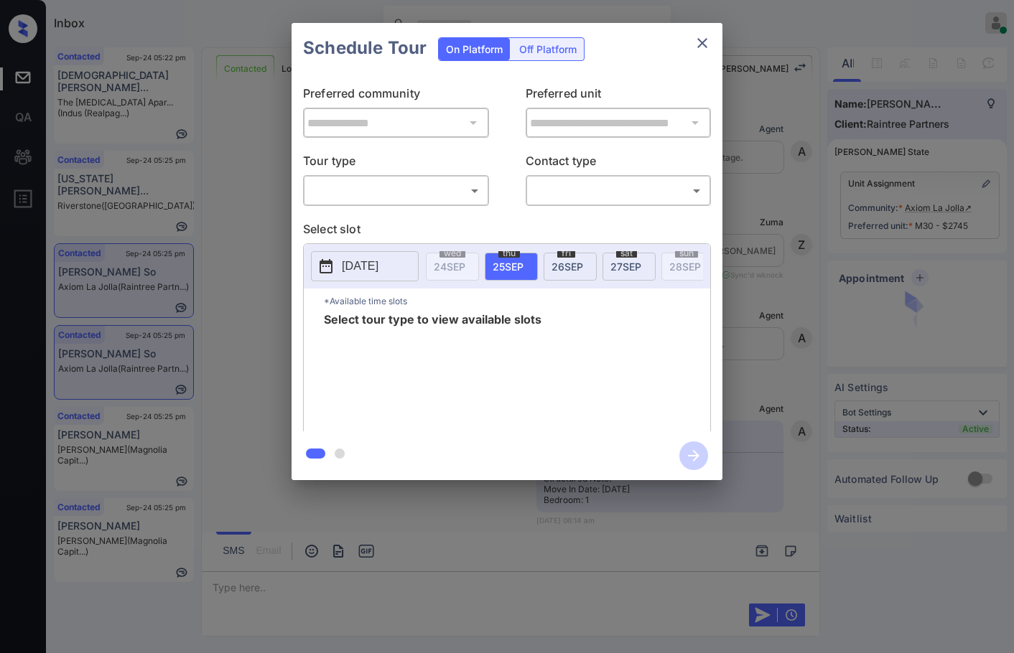
scroll to position [2998, 0]
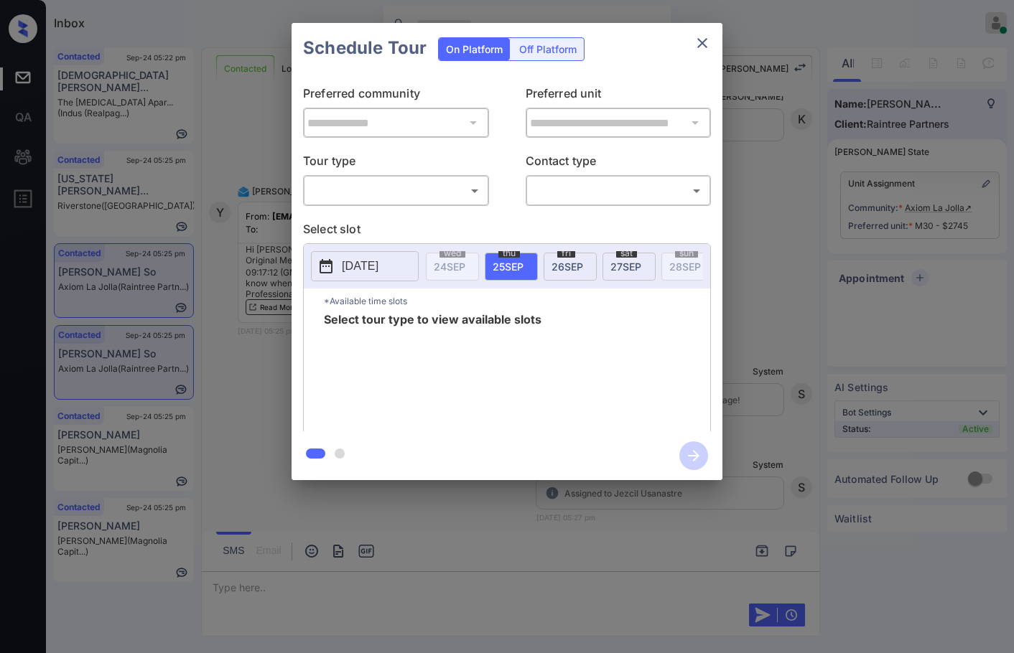
click at [379, 197] on body "Inbox Jezcil Usanastre Online Set yourself offline Set yourself on break Profil…" at bounding box center [507, 326] width 1014 height 653
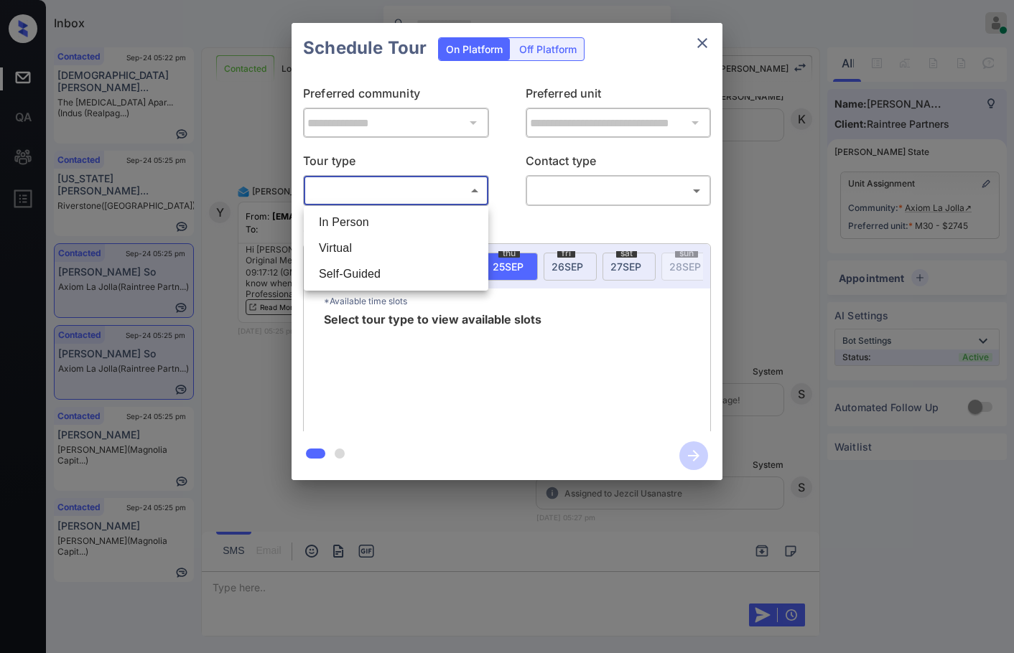
click at [383, 213] on li "In Person" at bounding box center [395, 223] width 177 height 26
type input "********"
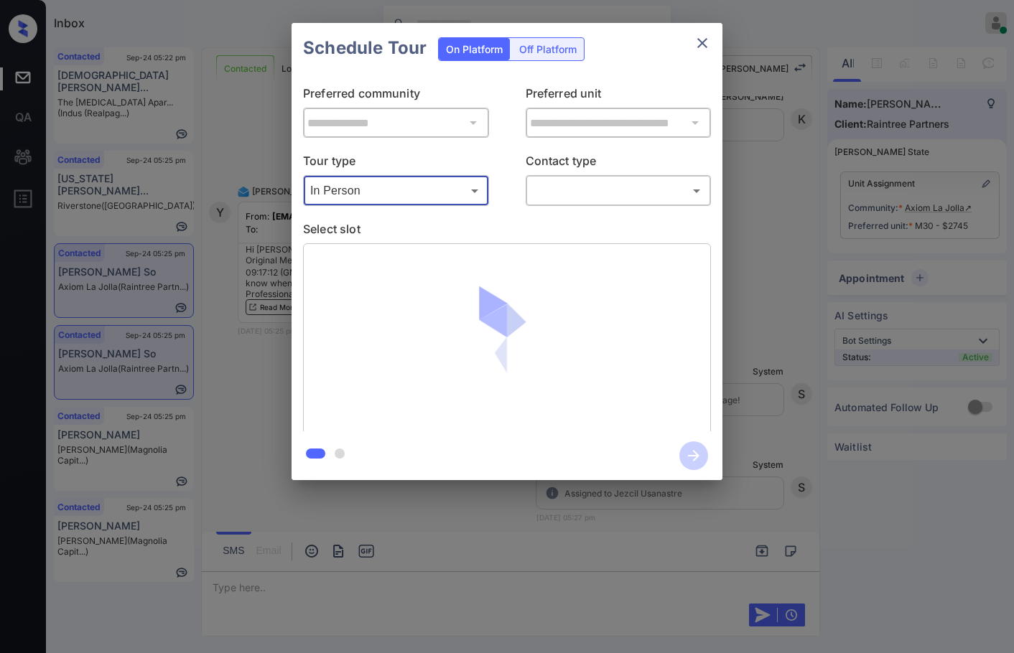
click at [547, 199] on body "Inbox Jezcil Usanastre Online Set yourself offline Set yourself on break Profil…" at bounding box center [507, 326] width 1014 height 653
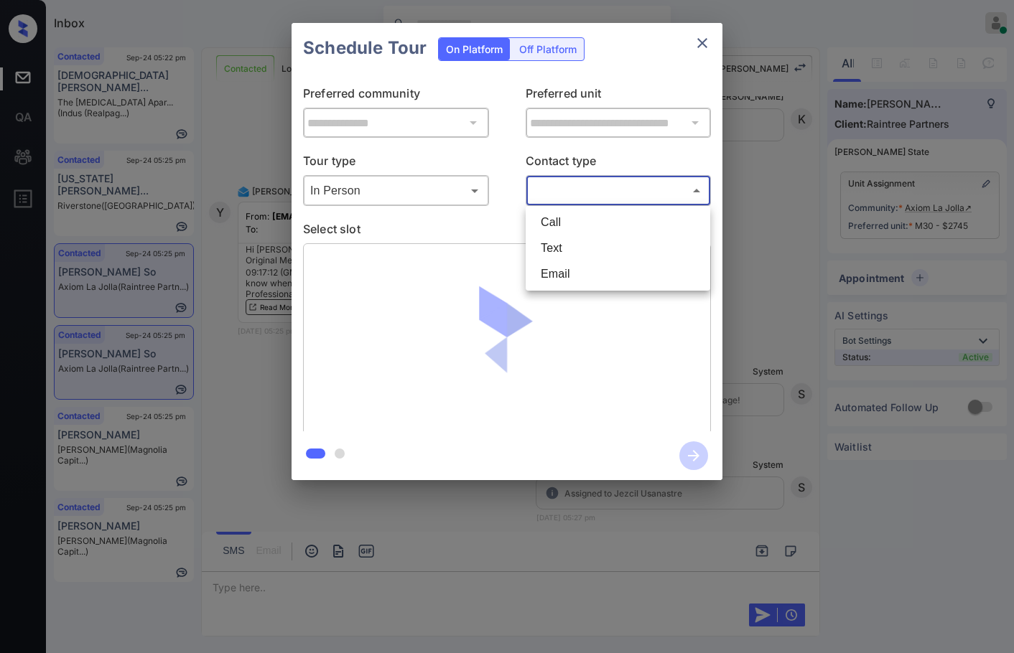
click at [555, 246] on li "Text" at bounding box center [617, 248] width 177 height 26
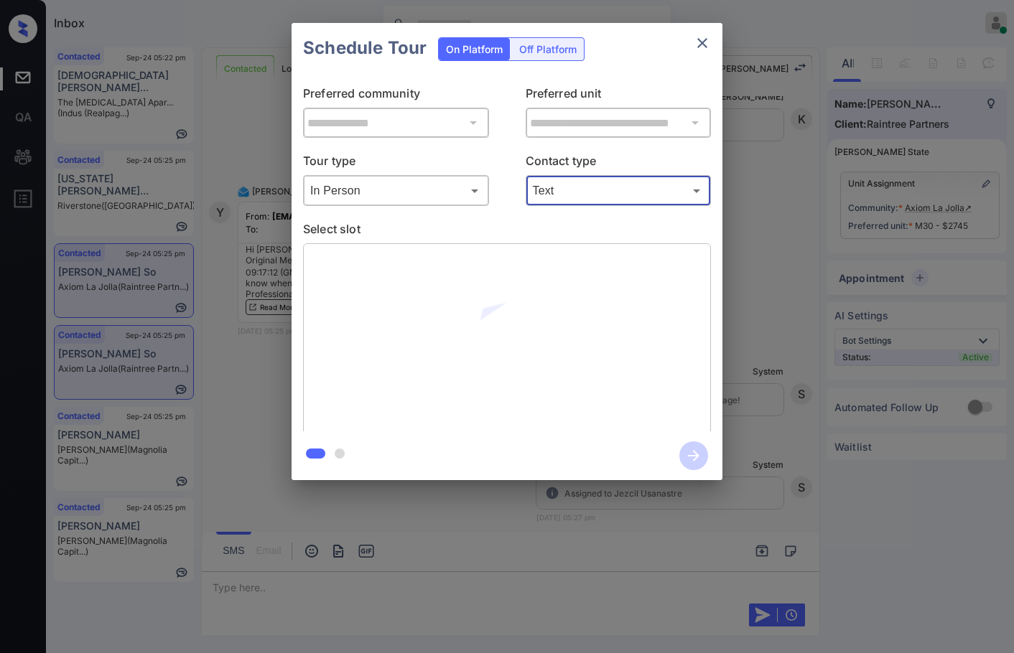
click at [566, 195] on body "Inbox Jezcil Usanastre Online Set yourself offline Set yourself on break Profil…" at bounding box center [507, 326] width 1014 height 653
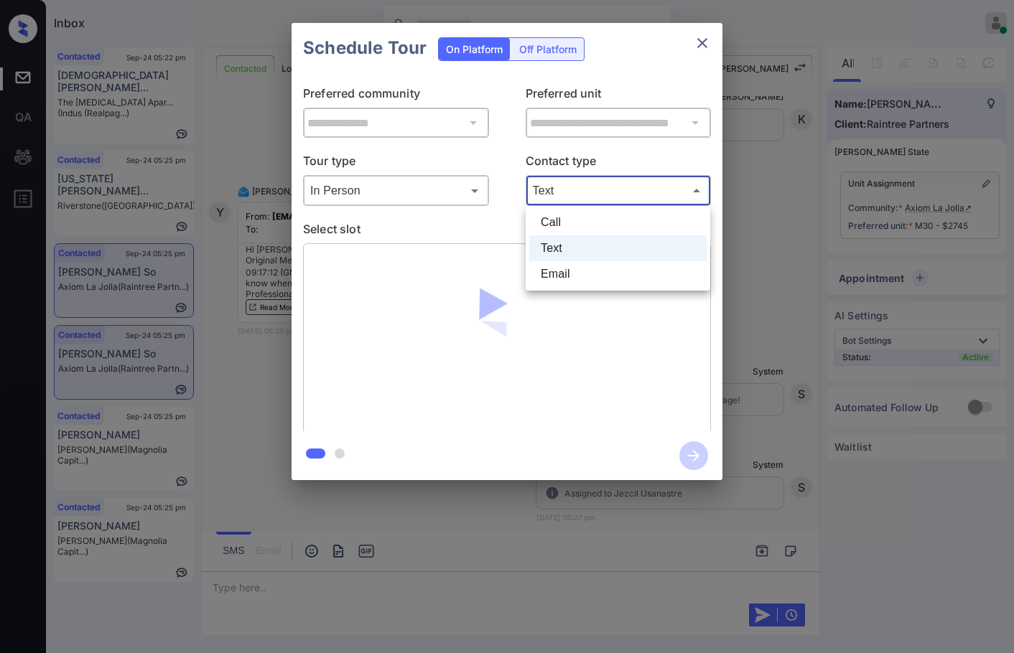
click at [569, 277] on li "Email" at bounding box center [617, 274] width 177 height 26
type input "*****"
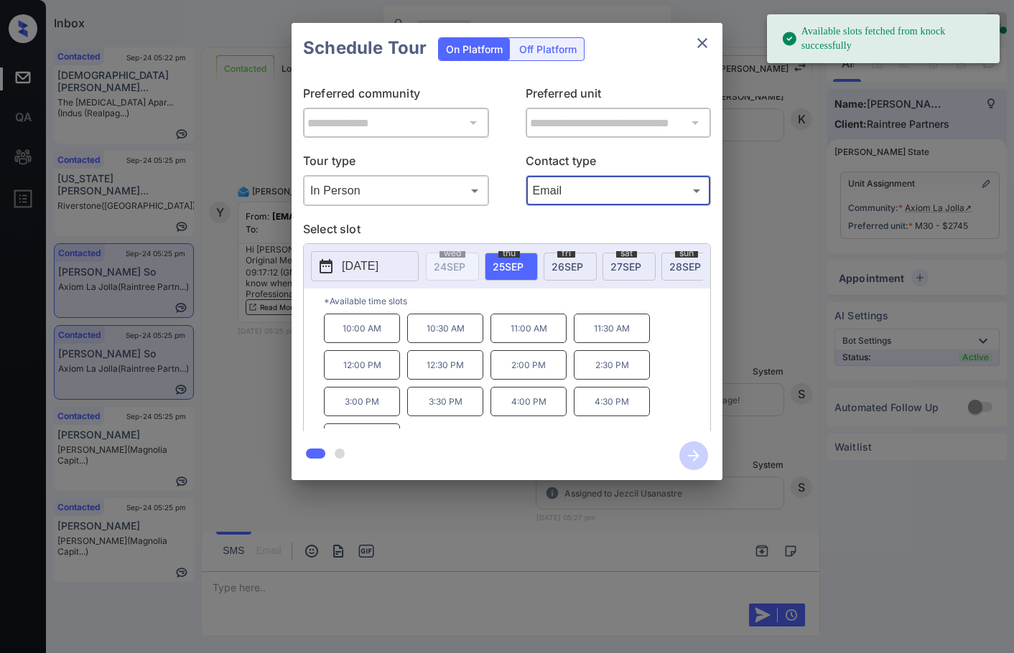
click at [640, 270] on span "[DATE]" at bounding box center [625, 267] width 31 height 12
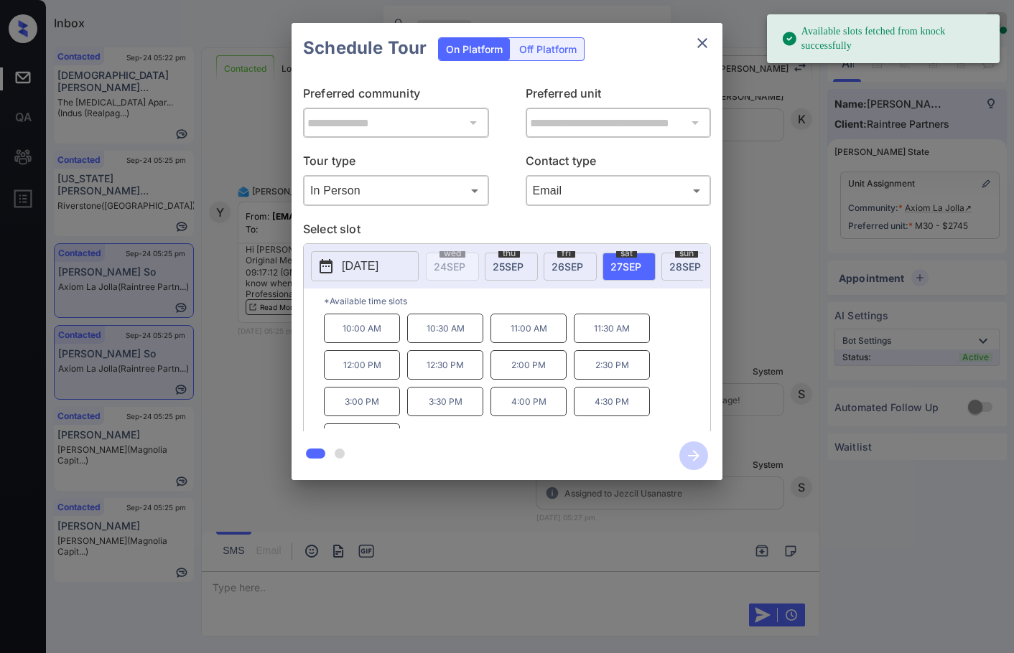
scroll to position [24, 0]
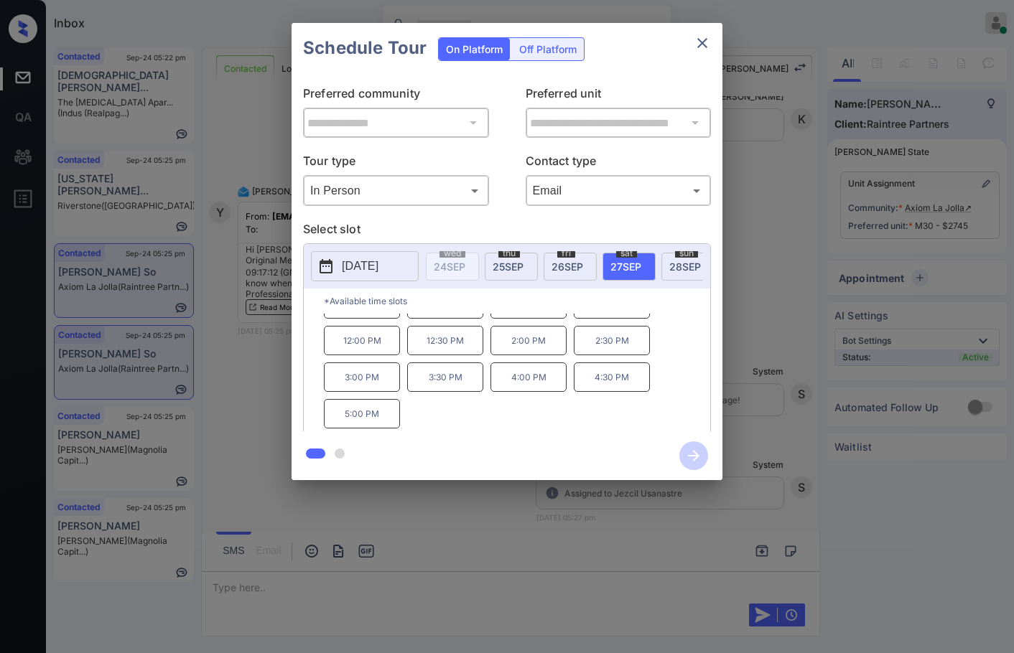
click at [806, 348] on div "**********" at bounding box center [507, 251] width 1014 height 503
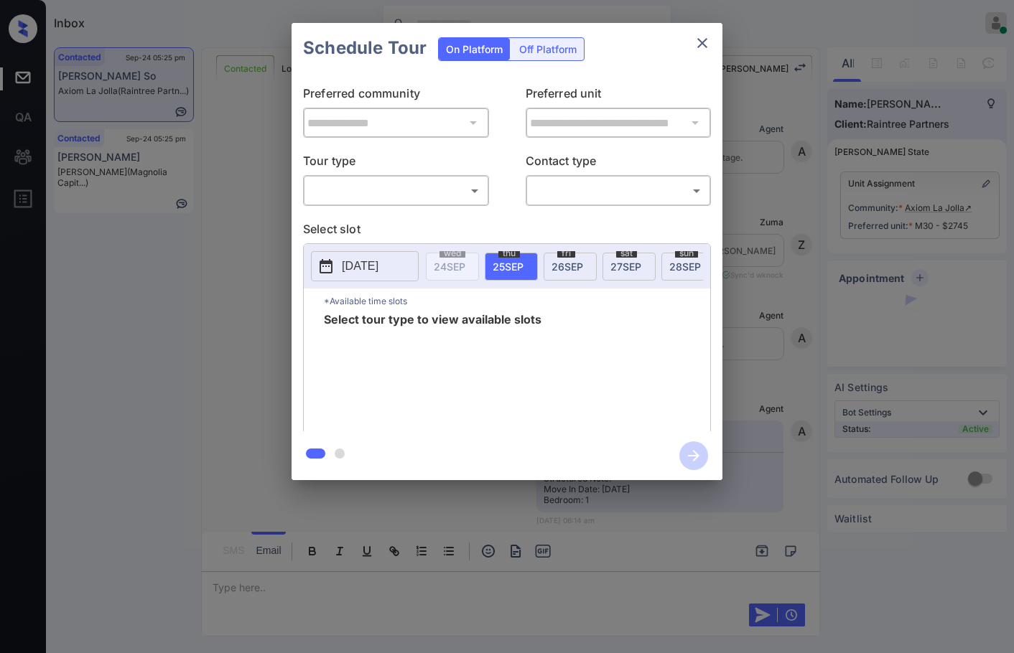
scroll to position [3484, 0]
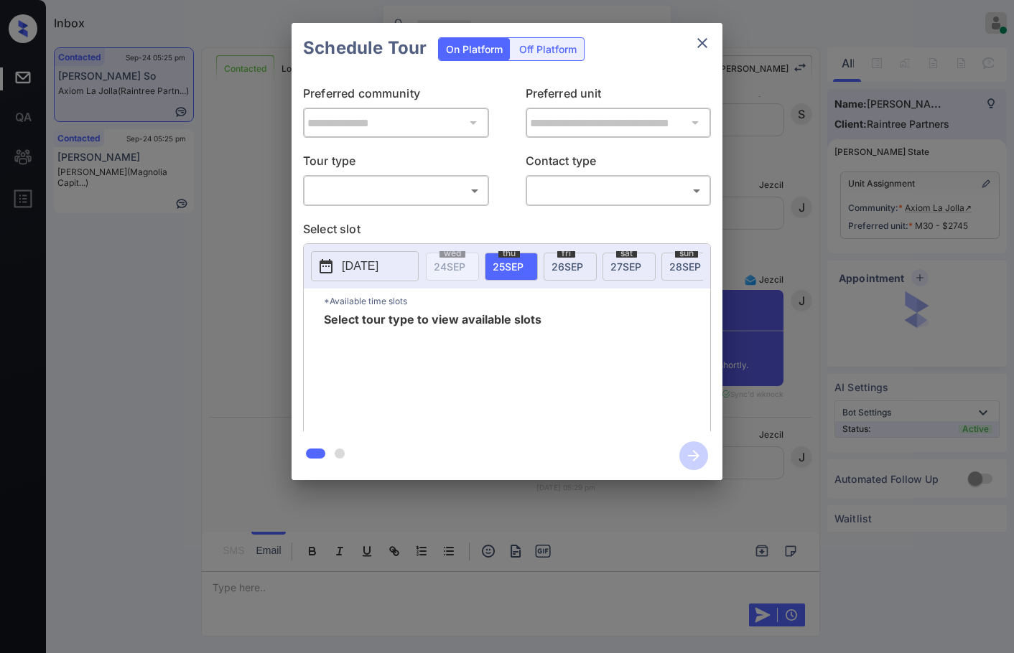
click at [555, 52] on div "Off Platform" at bounding box center [548, 49] width 72 height 22
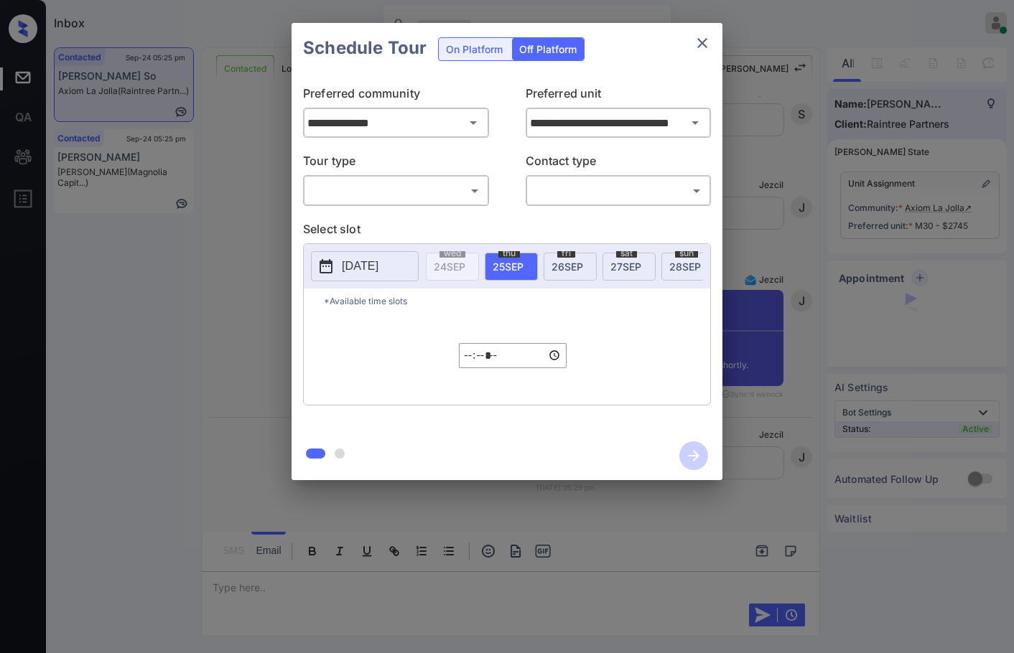
click at [408, 174] on div "Tour type ​ ​" at bounding box center [396, 179] width 186 height 54
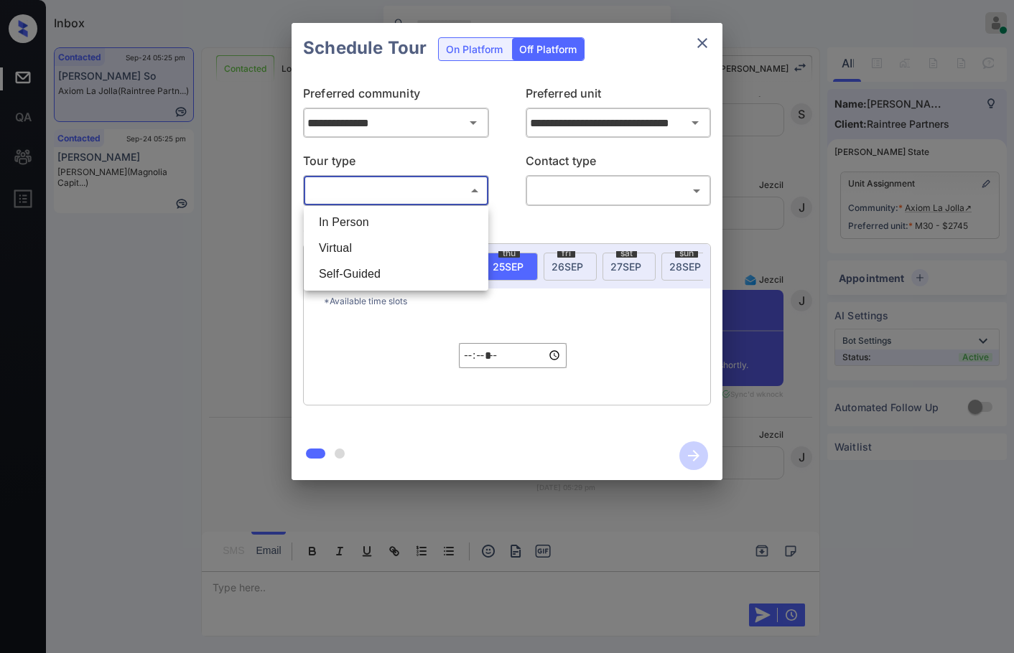
drag, startPoint x: 434, startPoint y: 190, endPoint x: 432, endPoint y: 226, distance: 36.7
click at [439, 192] on body "Inbox Jezcil Usanastre Online Set yourself offline Set yourself on break Profil…" at bounding box center [507, 326] width 1014 height 653
click at [432, 226] on li "In Person" at bounding box center [395, 223] width 177 height 26
type input "********"
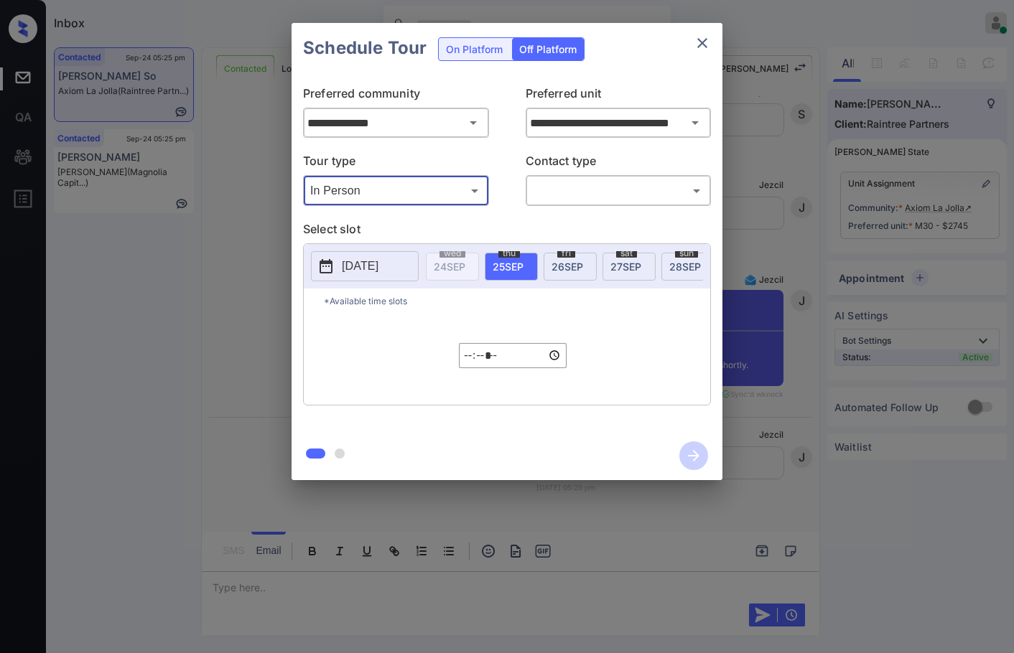
click at [560, 177] on div "​ ​" at bounding box center [619, 190] width 186 height 31
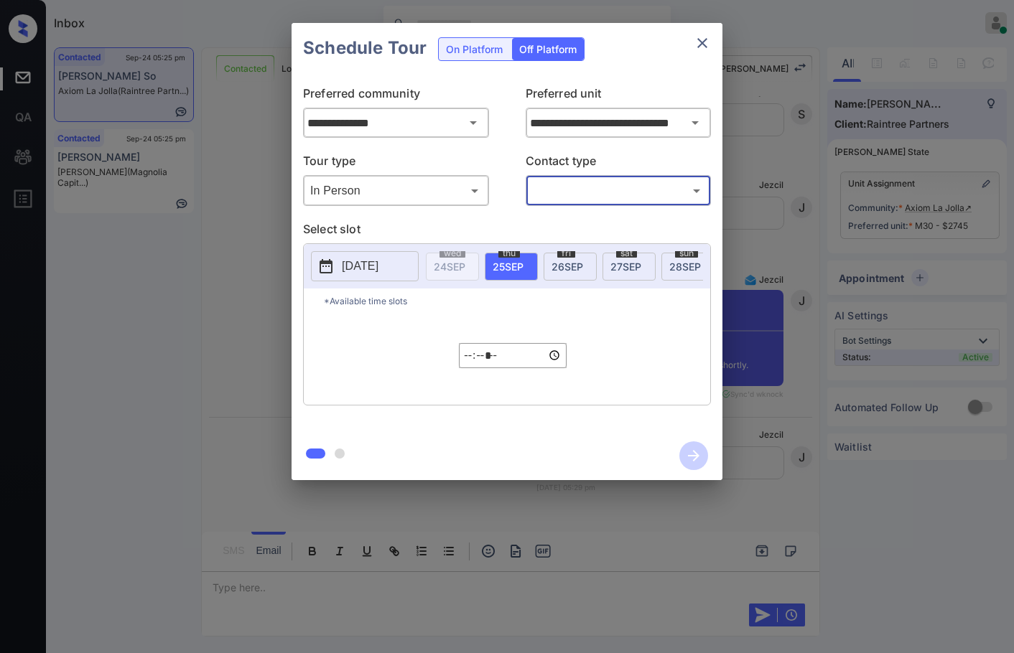
click at [574, 194] on body "Inbox Jezcil Usanastre Online Set yourself offline Set yourself on break Profil…" at bounding box center [507, 326] width 1014 height 653
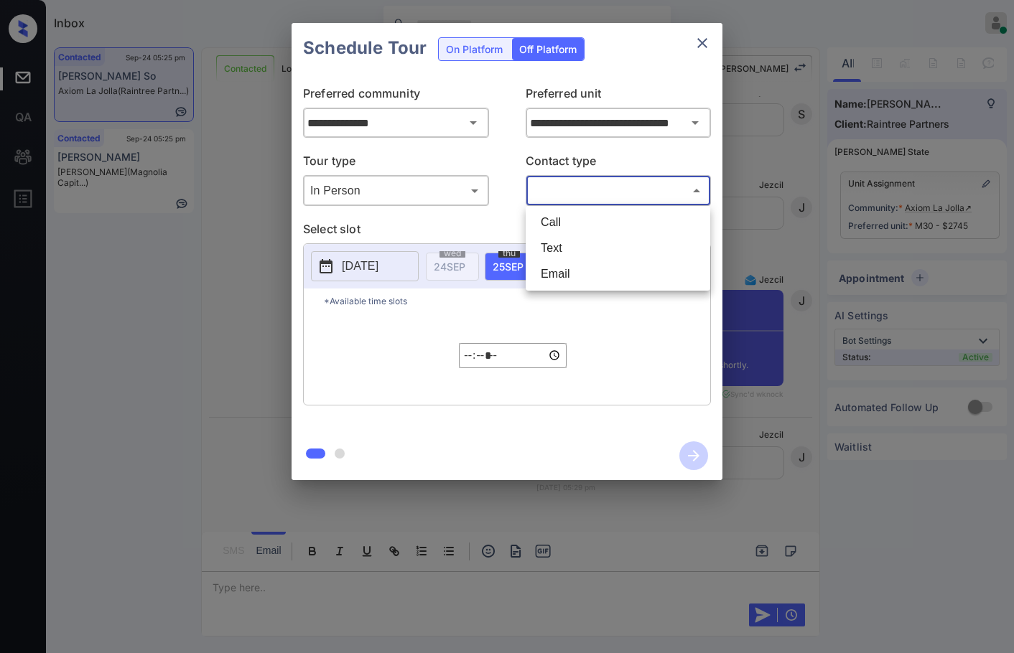
click at [603, 274] on li "Email" at bounding box center [617, 274] width 177 height 26
type input "*****"
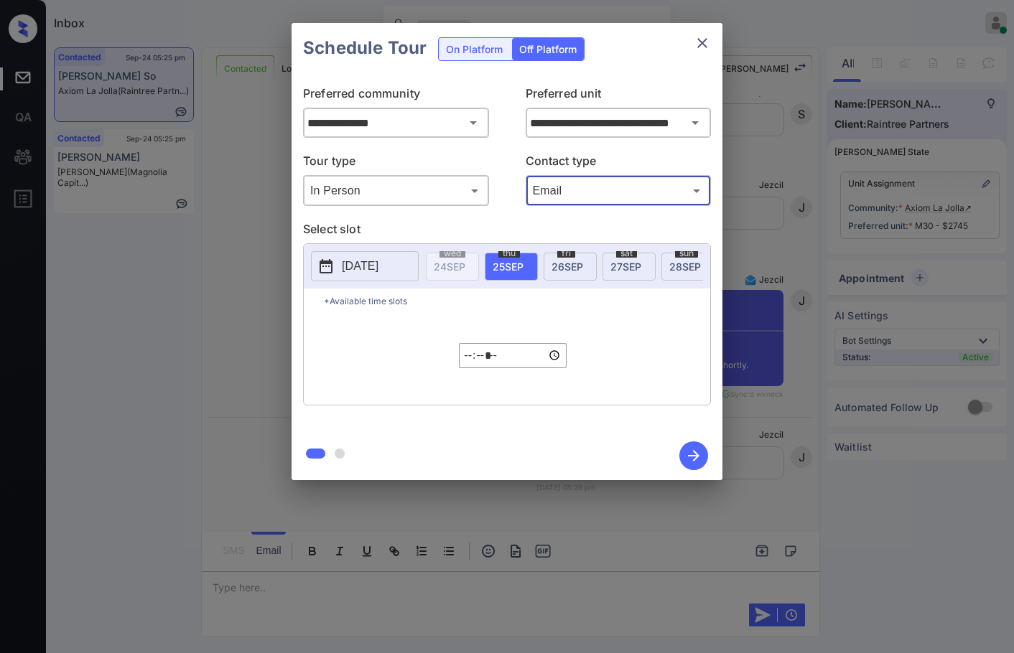
click at [622, 267] on span "[DATE]" at bounding box center [625, 267] width 31 height 12
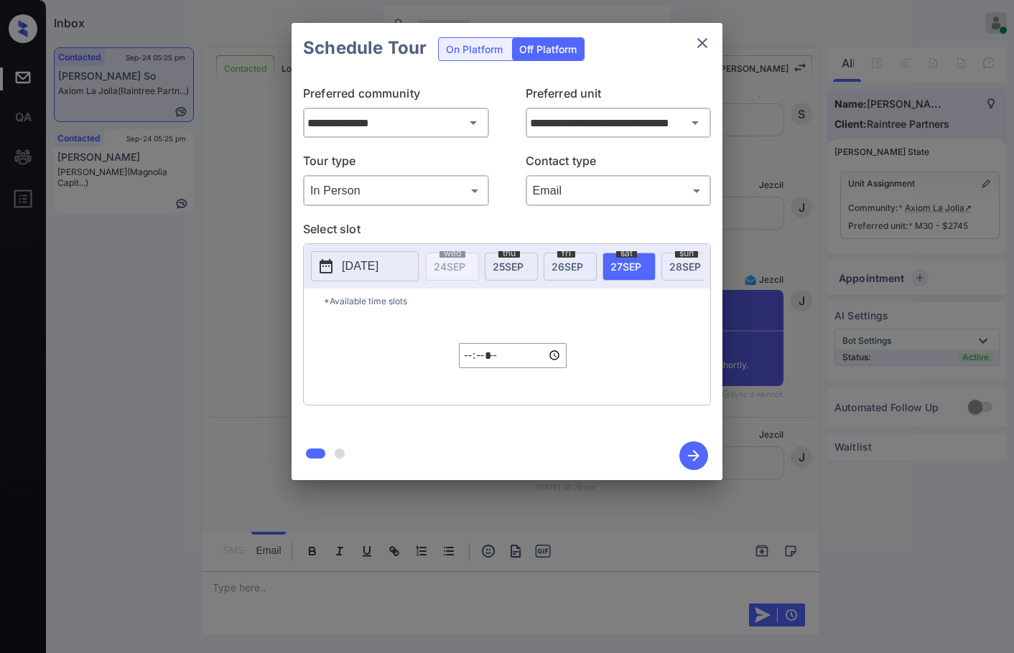
click at [477, 47] on div "On Platform" at bounding box center [474, 49] width 71 height 22
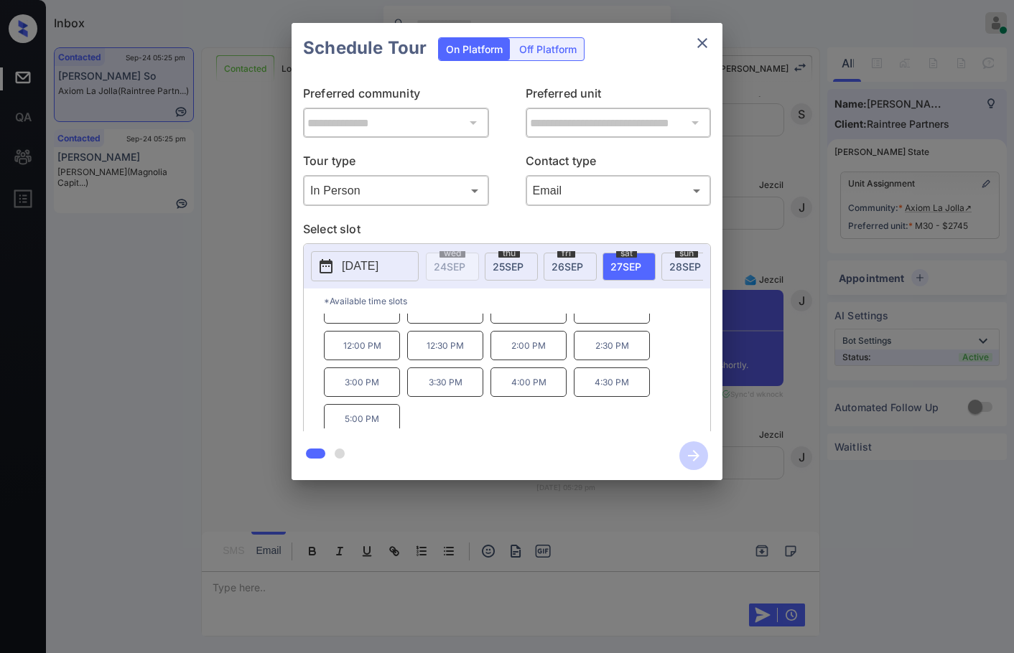
scroll to position [24, 0]
click at [613, 353] on p "2:30 PM" at bounding box center [612, 340] width 76 height 29
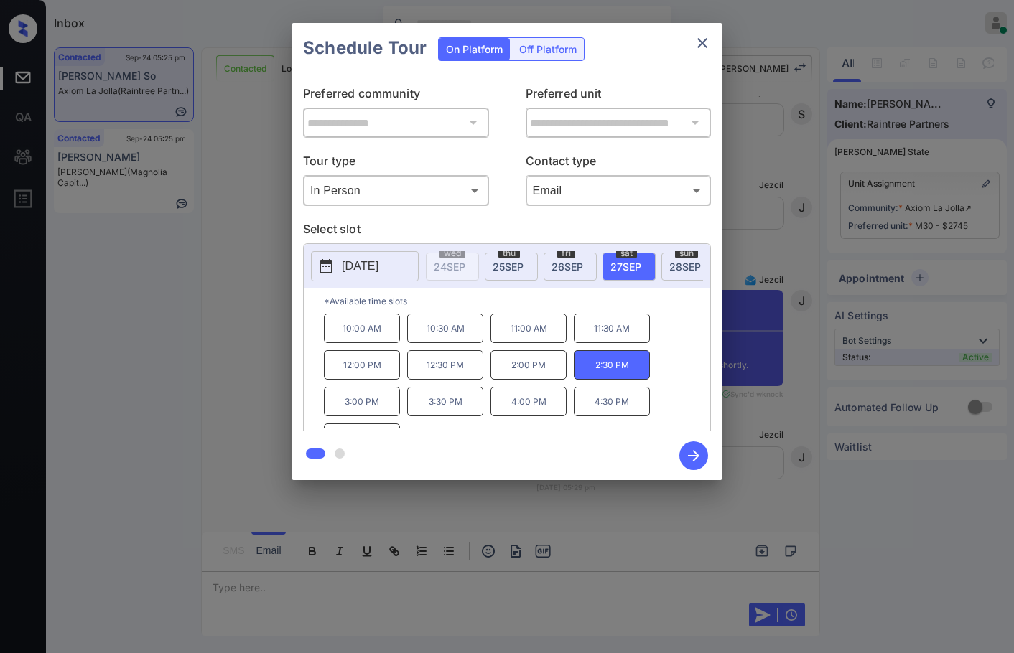
click at [691, 457] on icon "button" at bounding box center [693, 455] width 11 height 11
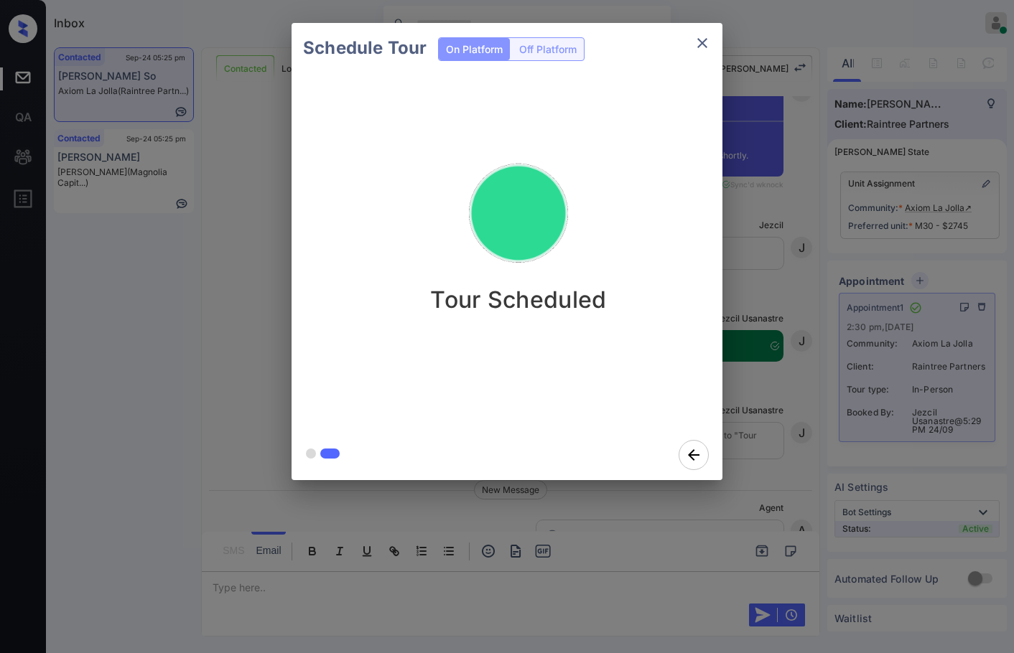
scroll to position [3767, 0]
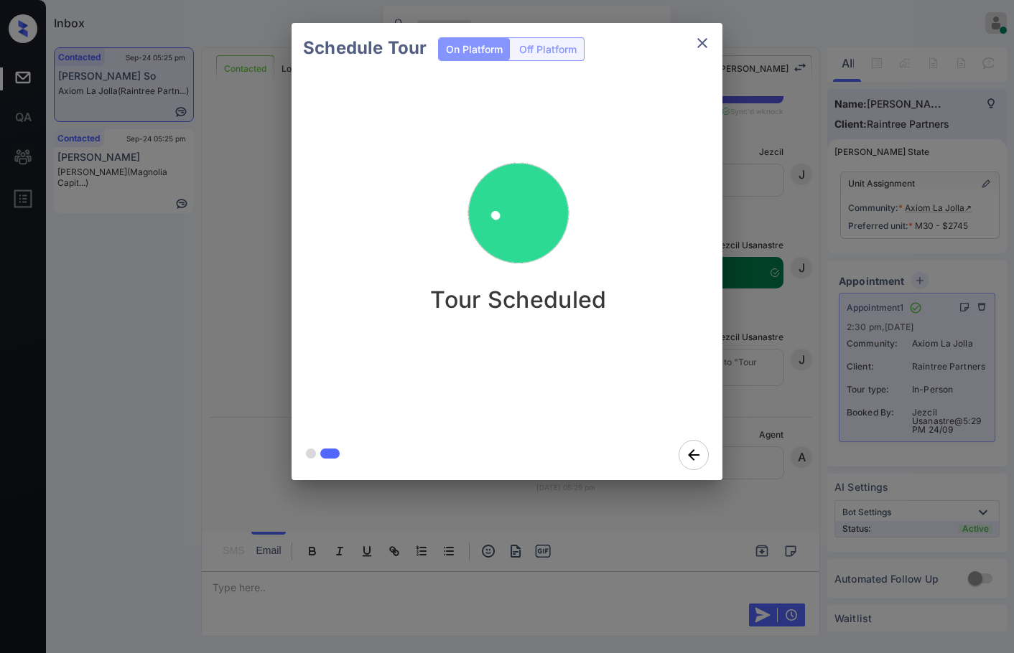
click at [225, 190] on div "Schedule Tour On Platform Off Platform Tour Scheduled" at bounding box center [507, 251] width 1014 height 503
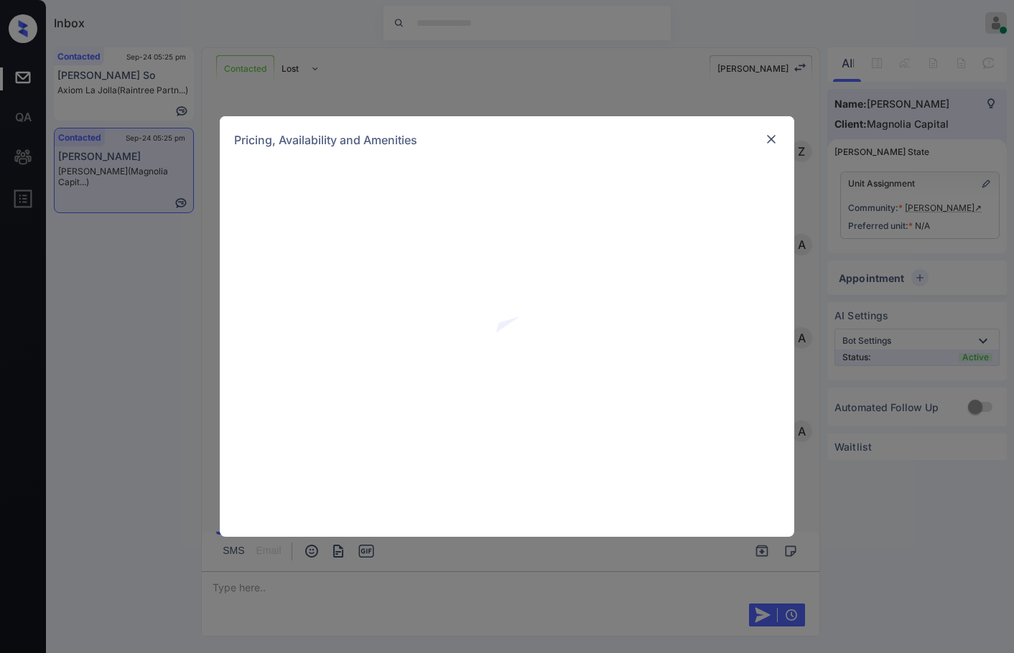
scroll to position [2939, 0]
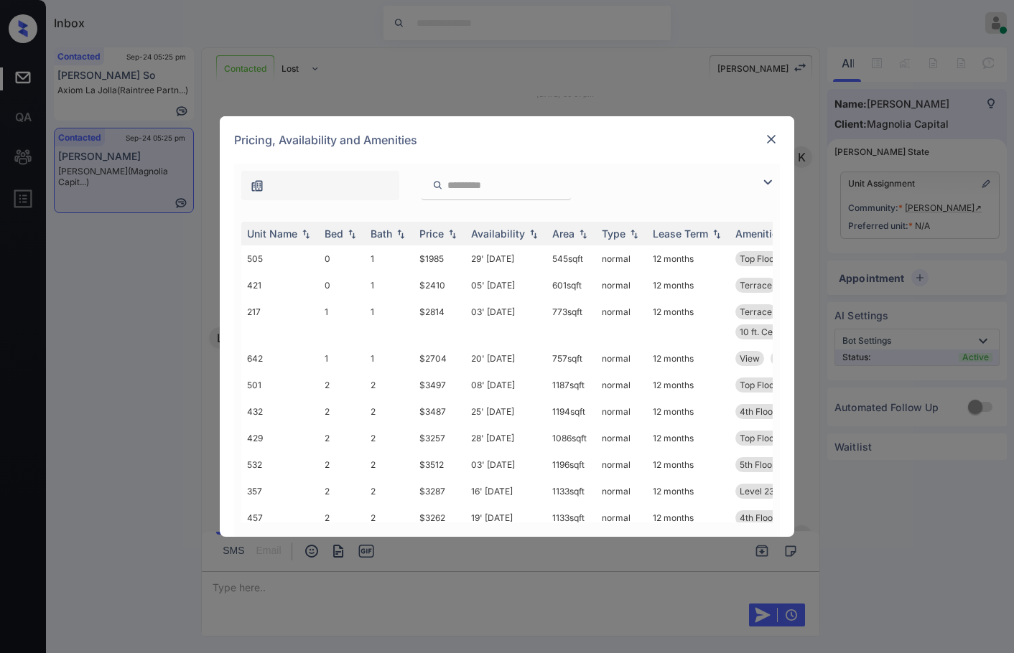
click at [773, 177] on img at bounding box center [767, 182] width 17 height 17
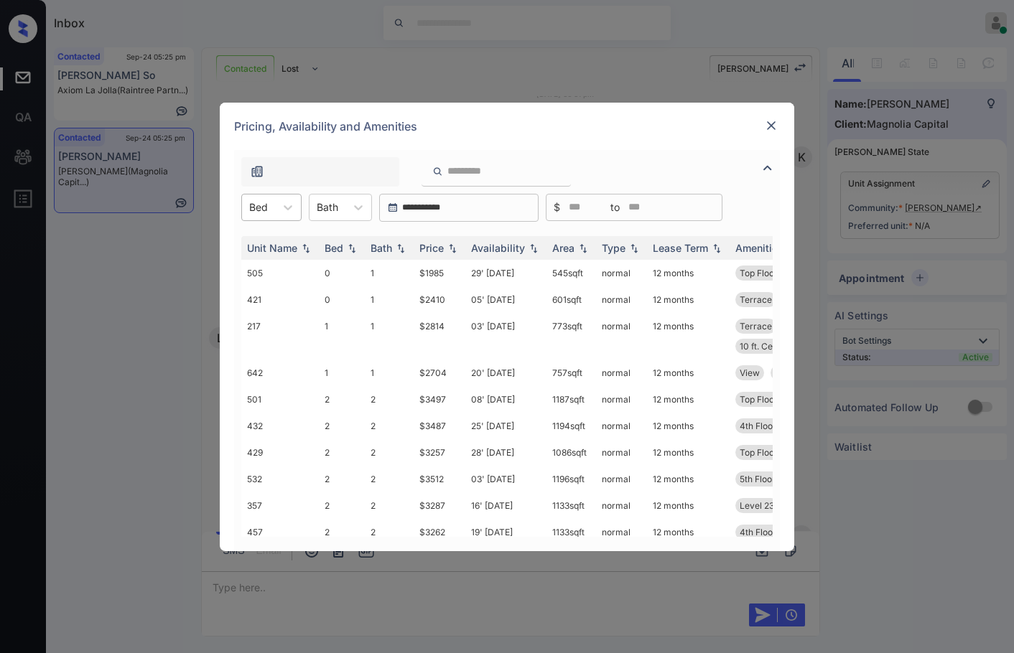
drag, startPoint x: 256, startPoint y: 207, endPoint x: 256, endPoint y: 214, distance: 7.2
click at [256, 207] on div at bounding box center [258, 207] width 19 height 15
click at [264, 261] on div "1" at bounding box center [271, 269] width 60 height 26
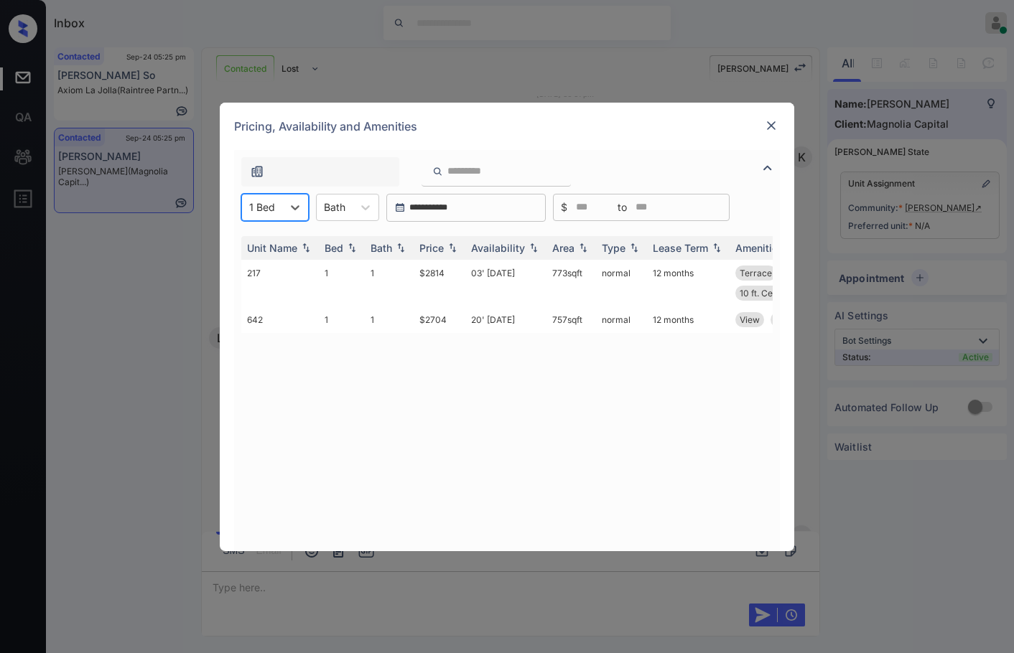
click at [265, 197] on div "1 Bed" at bounding box center [262, 207] width 40 height 21
click at [279, 241] on div "0" at bounding box center [274, 243] width 67 height 26
click at [286, 202] on div at bounding box center [297, 208] width 26 height 26
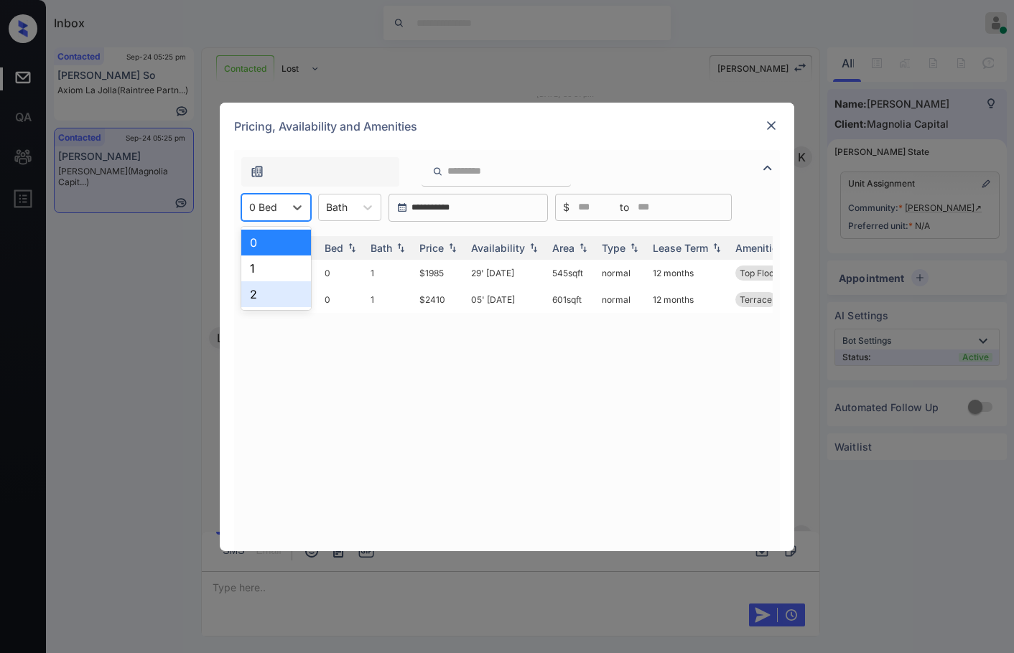
click at [284, 297] on div "2" at bounding box center [276, 294] width 70 height 26
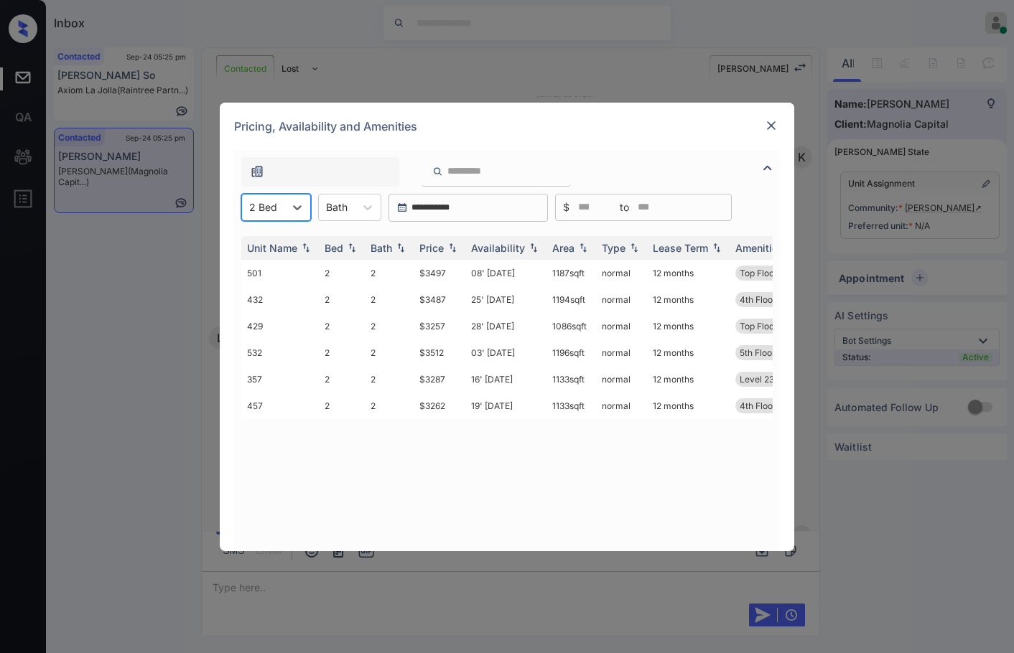
click at [281, 217] on div "2 Bed" at bounding box center [263, 207] width 42 height 21
click at [278, 262] on div "1" at bounding box center [276, 269] width 70 height 26
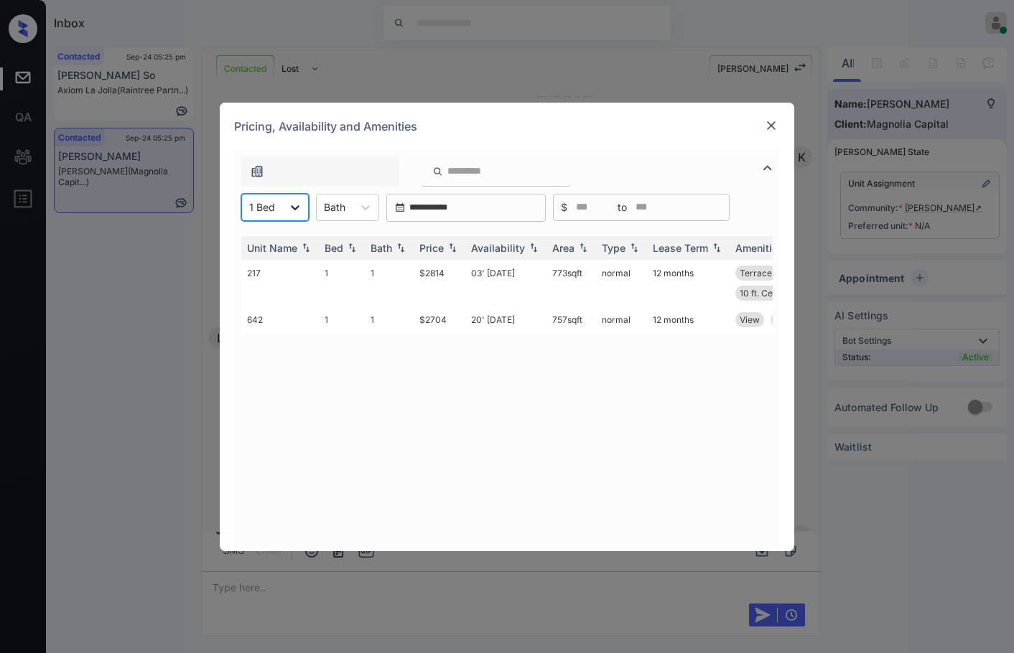
click at [284, 213] on div at bounding box center [295, 208] width 26 height 26
click at [284, 246] on div "0" at bounding box center [274, 243] width 67 height 26
click at [151, 288] on div "**********" at bounding box center [507, 326] width 1014 height 653
click at [765, 121] on img at bounding box center [771, 125] width 14 height 14
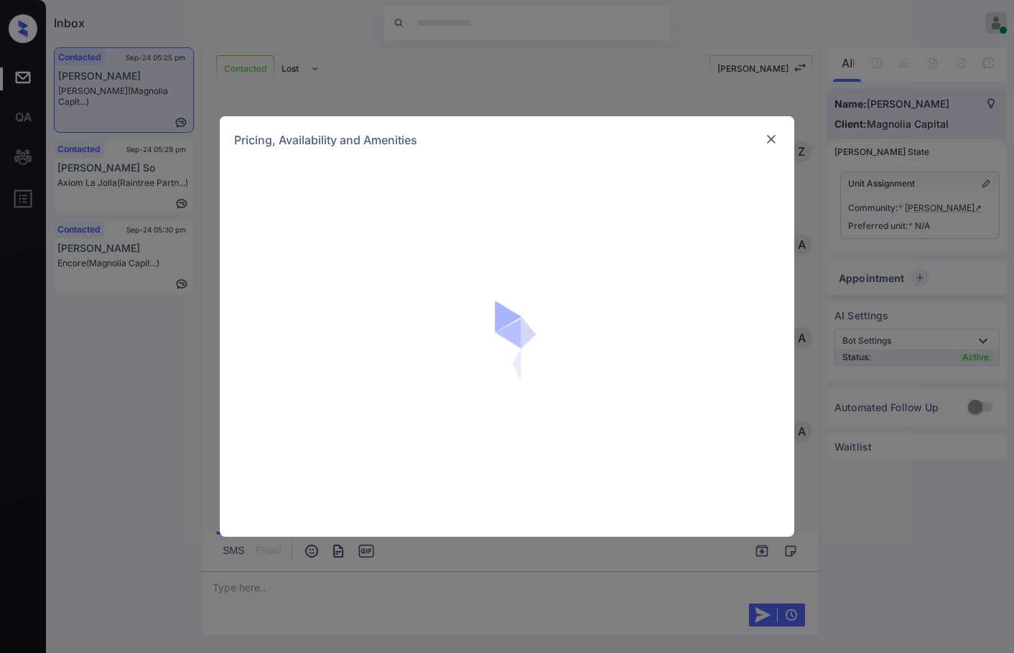
scroll to position [3227, 0]
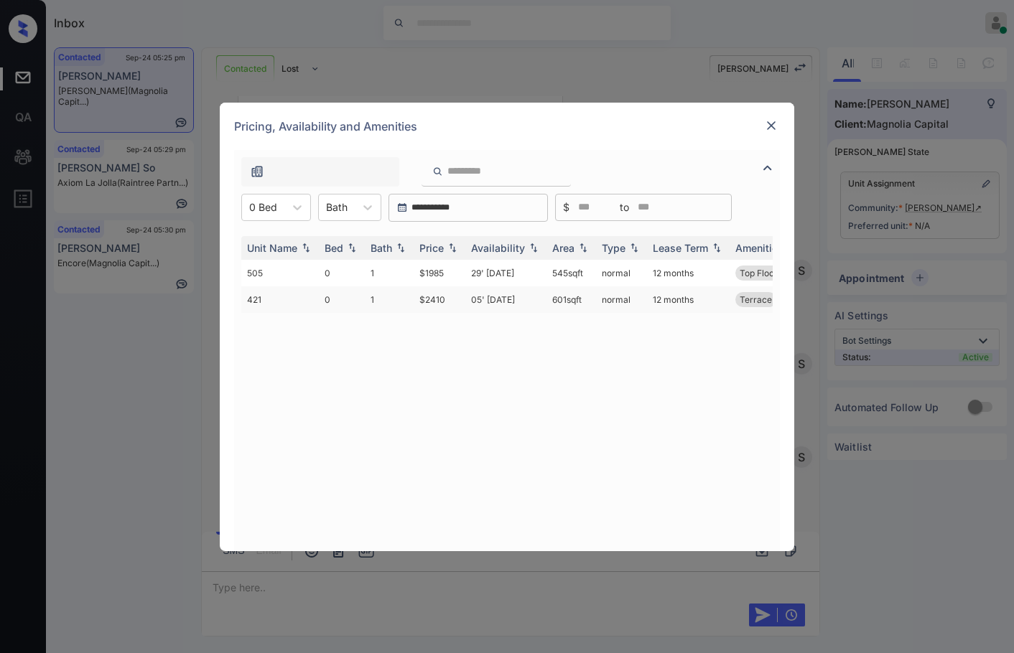
drag, startPoint x: 461, startPoint y: 304, endPoint x: 451, endPoint y: 304, distance: 10.1
click at [451, 304] on td "$2410" at bounding box center [440, 299] width 52 height 27
drag, startPoint x: 414, startPoint y: 302, endPoint x: 452, endPoint y: 306, distance: 38.2
click at [452, 306] on td "$2410" at bounding box center [440, 299] width 52 height 27
copy td "$2410"
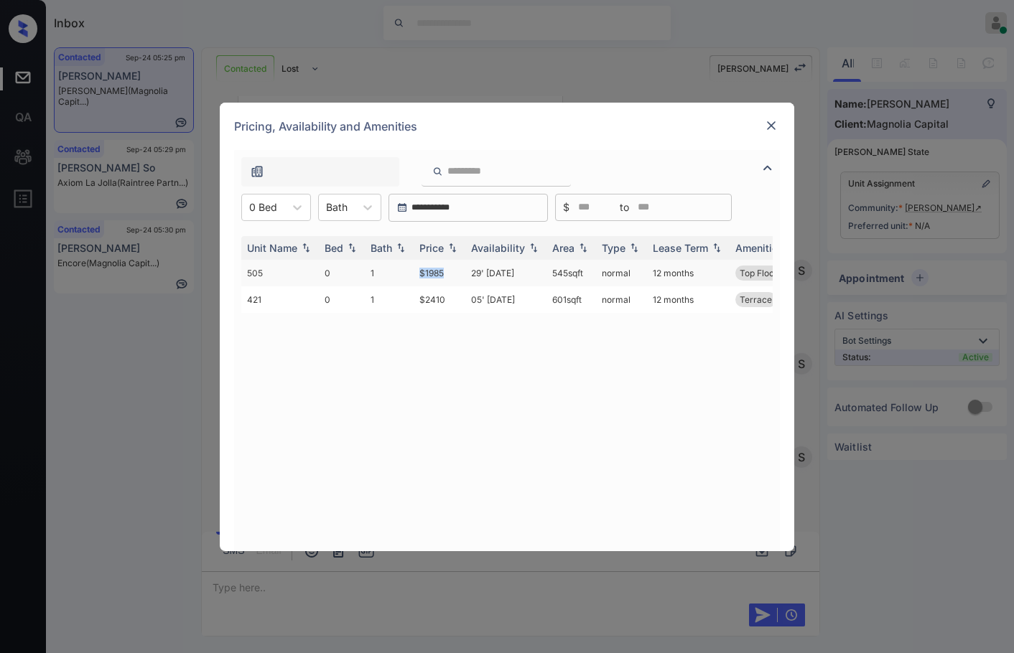
drag, startPoint x: 402, startPoint y: 272, endPoint x: 458, endPoint y: 277, distance: 56.2
click at [458, 277] on tr "505 0 1 $1985 29' [DATE] 545 sqft normal 12 months Top Floor" at bounding box center [616, 273] width 750 height 27
copy tr "$1985"
click at [193, 403] on div "**********" at bounding box center [507, 326] width 1014 height 653
click at [770, 124] on img at bounding box center [771, 125] width 14 height 14
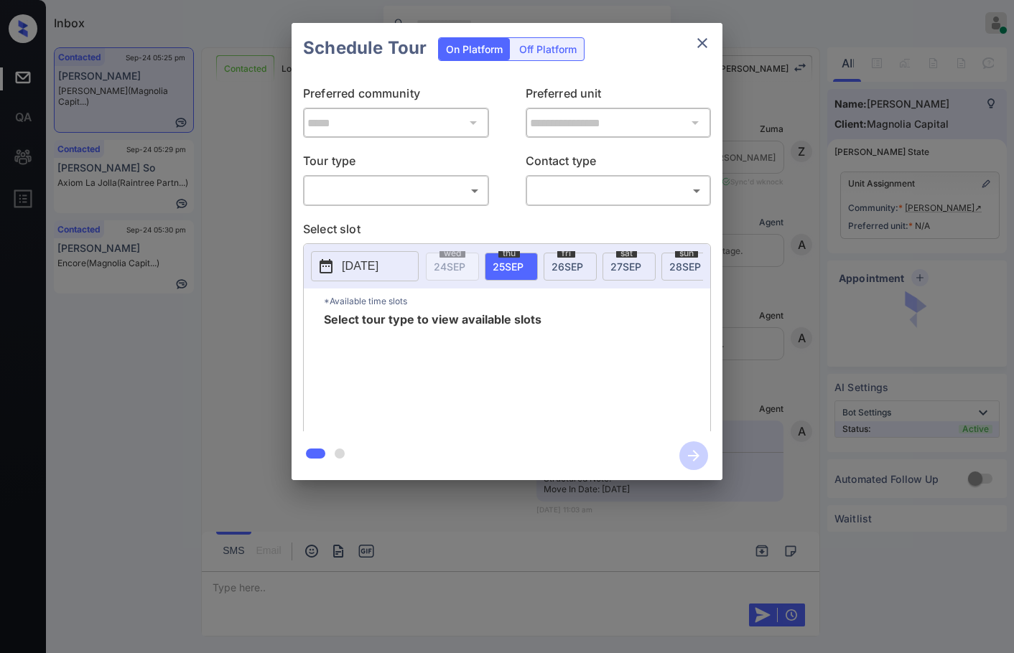
scroll to position [3083, 0]
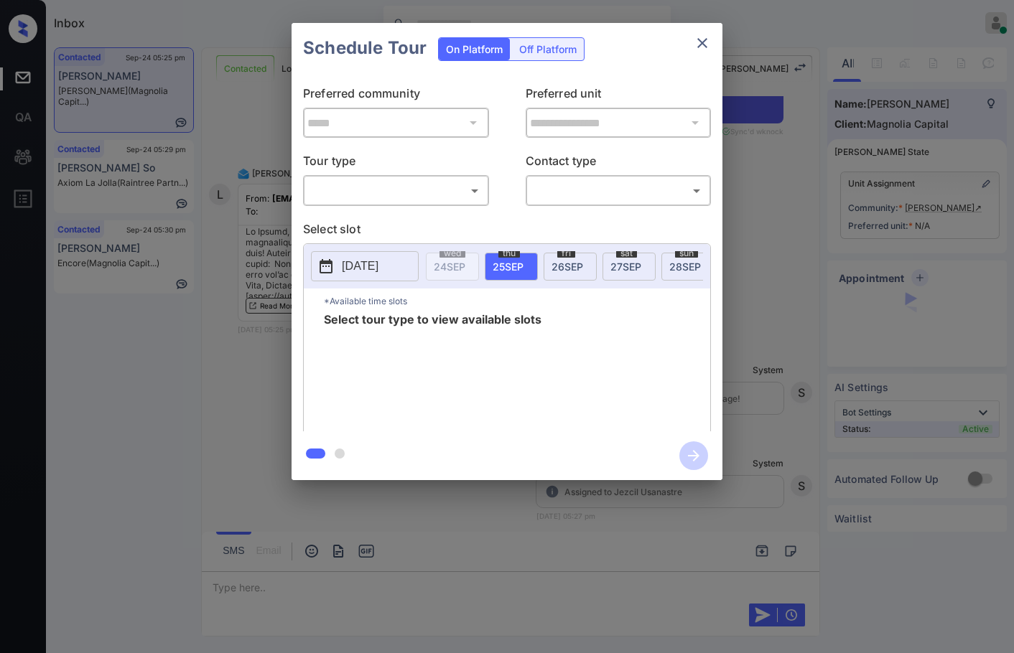
click at [452, 206] on div "​ ​" at bounding box center [396, 190] width 186 height 31
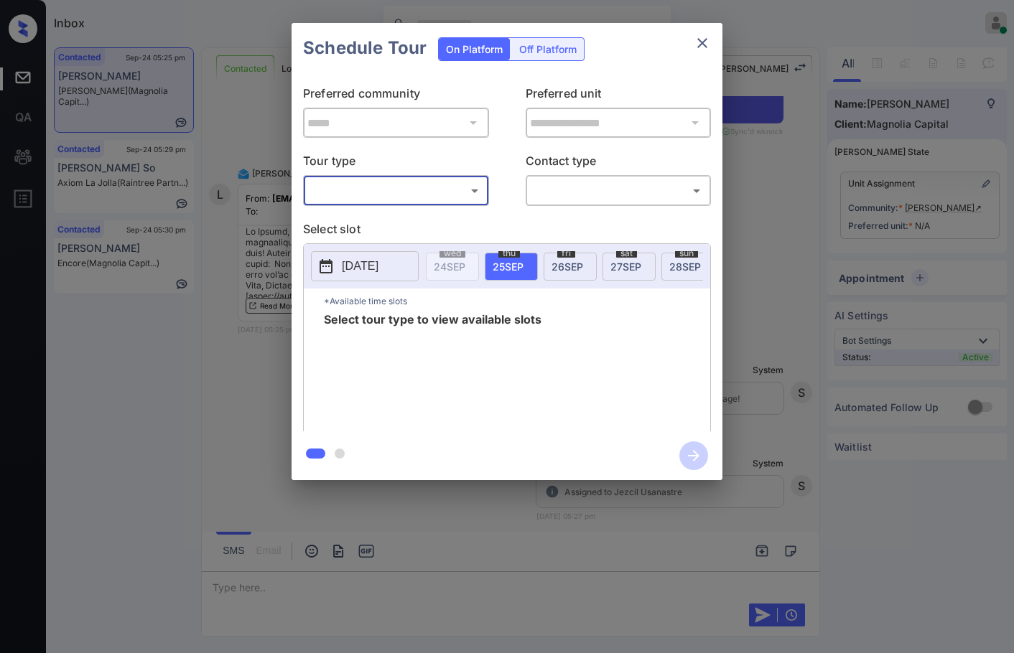
click at [458, 195] on body "Inbox Jezcil Usanastre Online Set yourself offline Set yourself on break Profil…" at bounding box center [507, 326] width 1014 height 653
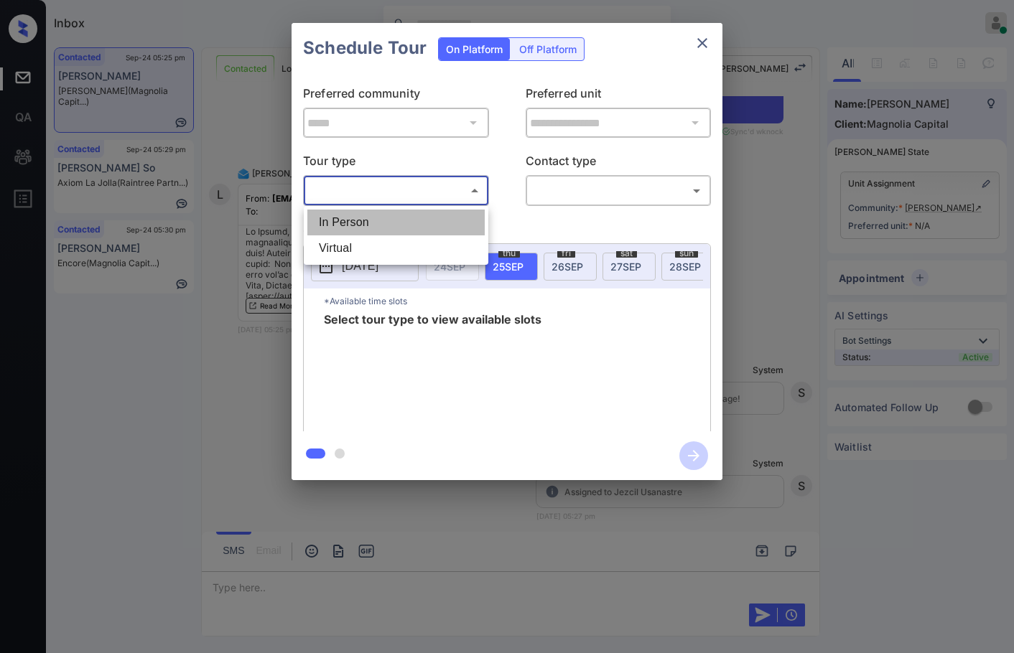
click at [429, 228] on li "In Person" at bounding box center [395, 223] width 177 height 26
type input "********"
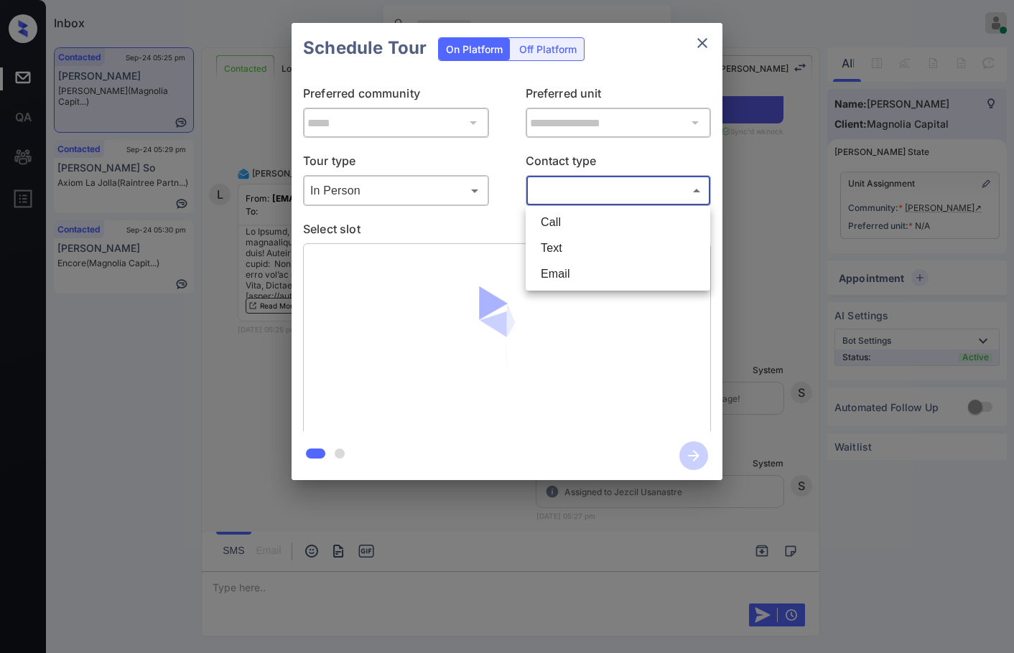
click at [560, 195] on body "Inbox Jezcil Usanastre Online Set yourself offline Set yourself on break Profil…" at bounding box center [507, 326] width 1014 height 653
click at [830, 223] on div at bounding box center [507, 326] width 1014 height 653
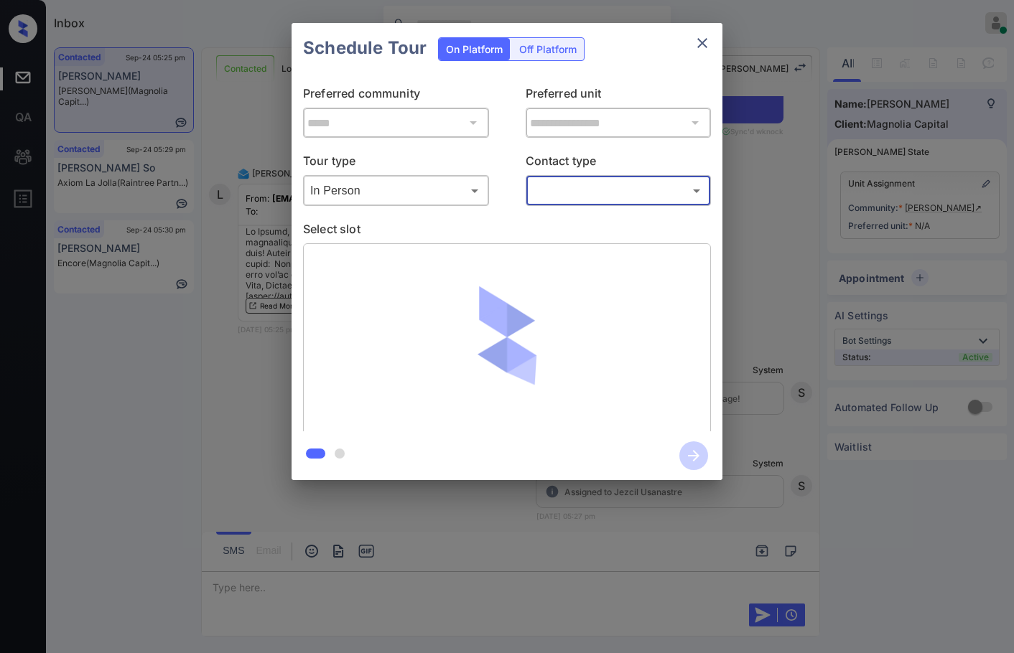
click at [986, 186] on div "**********" at bounding box center [507, 251] width 1014 height 503
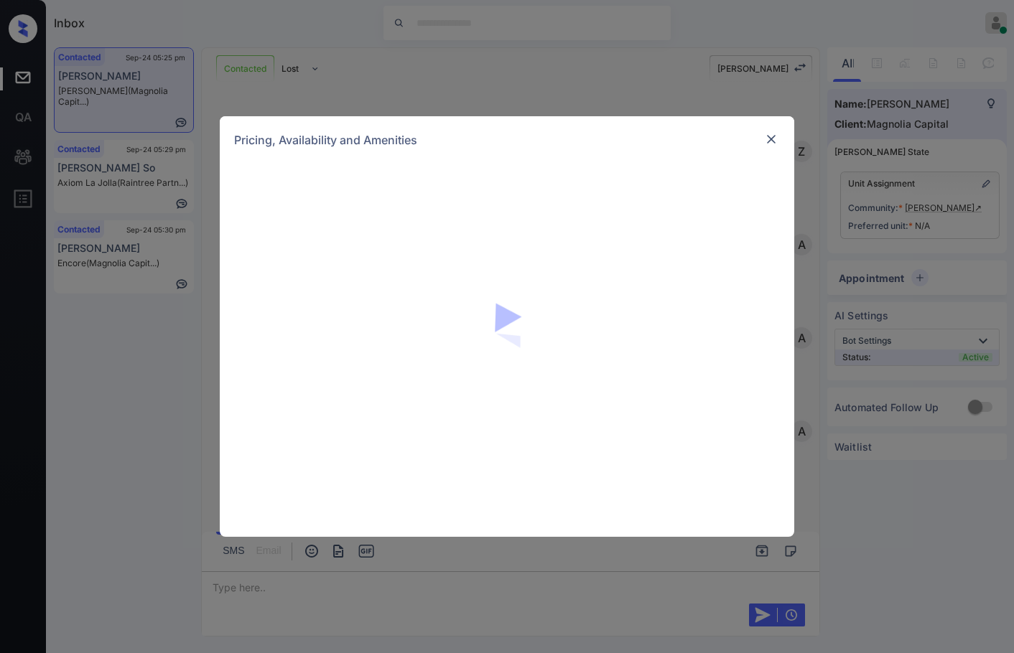
scroll to position [3083, 0]
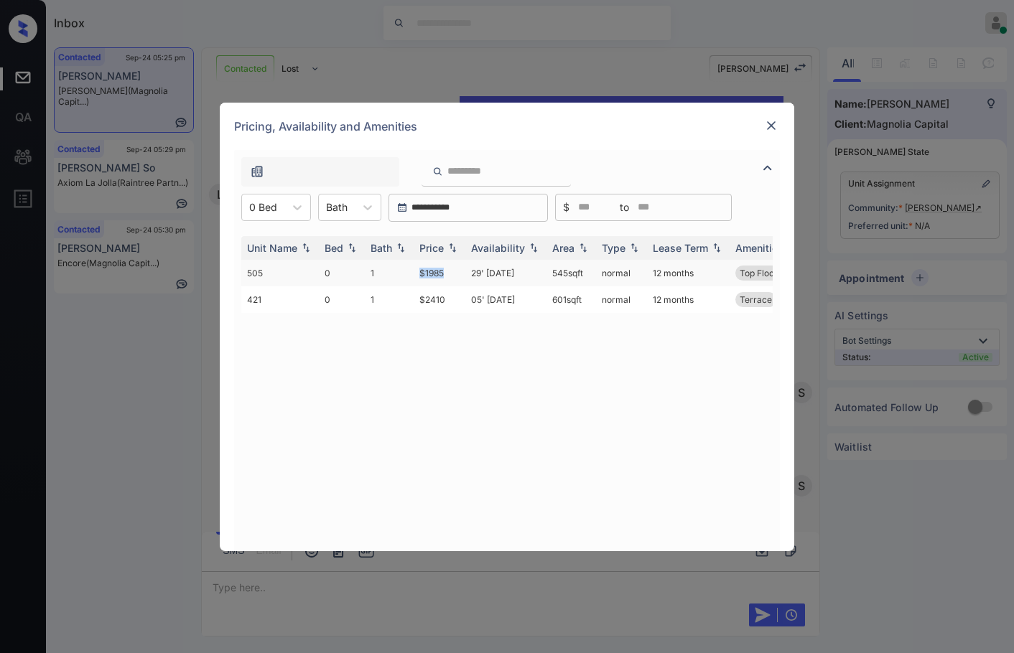
drag, startPoint x: 411, startPoint y: 269, endPoint x: 447, endPoint y: 276, distance: 36.5
click at [447, 276] on tr "505 0 1 $1985 29' Nov 25 545 sqft normal 12 months Top Floor" at bounding box center [616, 273] width 750 height 27
copy tr "$1985"
click at [770, 120] on img at bounding box center [771, 125] width 14 height 14
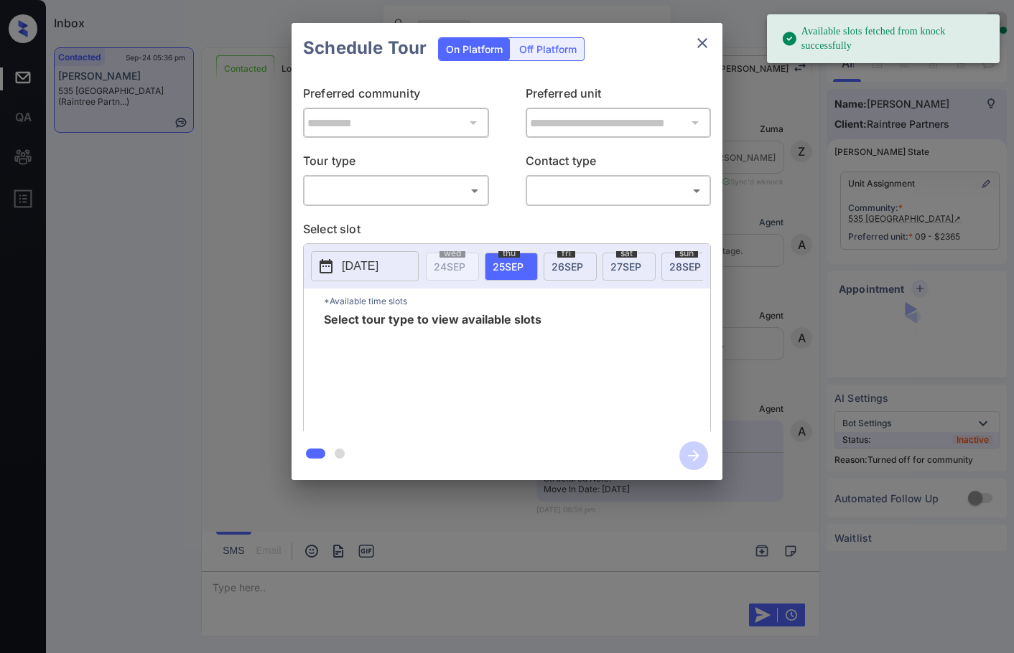
scroll to position [2374, 0]
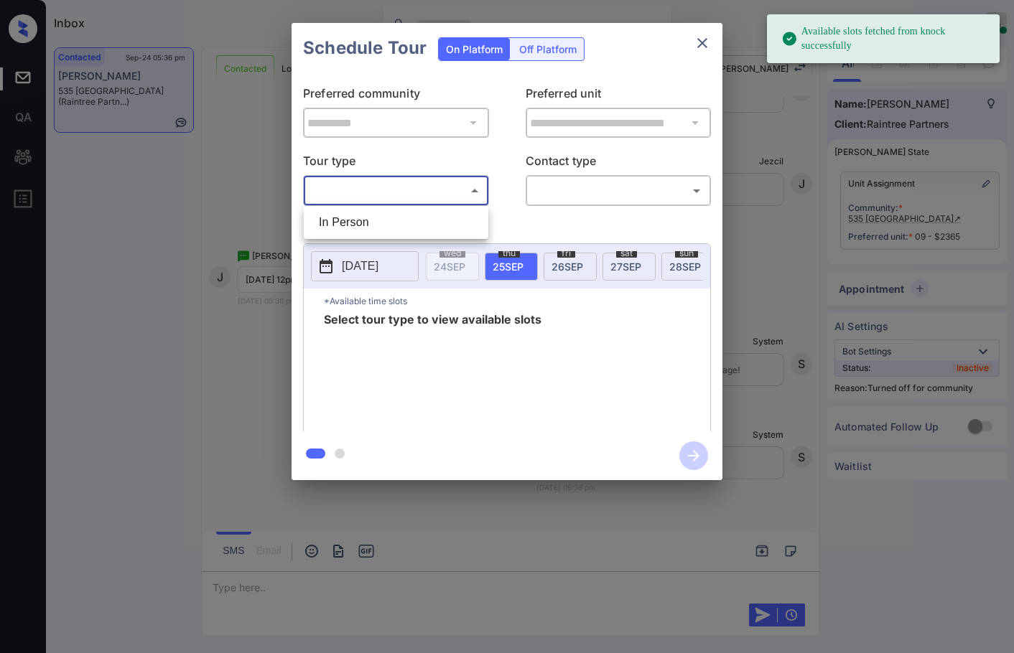
click at [449, 200] on body "Available slots fetched from knock successfully Inbox Jezcil Usanastre Online S…" at bounding box center [507, 326] width 1014 height 653
click at [432, 226] on li "In Person" at bounding box center [395, 223] width 177 height 26
type input "********"
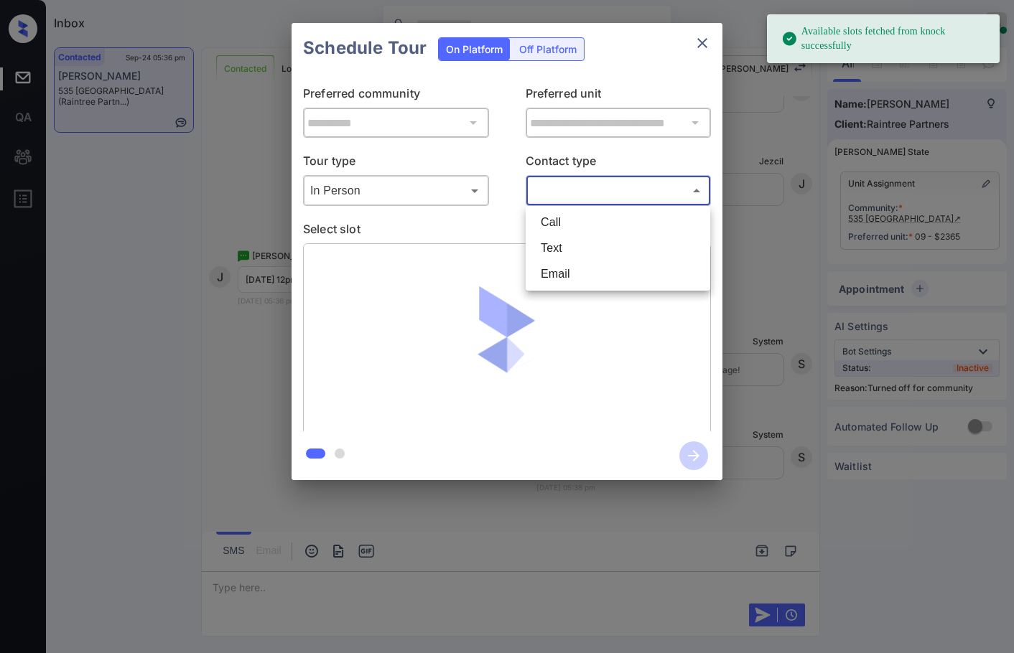
click at [564, 190] on body "Available slots fetched from knock successfully Inbox Jezcil Usanastre Online S…" at bounding box center [507, 326] width 1014 height 653
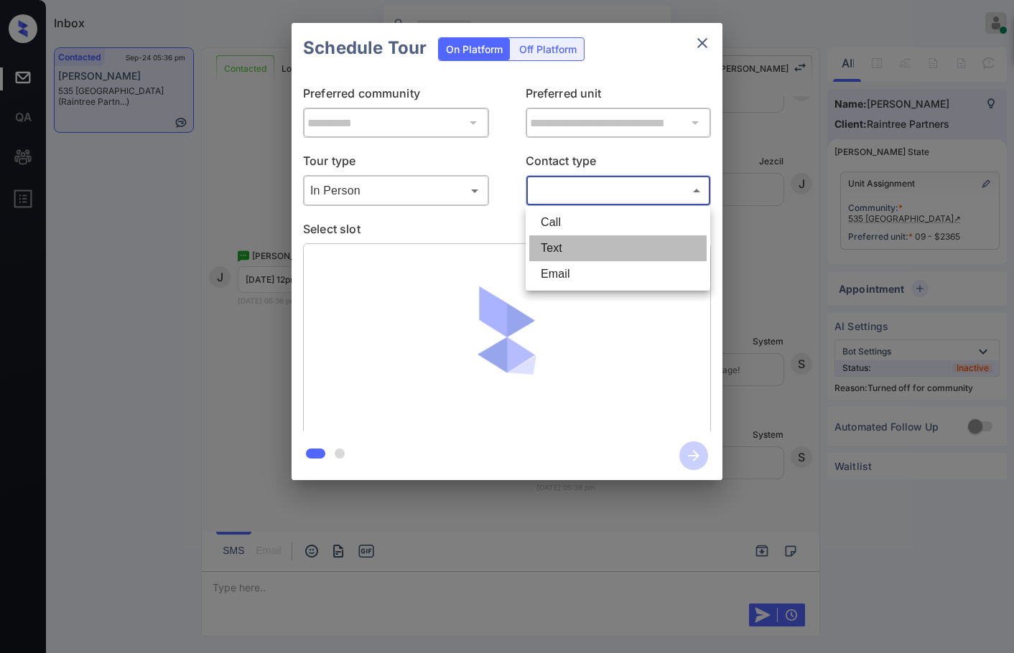
click at [580, 252] on li "Text" at bounding box center [617, 248] width 177 height 26
type input "****"
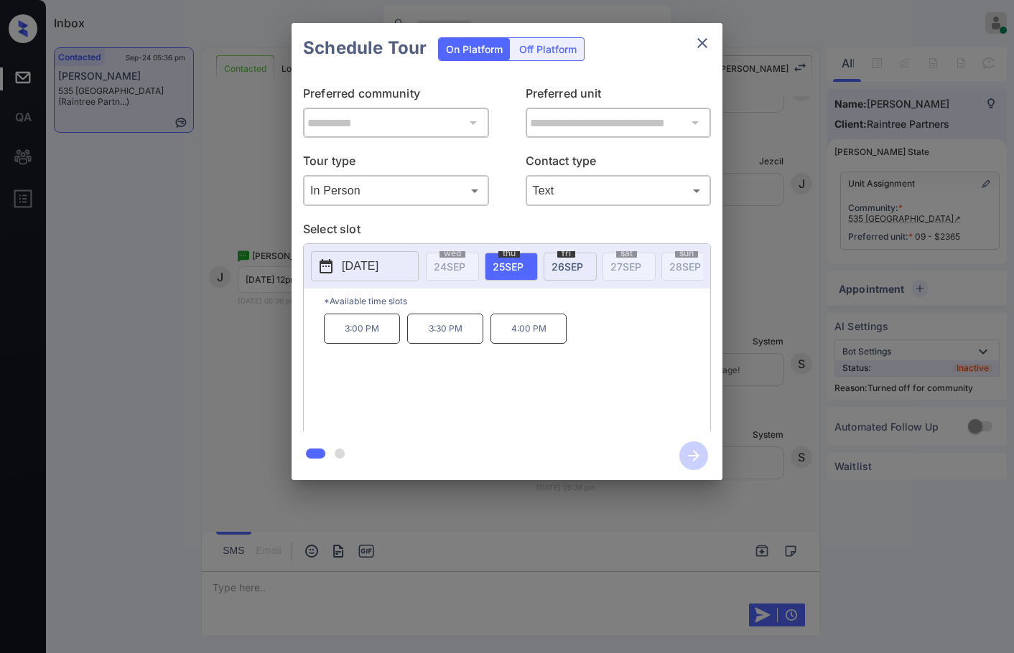
click at [582, 266] on span "26 SEP" at bounding box center [567, 267] width 32 height 12
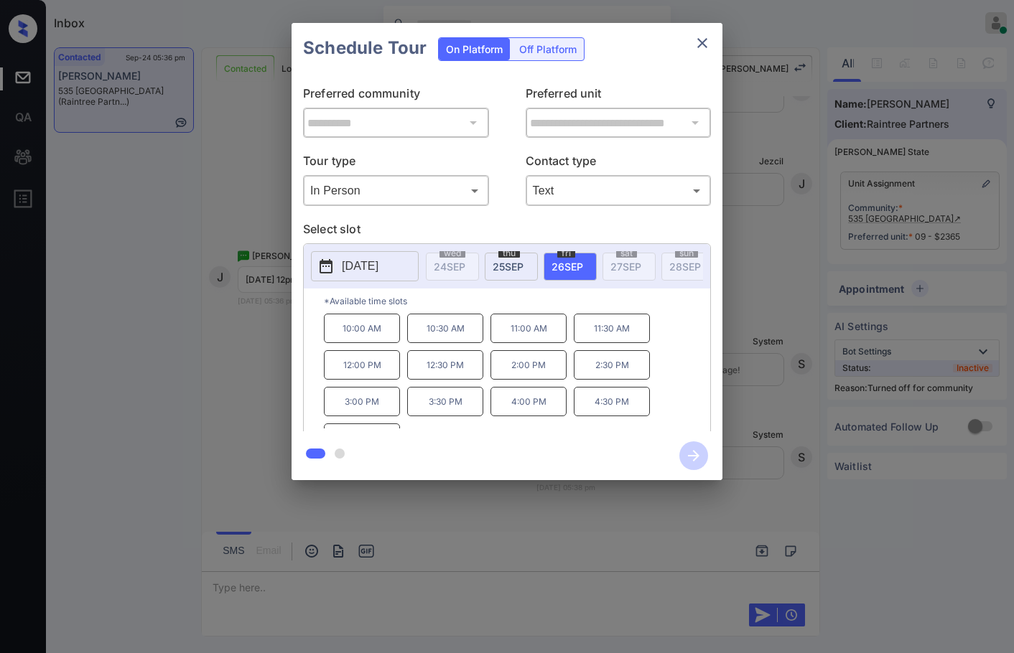
click at [405, 269] on button "2025-09-26" at bounding box center [365, 266] width 108 height 30
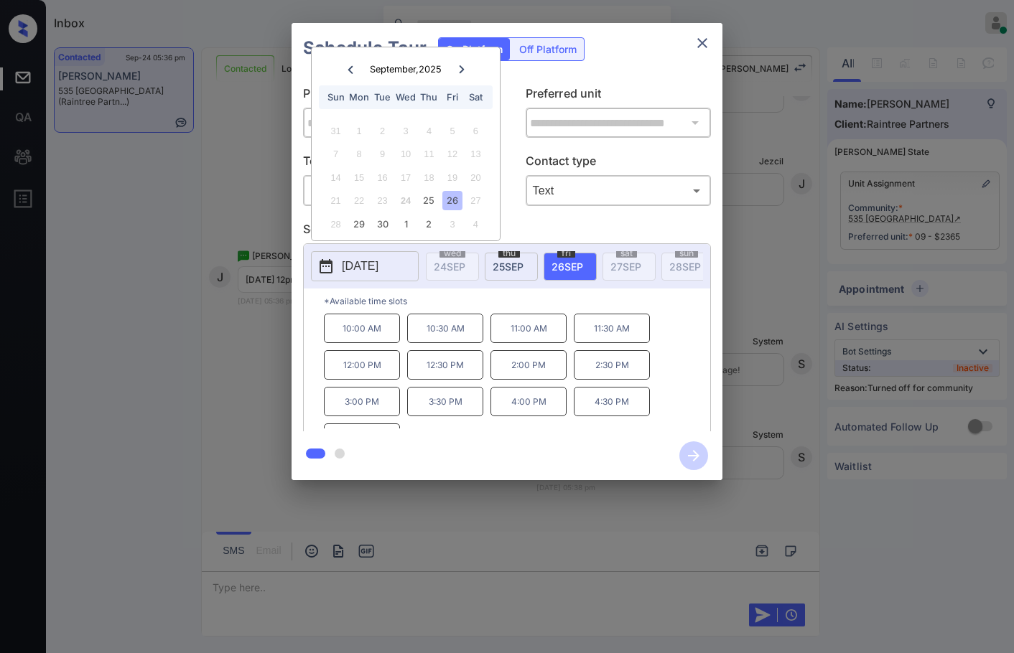
click at [455, 74] on div at bounding box center [461, 69] width 19 height 18
click at [346, 76] on div at bounding box center [349, 69] width 19 height 18
click at [221, 160] on div "**********" at bounding box center [507, 251] width 1014 height 503
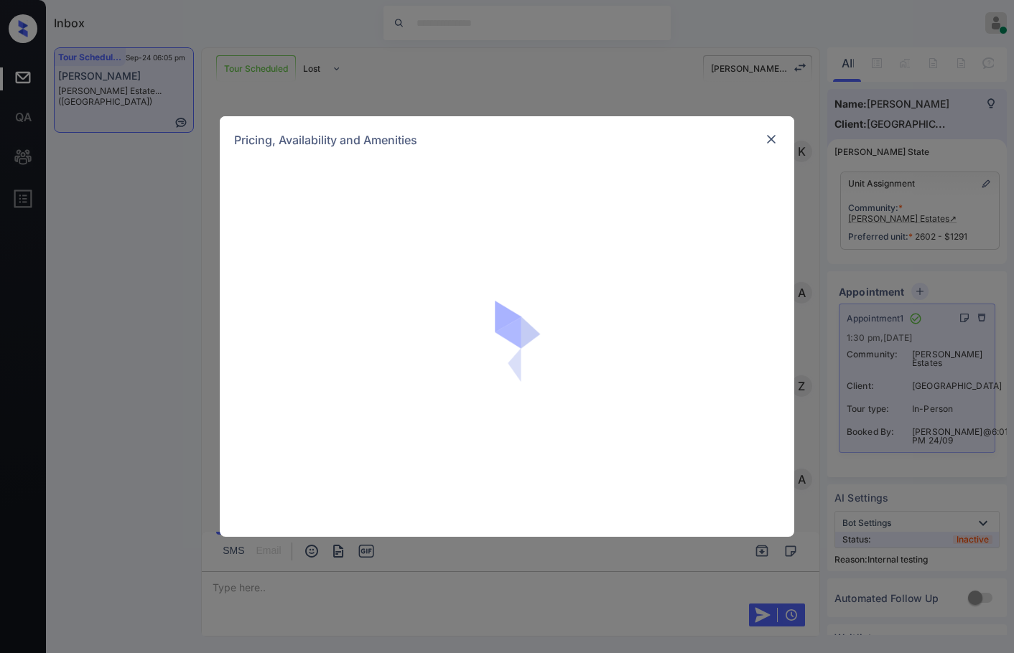
scroll to position [2062, 0]
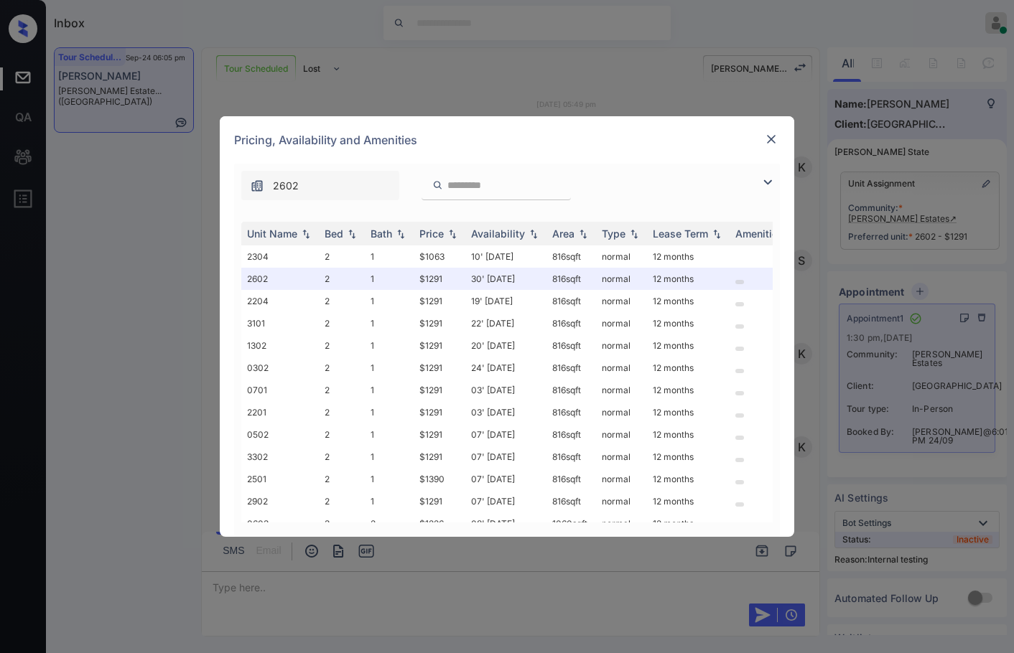
drag, startPoint x: 0, startPoint y: 0, endPoint x: 768, endPoint y: 176, distance: 788.1
click at [768, 175] on img at bounding box center [767, 182] width 17 height 17
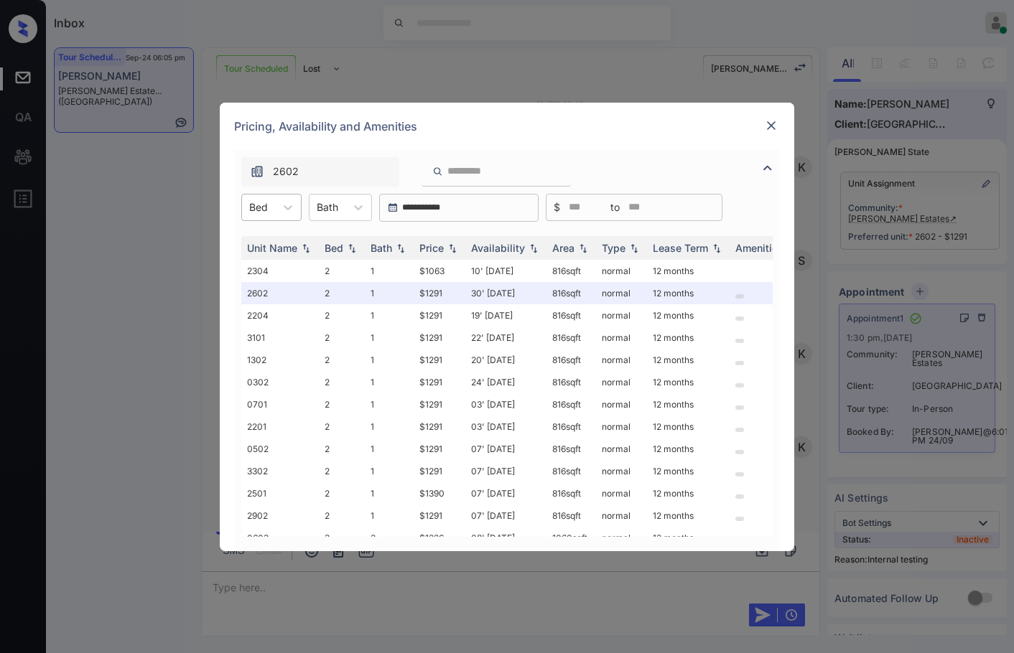
click at [260, 207] on div at bounding box center [258, 207] width 19 height 15
click at [271, 246] on div "2" at bounding box center [271, 243] width 60 height 26
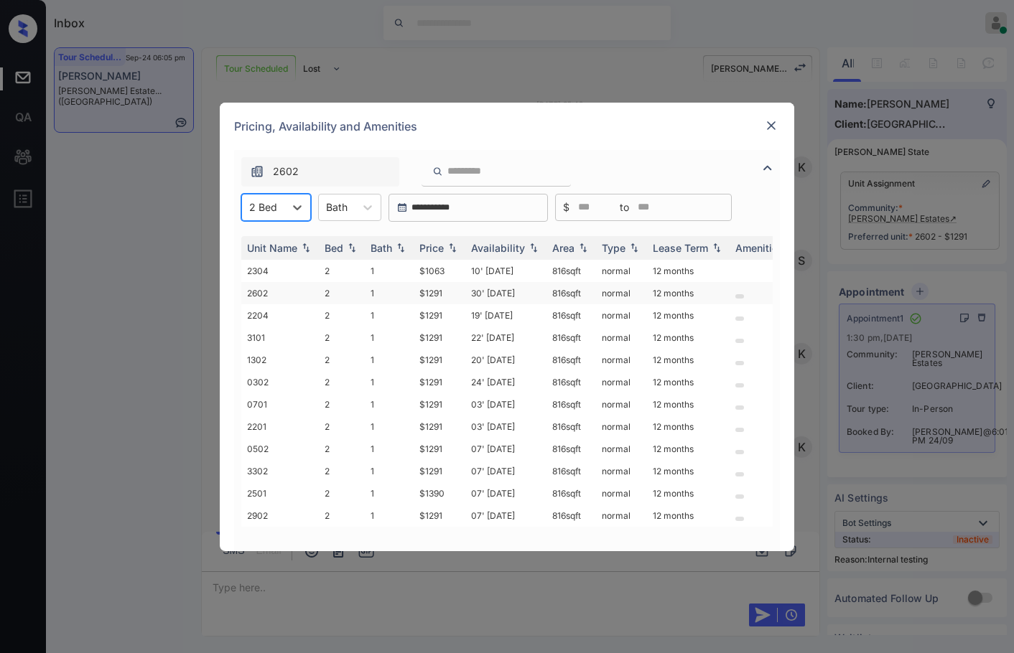
scroll to position [0, 0]
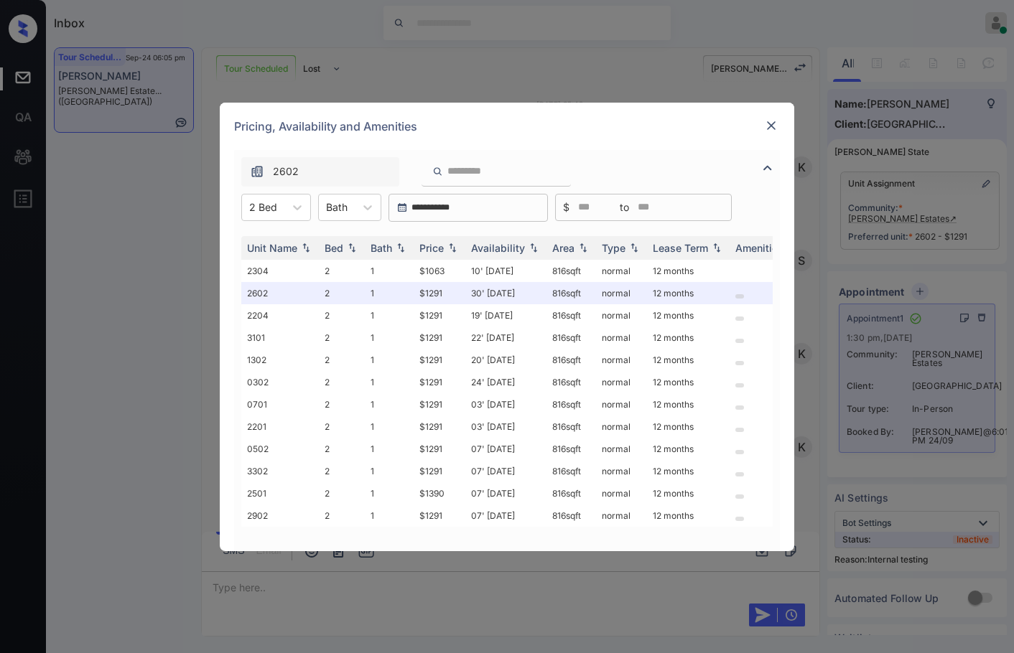
click at [768, 130] on img at bounding box center [771, 125] width 14 height 14
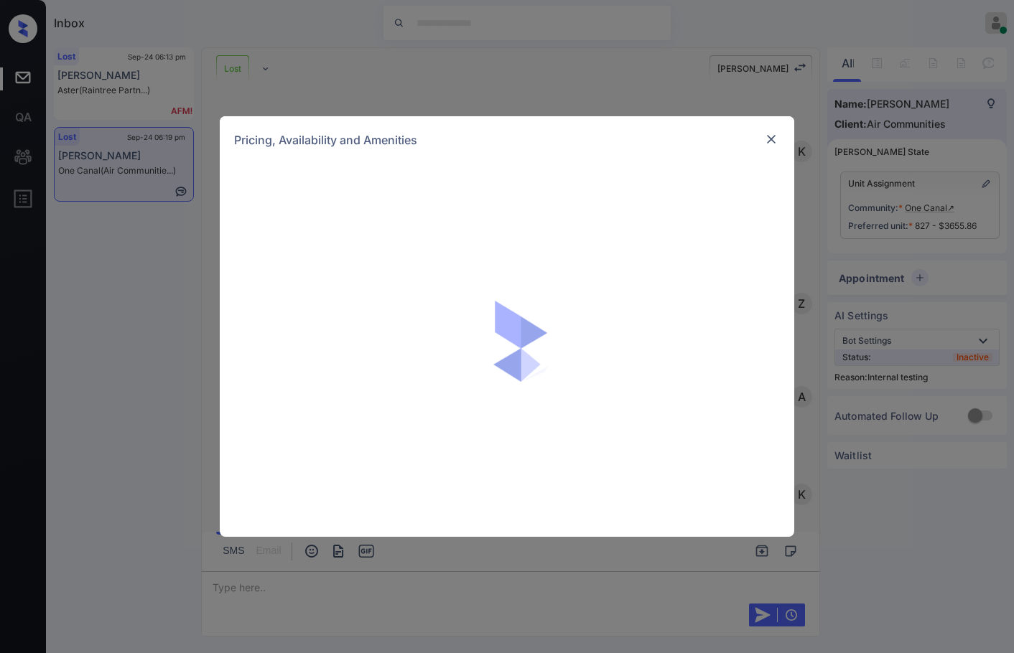
scroll to position [4493, 0]
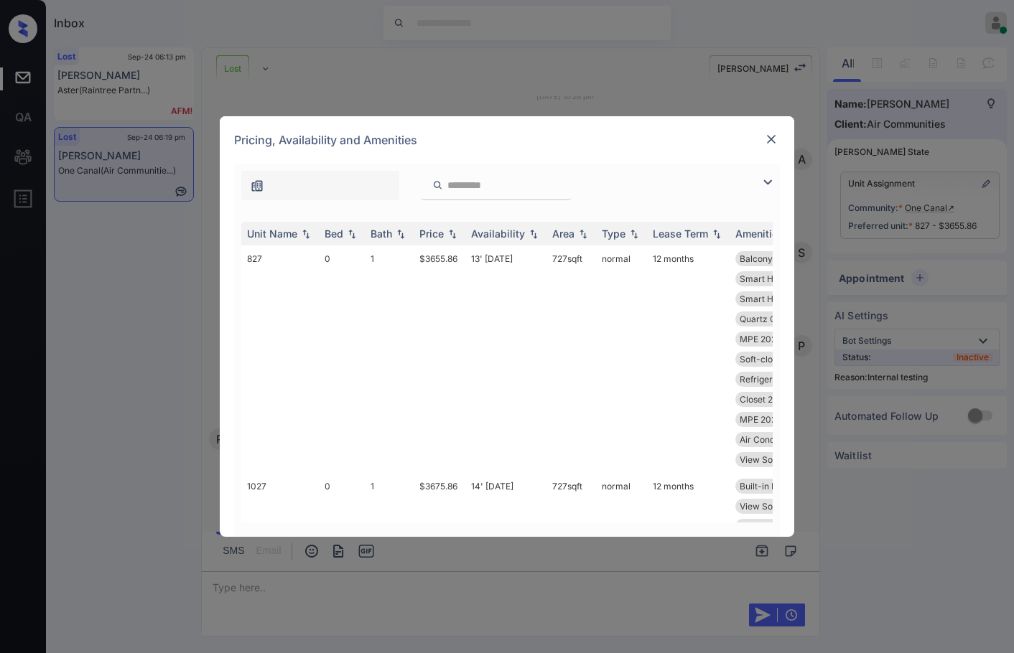
click at [765, 178] on img at bounding box center [767, 182] width 17 height 17
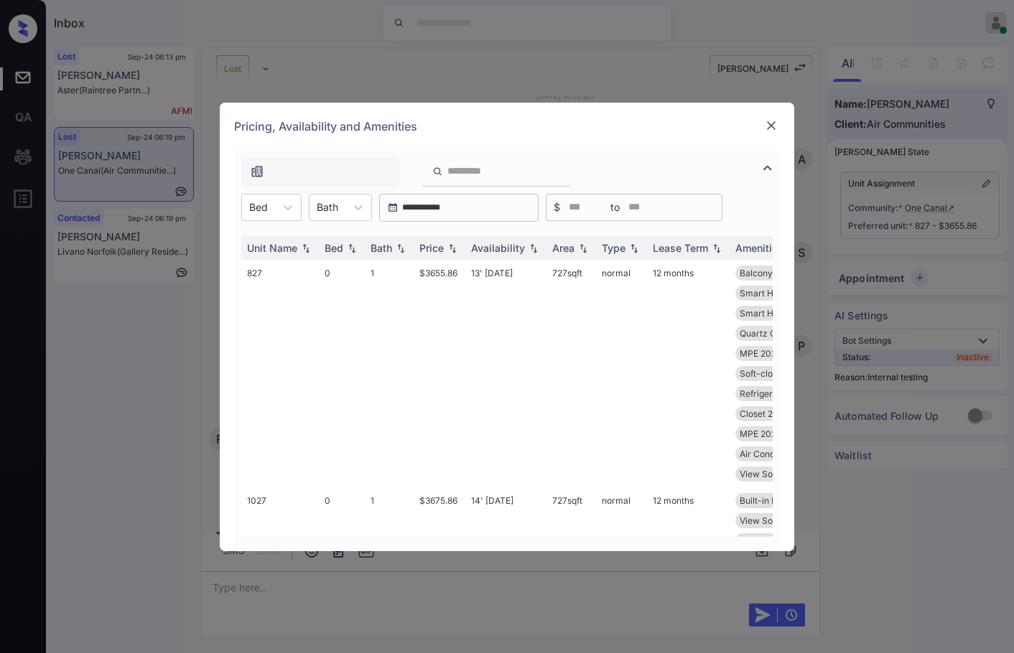
click at [466, 171] on input "search" at bounding box center [505, 171] width 118 height 12
click at [284, 279] on td "827" at bounding box center [280, 374] width 78 height 228
click at [775, 128] on img at bounding box center [771, 125] width 14 height 14
